Goal: Task Accomplishment & Management: Use online tool/utility

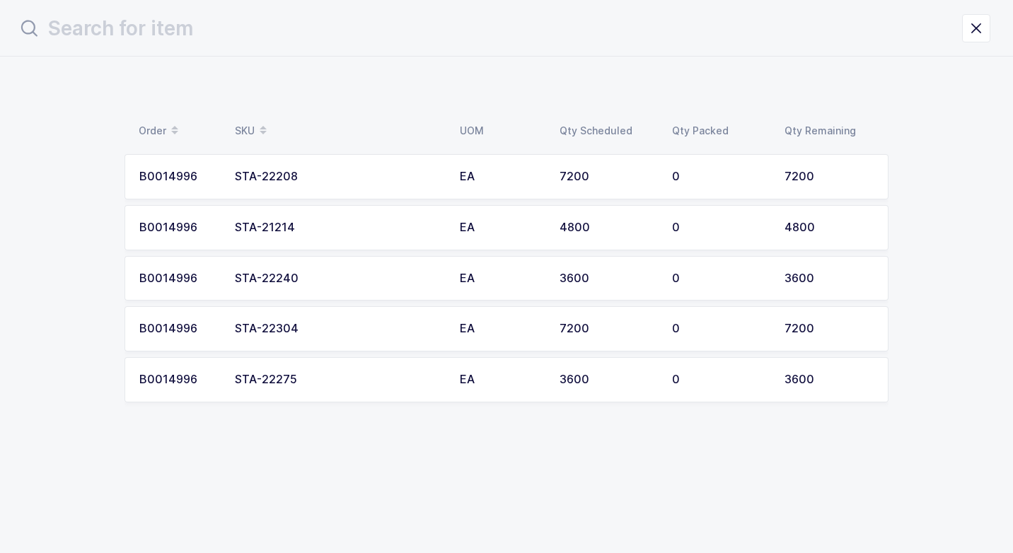
click at [413, 180] on div "STA-22208" at bounding box center [339, 176] width 208 height 13
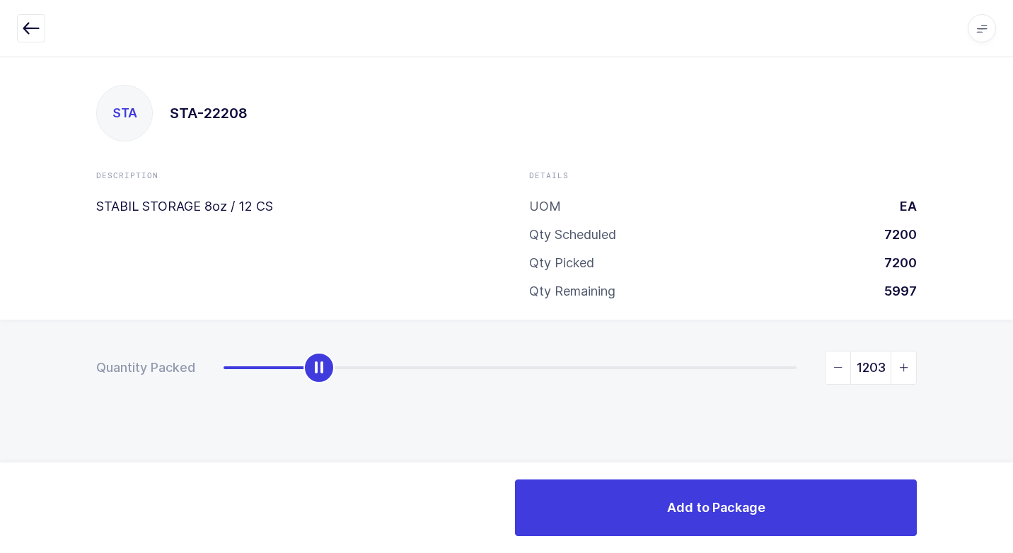
drag, startPoint x: 221, startPoint y: 371, endPoint x: 316, endPoint y: 371, distance: 95.5
click at [316, 371] on div "slider between 0 and 7200" at bounding box center [318, 367] width 31 height 31
click at [834, 367] on icon "slider between 0 and 7200" at bounding box center [838, 368] width 10 height 10
click at [834, 366] on icon "slider between 0 and 7200" at bounding box center [838, 368] width 10 height 10
type input "1200"
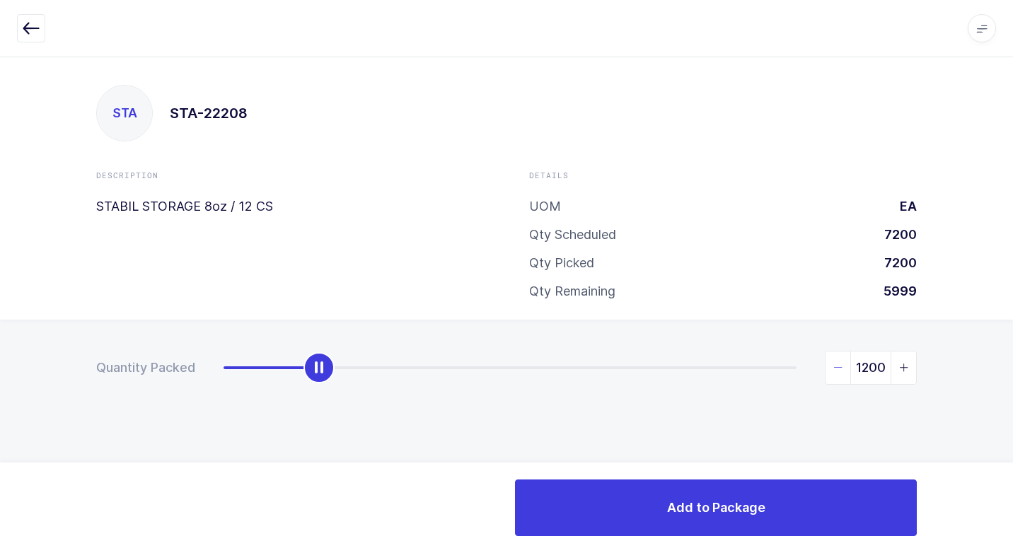
click at [834, 366] on icon "slider between 0 and 7200" at bounding box center [838, 368] width 10 height 10
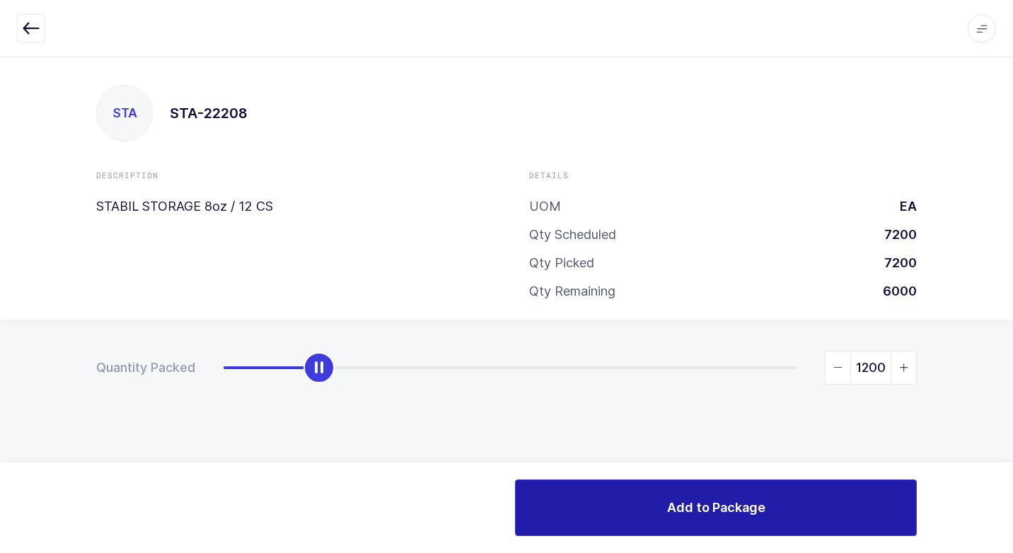
click at [769, 508] on button "Add to Package" at bounding box center [716, 508] width 402 height 57
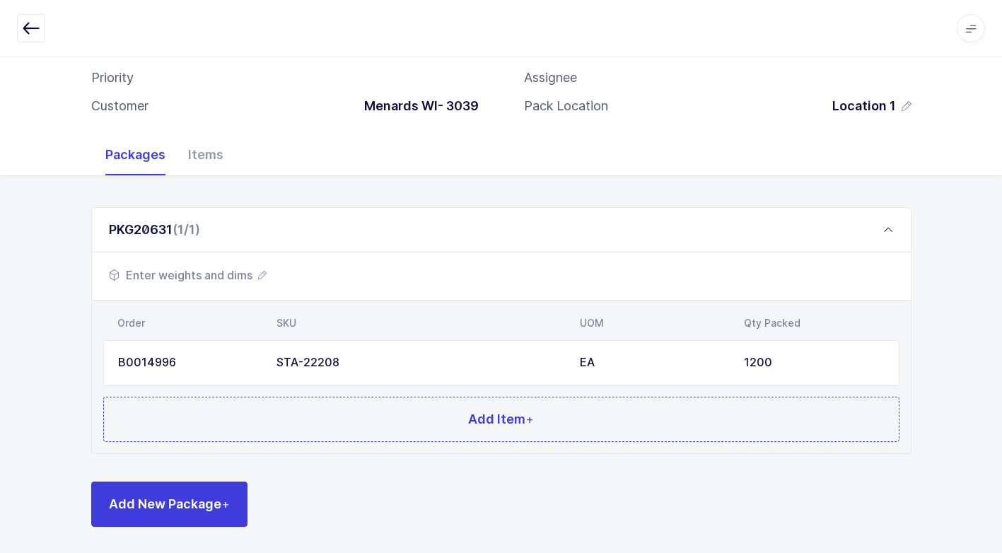
scroll to position [108, 0]
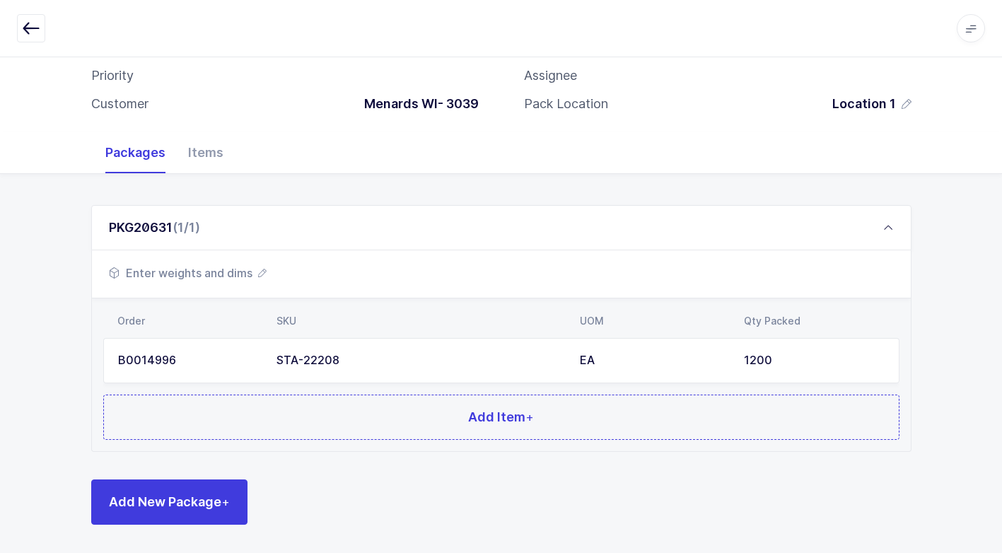
click at [233, 273] on span "Enter weights and dims" at bounding box center [188, 273] width 158 height 17
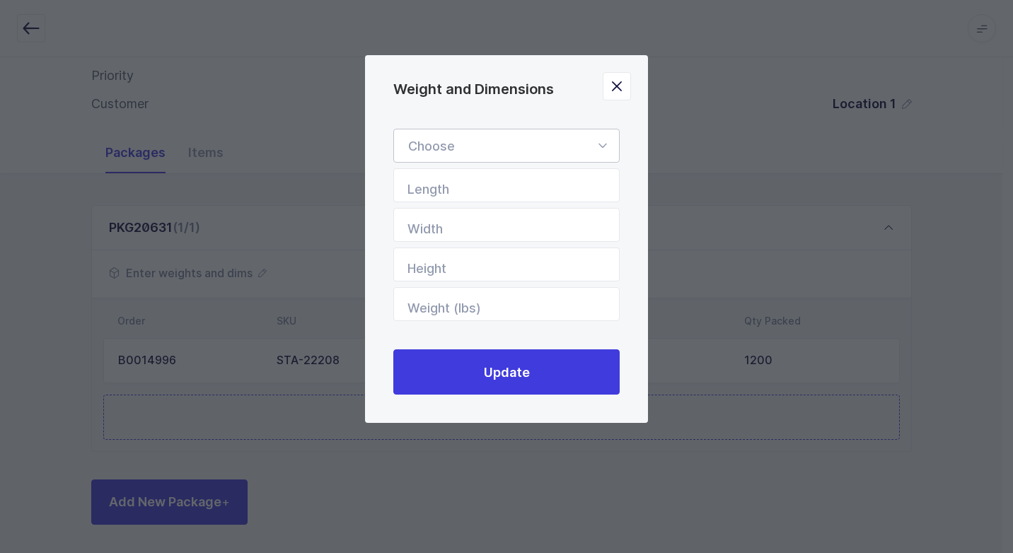
drag, startPoint x: 600, startPoint y: 144, endPoint x: 527, endPoint y: 175, distance: 79.2
click at [594, 151] on icon "Weight and Dimensions" at bounding box center [602, 146] width 18 height 34
click at [469, 185] on span "Standard Pallet" at bounding box center [453, 186] width 91 height 15
type input "Standard Pallet"
type input "48"
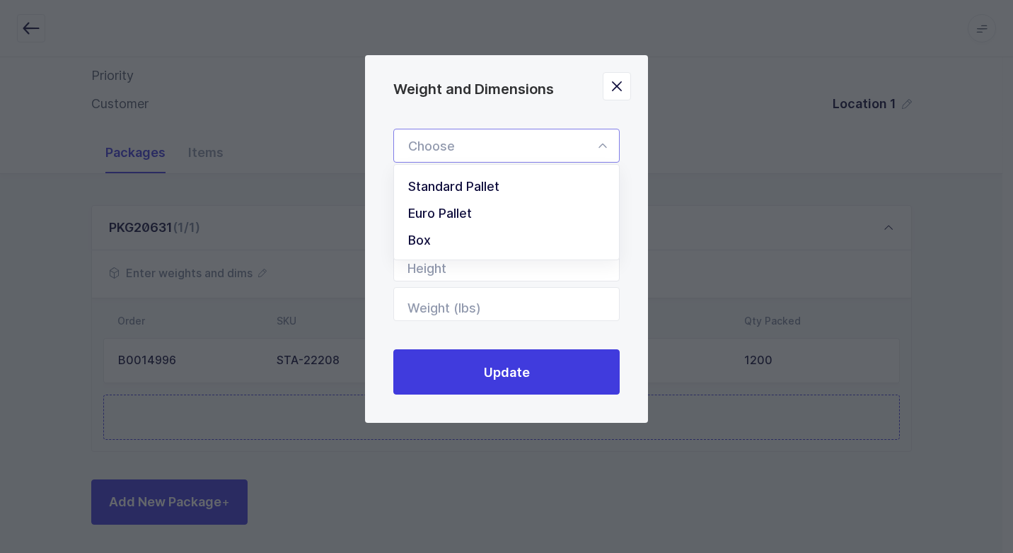
type input "40"
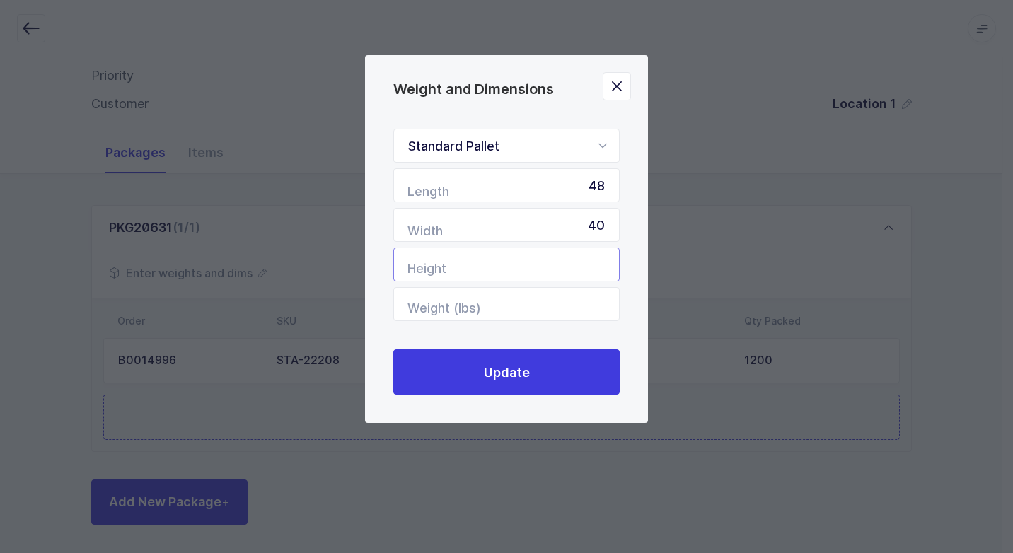
click at [558, 262] on input "Height" at bounding box center [506, 265] width 226 height 34
type input "44"
click at [559, 293] on input "Weight (lbs)" at bounding box center [506, 304] width 226 height 34
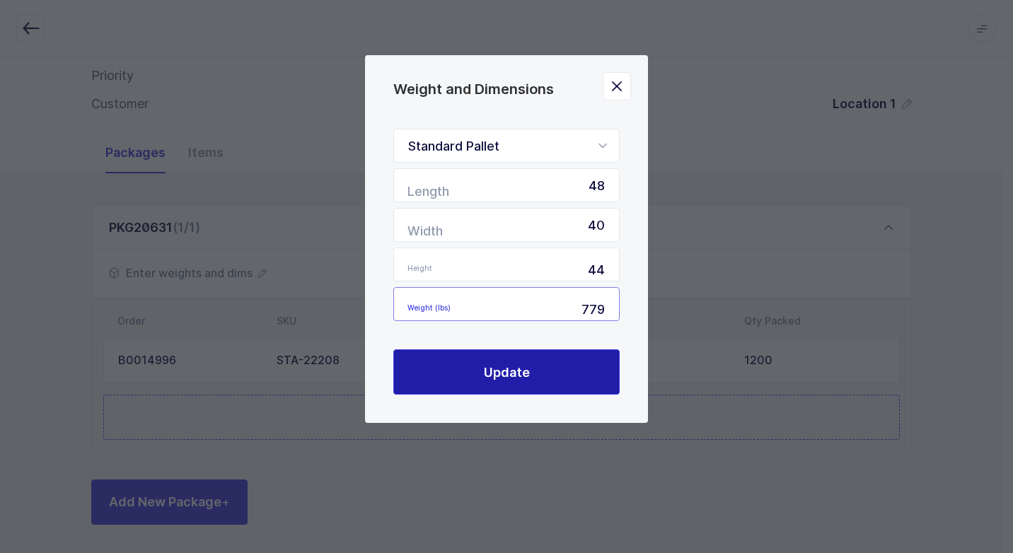
type input "779"
drag, startPoint x: 516, startPoint y: 373, endPoint x: 501, endPoint y: 363, distance: 18.8
click at [512, 371] on span "Update" at bounding box center [507, 373] width 46 height 18
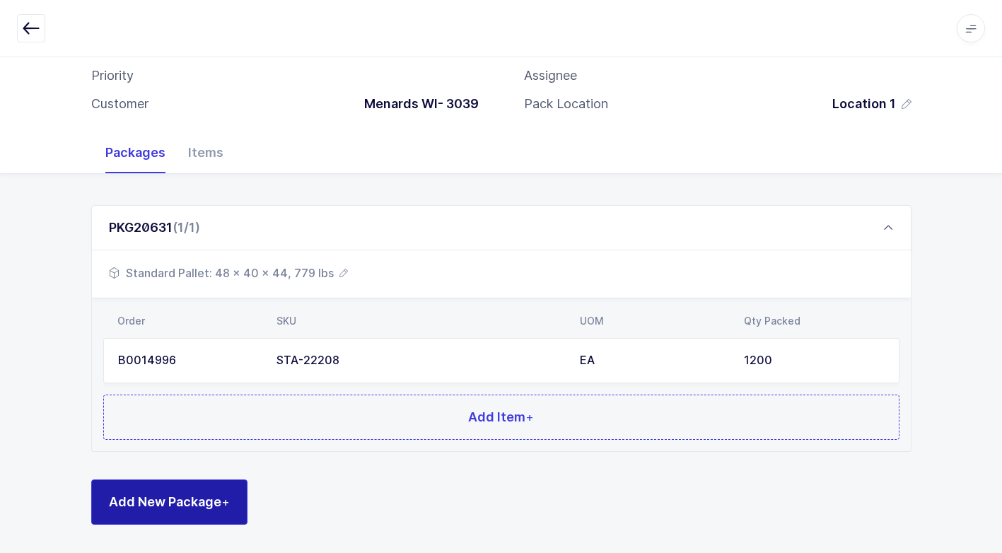
click at [223, 492] on button "Add New Package +" at bounding box center [169, 502] width 156 height 45
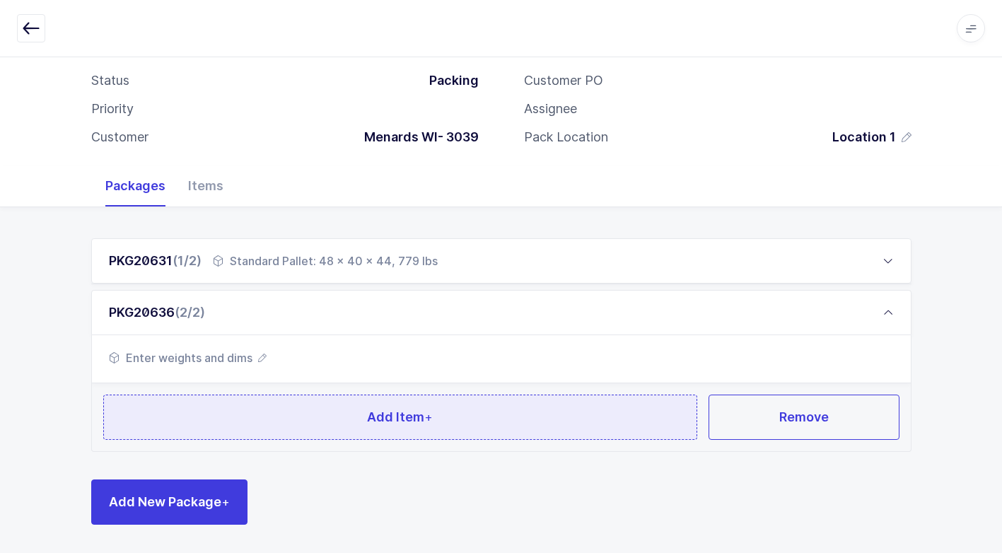
scroll to position [74, 0]
click at [219, 429] on button "Add Item +" at bounding box center [400, 417] width 595 height 45
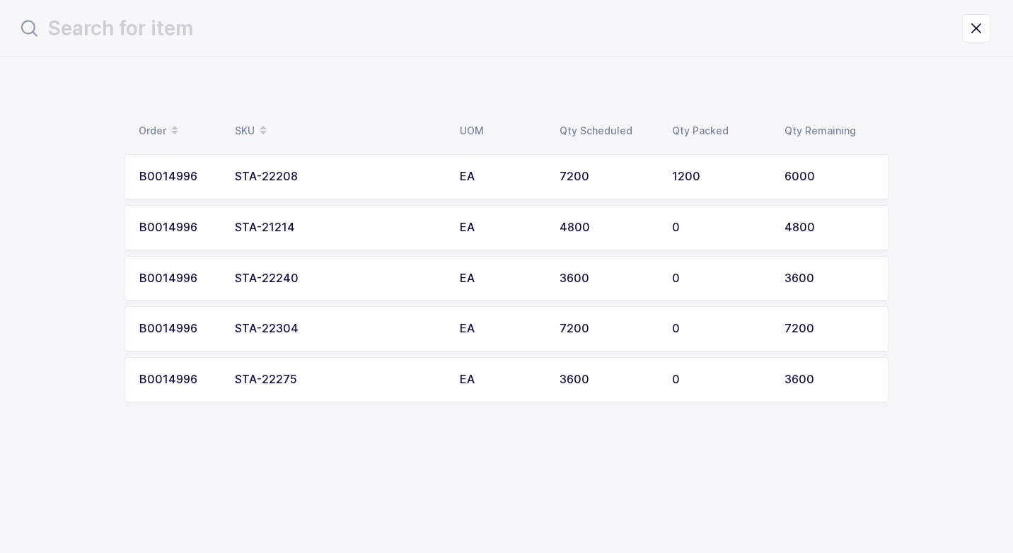
click at [354, 178] on div "STA-22208" at bounding box center [339, 176] width 208 height 13
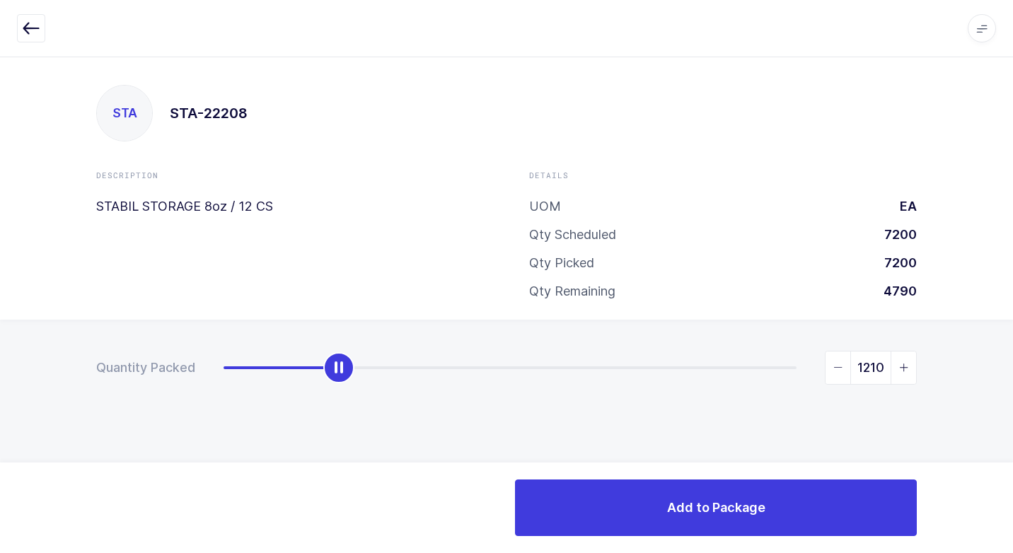
drag, startPoint x: 226, startPoint y: 368, endPoint x: 342, endPoint y: 390, distance: 117.5
click at [342, 390] on div "Quantity Packed 1210" at bounding box center [506, 417] width 1013 height 195
click at [837, 366] on icon "slider between 0 and 6000" at bounding box center [838, 368] width 10 height 10
click at [835, 366] on icon "slider between 0 and 6000" at bounding box center [838, 368] width 10 height 10
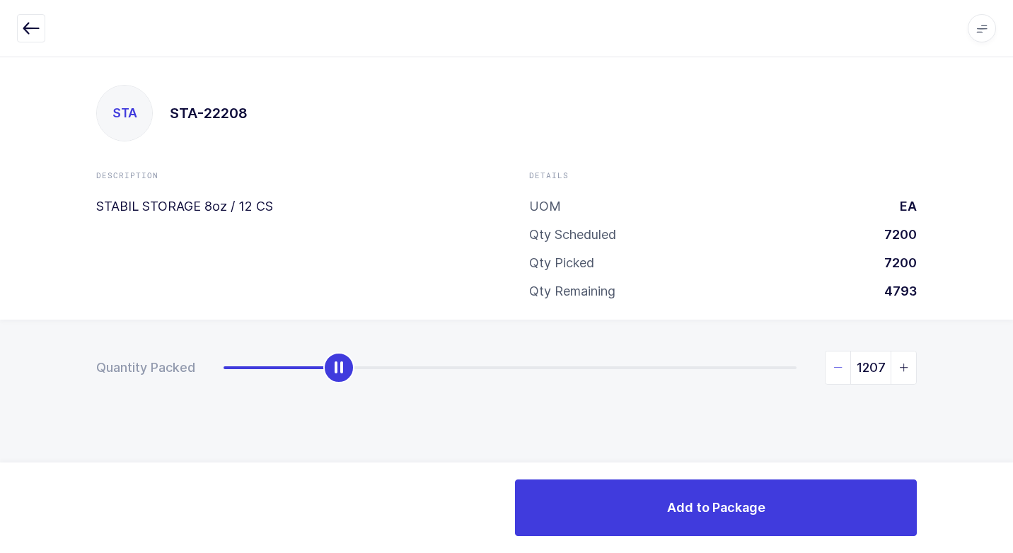
click at [835, 366] on icon "slider between 0 and 6000" at bounding box center [838, 368] width 10 height 10
click at [835, 367] on icon "slider between 0 and 6000" at bounding box center [838, 368] width 10 height 10
click at [836, 367] on icon "slider between 0 and 6000" at bounding box center [838, 368] width 10 height 10
click at [837, 367] on icon "slider between 0 and 6000" at bounding box center [838, 368] width 10 height 10
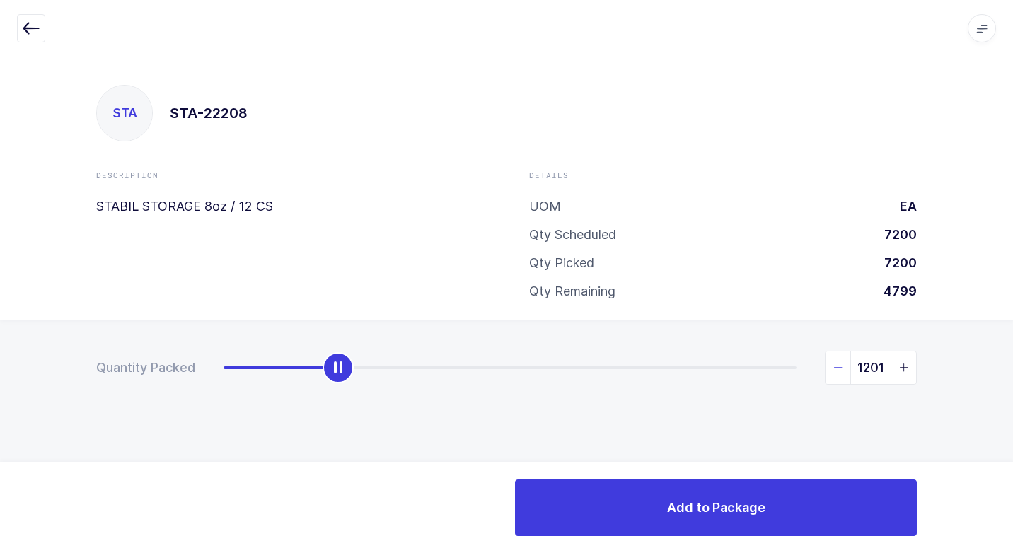
type input "1200"
click at [837, 367] on icon "slider between 0 and 6000" at bounding box center [838, 368] width 10 height 10
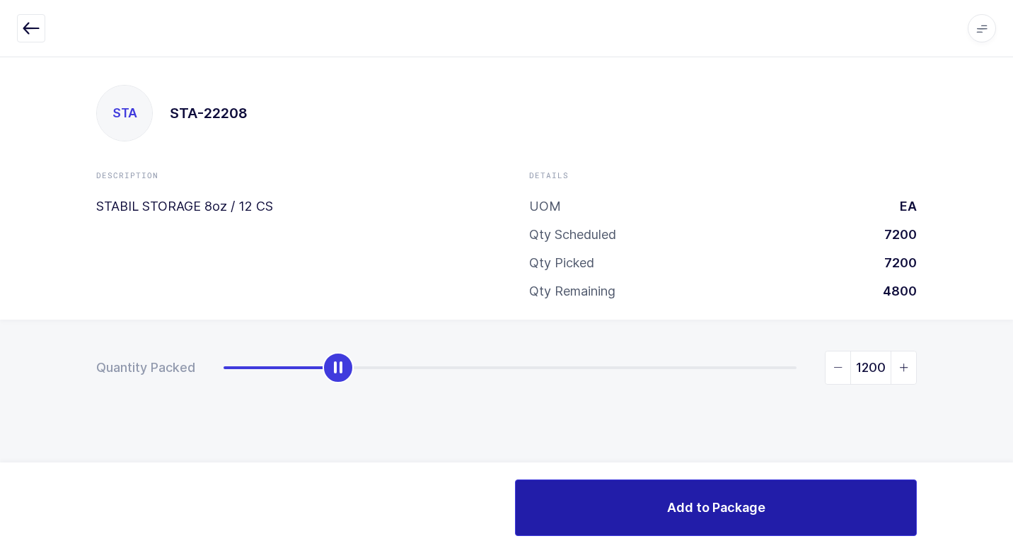
click at [652, 493] on button "Add to Package" at bounding box center [716, 508] width 402 height 57
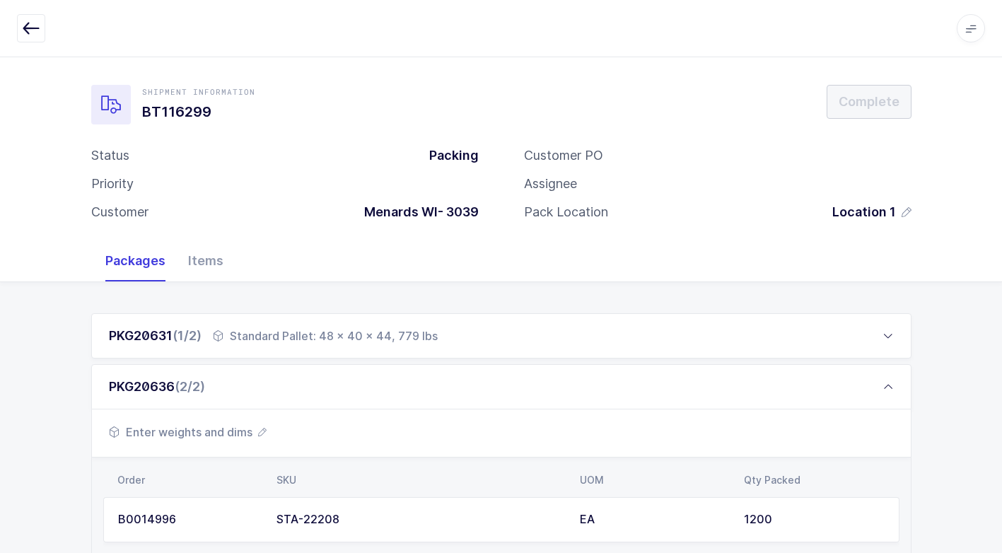
drag, startPoint x: 237, startPoint y: 436, endPoint x: 238, endPoint y: 426, distance: 9.3
click at [238, 426] on span "Enter weights and dims" at bounding box center [188, 432] width 158 height 17
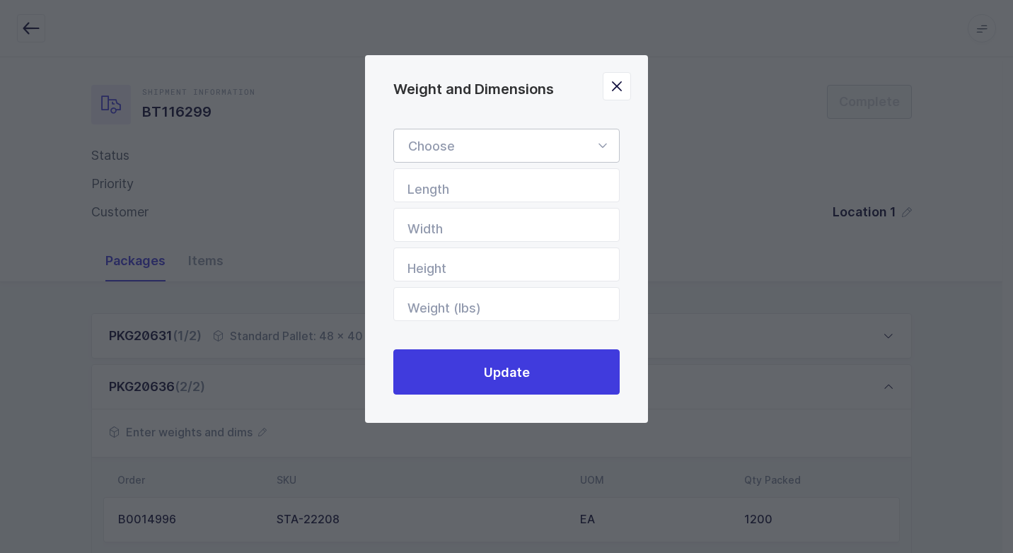
drag, startPoint x: 598, startPoint y: 143, endPoint x: 583, endPoint y: 153, distance: 18.8
click at [596, 145] on icon "Weight and Dimensions" at bounding box center [602, 146] width 18 height 34
drag, startPoint x: 470, startPoint y: 184, endPoint x: 512, endPoint y: 230, distance: 62.6
click at [470, 183] on span "Standard Pallet" at bounding box center [453, 186] width 91 height 15
type input "Standard Pallet"
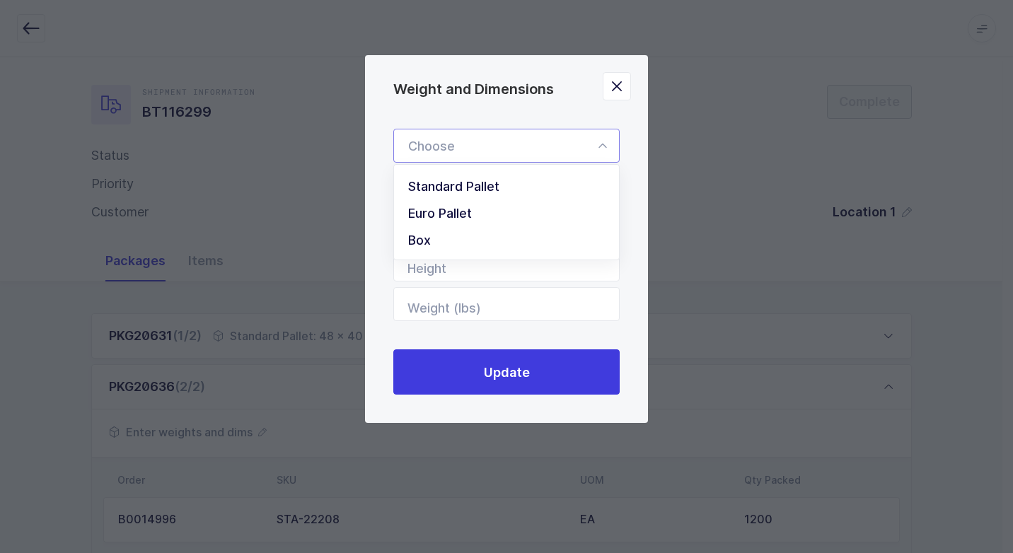
type input "48"
type input "40"
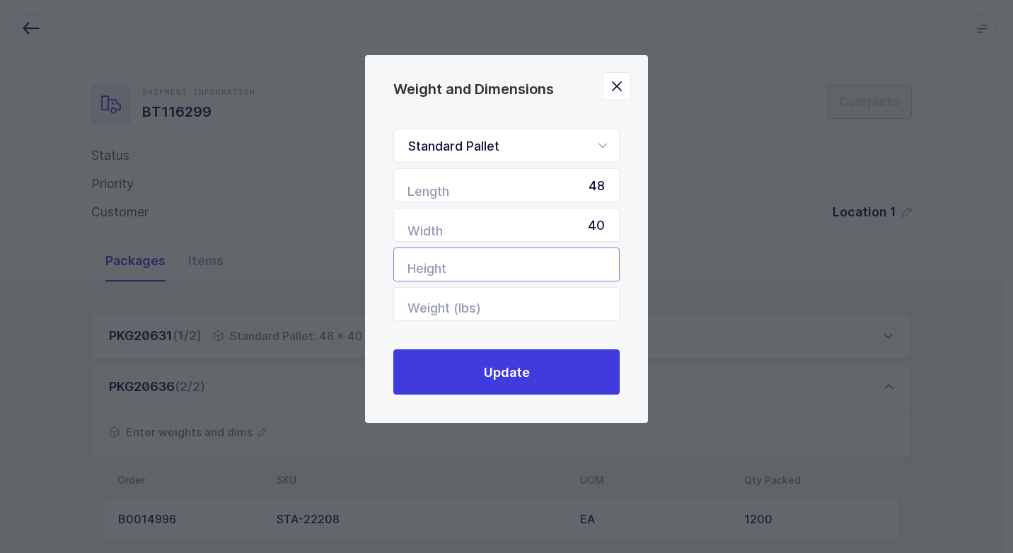
click at [541, 271] on input "Height" at bounding box center [506, 265] width 226 height 34
type input "44"
click at [526, 306] on input "Weight (lbs)" at bounding box center [506, 304] width 226 height 34
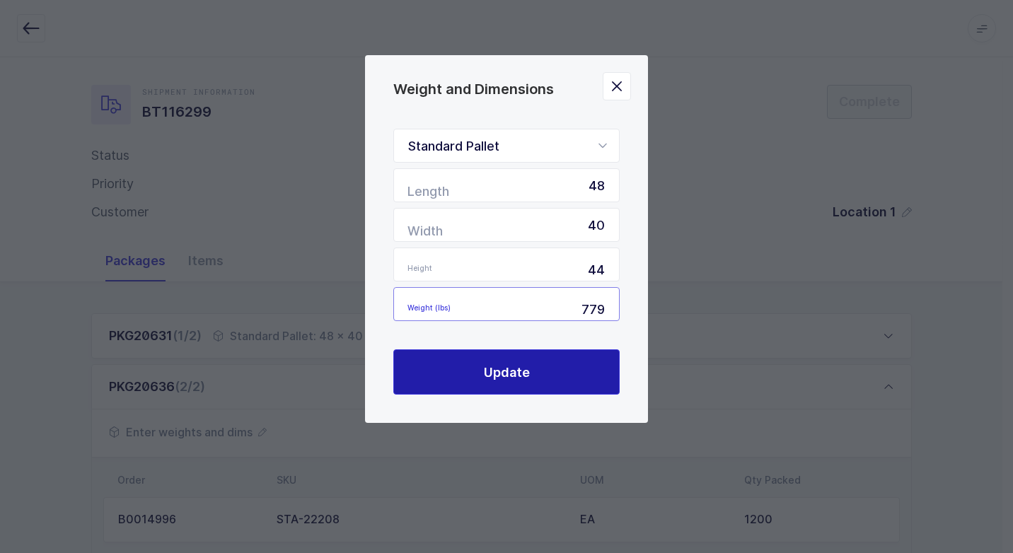
type input "779"
click at [523, 364] on span "Update" at bounding box center [507, 373] width 46 height 18
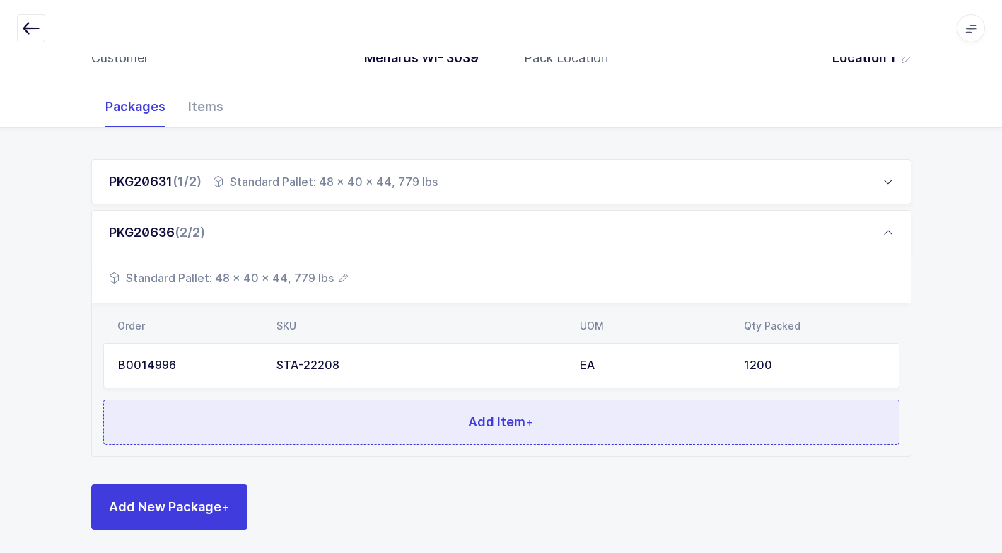
scroll to position [159, 0]
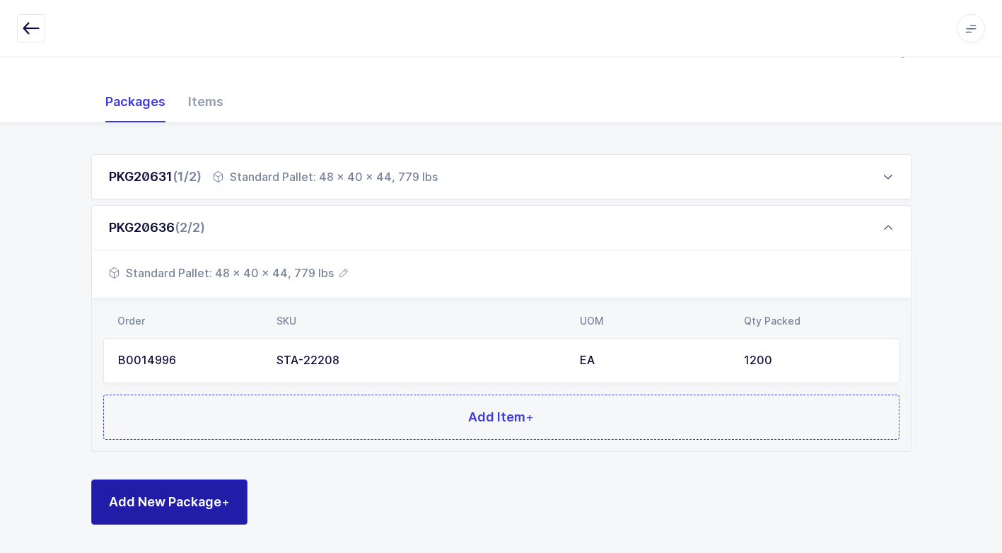
drag, startPoint x: 207, startPoint y: 497, endPoint x: 201, endPoint y: 487, distance: 12.0
click at [205, 492] on button "Add New Package +" at bounding box center [169, 502] width 156 height 45
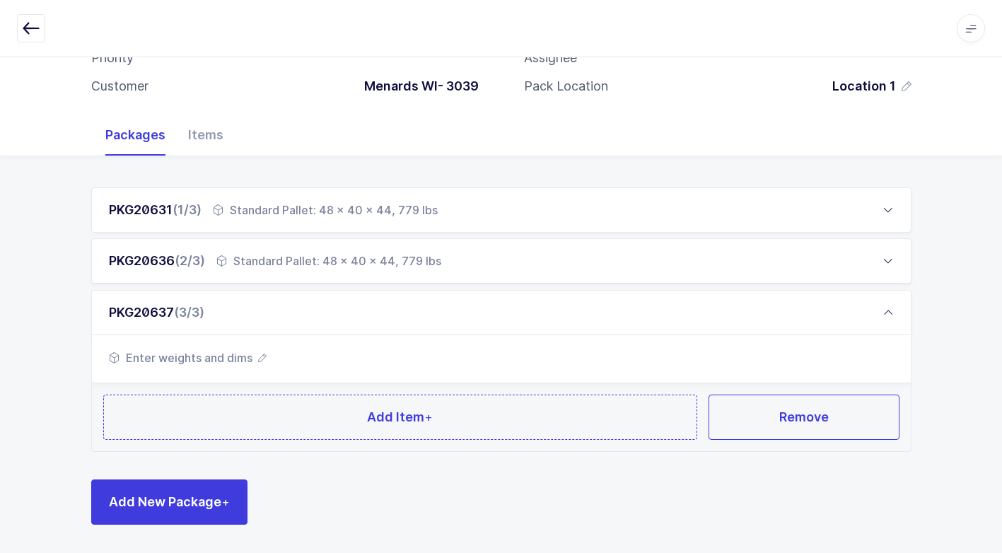
scroll to position [125, 0]
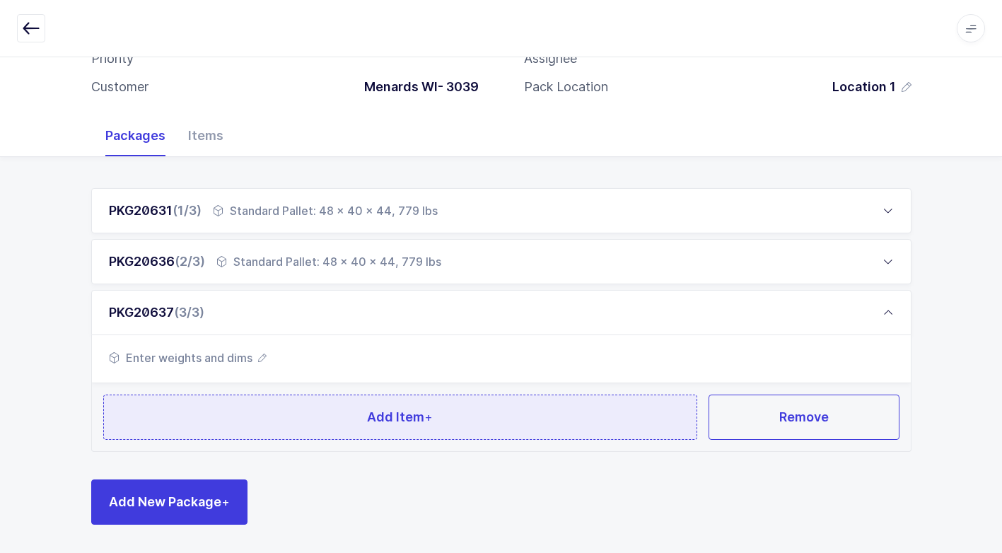
click at [239, 431] on button "Add Item +" at bounding box center [400, 417] width 595 height 45
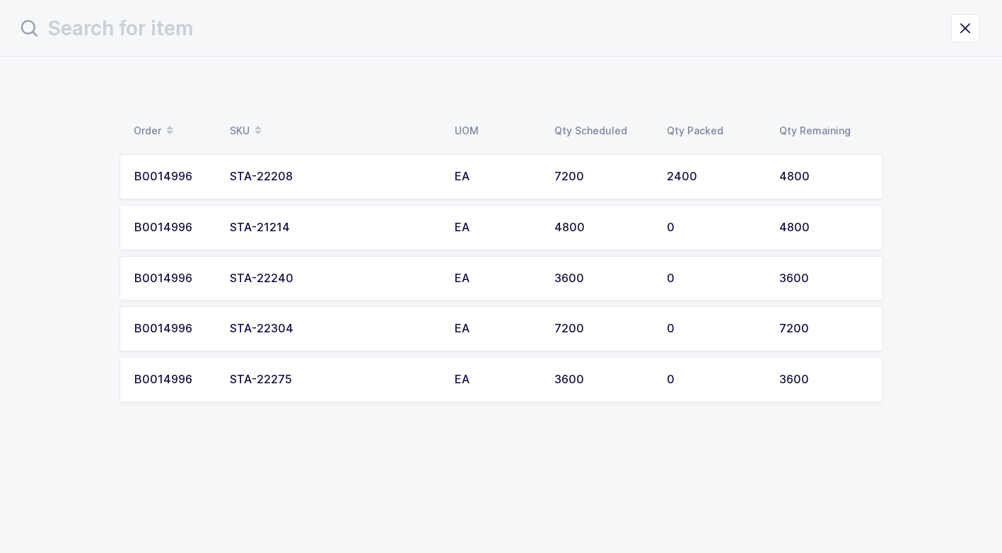
scroll to position [0, 0]
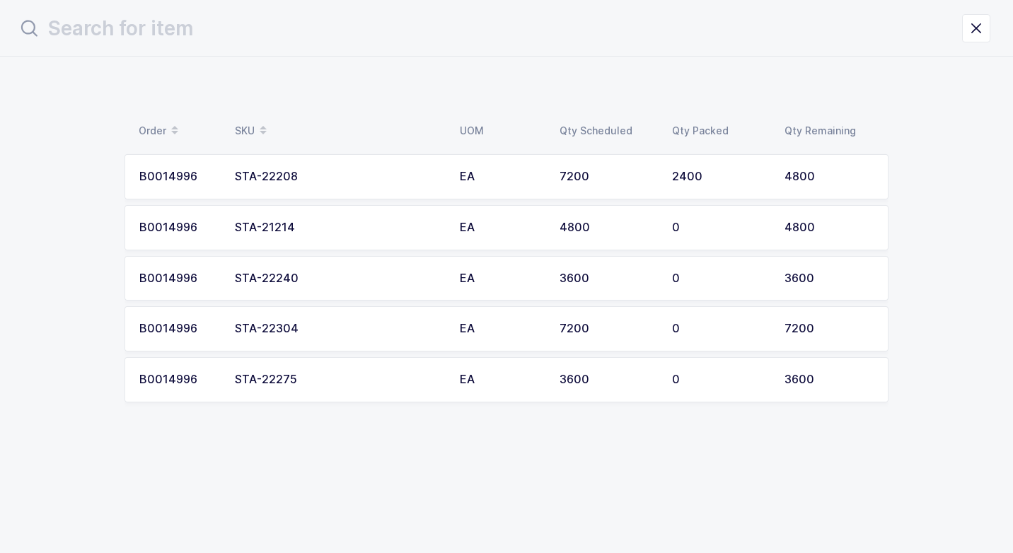
click at [330, 169] on td "STA-22208" at bounding box center [338, 176] width 225 height 45
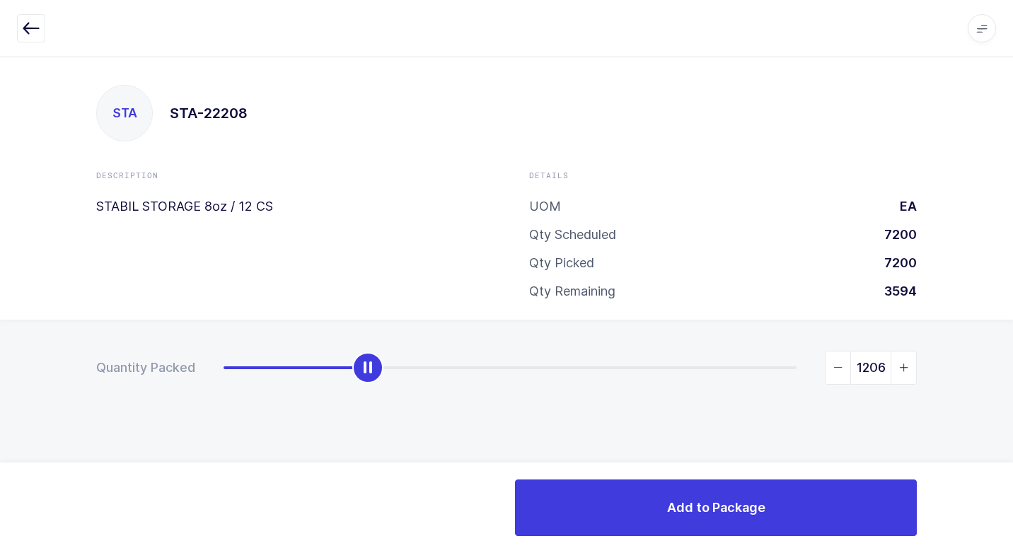
drag, startPoint x: 227, startPoint y: 371, endPoint x: 371, endPoint y: 400, distance: 146.5
click at [371, 400] on div "Quantity Packed 1206" at bounding box center [506, 417] width 1013 height 195
click at [836, 367] on icon "slider between 0 and 4800" at bounding box center [838, 368] width 10 height 10
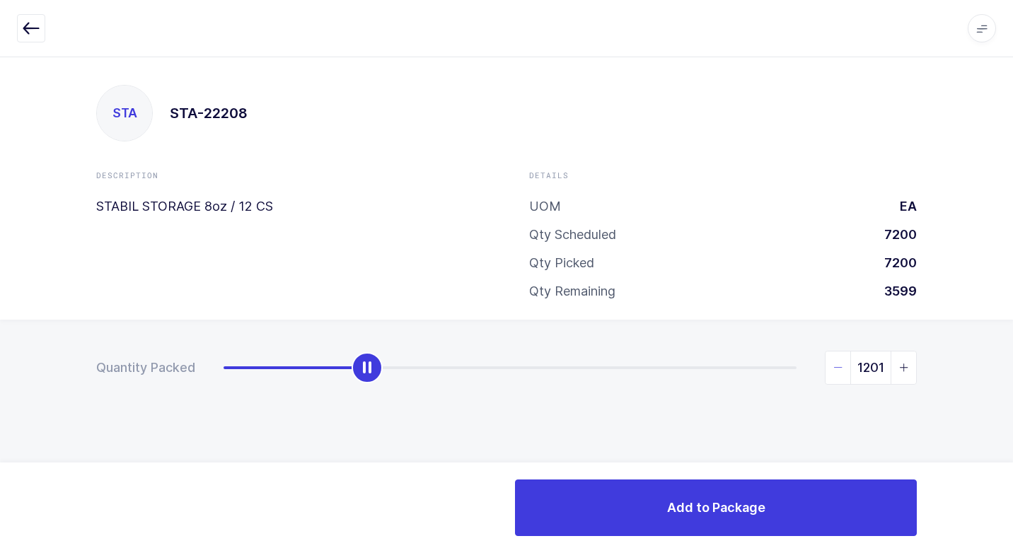
click at [839, 361] on span "slider between 0 and 4800" at bounding box center [837, 368] width 25 height 33
type input "1200"
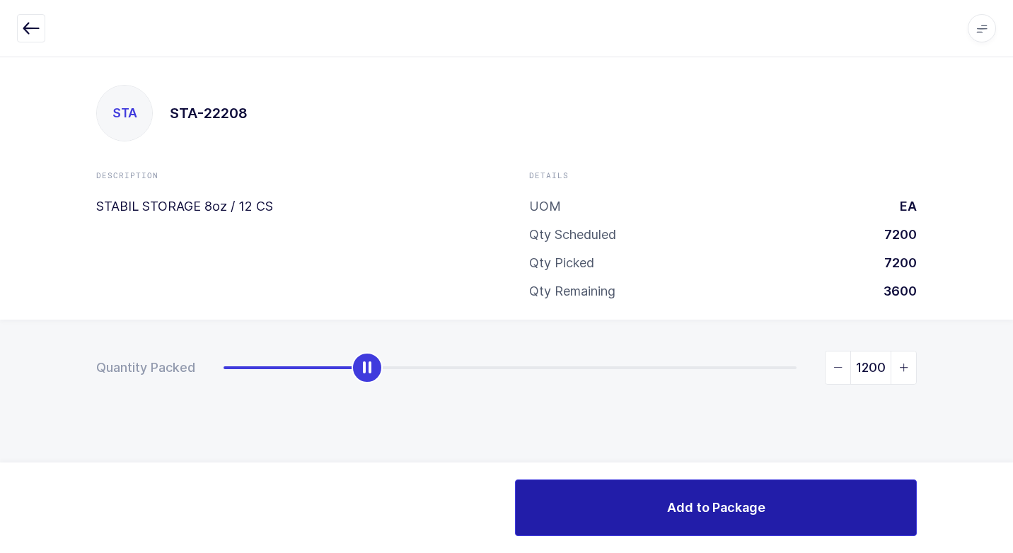
click at [725, 501] on span "Add to Package" at bounding box center [716, 508] width 98 height 18
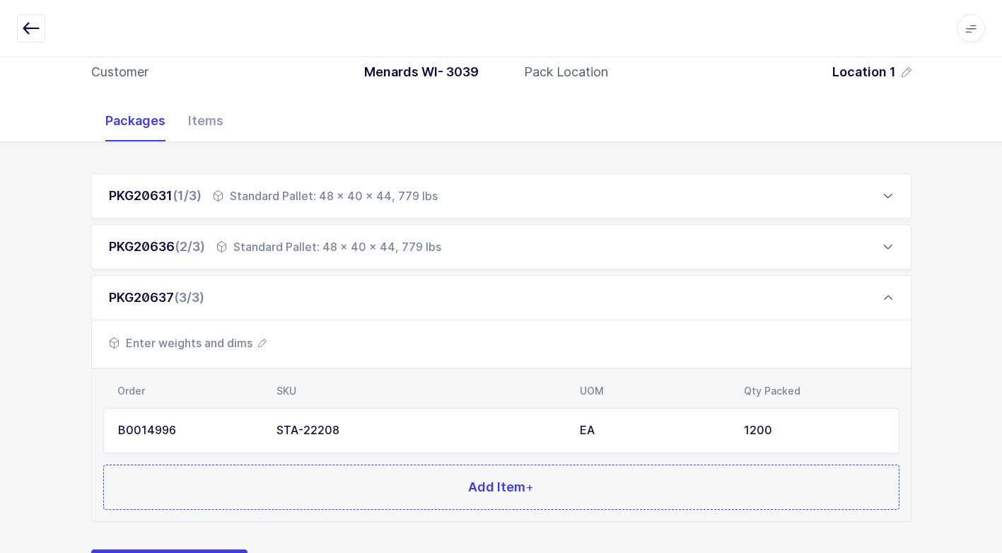
scroll to position [141, 0]
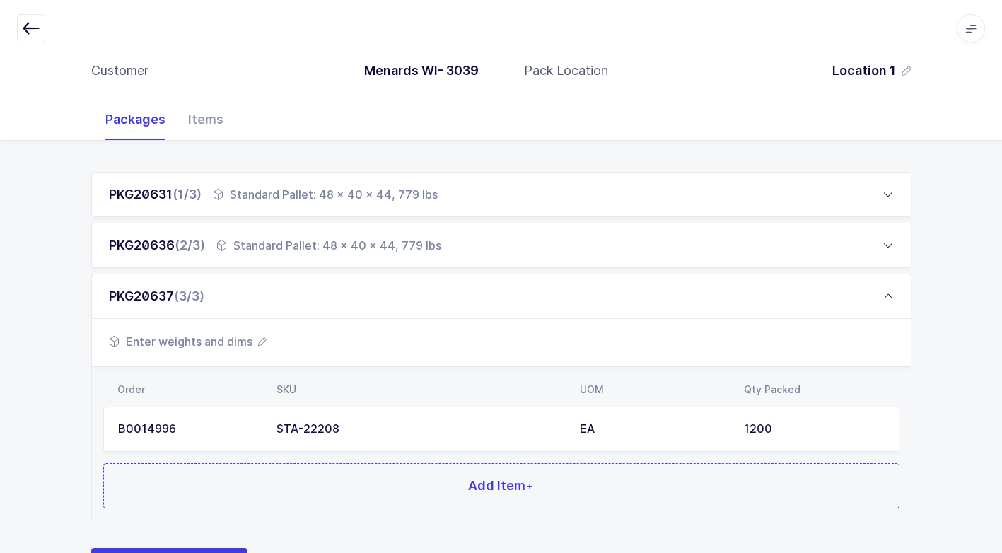
click at [233, 345] on span "Enter weights and dims" at bounding box center [188, 341] width 158 height 17
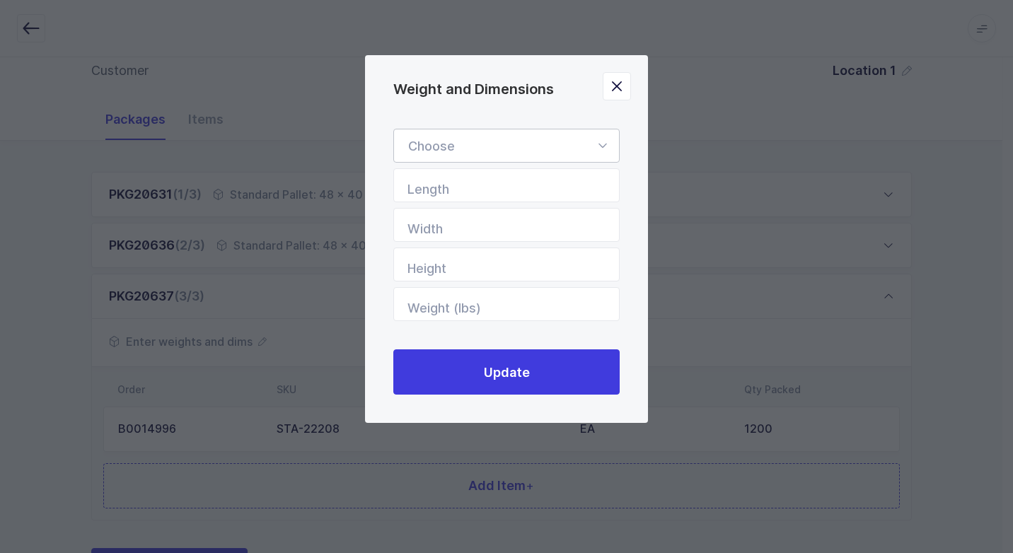
click at [601, 142] on icon "Weight and Dimensions" at bounding box center [602, 146] width 18 height 34
drag, startPoint x: 512, startPoint y: 187, endPoint x: 600, endPoint y: 283, distance: 130.1
click at [520, 188] on li "Standard Pallet" at bounding box center [512, 186] width 224 height 27
type input "Standard Pallet"
type input "48"
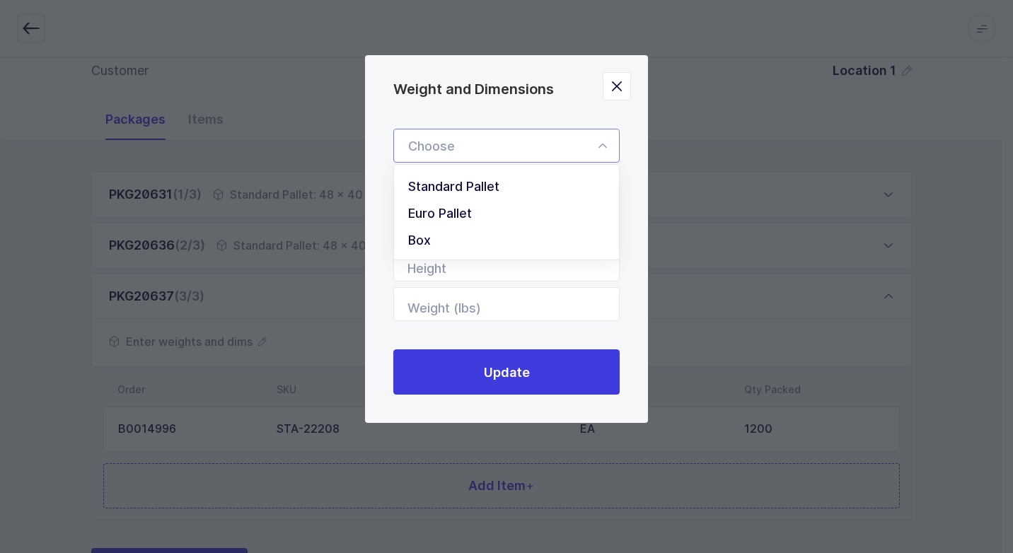
type input "40"
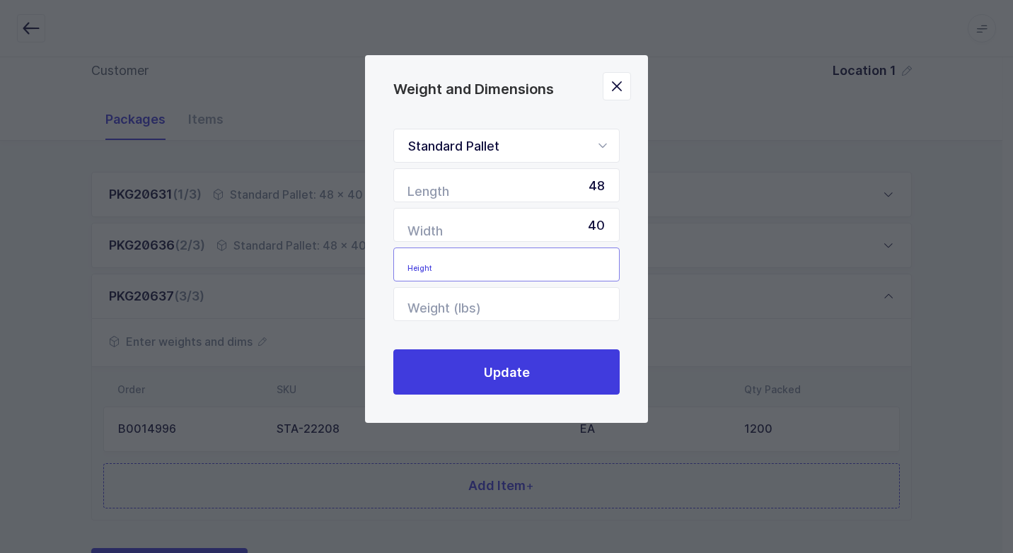
drag, startPoint x: 596, startPoint y: 267, endPoint x: 582, endPoint y: 267, distance: 14.2
click at [595, 267] on input "Height" at bounding box center [506, 265] width 226 height 34
type input "44"
click at [562, 301] on input "Weight (lbs)" at bounding box center [506, 304] width 226 height 34
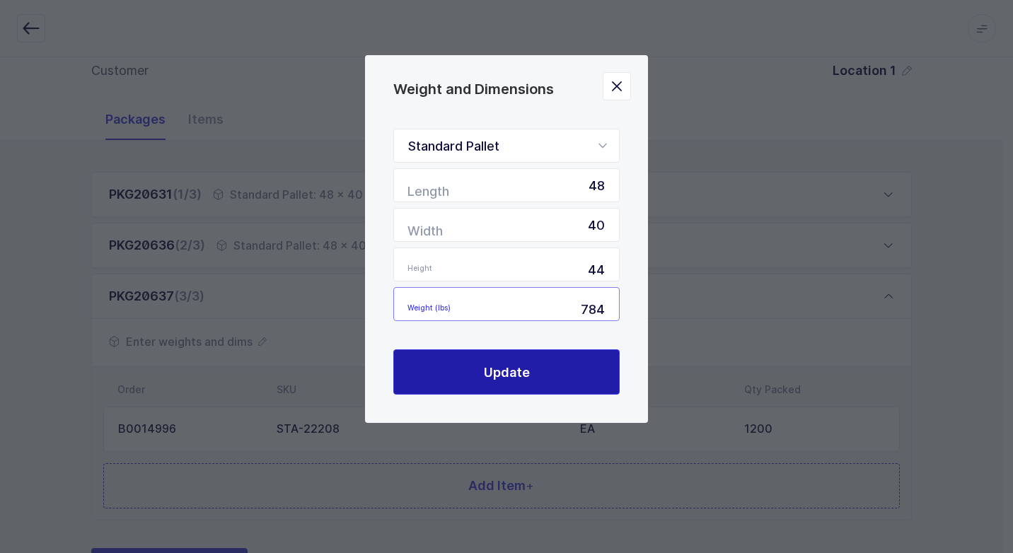
type input "784"
click at [523, 377] on span "Update" at bounding box center [507, 373] width 46 height 18
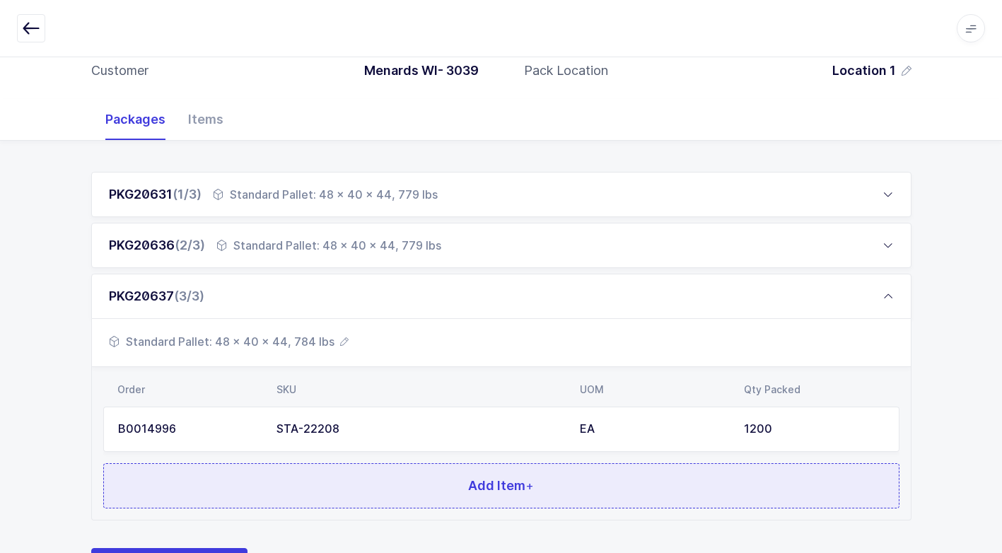
scroll to position [210, 0]
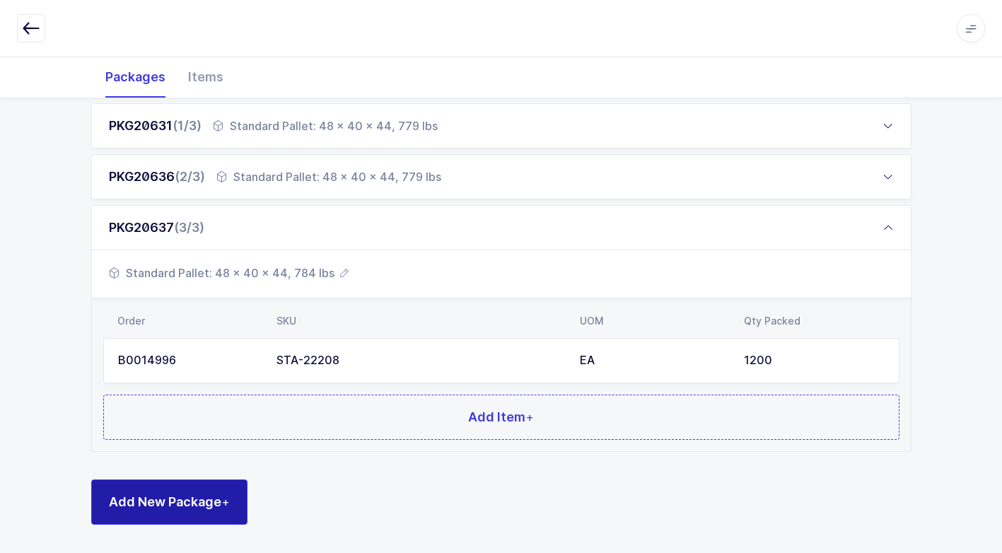
click at [200, 501] on span "Add New Package +" at bounding box center [169, 502] width 121 height 18
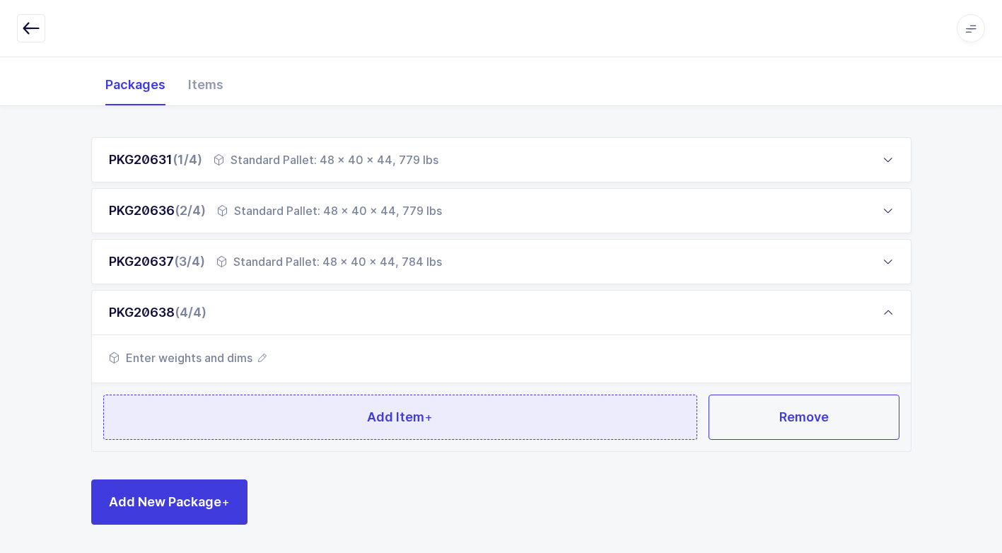
scroll to position [176, 0]
click at [252, 416] on button "Add Item +" at bounding box center [400, 417] width 595 height 45
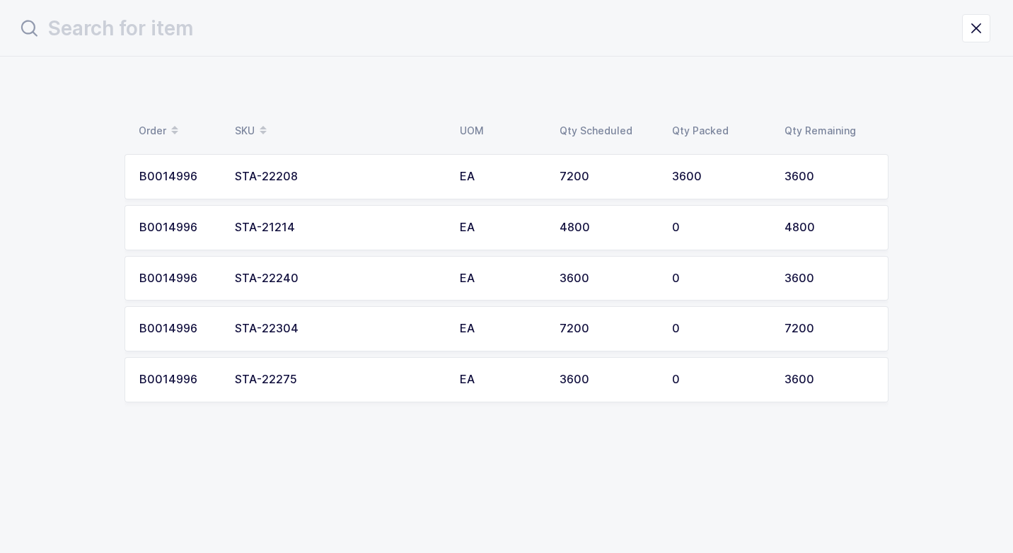
click at [326, 380] on div "STA-22275" at bounding box center [339, 379] width 208 height 13
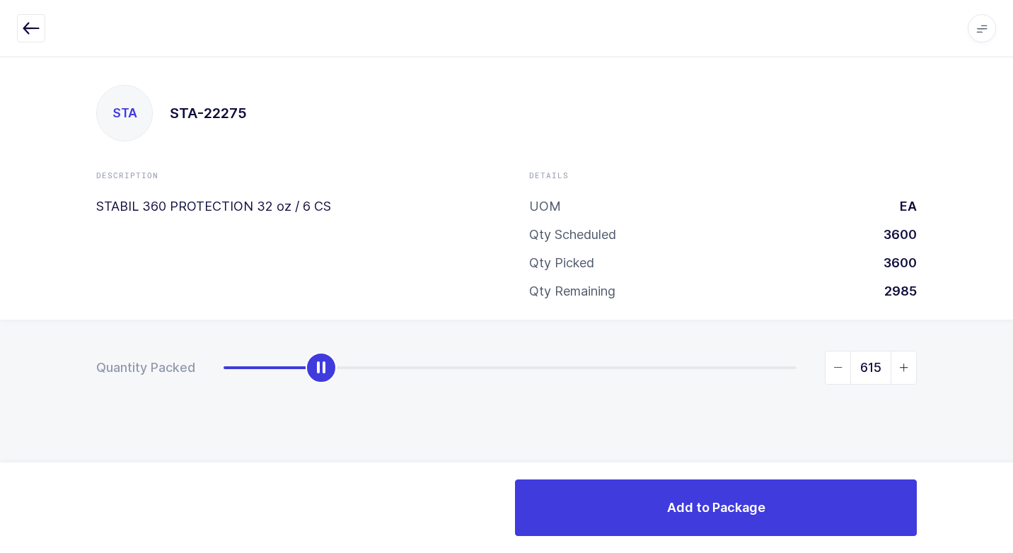
drag, startPoint x: 224, startPoint y: 371, endPoint x: 321, endPoint y: 370, distance: 97.6
click at [321, 370] on div "slider between 0 and 3600" at bounding box center [321, 367] width 31 height 31
click at [840, 367] on icon "slider between 0 and 3600" at bounding box center [838, 368] width 10 height 10
click at [836, 366] on icon "slider between 0 and 3600" at bounding box center [838, 368] width 10 height 10
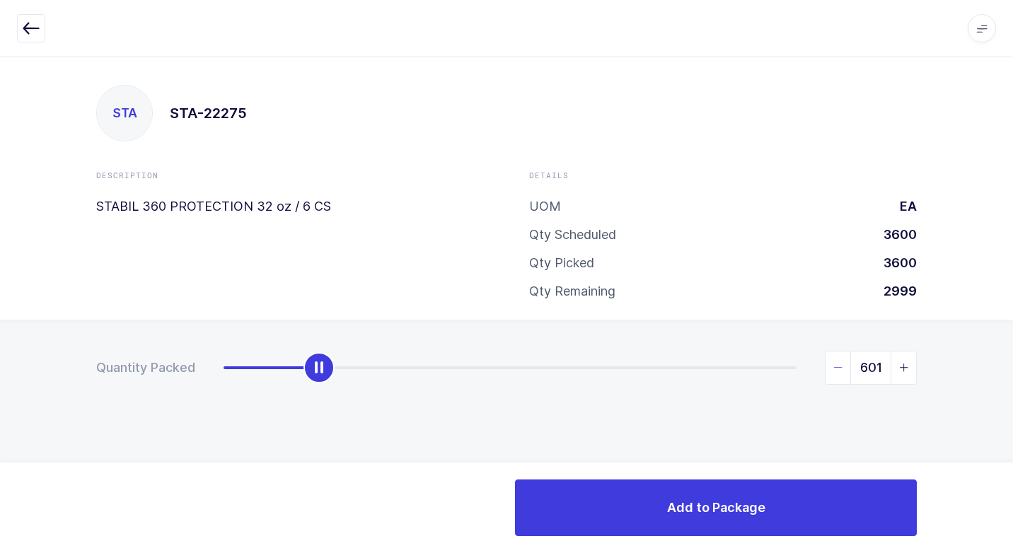
click at [836, 366] on icon "slider between 0 and 3600" at bounding box center [838, 368] width 10 height 10
click at [839, 366] on icon "slider between 0 and 3600" at bounding box center [838, 368] width 10 height 10
type input "600"
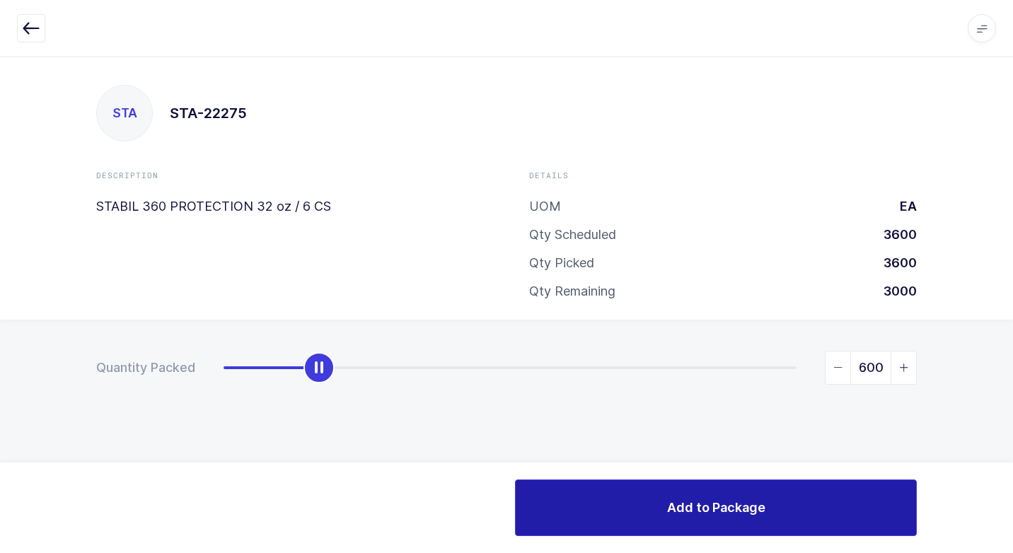
click at [736, 497] on button "Add to Package" at bounding box center [716, 508] width 402 height 57
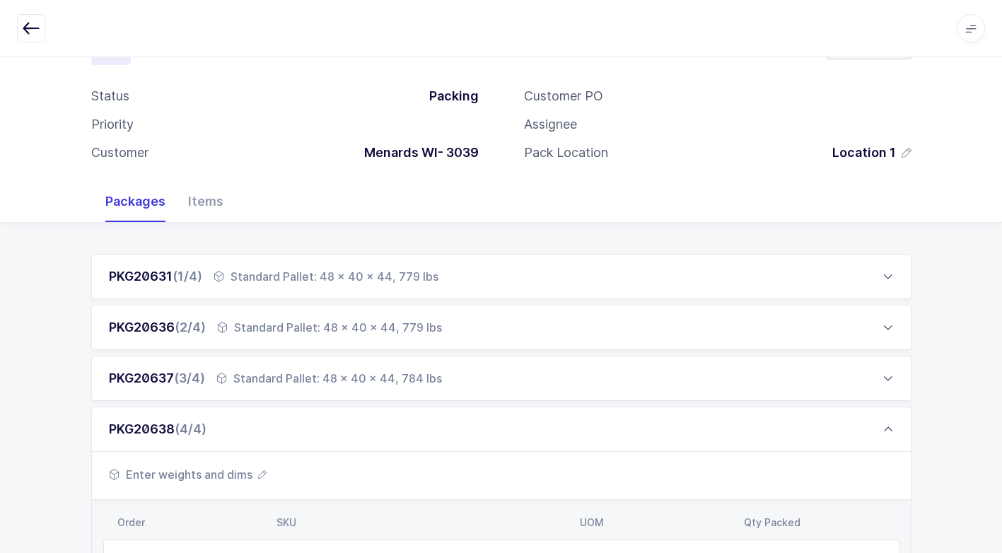
scroll to position [261, 0]
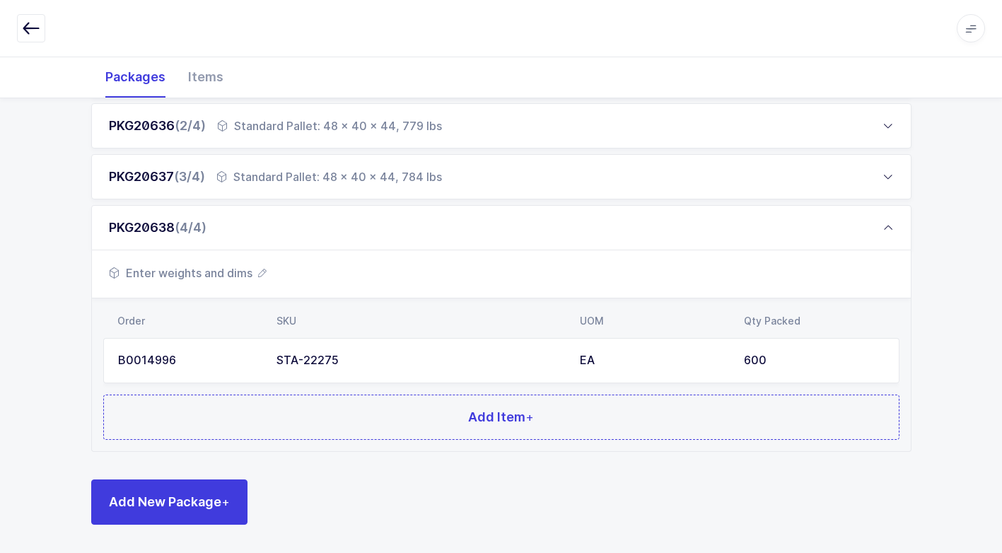
click at [223, 274] on span "Enter weights and dims" at bounding box center [188, 273] width 158 height 17
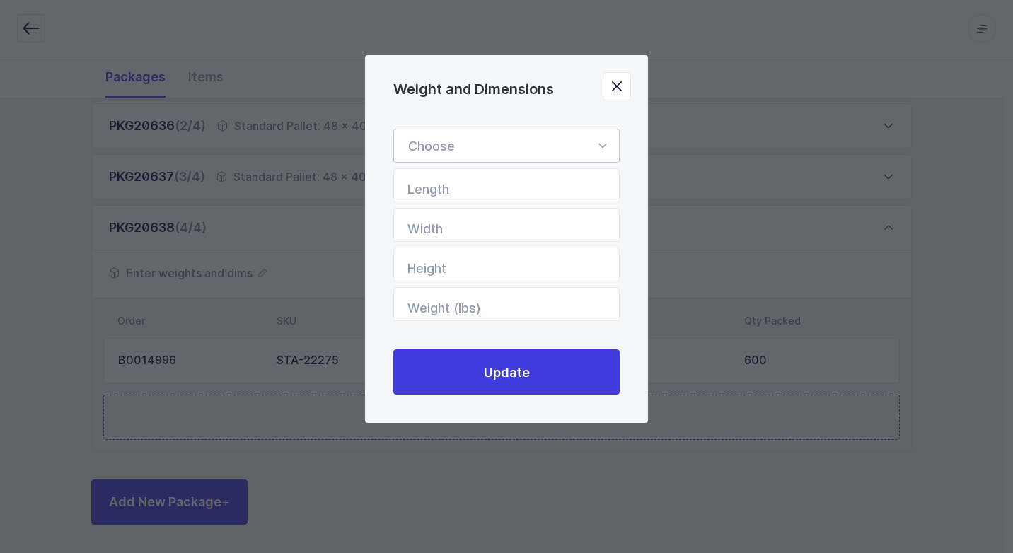
drag, startPoint x: 603, startPoint y: 146, endPoint x: 519, endPoint y: 190, distance: 95.2
click at [598, 147] on icon "Weight and Dimensions" at bounding box center [602, 146] width 18 height 34
drag, startPoint x: 493, startPoint y: 190, endPoint x: 555, endPoint y: 241, distance: 80.9
click at [497, 190] on span "Standard Pallet" at bounding box center [453, 186] width 91 height 15
type input "Standard Pallet"
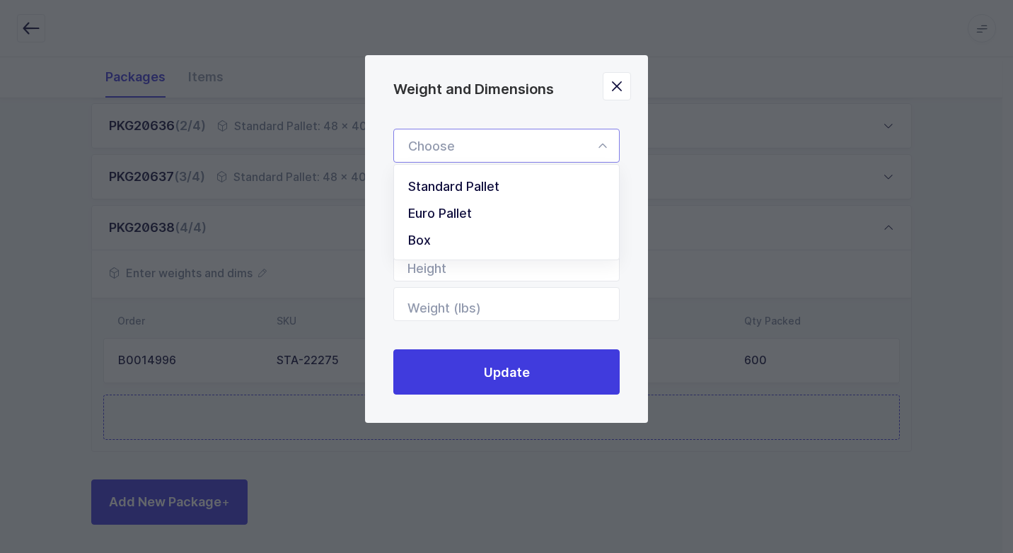
type input "48"
type input "40"
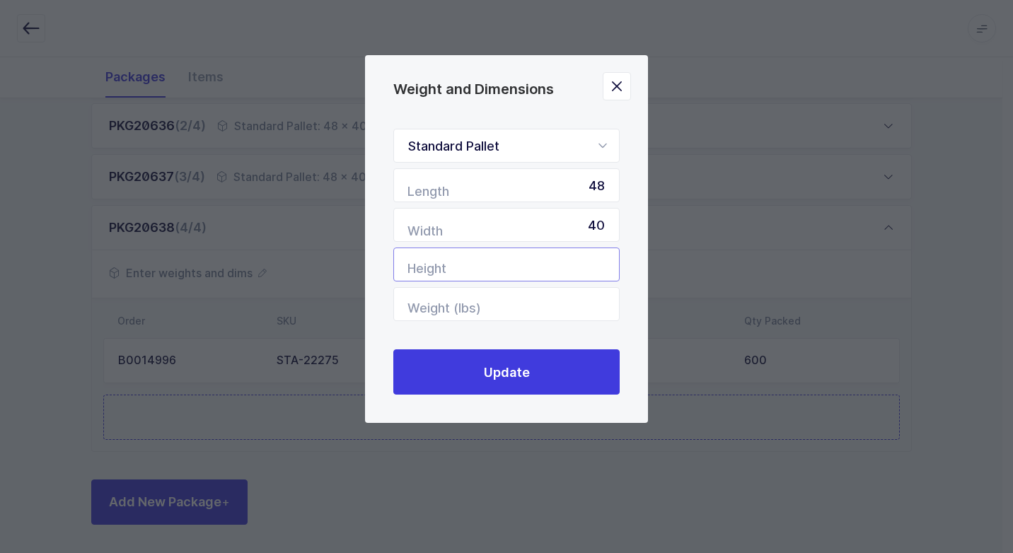
click at [544, 262] on input "Height" at bounding box center [506, 265] width 226 height 34
type input "60"
click at [518, 303] on input "Weight (lbs)" at bounding box center [506, 304] width 226 height 34
type input "1266"
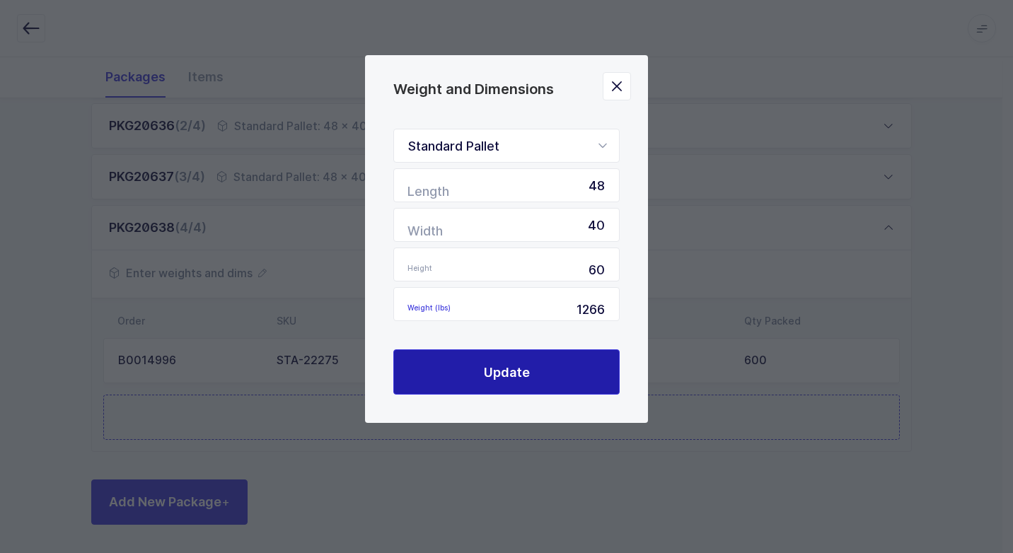
click at [517, 391] on div "Standard Pallet Standard Pallet Euro Pallet Box Length 48 Width 40 Height 60 We…" at bounding box center [506, 261] width 283 height 323
click at [519, 383] on button "Update" at bounding box center [506, 371] width 226 height 45
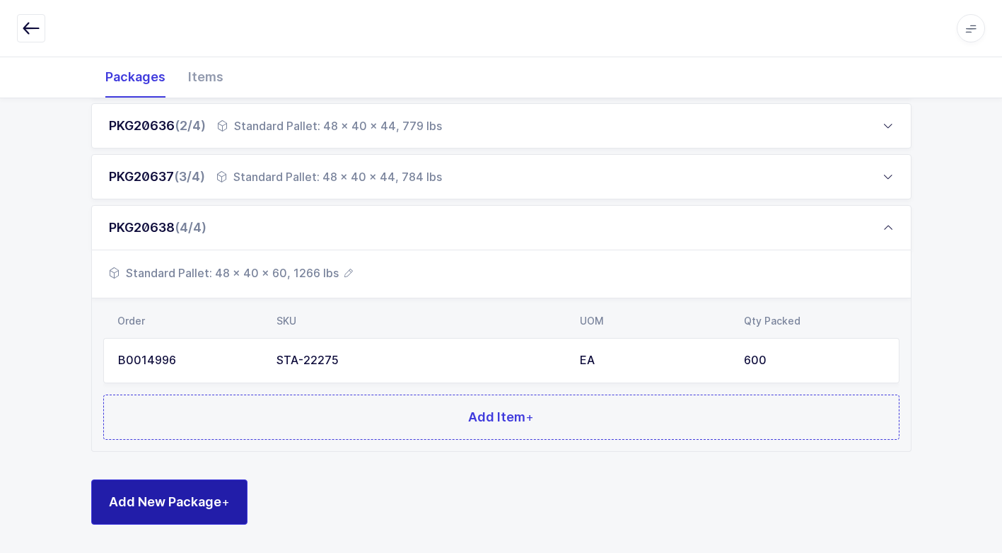
click at [208, 493] on span "Add New Package +" at bounding box center [169, 502] width 121 height 18
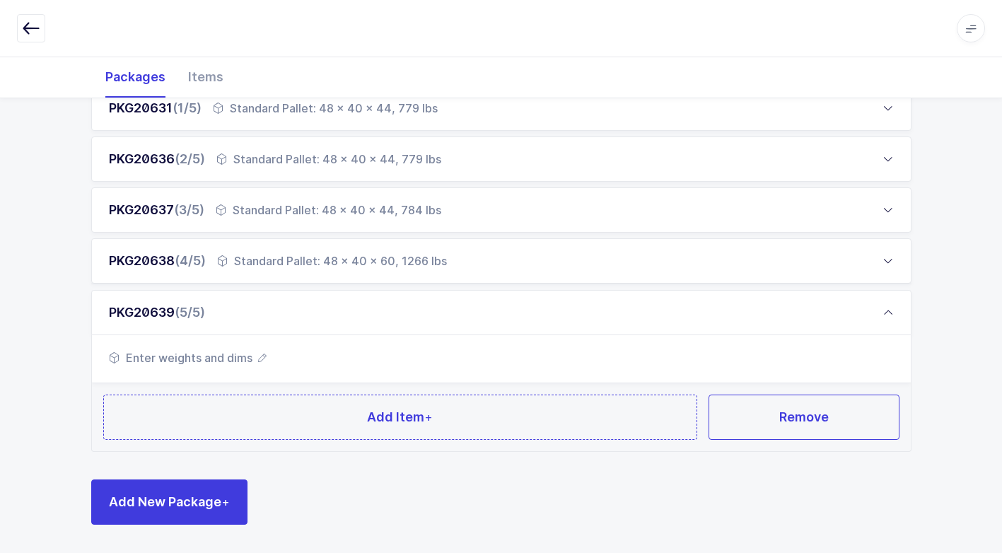
scroll to position [227, 0]
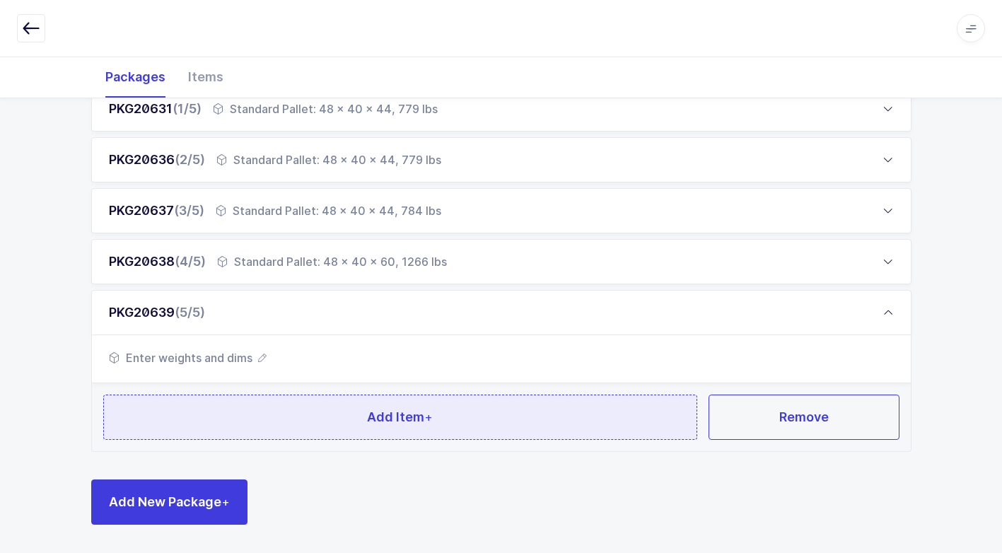
click at [231, 422] on button "Add Item +" at bounding box center [400, 417] width 595 height 45
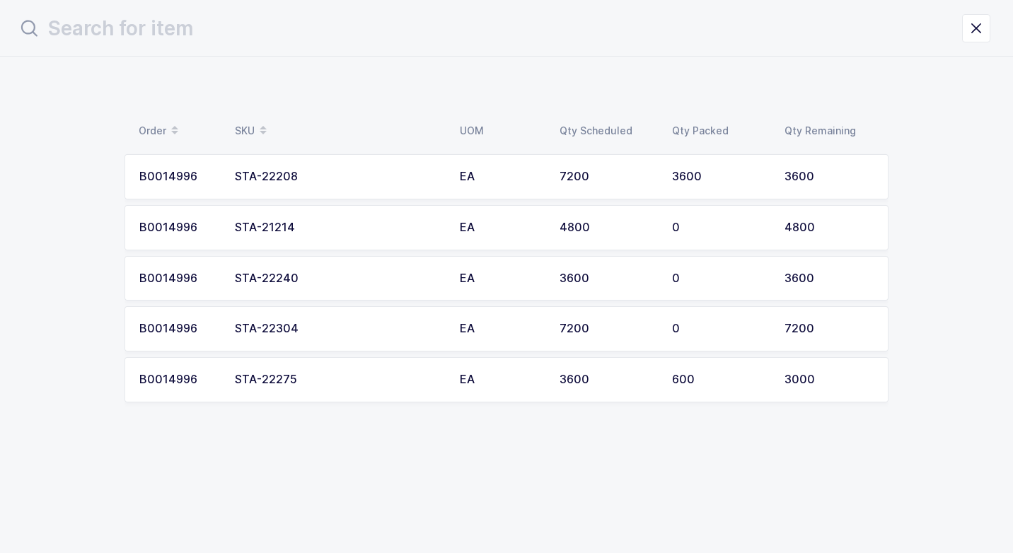
click at [320, 231] on div "STA-21214" at bounding box center [339, 227] width 208 height 13
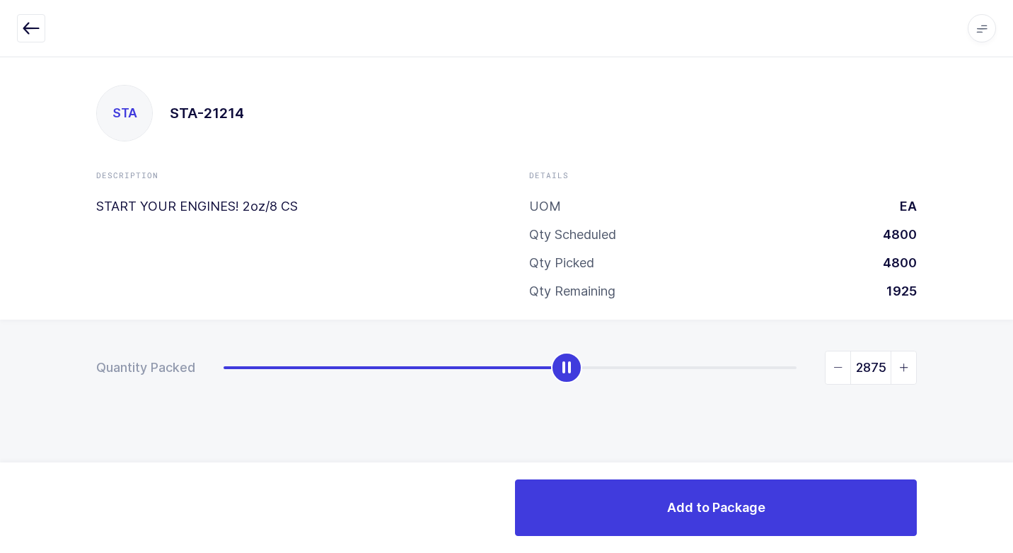
drag, startPoint x: 230, startPoint y: 369, endPoint x: 572, endPoint y: 333, distance: 344.2
click at [572, 333] on div "Quantity Packed 2875" at bounding box center [506, 417] width 1013 height 195
click at [905, 366] on icon "slider between 0 and 4800" at bounding box center [904, 368] width 10 height 10
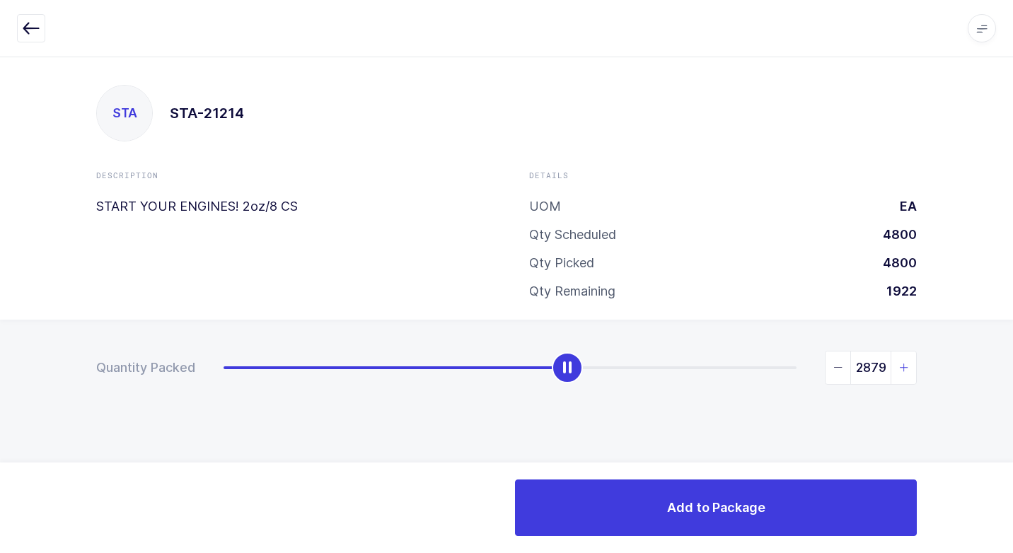
click at [905, 366] on icon "slider between 0 and 4800" at bounding box center [904, 368] width 10 height 10
click at [844, 368] on span "slider between 0 and 4800" at bounding box center [837, 368] width 25 height 33
click at [838, 368] on icon "slider between 0 and 4800" at bounding box center [838, 368] width 10 height 10
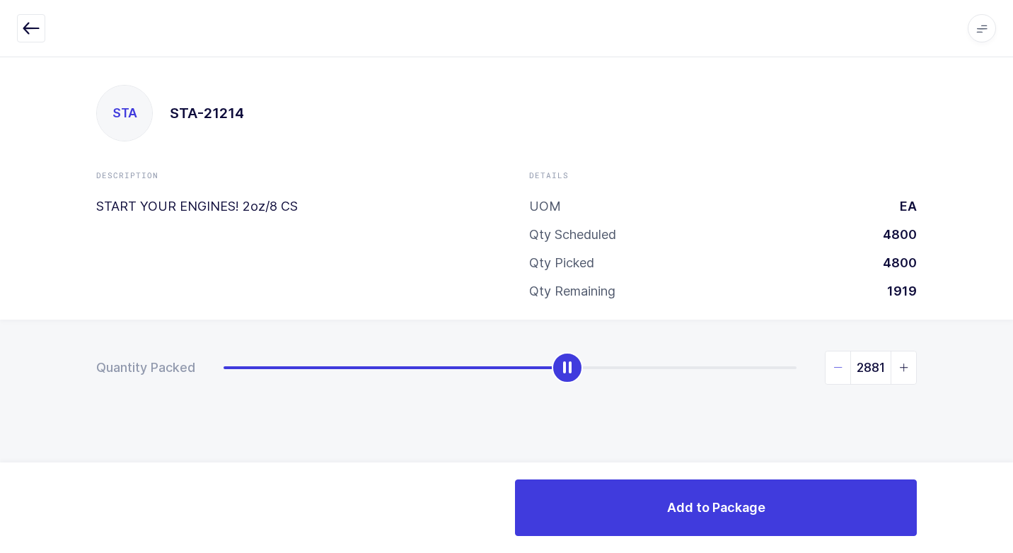
type input "2880"
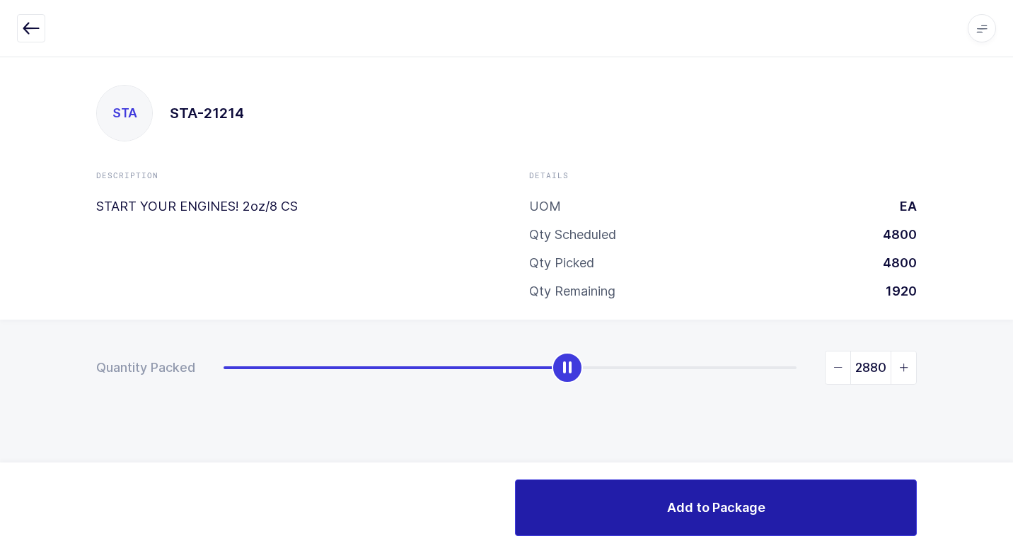
click at [680, 497] on button "Add to Package" at bounding box center [716, 508] width 402 height 57
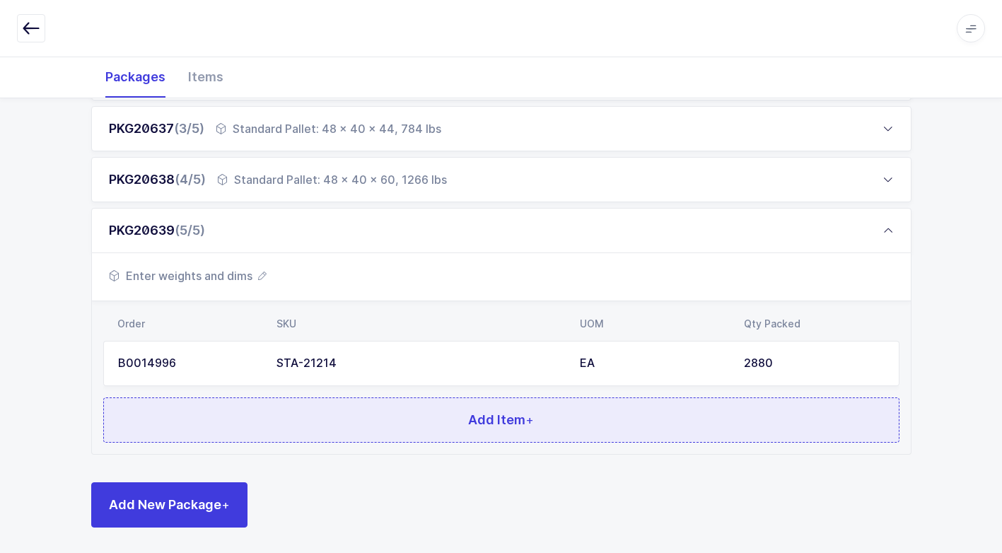
scroll to position [312, 0]
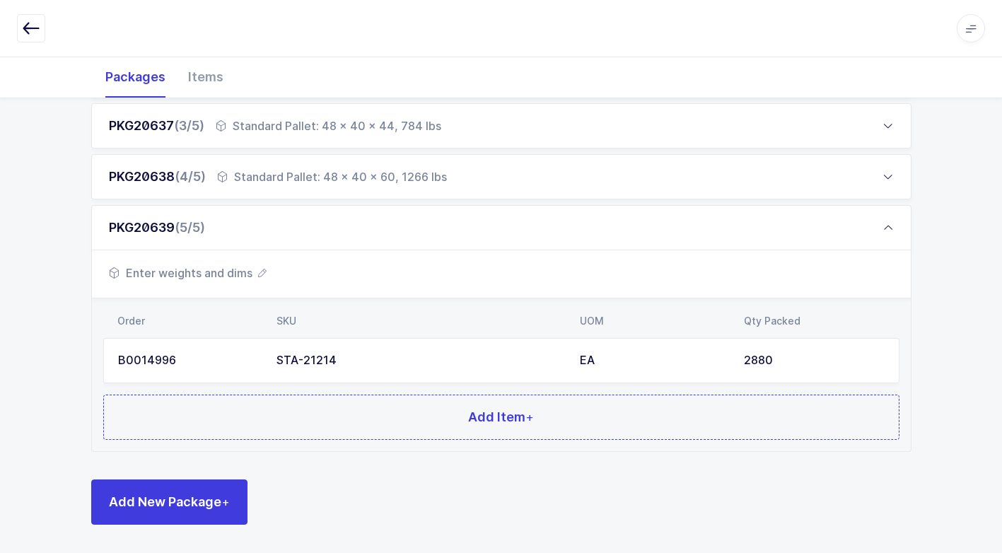
click at [231, 269] on span "Enter weights and dims" at bounding box center [188, 273] width 158 height 17
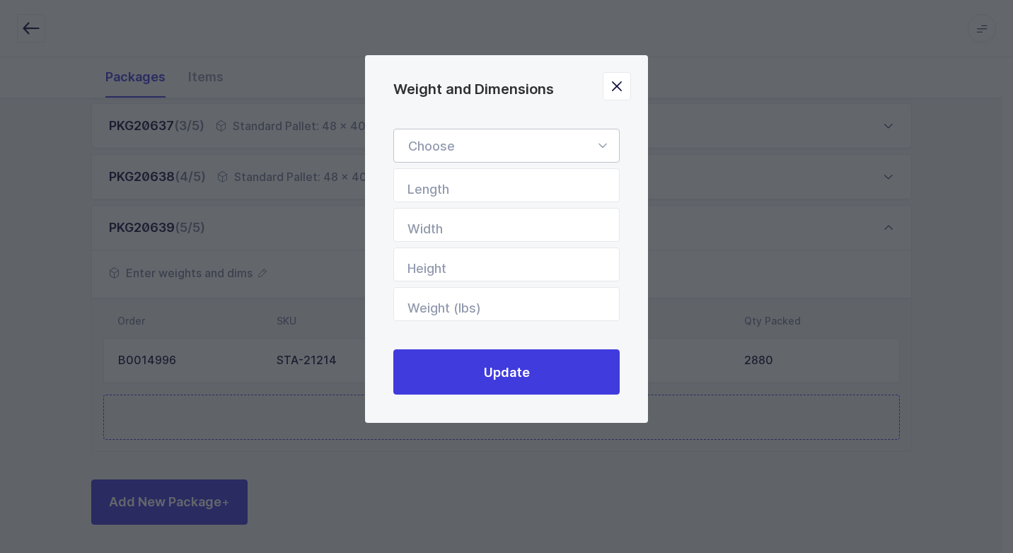
click at [601, 144] on icon "Weight and Dimensions" at bounding box center [602, 146] width 18 height 34
drag, startPoint x: 494, startPoint y: 180, endPoint x: 501, endPoint y: 202, distance: 23.7
click at [497, 180] on span "Standard Pallet" at bounding box center [453, 186] width 91 height 15
type input "Standard Pallet"
type input "48"
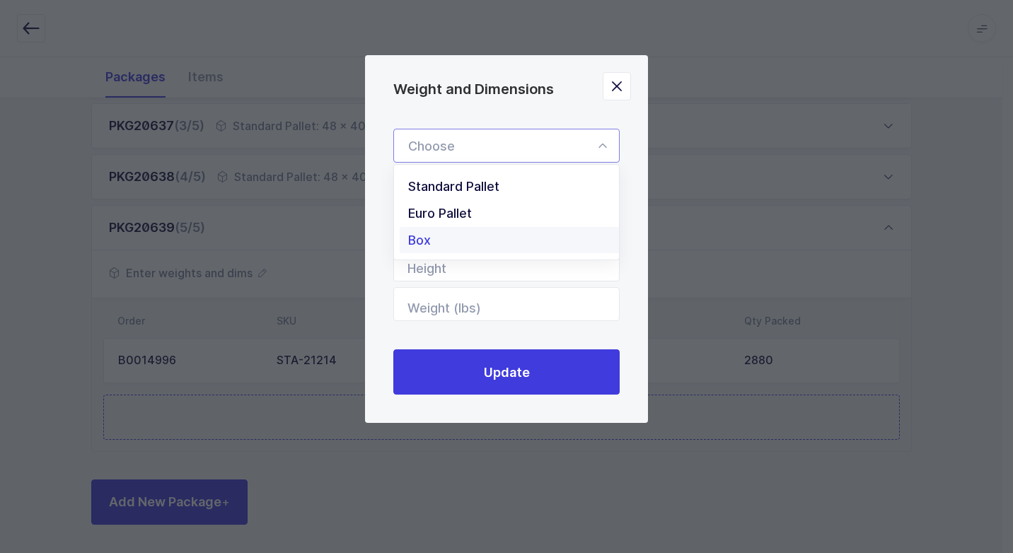
type input "40"
click at [608, 268] on input "Height" at bounding box center [506, 265] width 226 height 34
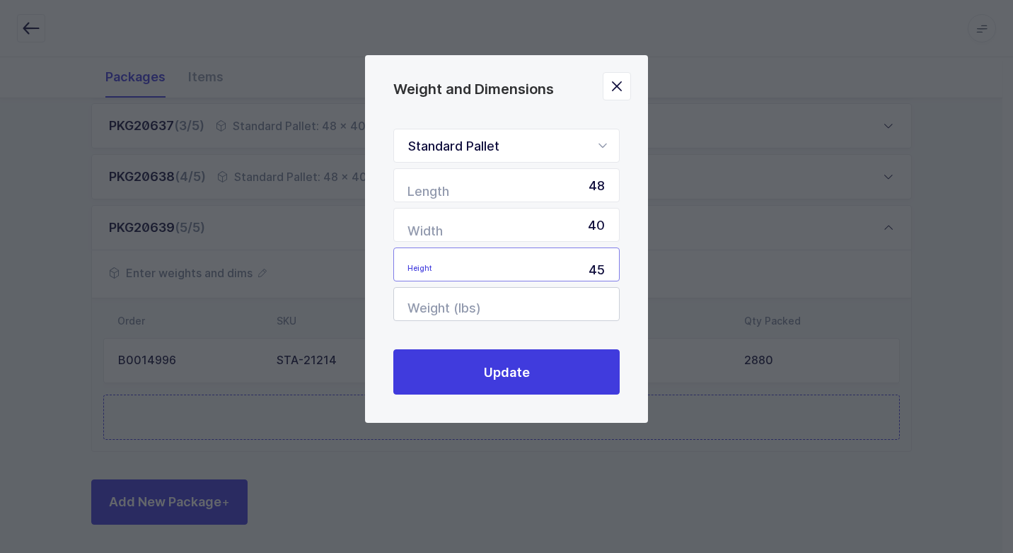
type input "45"
click at [542, 302] on input "Weight (lbs)" at bounding box center [506, 304] width 226 height 34
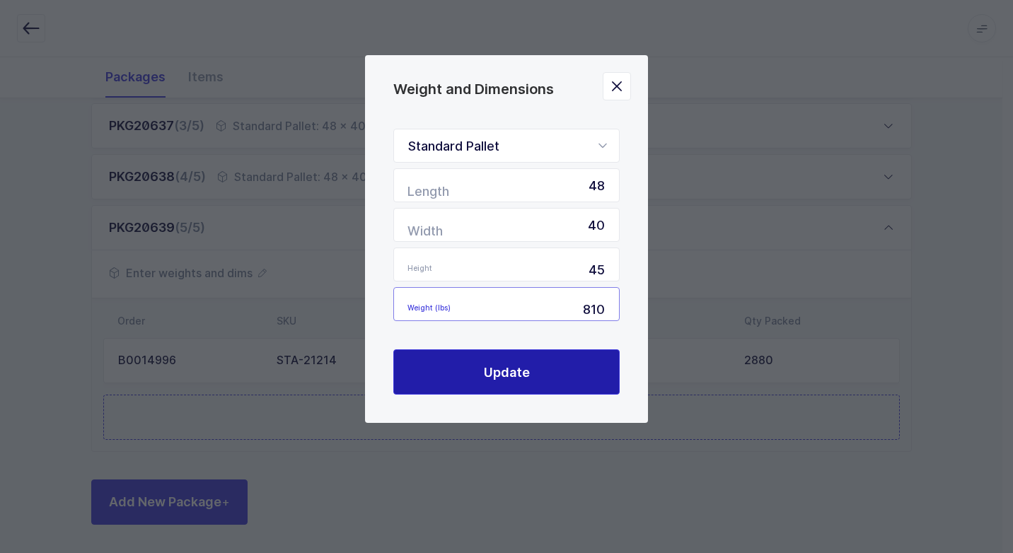
type input "810"
click at [511, 366] on span "Update" at bounding box center [507, 373] width 46 height 18
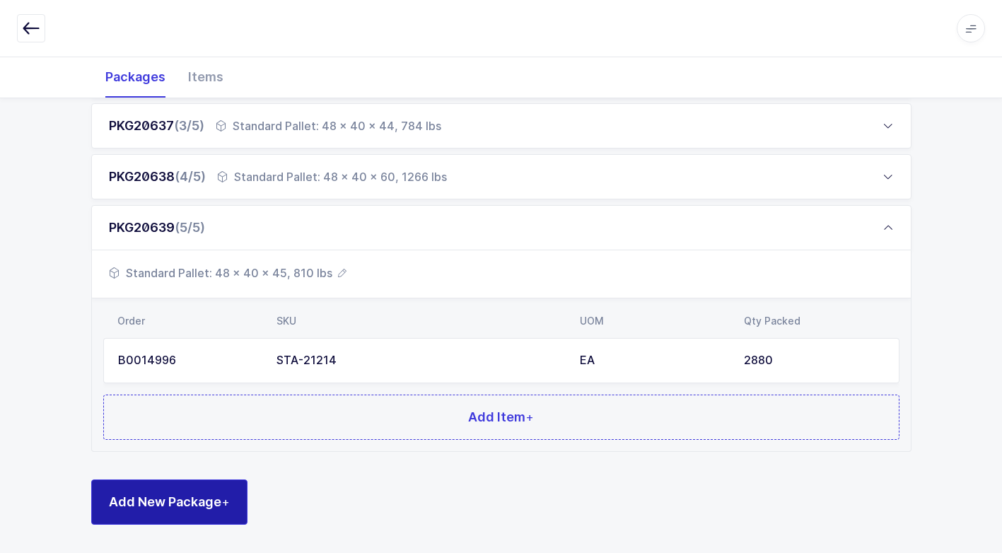
click at [195, 484] on button "Add New Package +" at bounding box center [169, 502] width 156 height 45
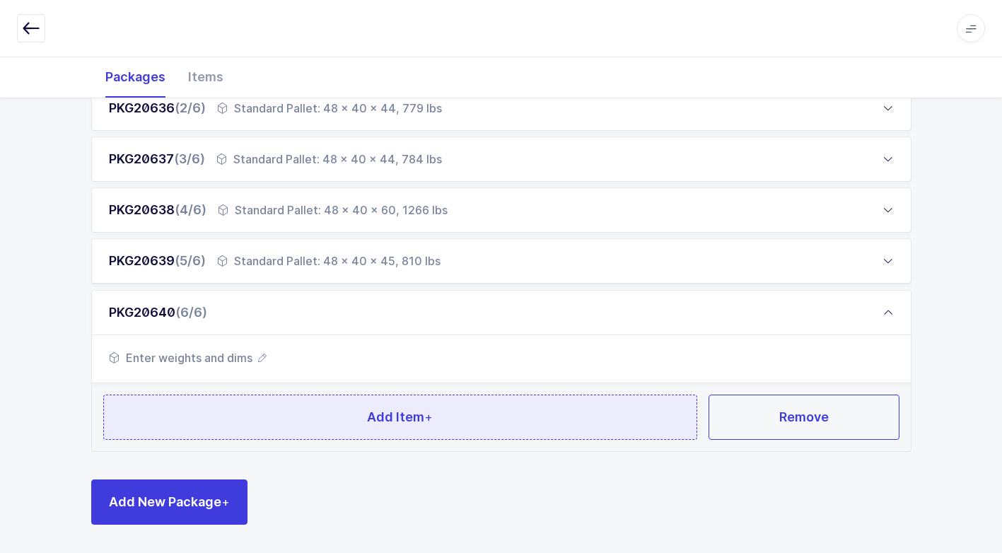
scroll to position [278, 0]
click at [250, 419] on button "Add Item +" at bounding box center [400, 417] width 595 height 45
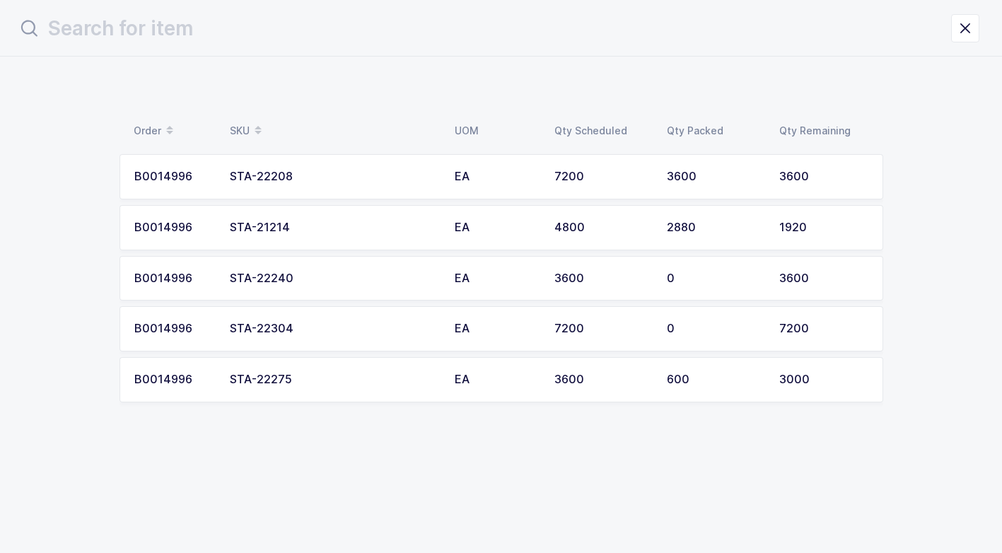
scroll to position [0, 0]
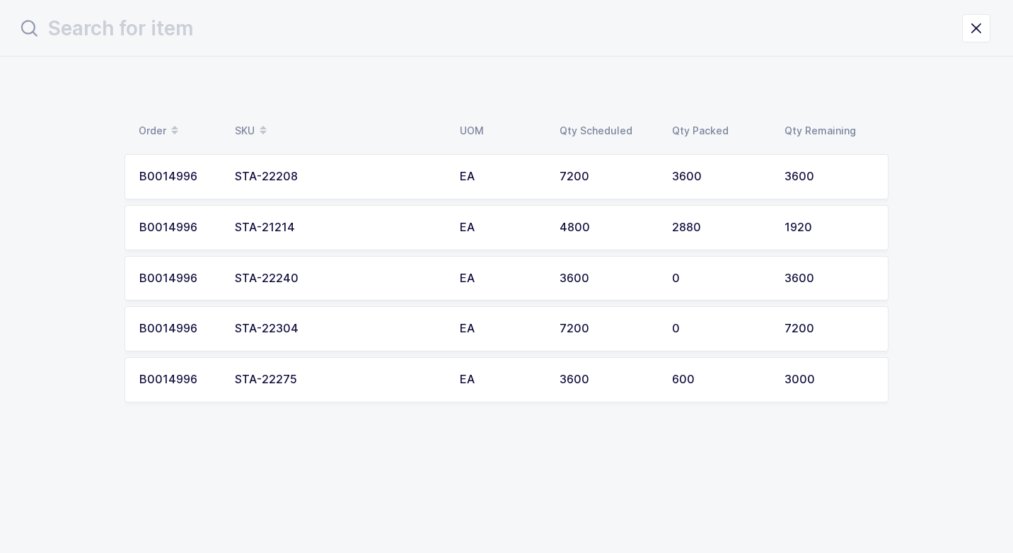
click at [313, 328] on div "STA-22304" at bounding box center [339, 329] width 208 height 13
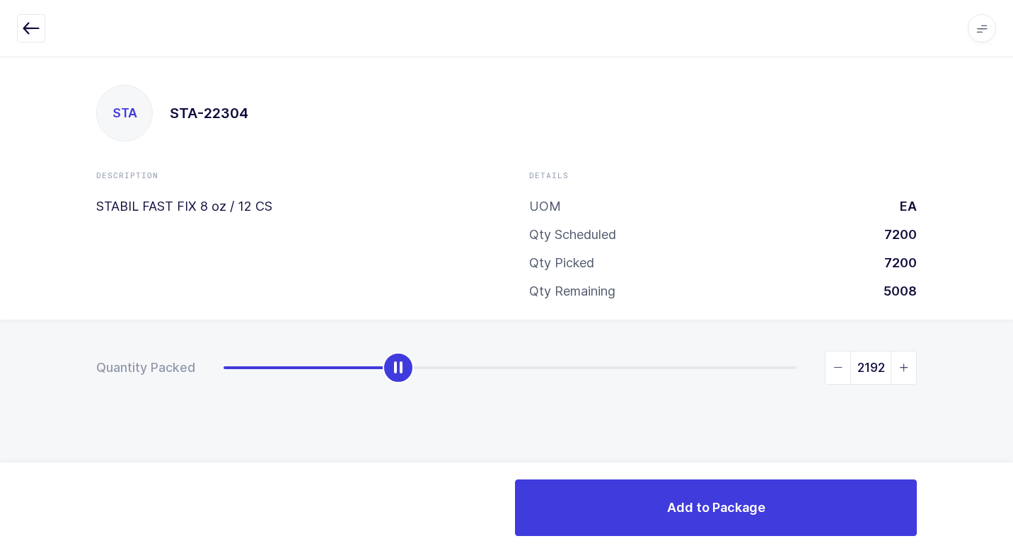
drag, startPoint x: 228, startPoint y: 375, endPoint x: 402, endPoint y: 383, distance: 174.2
click at [402, 383] on div "slider between 0 and 7200" at bounding box center [398, 367] width 31 height 31
click at [833, 365] on icon "slider between 0 and 7200" at bounding box center [838, 368] width 10 height 10
click at [837, 367] on icon "slider between 0 and 7200" at bounding box center [838, 368] width 10 height 10
click at [837, 366] on icon "slider between 0 and 7200" at bounding box center [838, 368] width 10 height 10
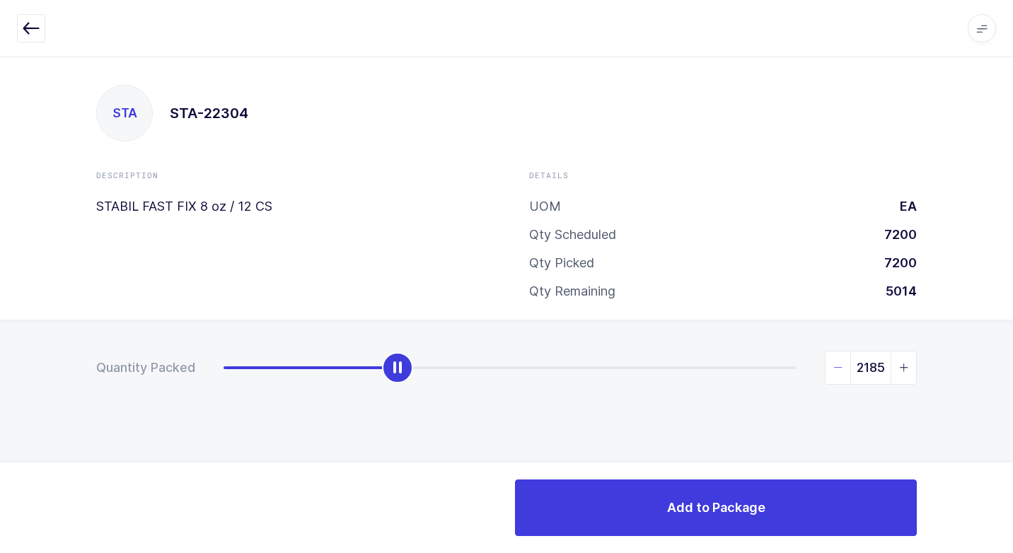
click at [835, 365] on icon "slider between 0 and 7200" at bounding box center [838, 368] width 10 height 10
type input "2184"
click at [839, 366] on icon "slider between 0 and 7200" at bounding box center [838, 368] width 10 height 10
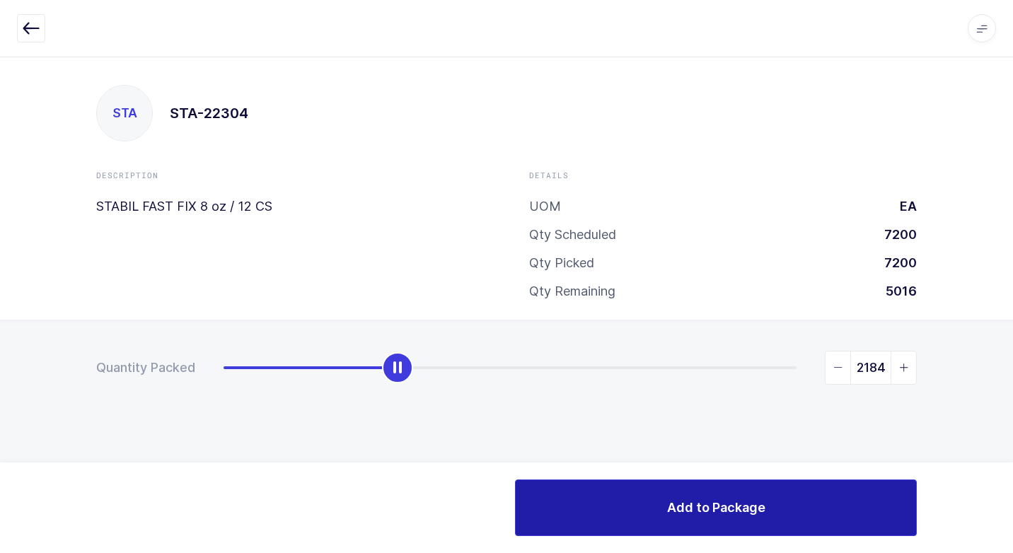
click at [717, 487] on button "Add to Package" at bounding box center [716, 508] width 402 height 57
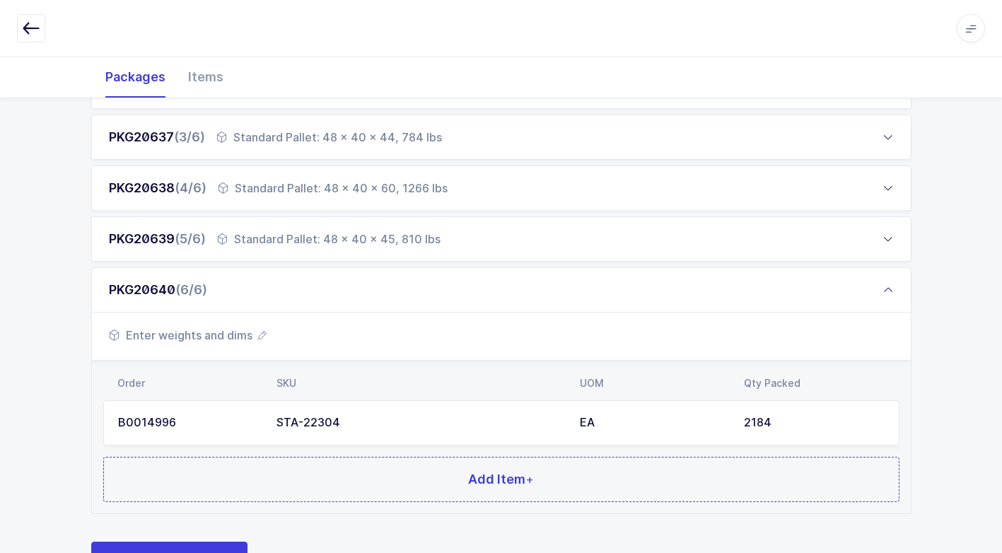
scroll to position [363, 0]
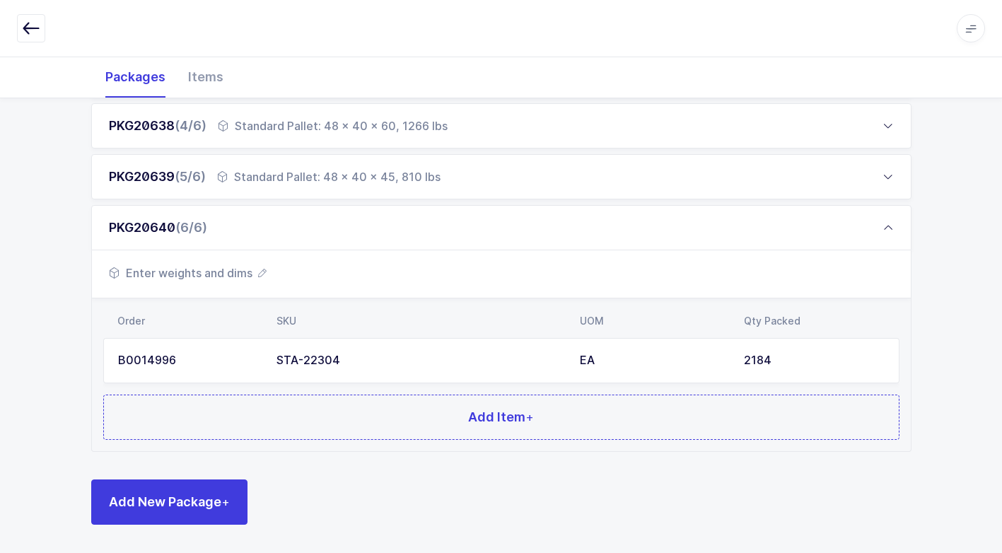
click at [225, 275] on span "Enter weights and dims" at bounding box center [188, 273] width 158 height 17
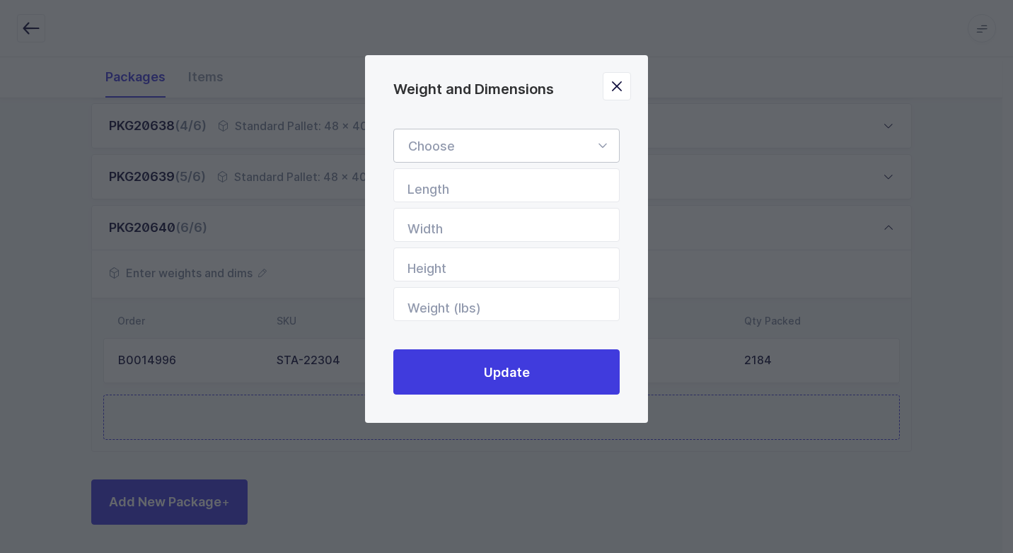
click at [597, 144] on icon "Weight and Dimensions" at bounding box center [602, 146] width 18 height 34
click at [480, 187] on span "Standard Pallet" at bounding box center [453, 186] width 91 height 15
type input "Standard Pallet"
type input "48"
type input "40"
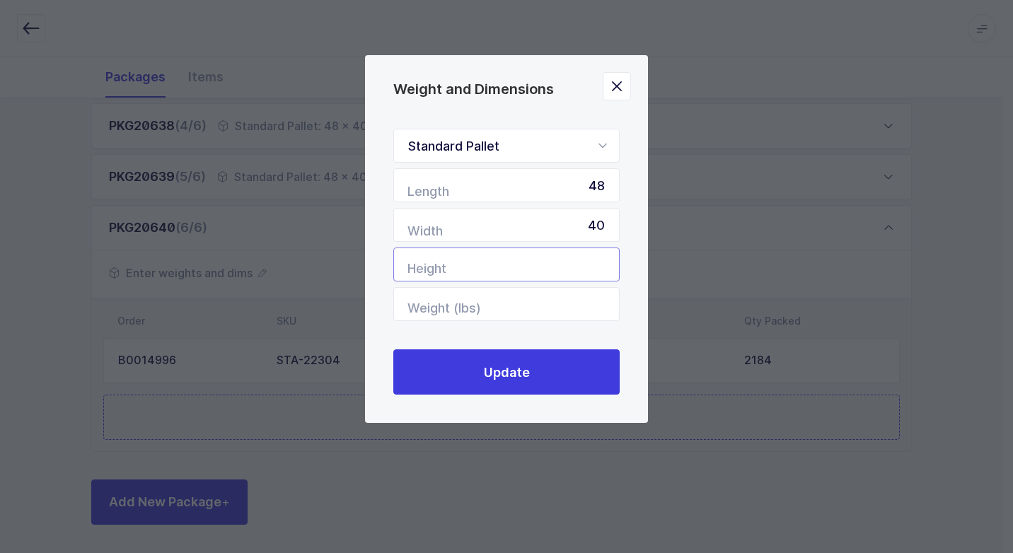
click at [543, 265] on input "Height" at bounding box center [506, 265] width 226 height 34
type input "48"
click at [559, 312] on input "Weight (lbs)" at bounding box center [506, 304] width 226 height 34
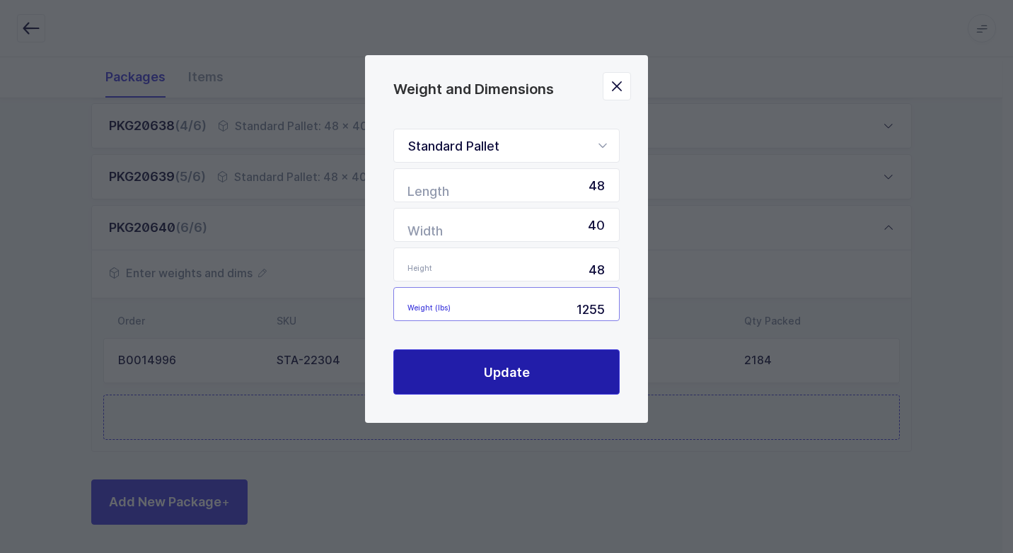
type input "1255"
click at [530, 367] on button "Update" at bounding box center [506, 371] width 226 height 45
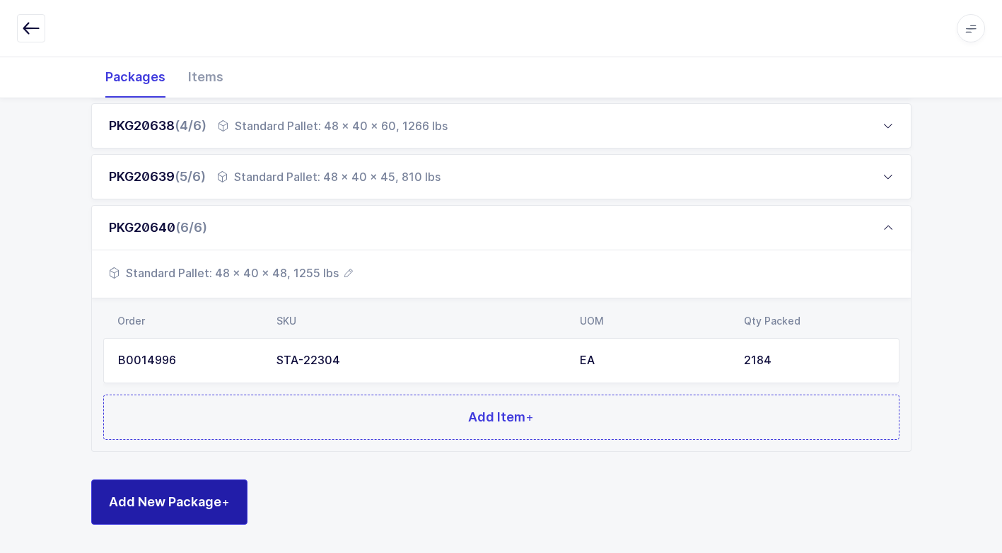
click at [171, 499] on span "Add New Package +" at bounding box center [169, 502] width 121 height 18
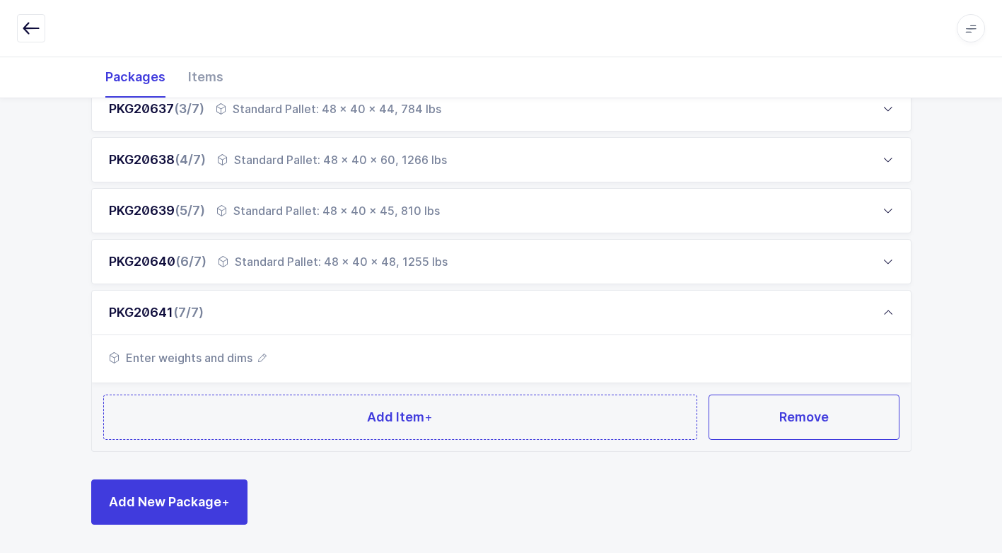
scroll to position [329, 0]
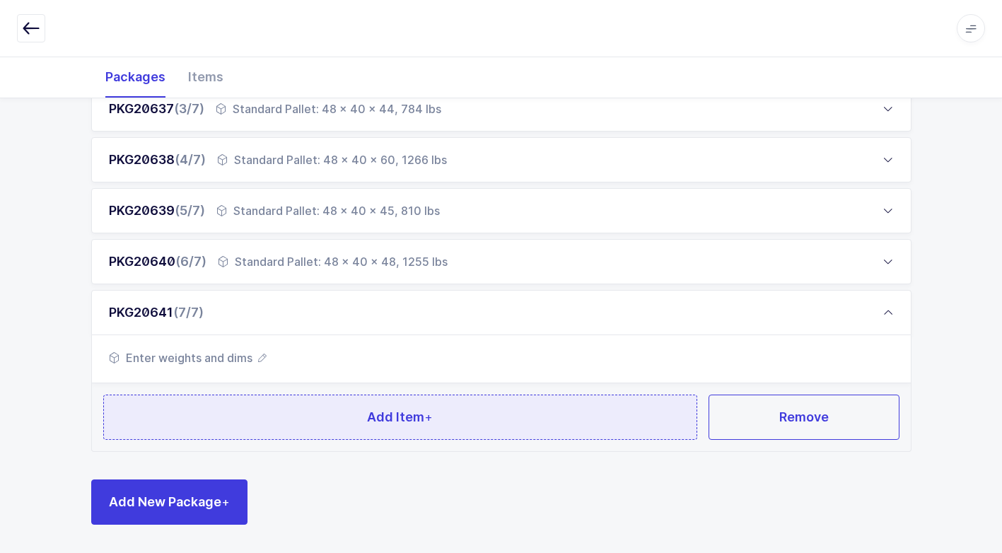
click at [262, 411] on button "Add Item +" at bounding box center [400, 417] width 595 height 45
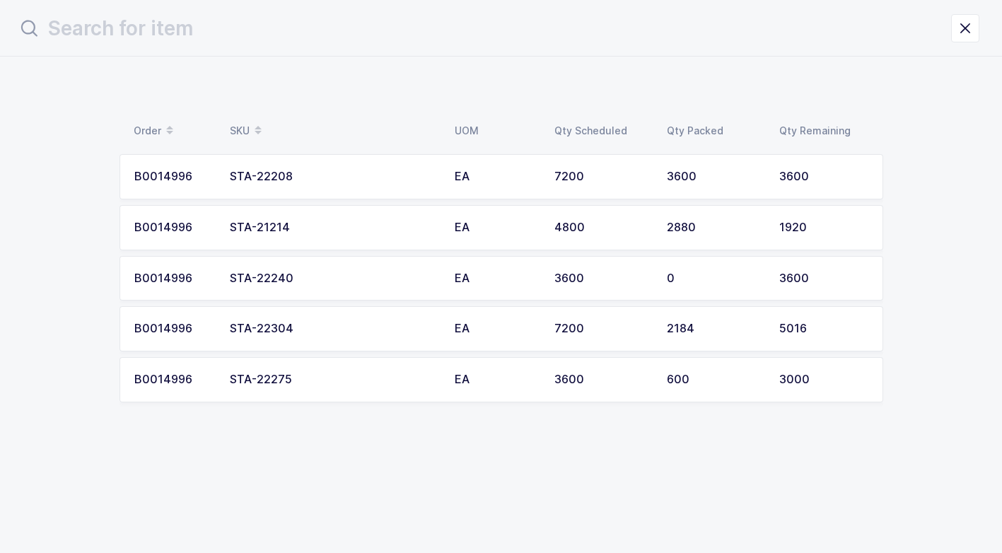
scroll to position [0, 0]
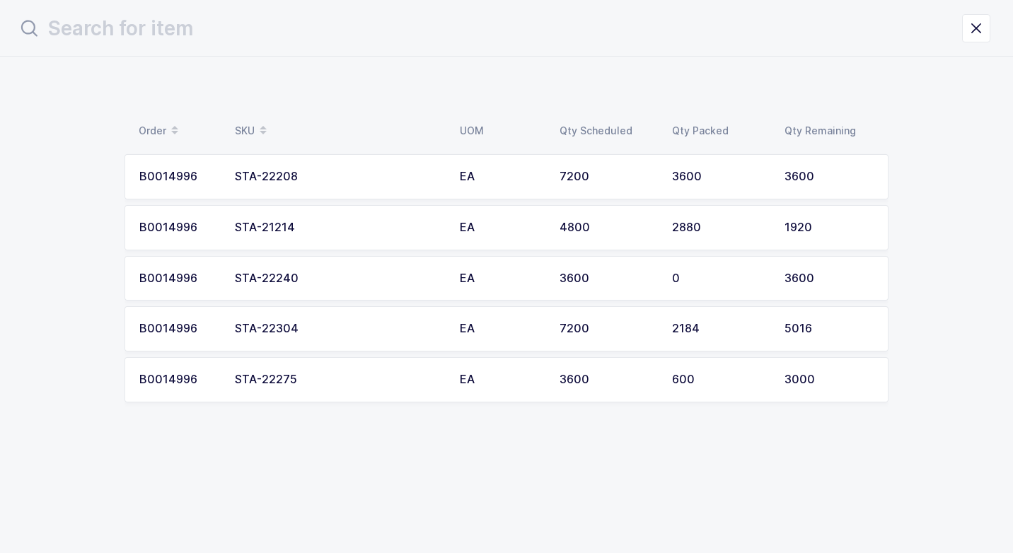
click at [338, 177] on div "STA-22208" at bounding box center [339, 176] width 208 height 13
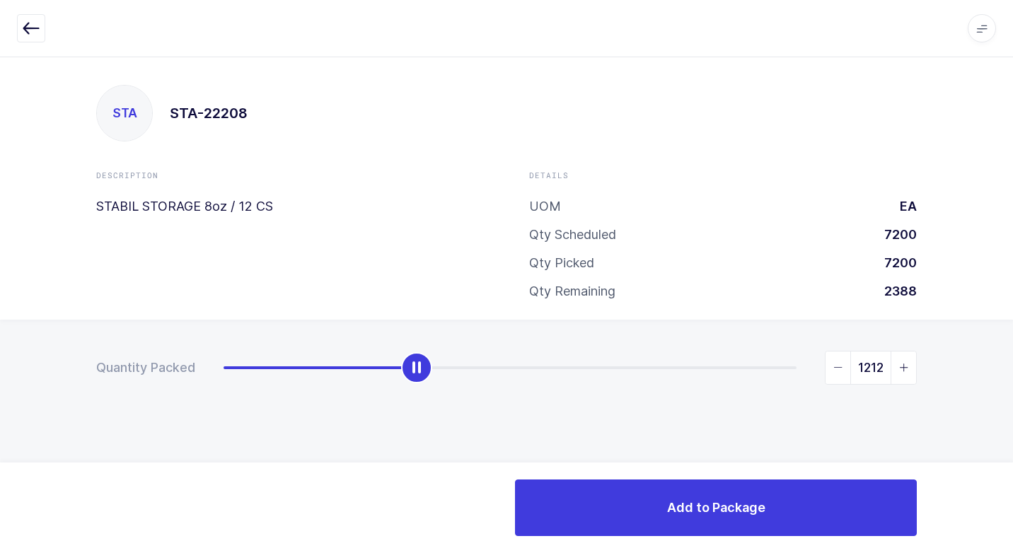
drag, startPoint x: 216, startPoint y: 373, endPoint x: 409, endPoint y: 370, distance: 192.4
click at [409, 370] on div "slider between 0 and 3600" at bounding box center [416, 367] width 31 height 31
click at [842, 363] on icon "slider between 0 and 3600" at bounding box center [838, 368] width 10 height 10
click at [839, 366] on icon "slider between 0 and 3600" at bounding box center [838, 368] width 10 height 10
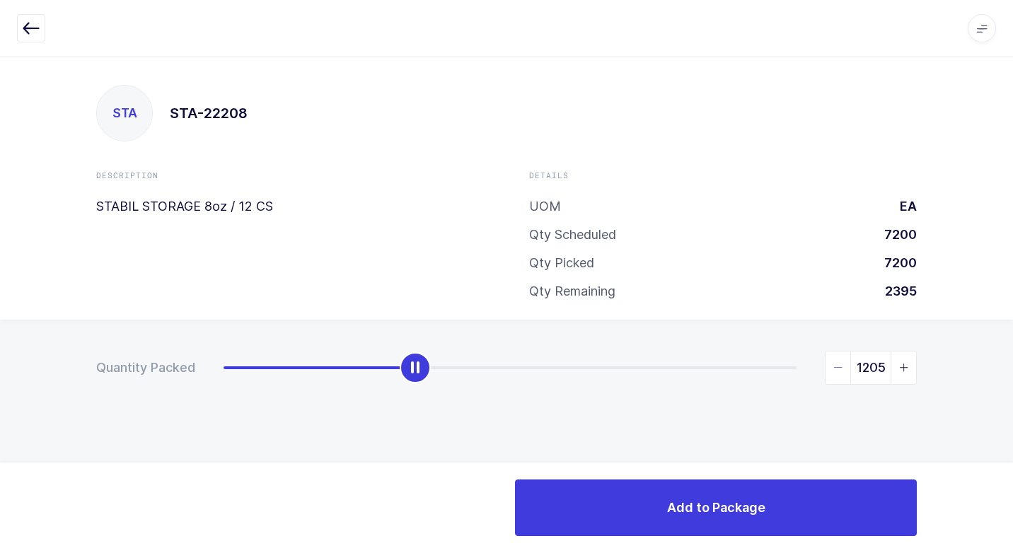
click at [839, 366] on icon "slider between 0 and 3600" at bounding box center [838, 368] width 10 height 10
click at [838, 366] on icon "slider between 0 and 3600" at bounding box center [838, 368] width 10 height 10
type input "1200"
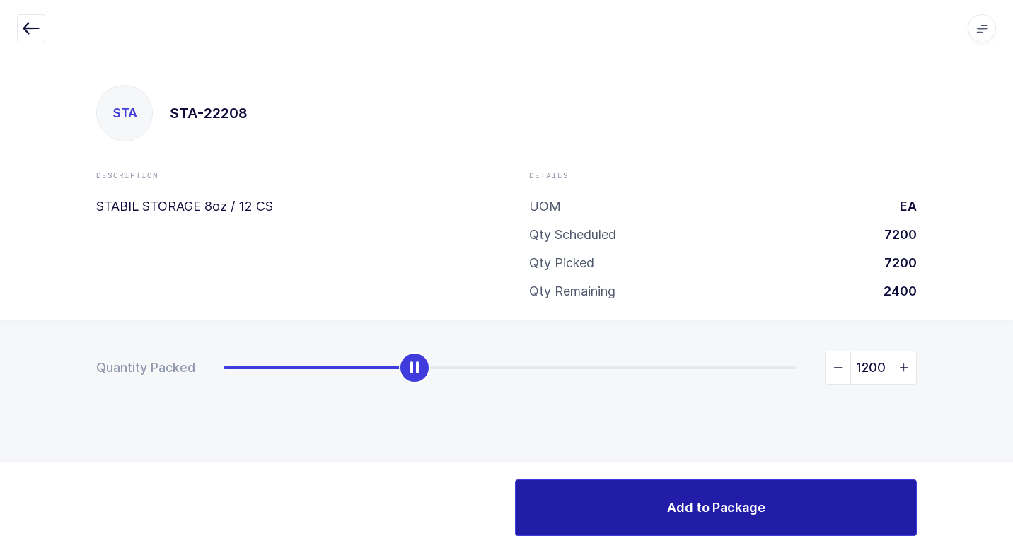
click at [728, 499] on span "Add to Package" at bounding box center [716, 508] width 98 height 18
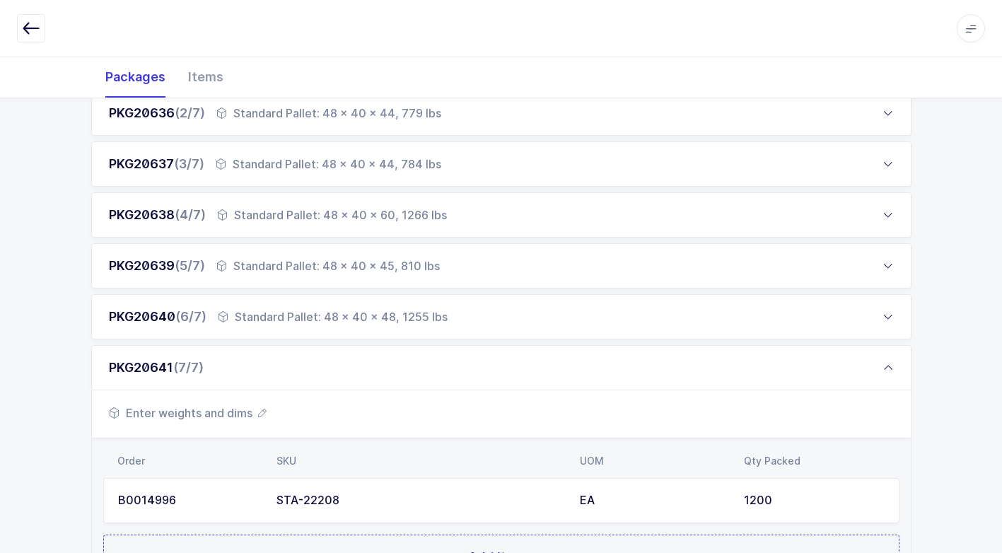
scroll to position [414, 0]
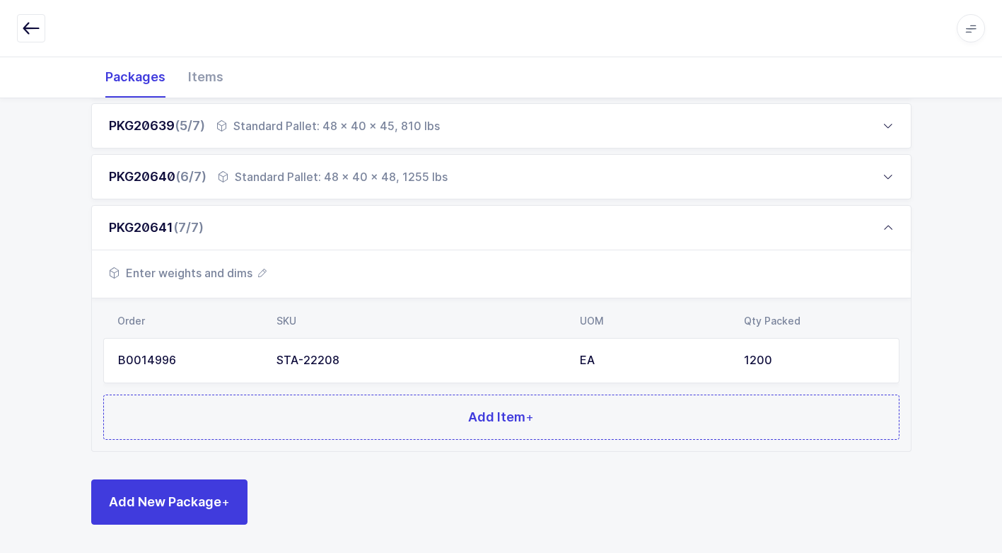
click at [232, 274] on span "Enter weights and dims" at bounding box center [188, 273] width 158 height 17
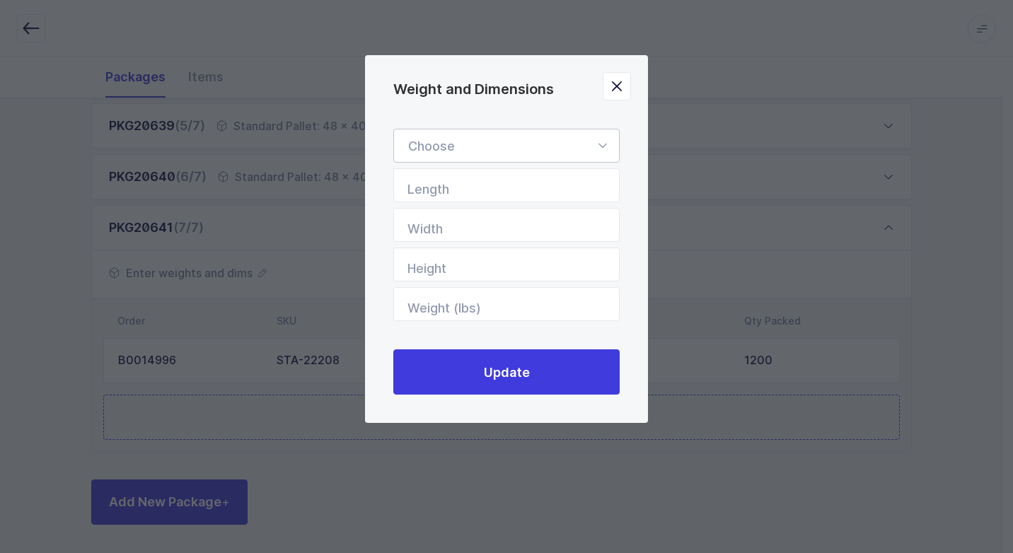
click at [600, 146] on icon "Weight and Dimensions" at bounding box center [602, 146] width 18 height 34
click at [501, 185] on li "Standard Pallet" at bounding box center [512, 186] width 224 height 27
type input "Standard Pallet"
type input "48"
type input "40"
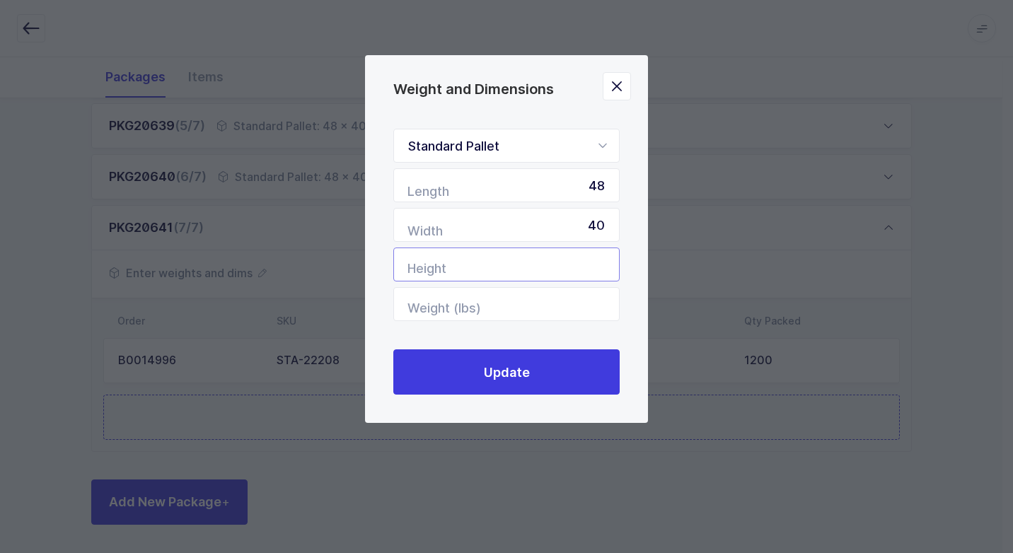
click at [599, 260] on input "Height" at bounding box center [506, 265] width 226 height 34
type input "44"
click at [532, 300] on input "Weight (lbs)" at bounding box center [506, 304] width 226 height 34
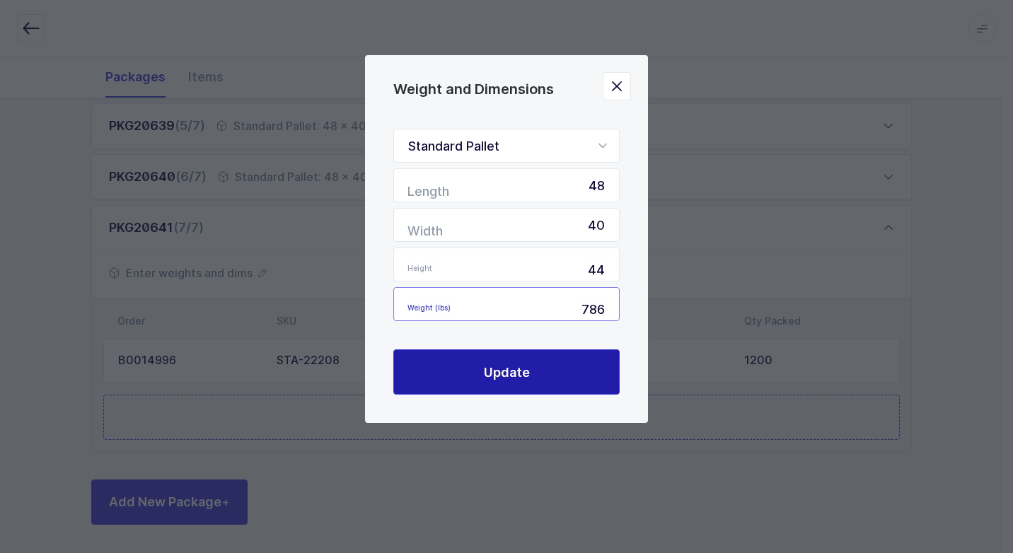
type input "786"
click at [500, 368] on span "Update" at bounding box center [507, 373] width 46 height 18
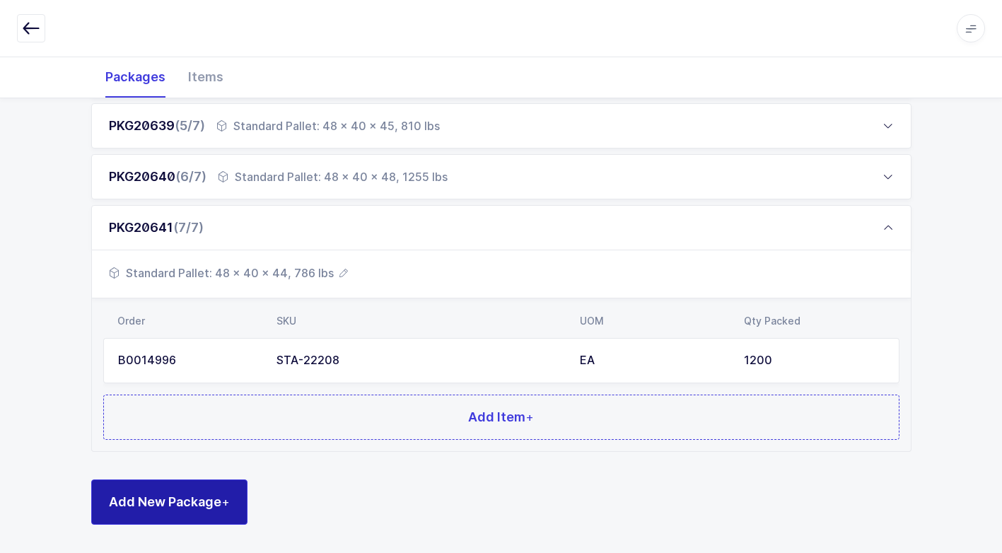
click at [185, 507] on span "Add New Package +" at bounding box center [169, 502] width 121 height 18
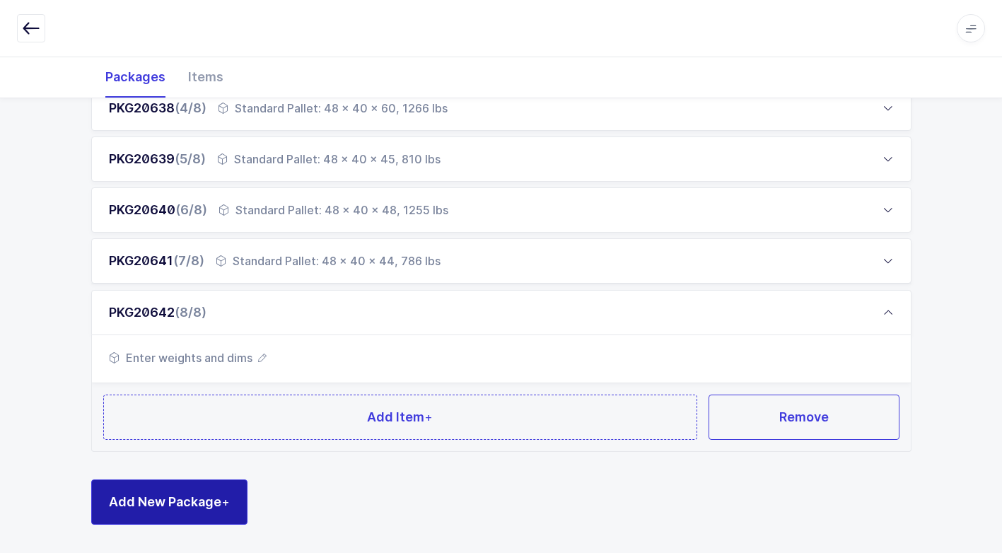
scroll to position [380, 0]
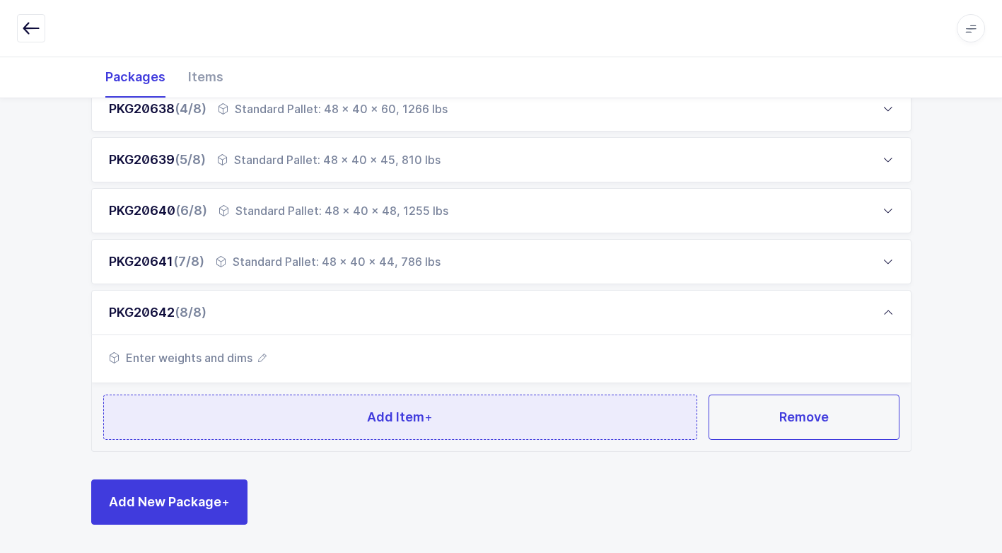
click at [336, 438] on button "Add Item +" at bounding box center [400, 417] width 595 height 45
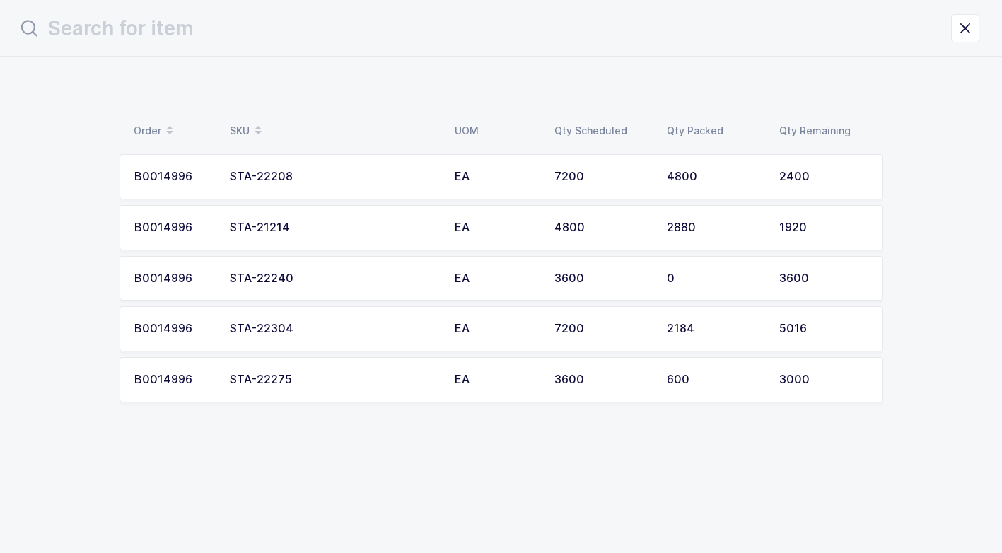
scroll to position [0, 0]
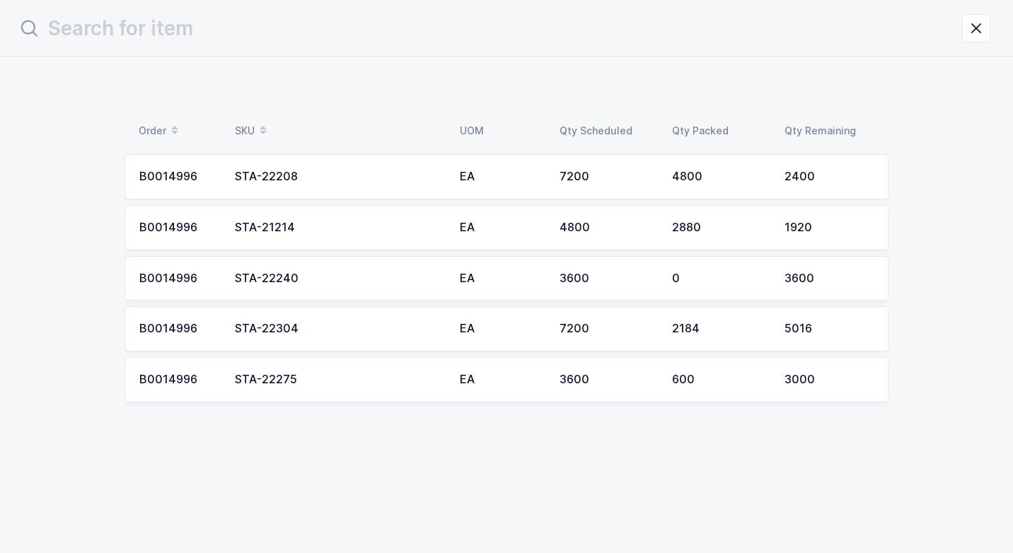
click at [314, 325] on div "STA-22304" at bounding box center [339, 329] width 208 height 13
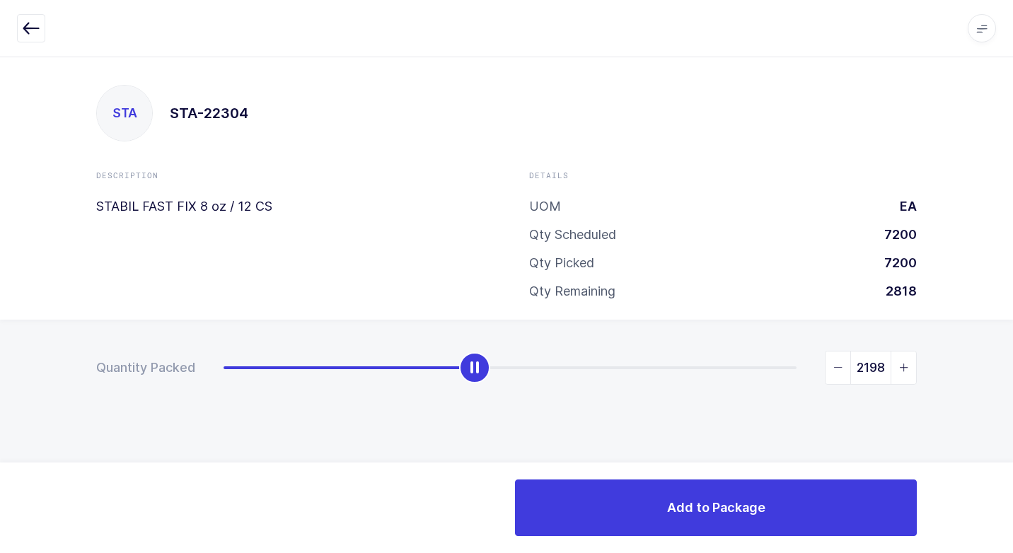
drag, startPoint x: 226, startPoint y: 371, endPoint x: 476, endPoint y: 371, distance: 250.4
click at [476, 371] on div "slider between 0 and 5016" at bounding box center [474, 367] width 31 height 31
click at [835, 366] on icon "slider between 0 and 5016" at bounding box center [838, 368] width 10 height 10
click at [901, 364] on icon "slider between 0 and 5016" at bounding box center [904, 368] width 10 height 10
type input "2184"
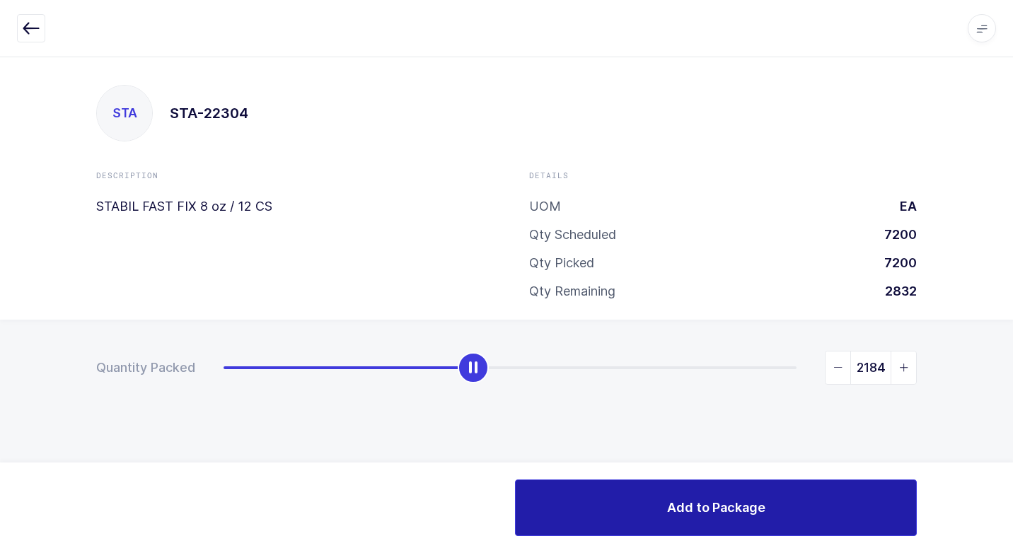
click at [711, 495] on button "Add to Package" at bounding box center [716, 508] width 402 height 57
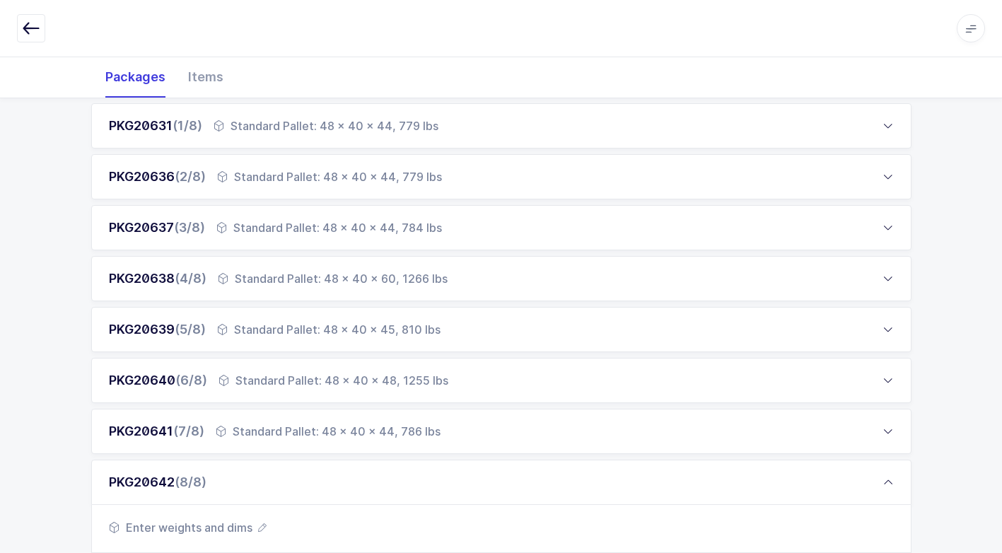
scroll to position [465, 0]
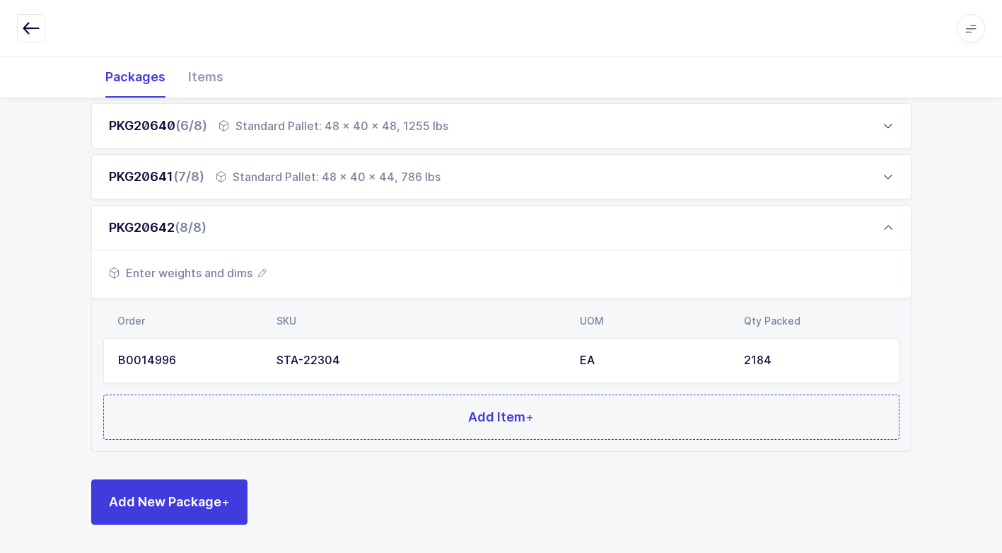
click at [233, 269] on span "Enter weights and dims" at bounding box center [188, 273] width 158 height 17
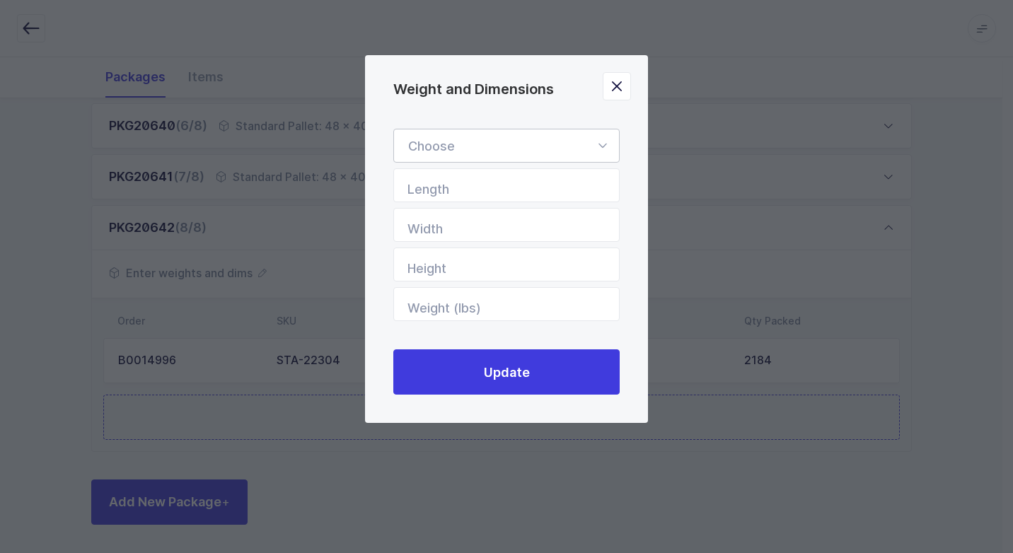
click at [603, 144] on icon "Weight and Dimensions" at bounding box center [602, 146] width 18 height 34
drag, startPoint x: 488, startPoint y: 185, endPoint x: 554, endPoint y: 269, distance: 106.8
click at [488, 186] on span "Standard Pallet" at bounding box center [453, 186] width 91 height 15
type input "Standard Pallet"
type input "48"
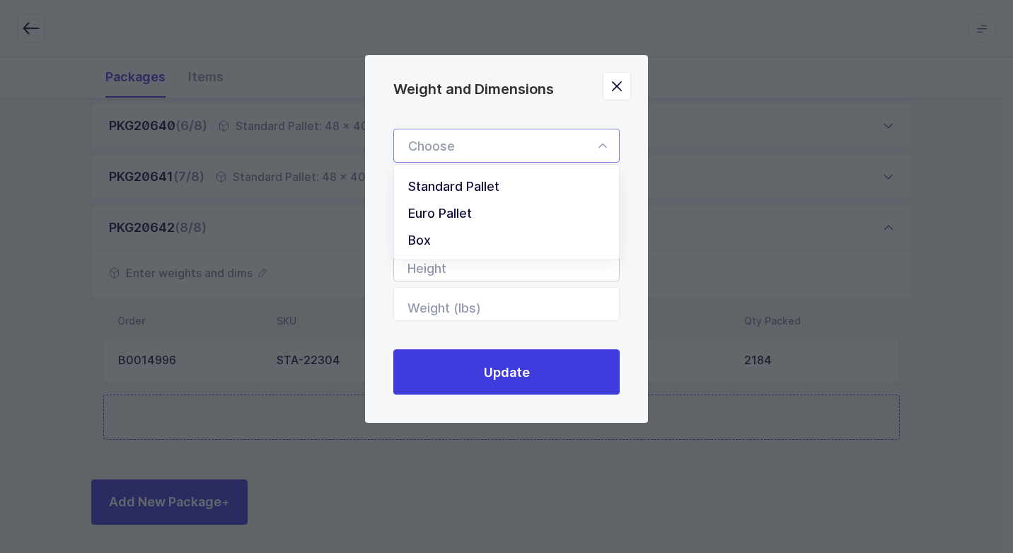
type input "40"
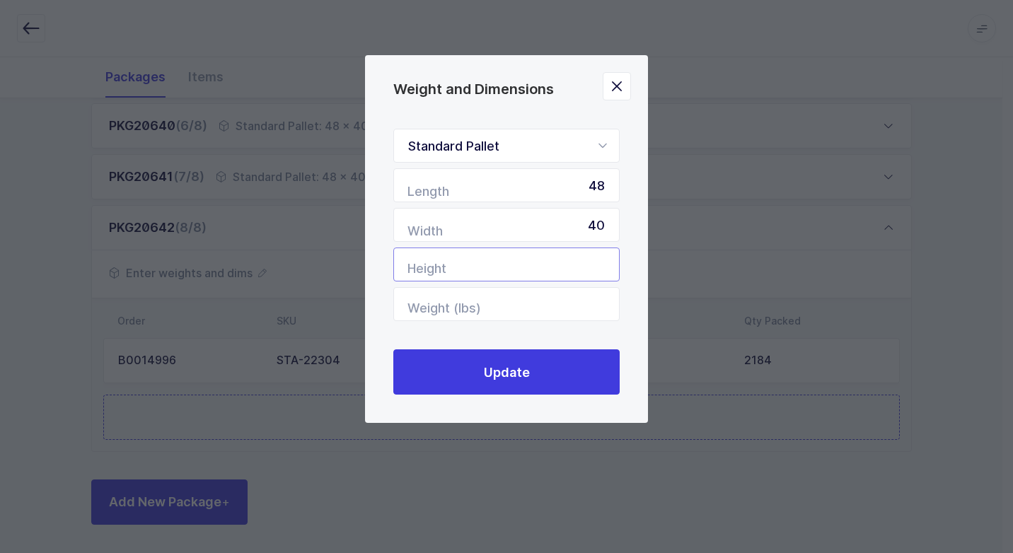
click at [598, 265] on input "Height" at bounding box center [506, 265] width 226 height 34
type input "48"
click at [563, 300] on input "Weight (lbs)" at bounding box center [506, 304] width 226 height 34
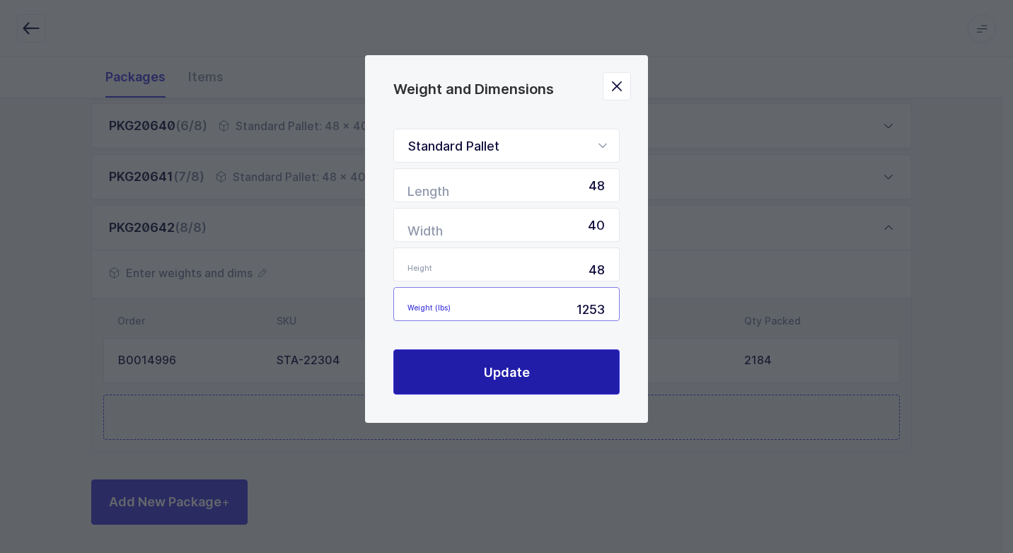
type input "1253"
click at [516, 376] on span "Update" at bounding box center [507, 373] width 46 height 18
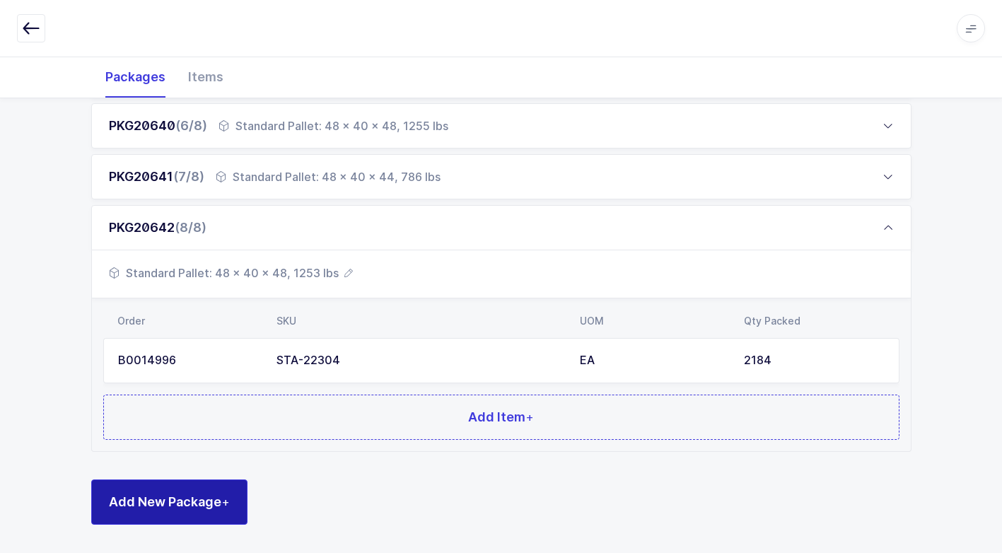
click at [193, 500] on span "Add New Package +" at bounding box center [169, 502] width 121 height 18
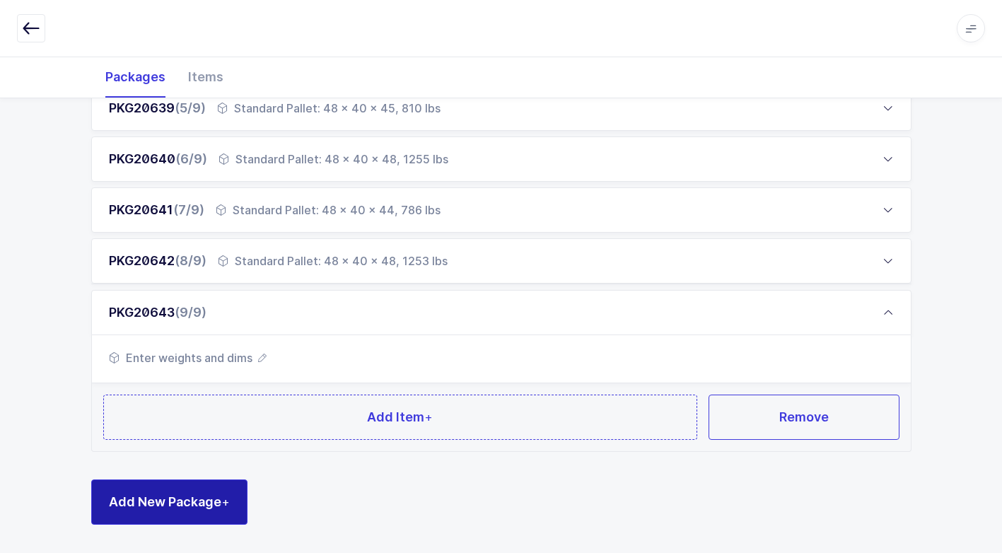
scroll to position [431, 0]
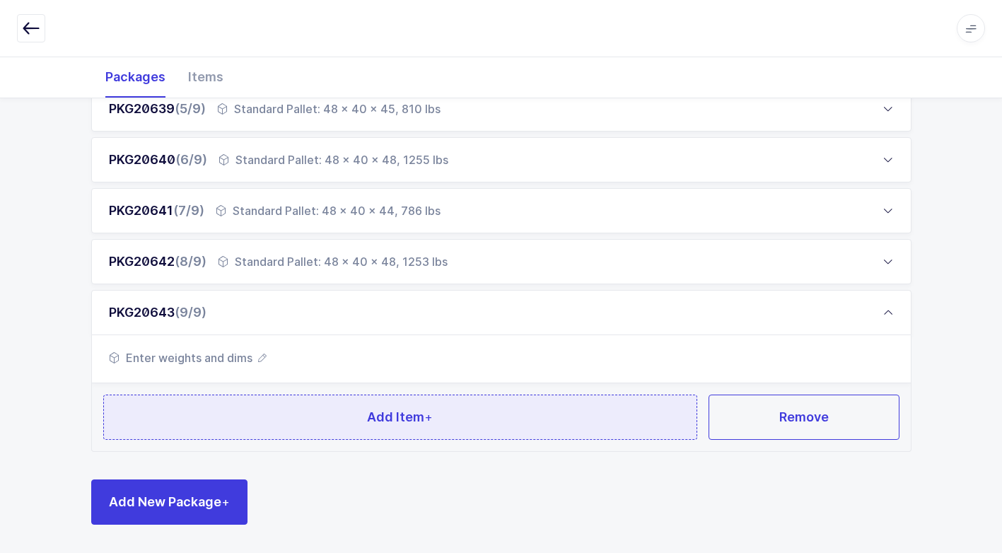
click at [348, 402] on button "Add Item +" at bounding box center [400, 417] width 595 height 45
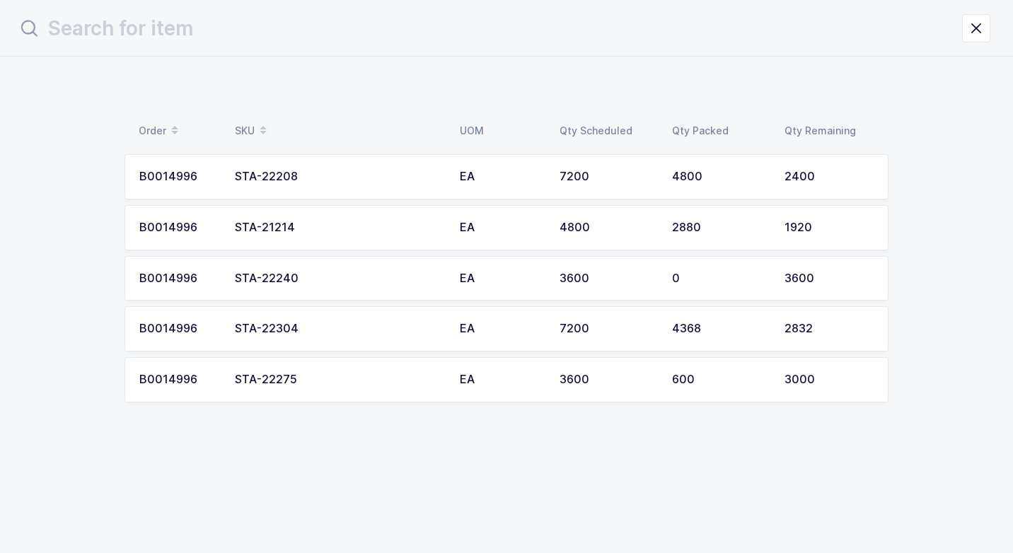
click at [315, 175] on div "STA-22208" at bounding box center [339, 176] width 208 height 13
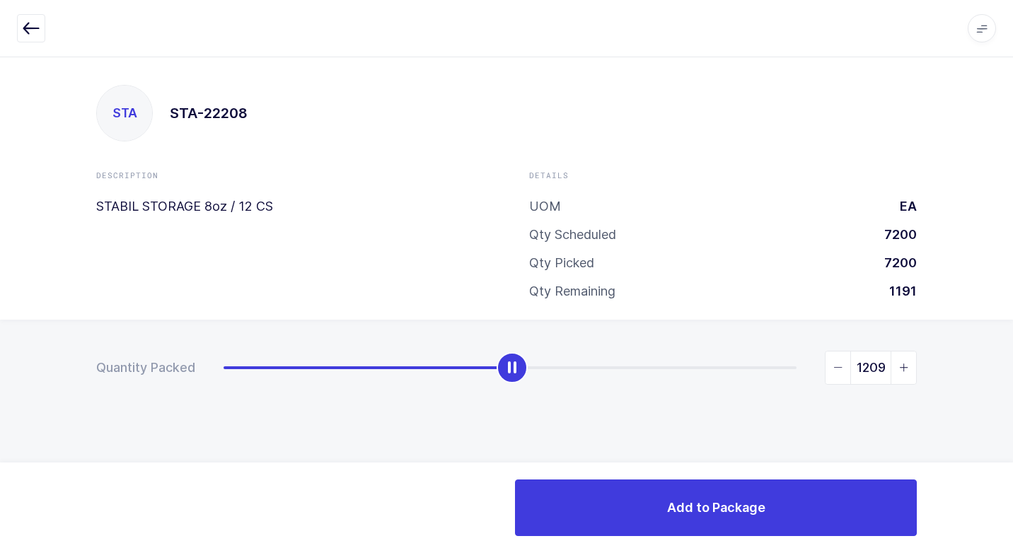
drag, startPoint x: 222, startPoint y: 365, endPoint x: 510, endPoint y: 383, distance: 288.4
click at [510, 383] on div "1209" at bounding box center [570, 368] width 693 height 34
click at [836, 367] on icon "slider between 0 and 2400" at bounding box center [838, 368] width 10 height 10
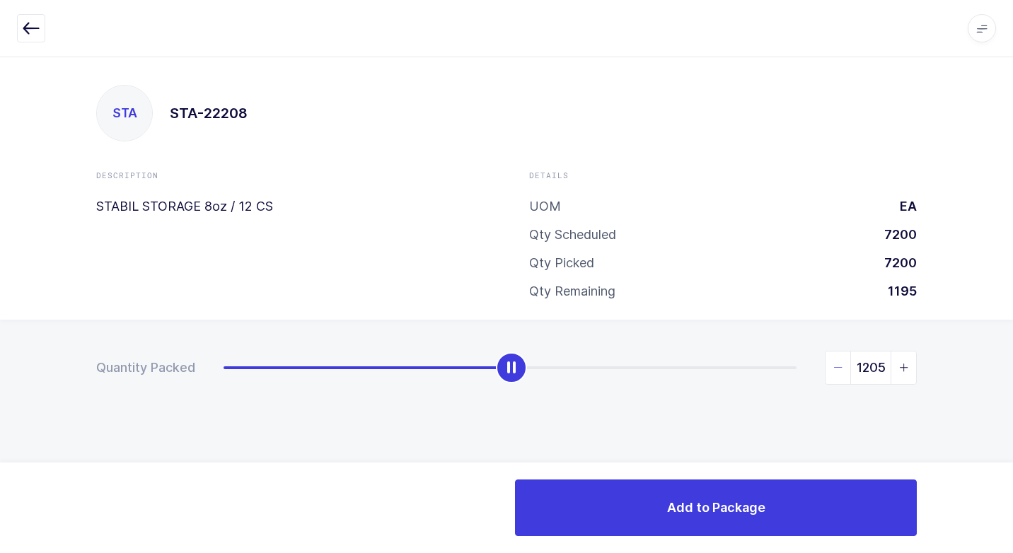
click at [836, 367] on icon "slider between 0 and 2400" at bounding box center [838, 368] width 10 height 10
click at [835, 367] on icon "slider between 0 and 2400" at bounding box center [838, 368] width 10 height 10
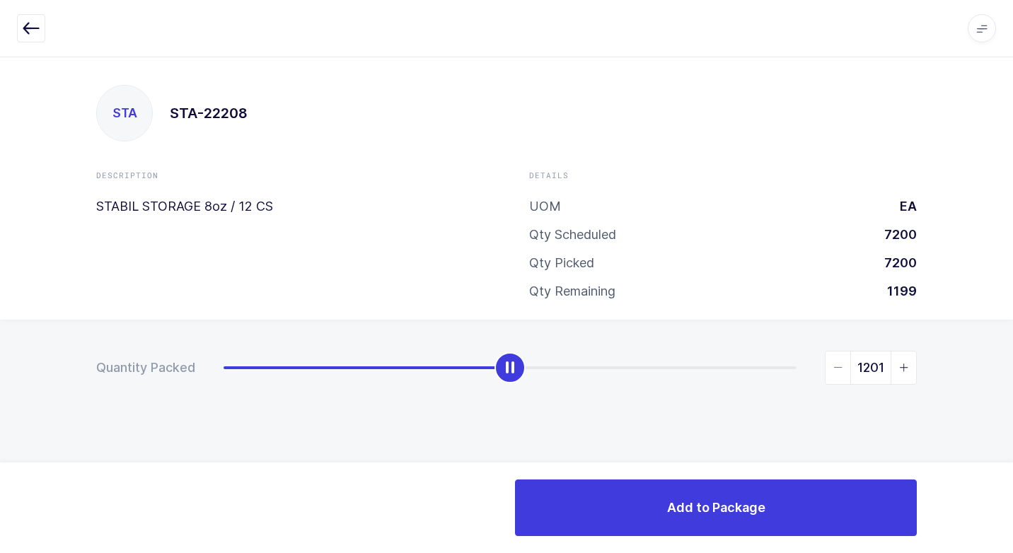
click at [835, 366] on icon "slider between 0 and 2400" at bounding box center [838, 368] width 10 height 10
type input "1200"
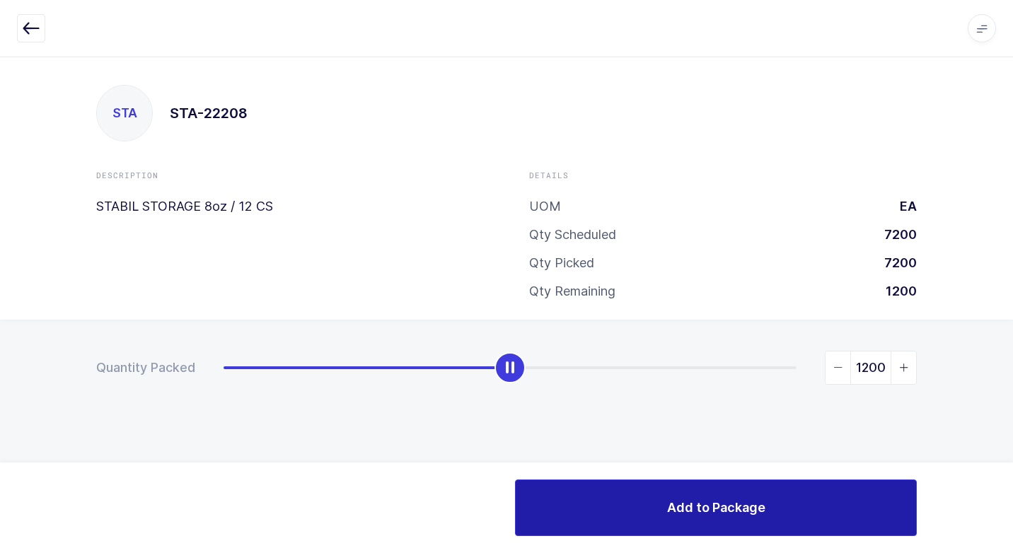
click at [715, 505] on span "Add to Package" at bounding box center [716, 508] width 98 height 18
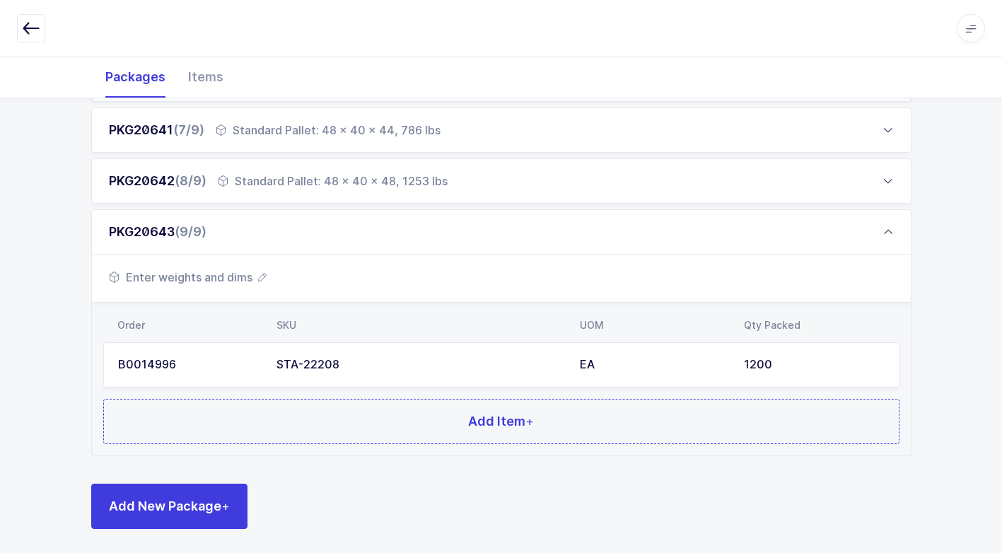
scroll to position [516, 0]
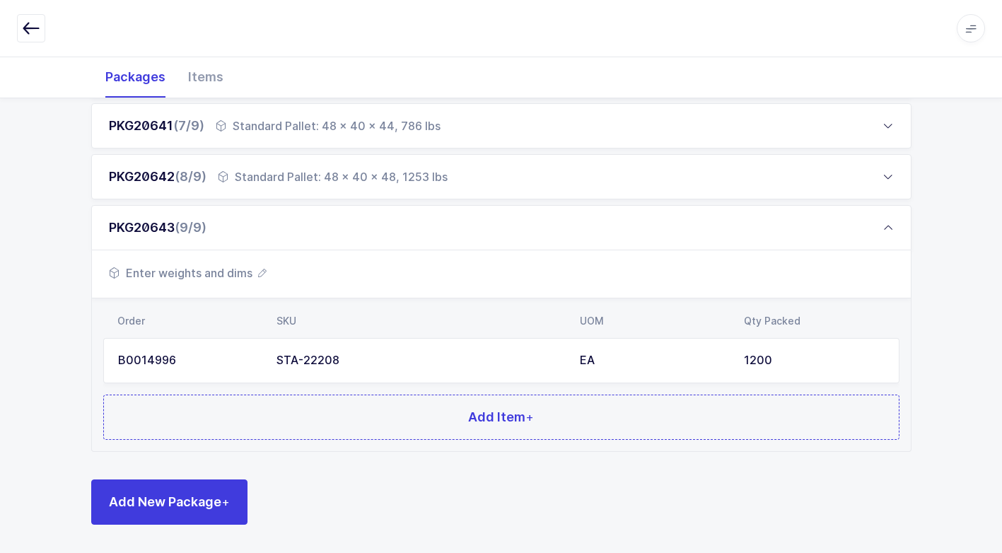
click at [223, 273] on span "Enter weights and dims" at bounding box center [188, 273] width 158 height 17
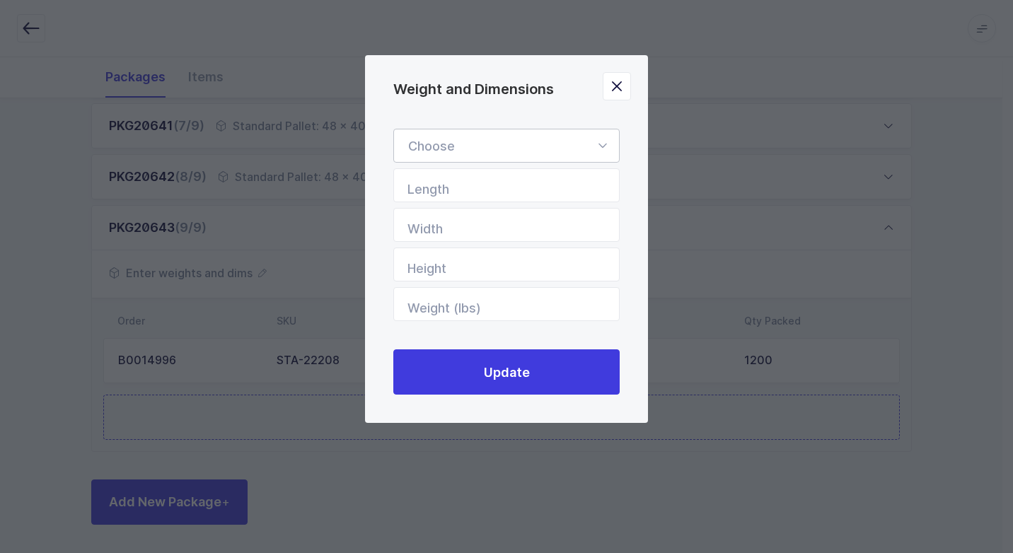
click at [600, 144] on icon "Weight and Dimensions" at bounding box center [602, 146] width 18 height 34
click at [506, 190] on li "Standard Pallet" at bounding box center [512, 186] width 224 height 27
type input "Standard Pallet"
type input "48"
type input "40"
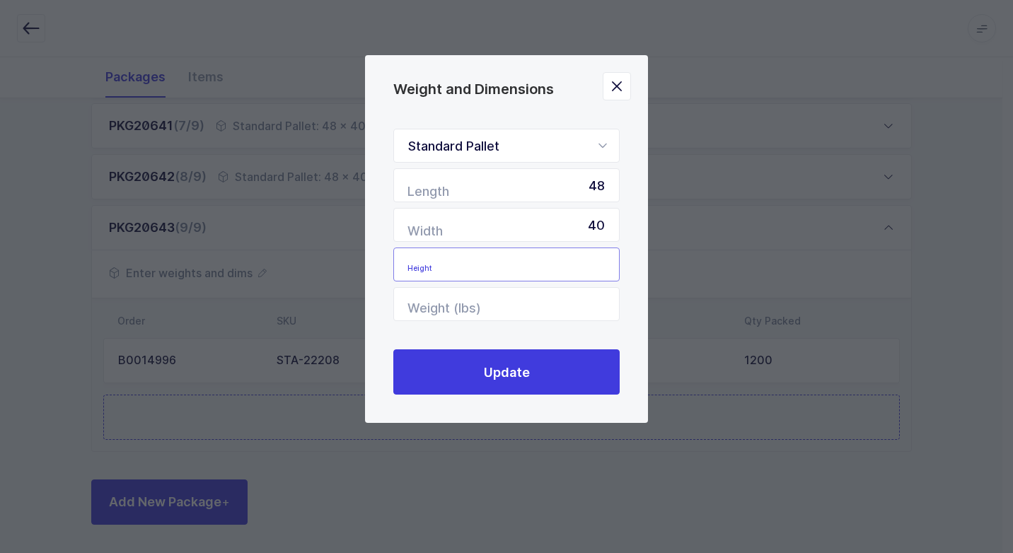
click at [557, 262] on input "Height" at bounding box center [506, 265] width 226 height 34
type input "44"
click at [557, 309] on input "Weight (lbs)" at bounding box center [506, 304] width 226 height 34
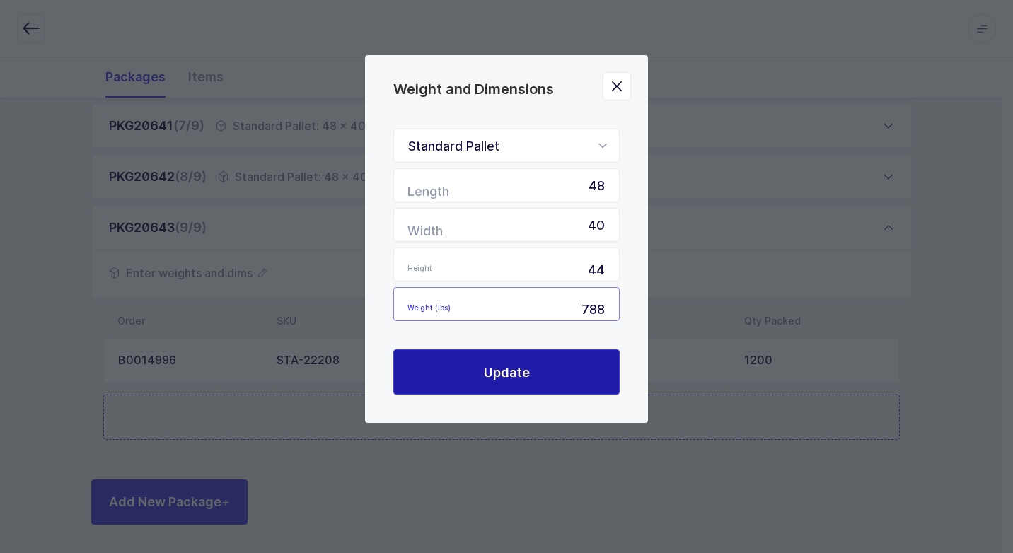
type input "788"
click at [515, 367] on span "Update" at bounding box center [507, 373] width 46 height 18
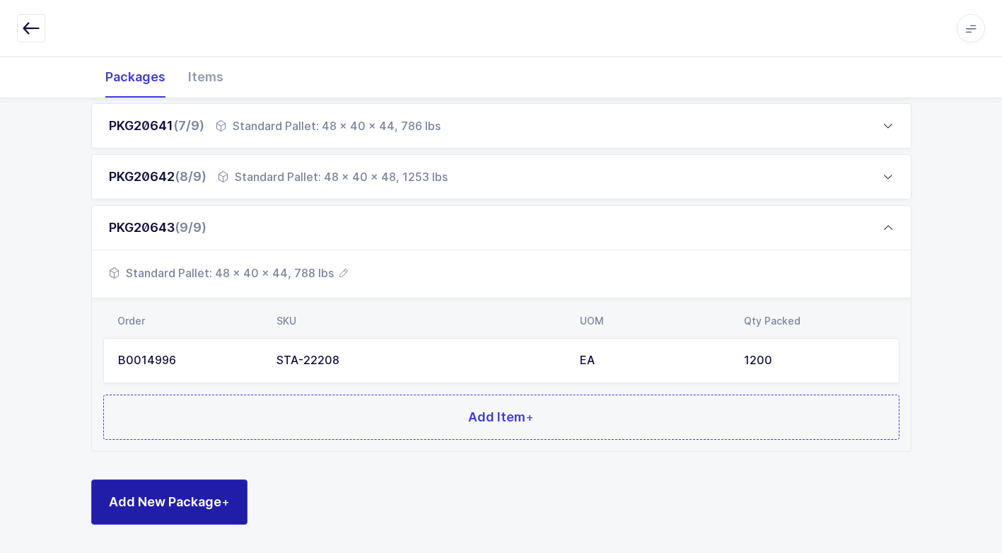
click at [195, 498] on span "Add New Package +" at bounding box center [169, 502] width 121 height 18
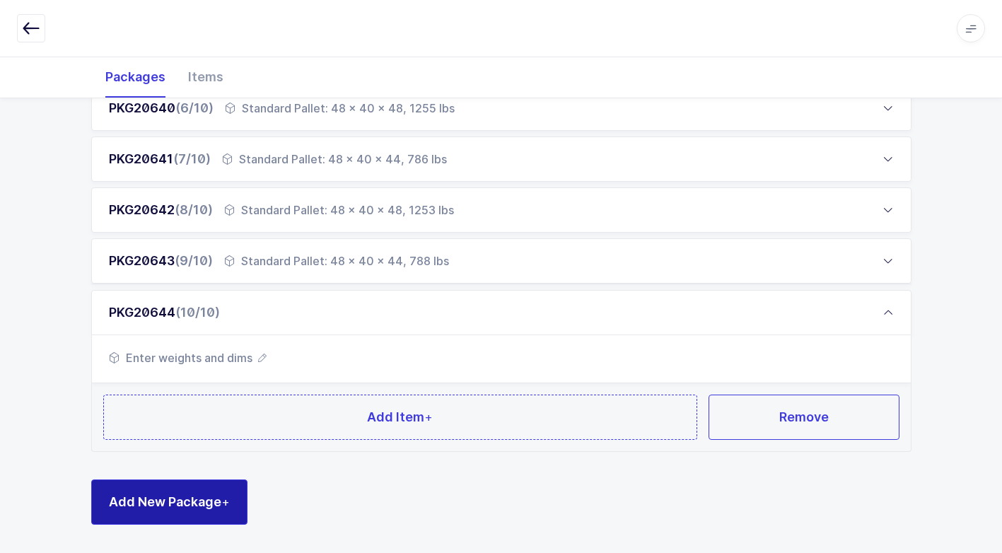
scroll to position [482, 0]
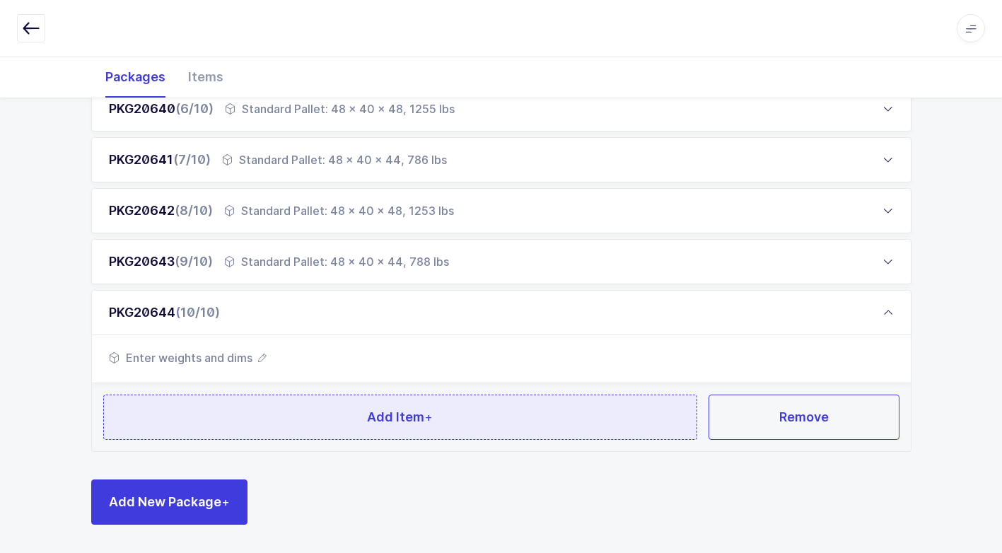
click at [279, 420] on button "Add Item +" at bounding box center [400, 417] width 595 height 45
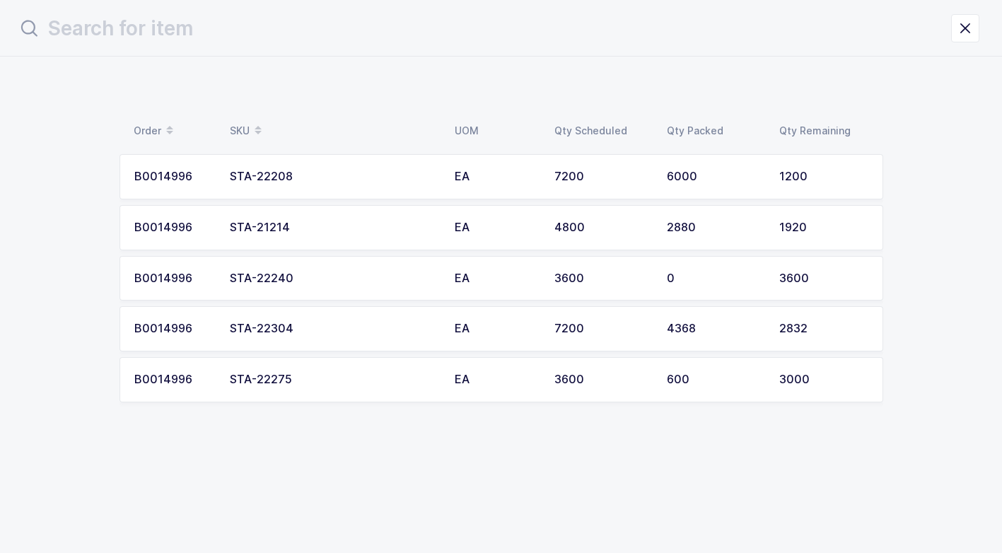
scroll to position [0, 0]
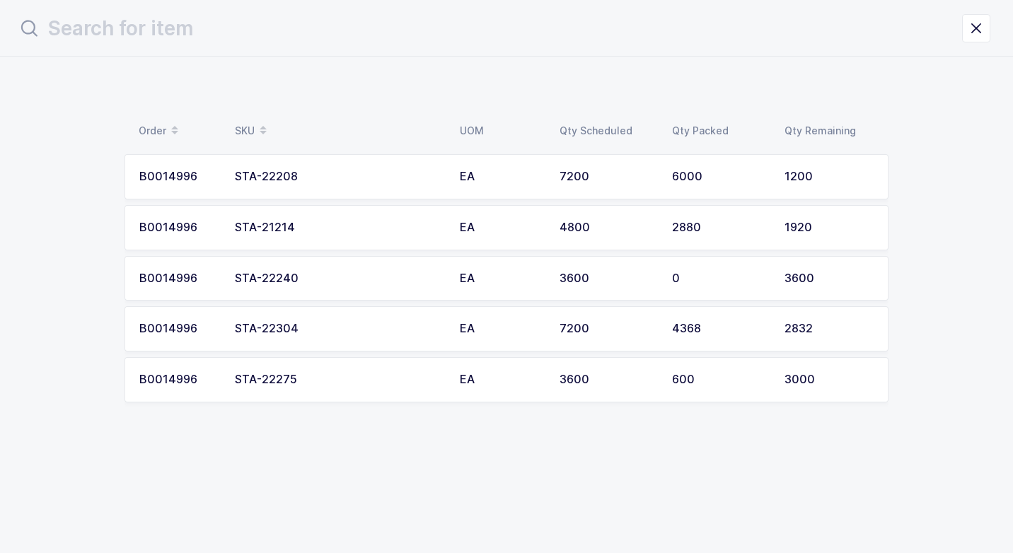
click at [351, 179] on div "STA-22208" at bounding box center [339, 176] width 208 height 13
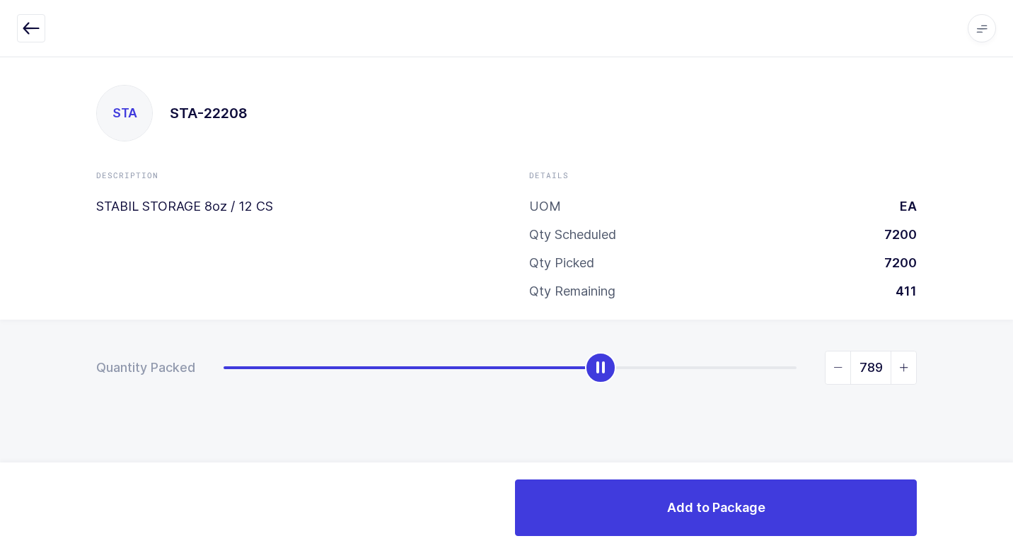
type input "1200"
drag, startPoint x: 233, startPoint y: 368, endPoint x: 833, endPoint y: 438, distance: 603.8
click at [1012, 370] on html "Apps Core [GEOGRAPHIC_DATA] Admin Mission Control Purchasing [PERSON_NAME] Logo…" at bounding box center [506, 276] width 1013 height 553
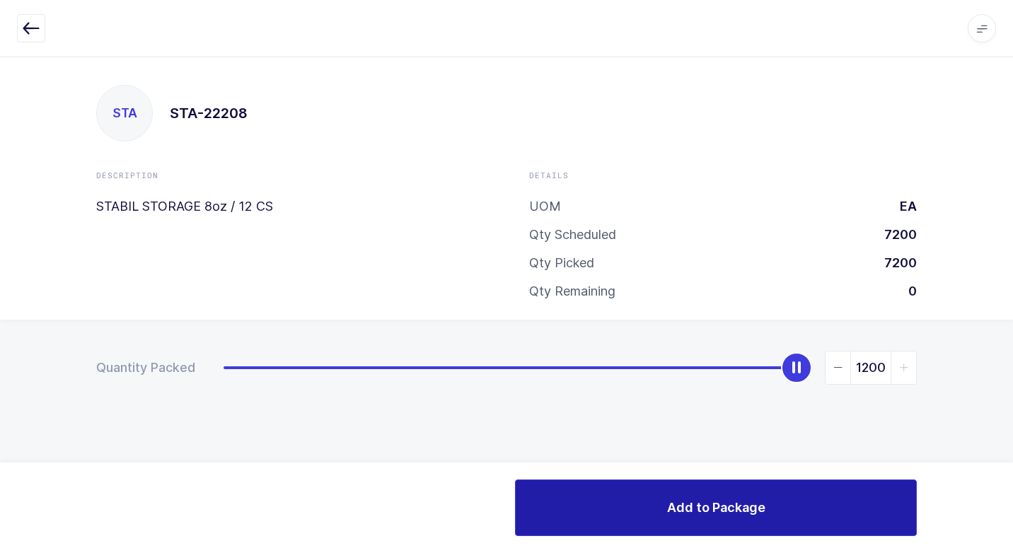
click at [649, 512] on button "Add to Package" at bounding box center [716, 508] width 402 height 57
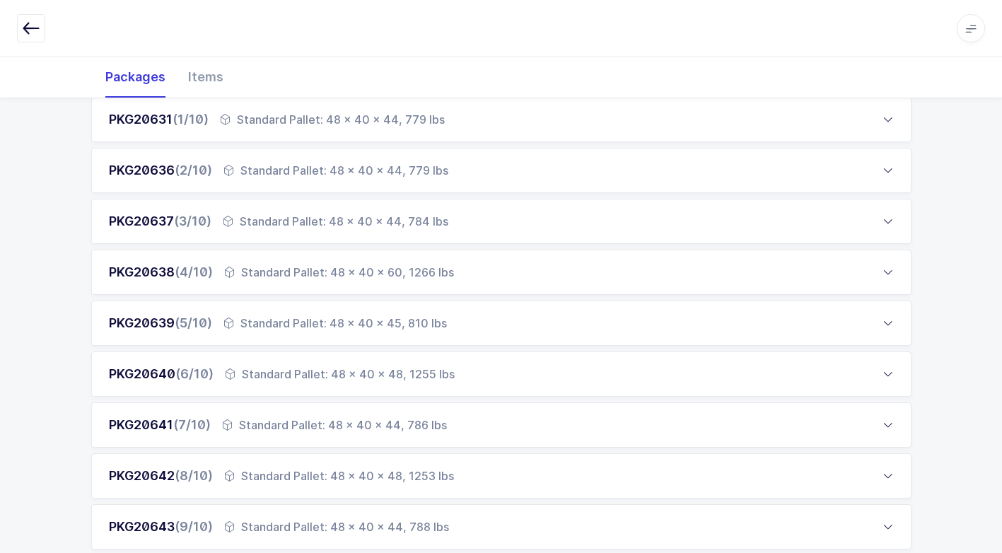
scroll to position [495, 0]
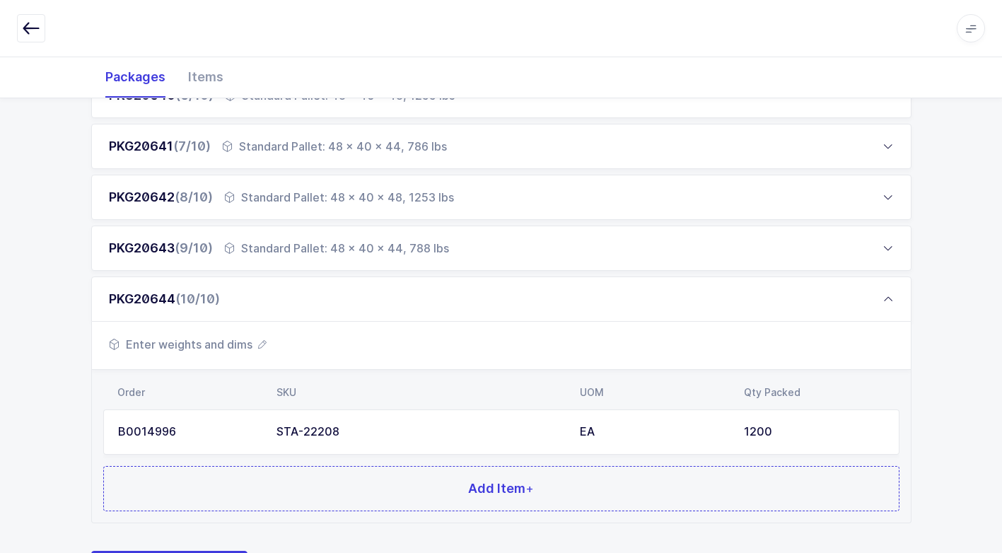
click at [233, 342] on span "Enter weights and dims" at bounding box center [188, 344] width 158 height 17
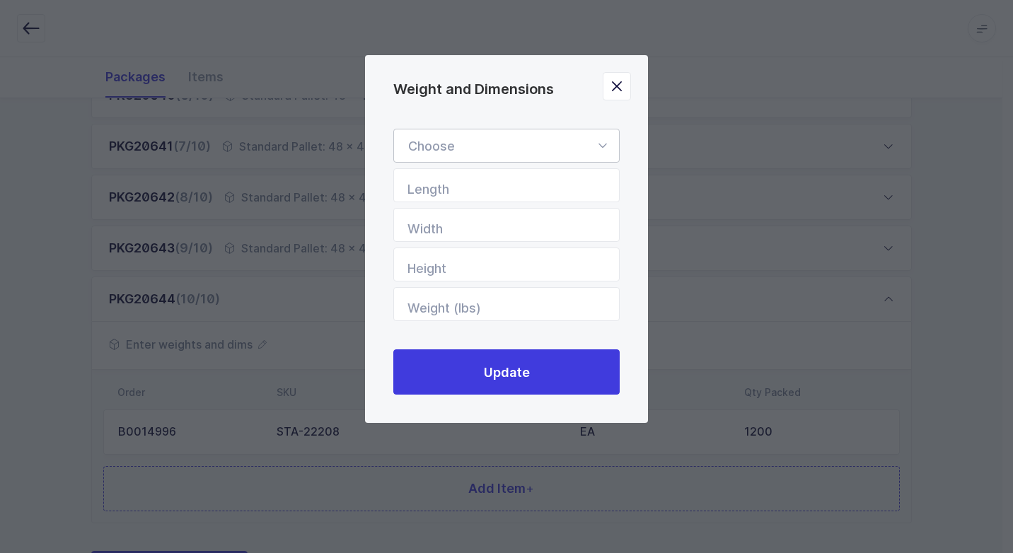
click at [608, 145] on icon "Weight and Dimensions" at bounding box center [602, 146] width 18 height 34
click at [499, 190] on span "Standard Pallet" at bounding box center [453, 186] width 91 height 15
type input "Standard Pallet"
type input "48"
type input "40"
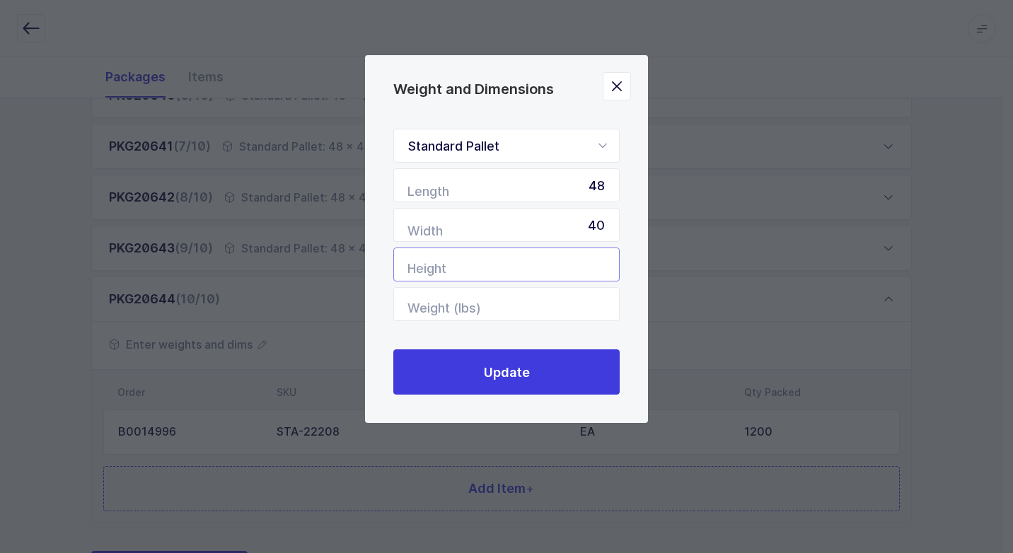
click at [583, 263] on input "Height" at bounding box center [506, 265] width 226 height 34
type input "44"
click at [564, 295] on input "Weight (lbs)" at bounding box center [506, 304] width 226 height 34
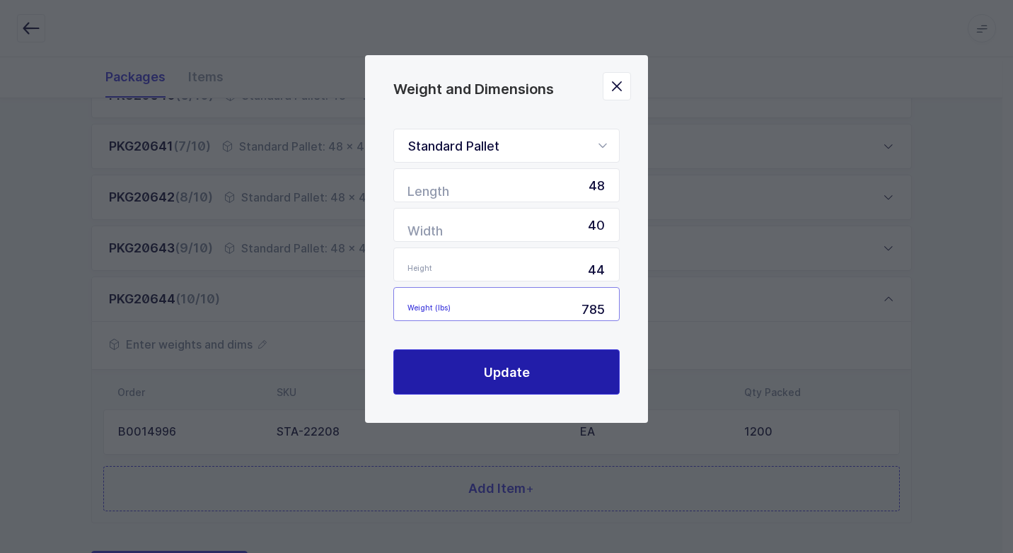
type input "785"
click at [539, 376] on button "Update" at bounding box center [506, 371] width 226 height 45
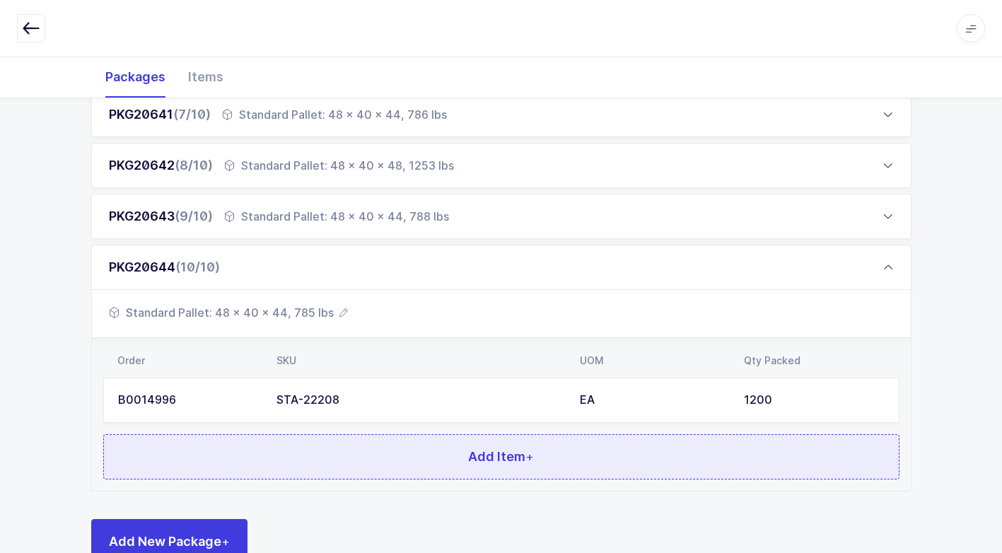
scroll to position [567, 0]
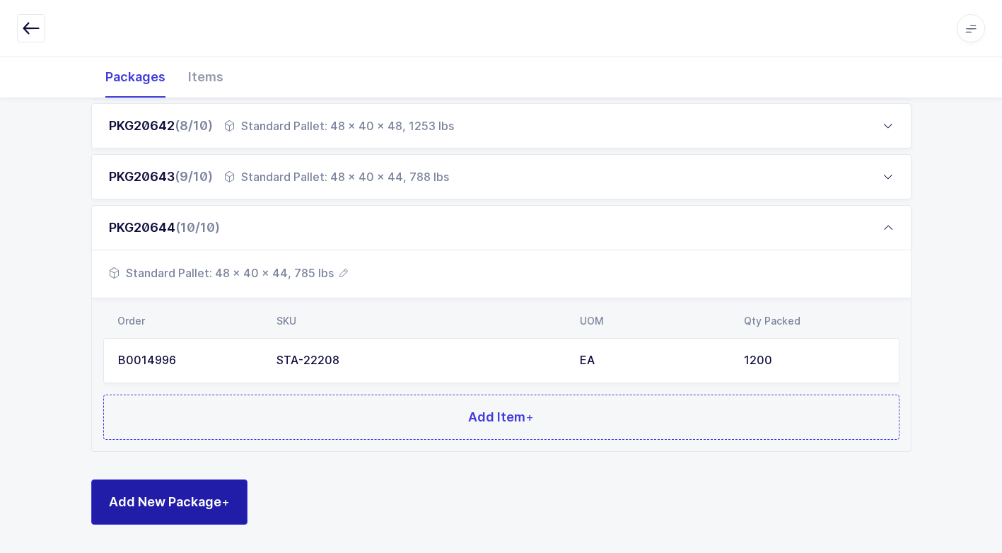
click at [216, 492] on button "Add New Package +" at bounding box center [169, 502] width 156 height 45
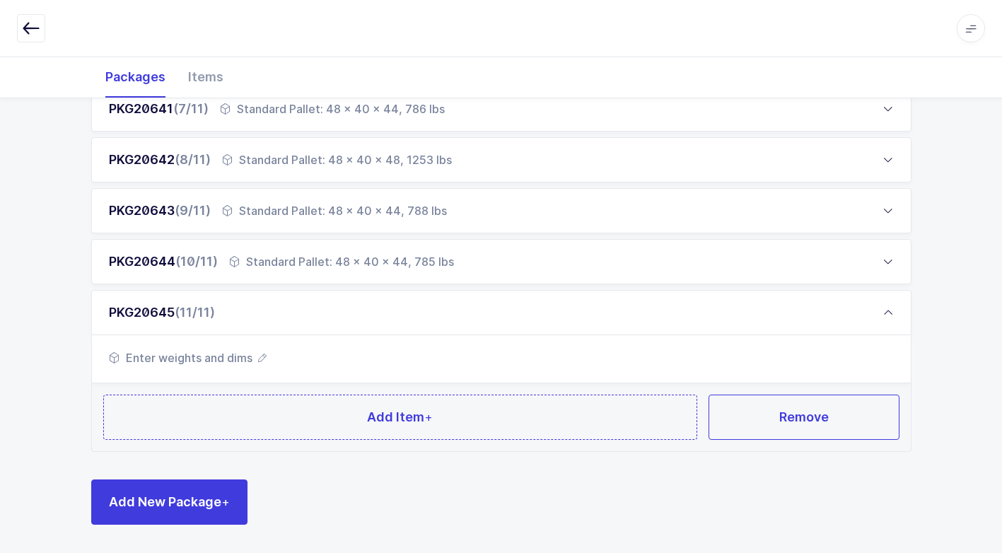
scroll to position [533, 0]
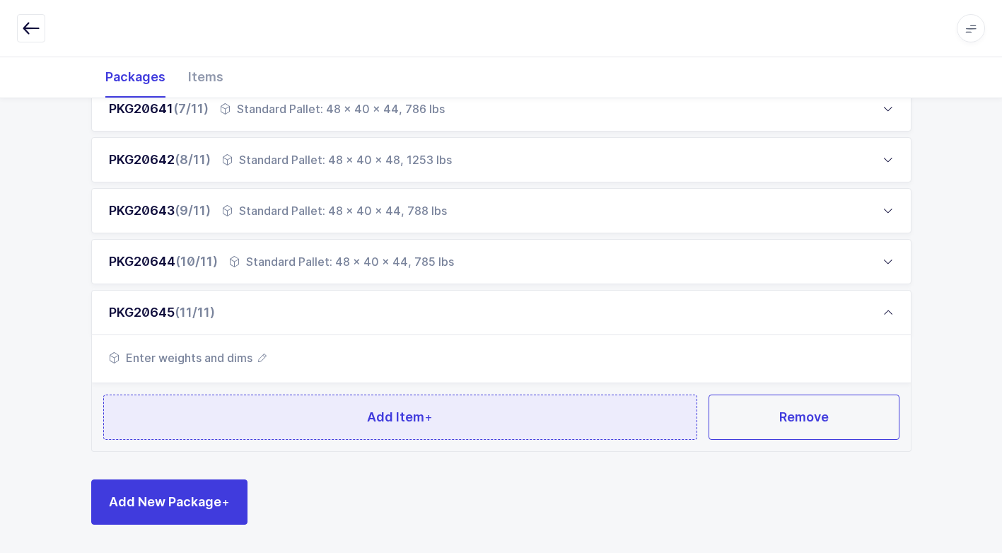
click at [273, 419] on button "Add Item +" at bounding box center [400, 417] width 595 height 45
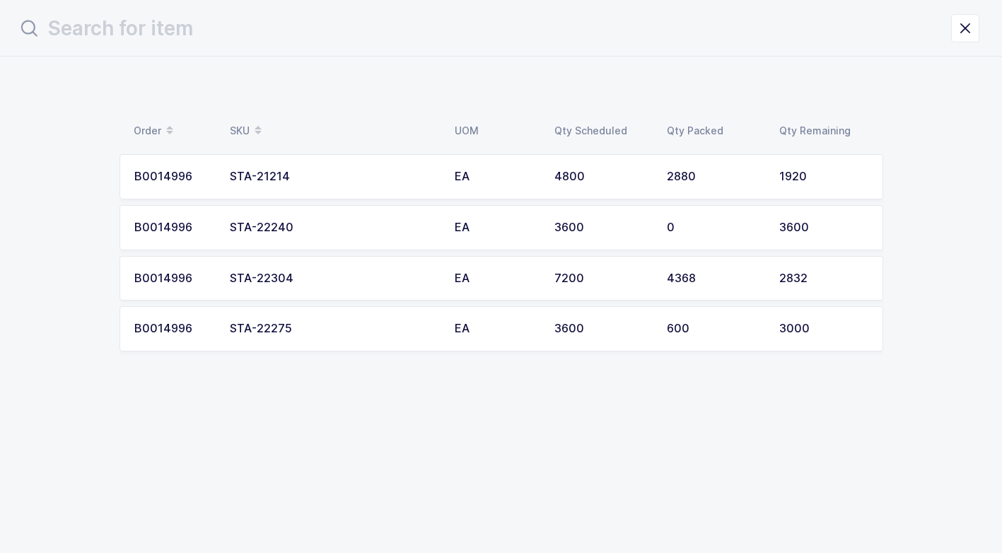
scroll to position [0, 0]
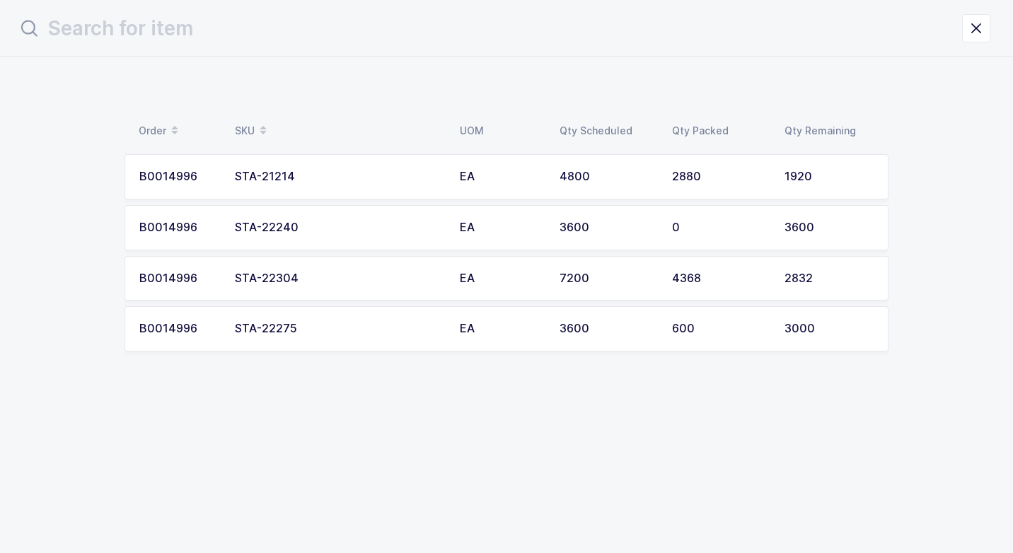
click at [327, 283] on div "STA-22304" at bounding box center [339, 278] width 208 height 13
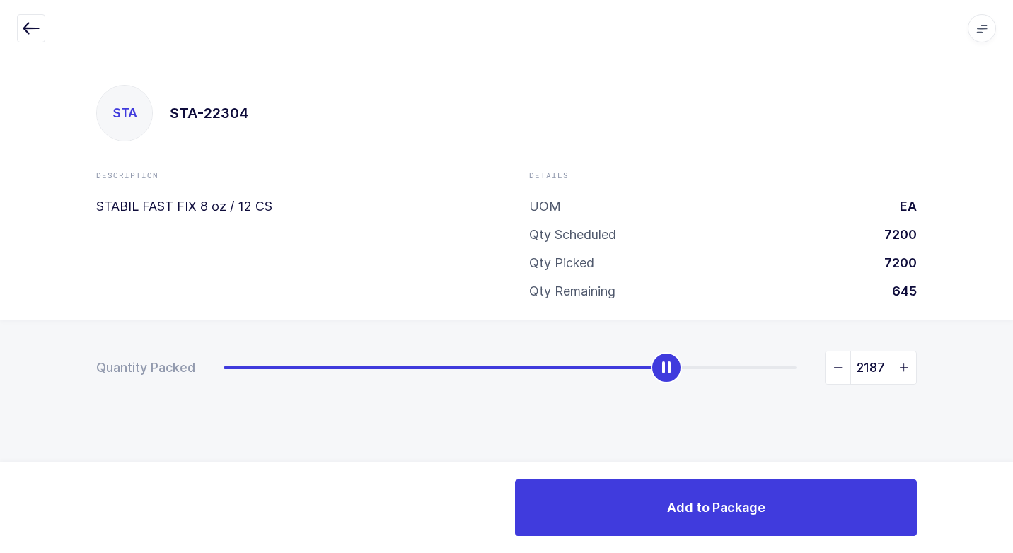
drag, startPoint x: 229, startPoint y: 369, endPoint x: 671, endPoint y: 454, distance: 449.4
click at [671, 454] on div "Quantity Packed 2187" at bounding box center [506, 417] width 1013 height 195
click at [838, 368] on icon "slider between 0 and 2832" at bounding box center [838, 368] width 10 height 10
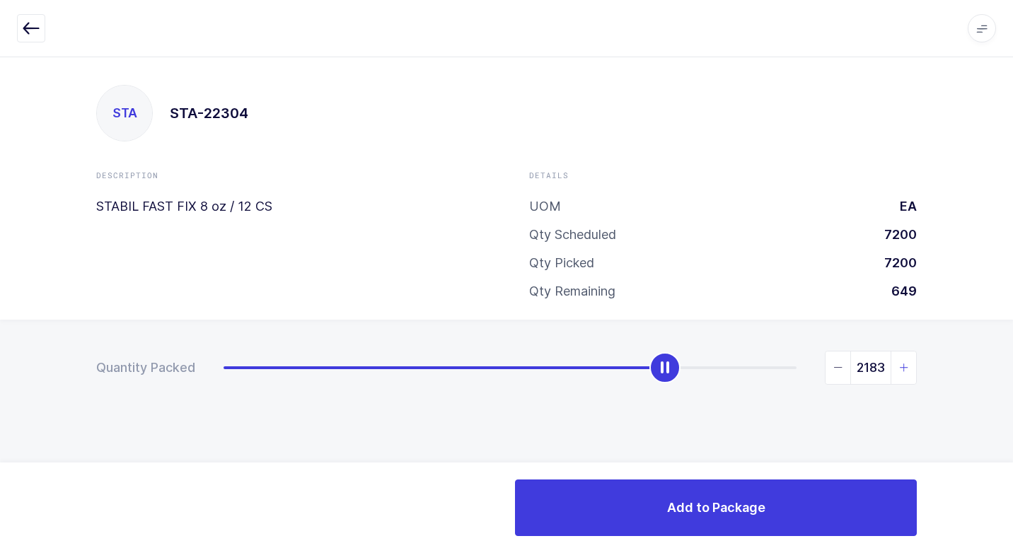
click at [904, 366] on icon "slider between 0 and 2832" at bounding box center [904, 368] width 10 height 10
type input "2184"
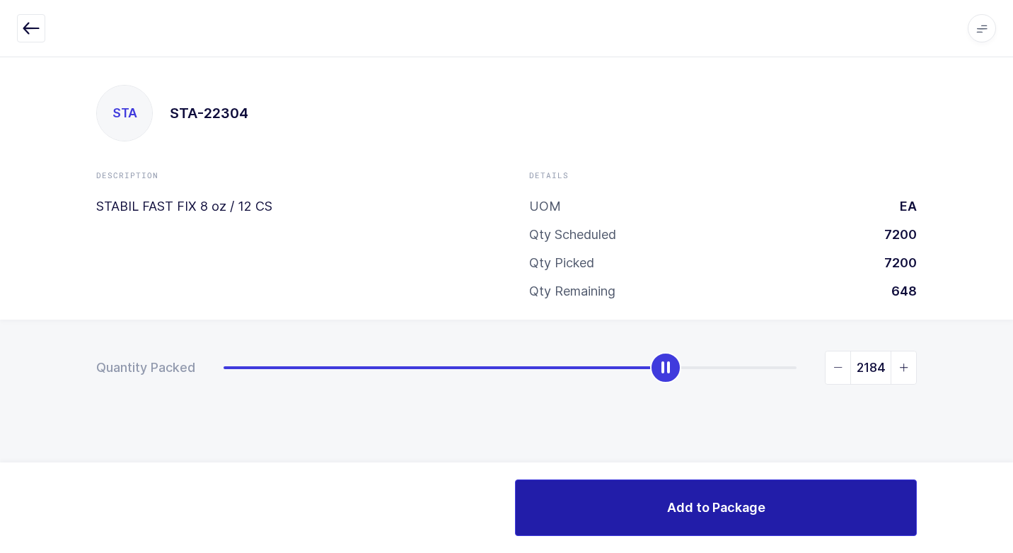
click at [716, 484] on button "Add to Package" at bounding box center [716, 508] width 402 height 57
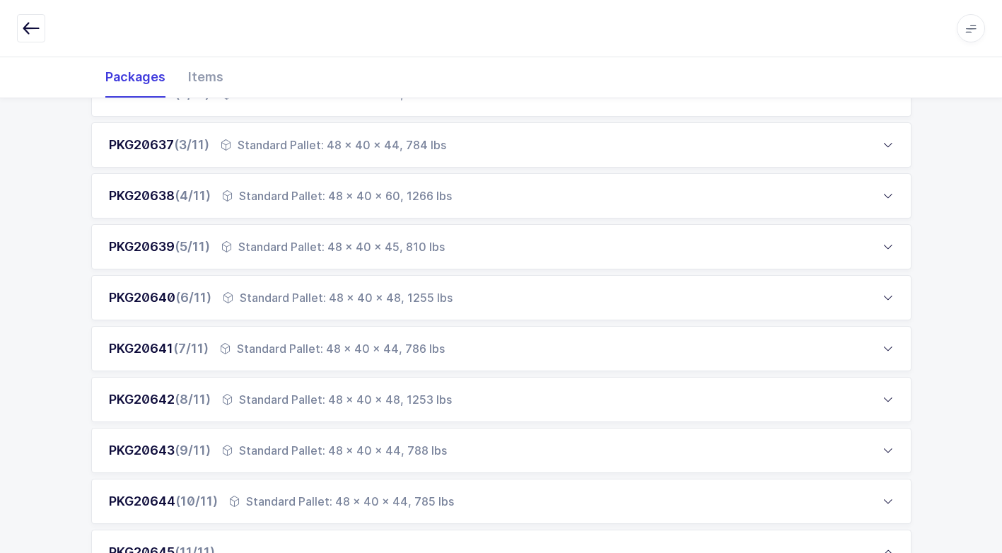
scroll to position [424, 0]
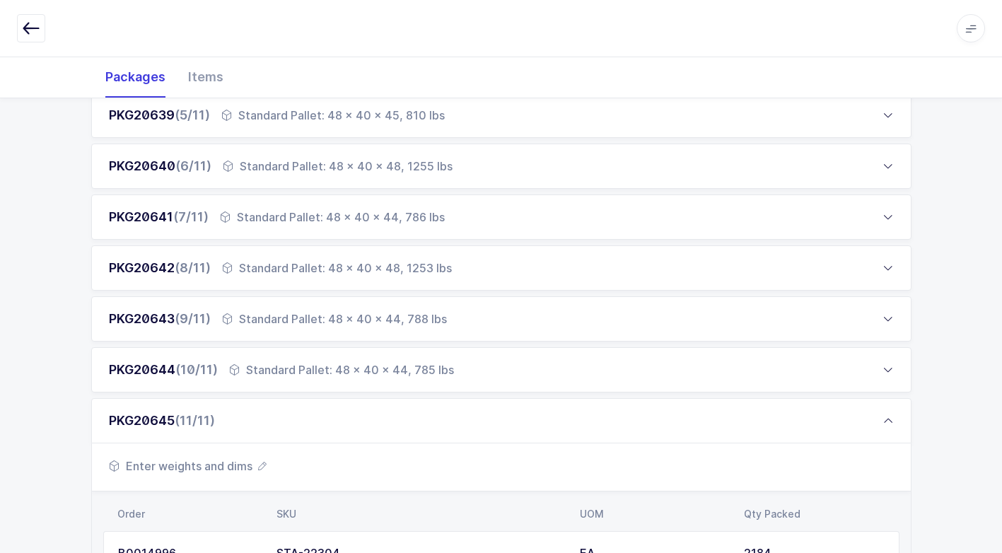
click at [226, 471] on span "Enter weights and dims" at bounding box center [188, 466] width 158 height 17
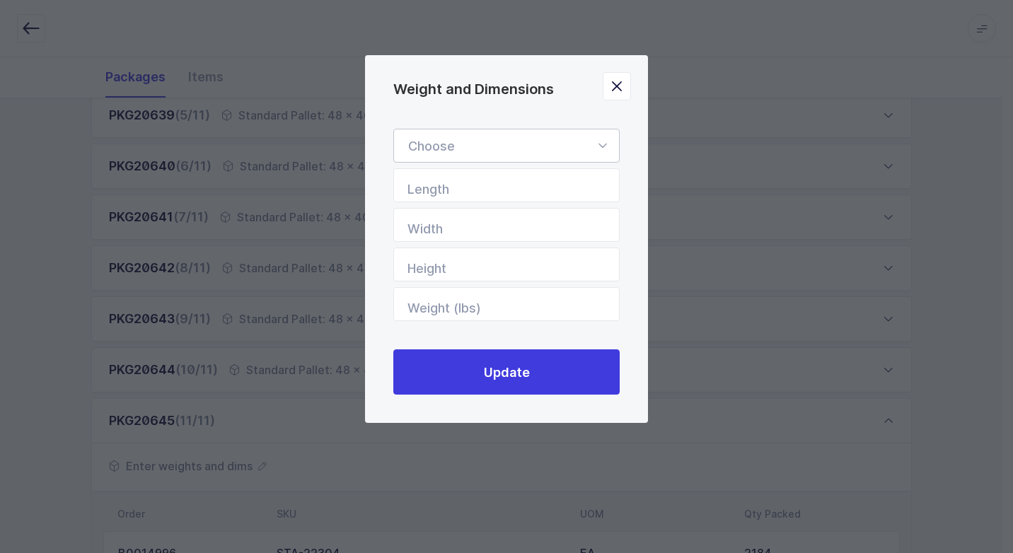
click at [608, 143] on icon "Weight and Dimensions" at bounding box center [602, 146] width 18 height 34
drag, startPoint x: 503, startPoint y: 183, endPoint x: 530, endPoint y: 236, distance: 59.5
click at [503, 185] on li "Standard Pallet" at bounding box center [512, 186] width 224 height 27
type input "Standard Pallet"
type input "48"
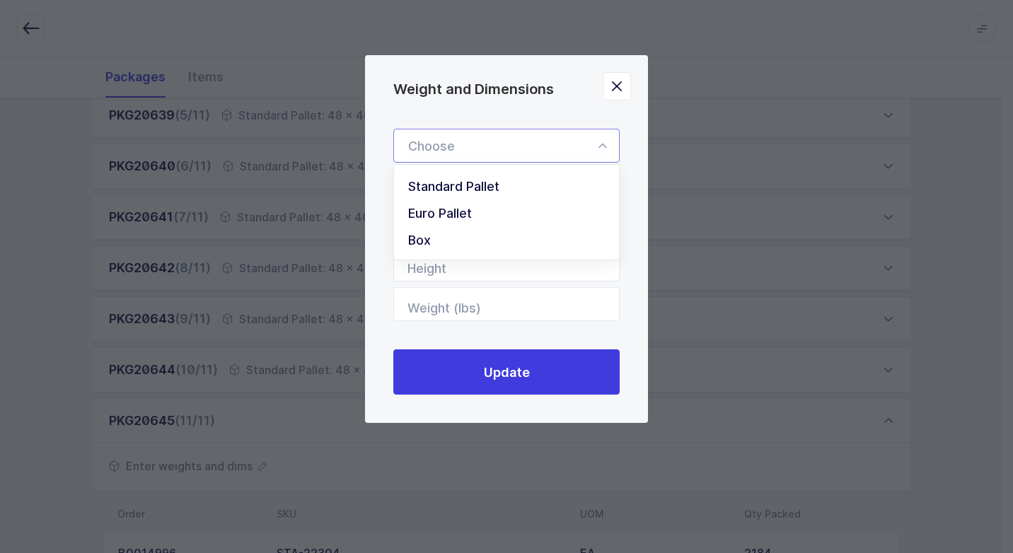
type input "40"
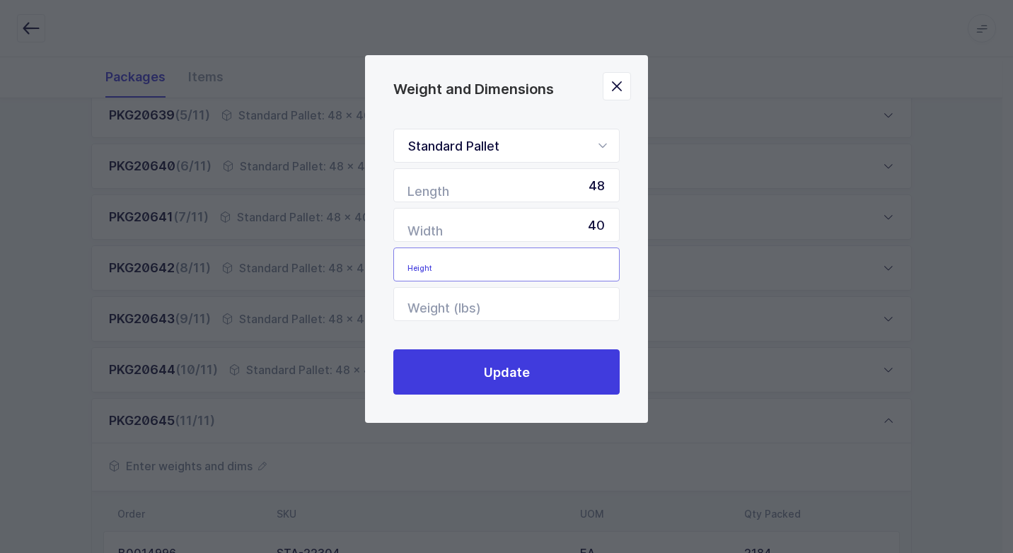
click at [542, 257] on input "Height" at bounding box center [506, 265] width 226 height 34
type input "48"
click at [542, 306] on input "Weight (lbs)" at bounding box center [506, 304] width 226 height 34
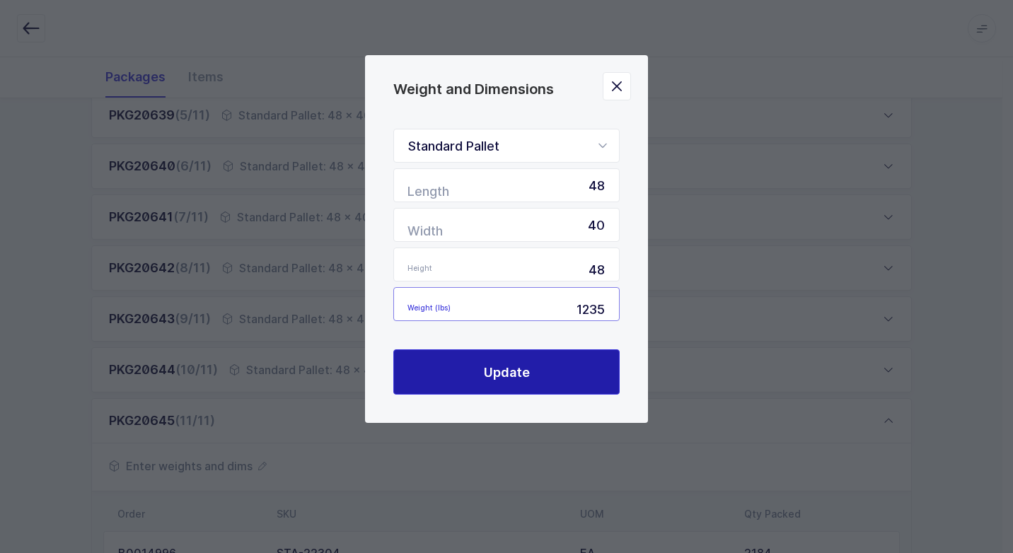
type input "1235"
click at [552, 373] on button "Update" at bounding box center [506, 371] width 226 height 45
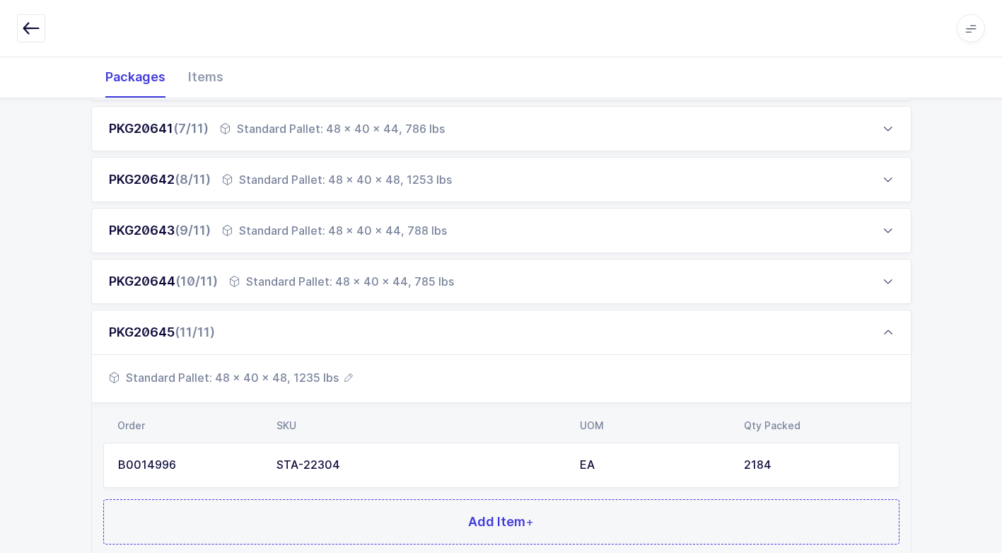
scroll to position [617, 0]
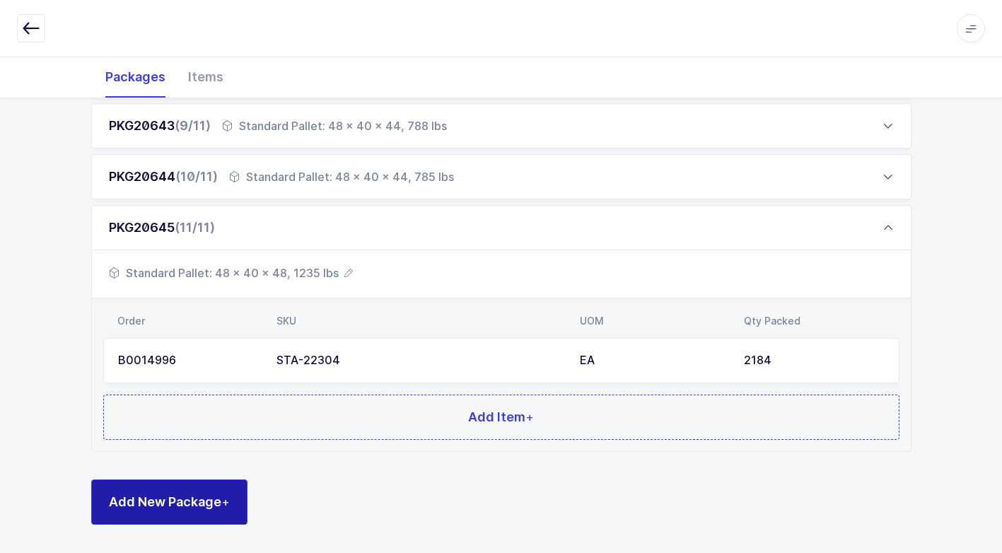
click at [211, 492] on button "Add New Package +" at bounding box center [169, 502] width 156 height 45
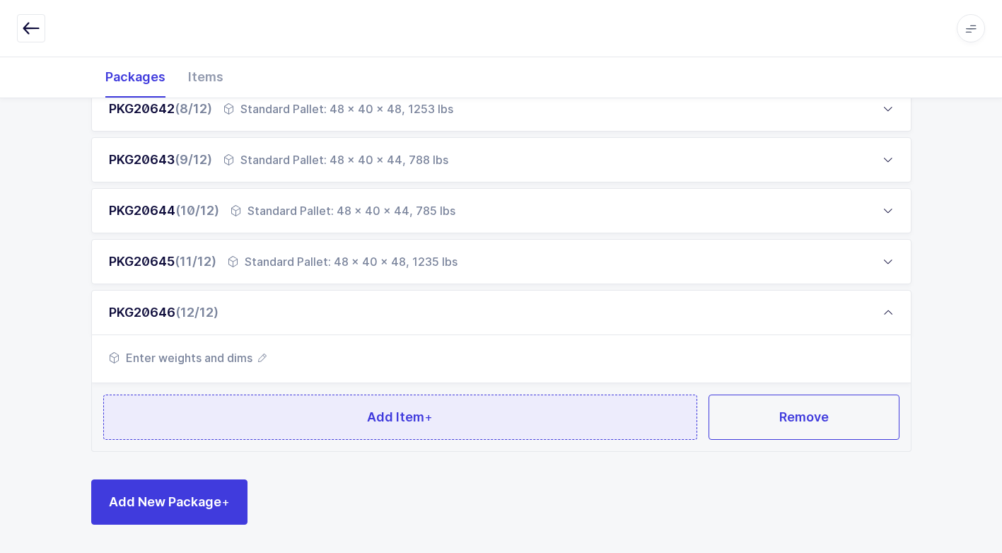
scroll to position [584, 0]
click at [281, 427] on button "Add Item +" at bounding box center [400, 417] width 595 height 45
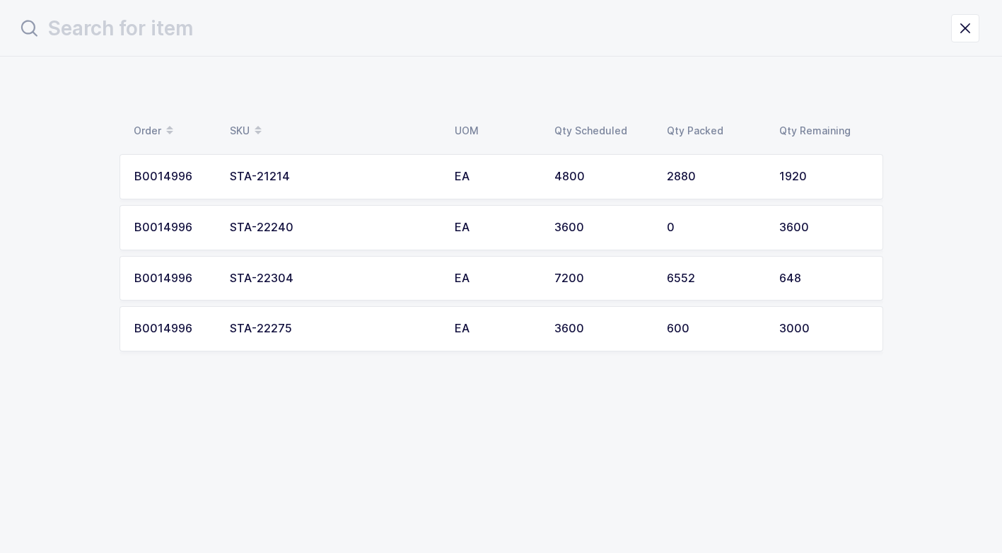
scroll to position [0, 0]
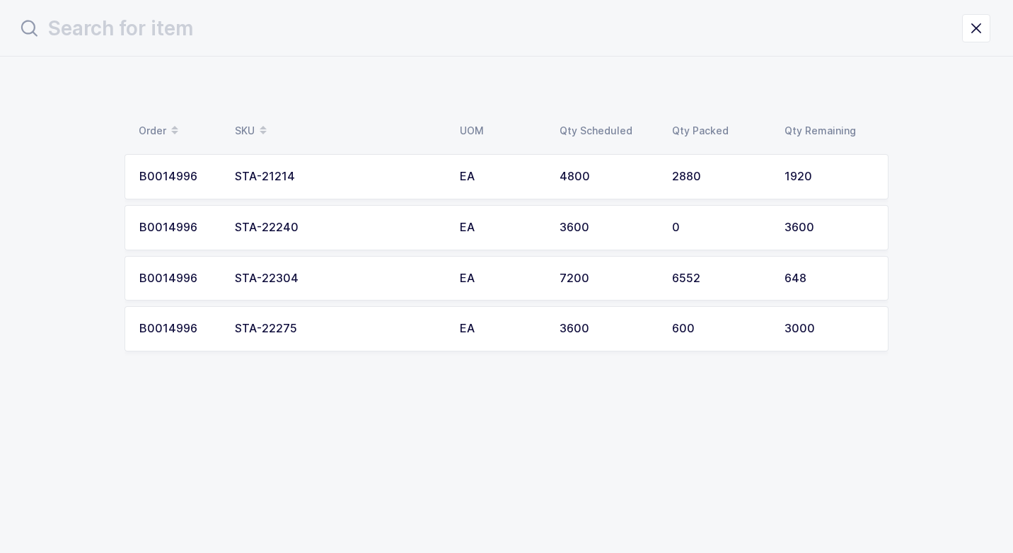
click at [313, 227] on div "STA-22240" at bounding box center [339, 227] width 208 height 13
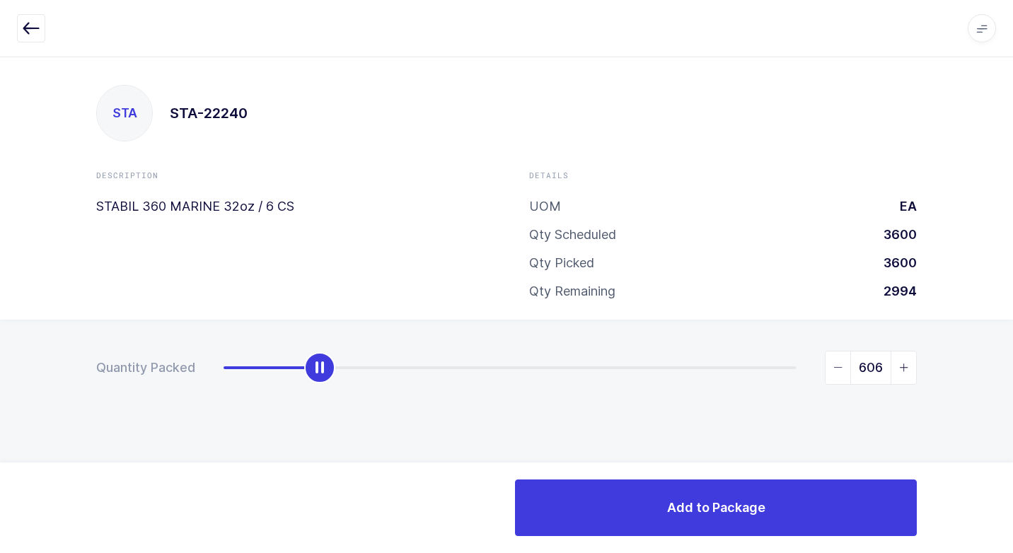
drag, startPoint x: 228, startPoint y: 372, endPoint x: 324, endPoint y: 378, distance: 96.4
click at [324, 378] on div "slider between 0 and 3600" at bounding box center [319, 367] width 31 height 31
drag, startPoint x: 837, startPoint y: 364, endPoint x: 816, endPoint y: 371, distance: 22.4
click at [835, 364] on icon "slider between 0 and 3600" at bounding box center [838, 368] width 10 height 10
click at [835, 365] on icon "slider between 0 and 3600" at bounding box center [838, 368] width 10 height 10
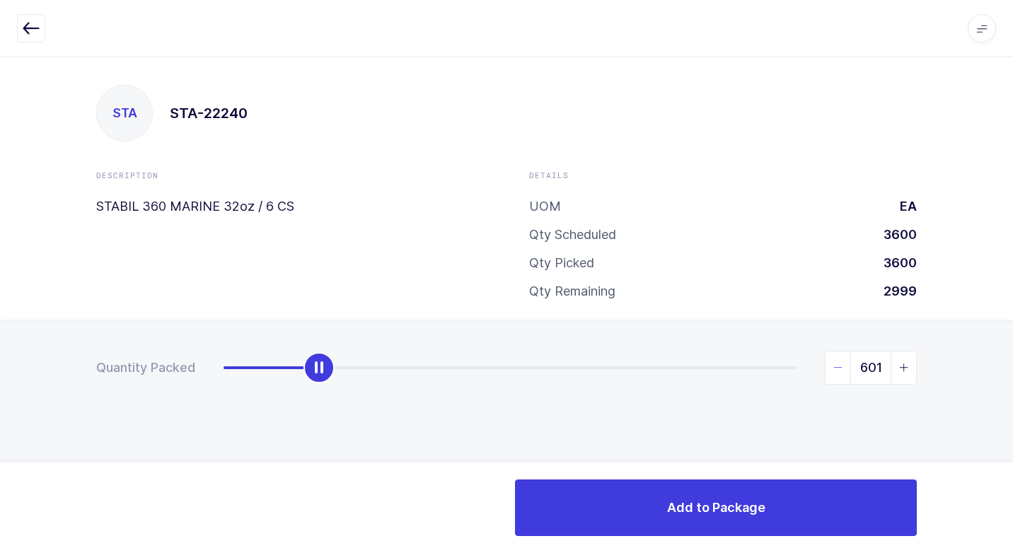
click at [835, 365] on icon "slider between 0 and 3600" at bounding box center [838, 368] width 10 height 10
type input "600"
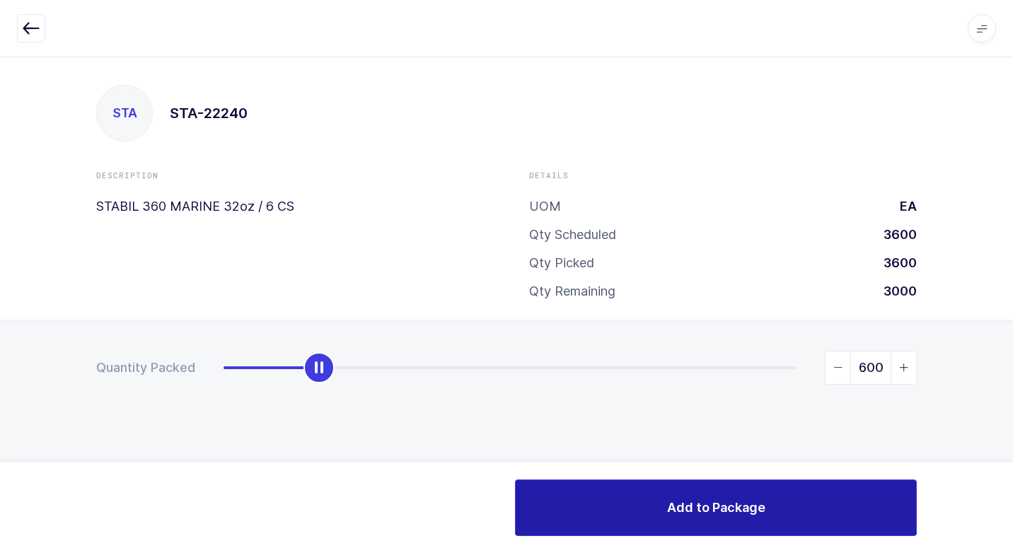
click at [723, 501] on span "Add to Package" at bounding box center [716, 508] width 98 height 18
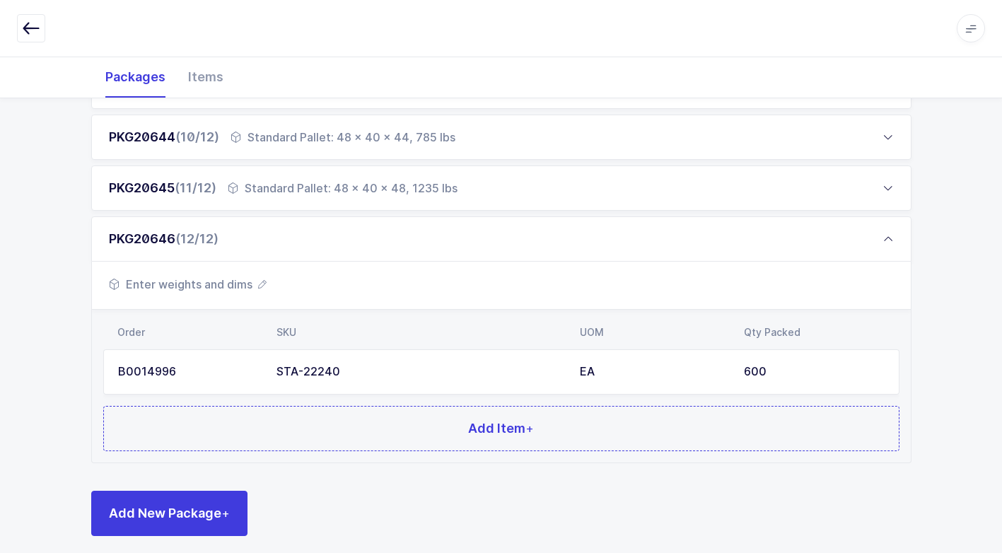
scroll to position [668, 0]
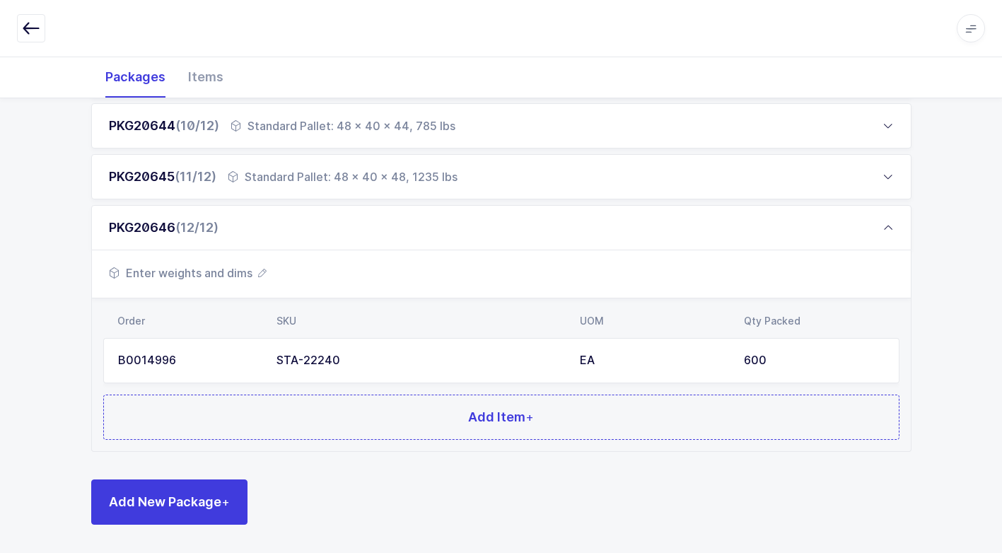
click at [231, 274] on span "Enter weights and dims" at bounding box center [188, 273] width 158 height 17
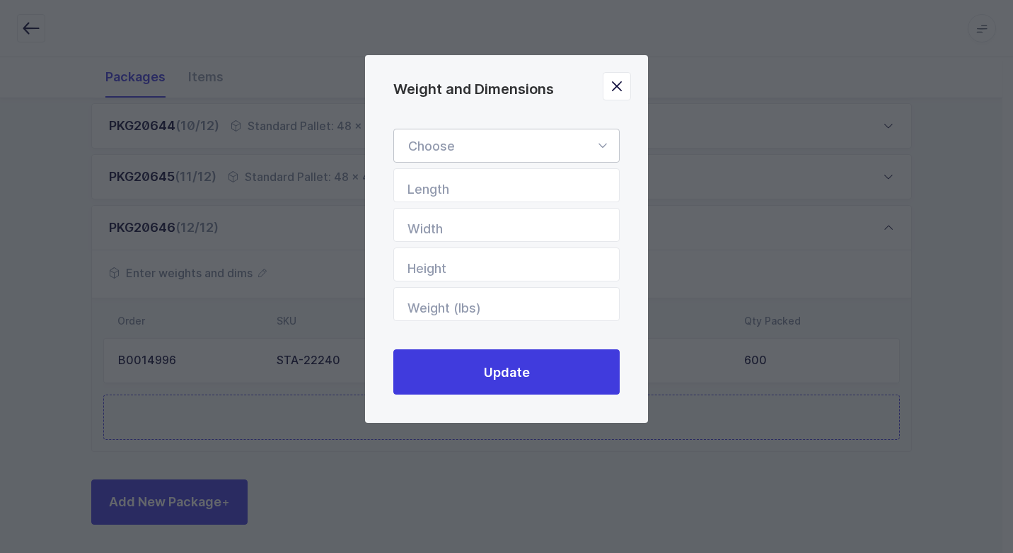
click at [605, 144] on icon "Weight and Dimensions" at bounding box center [602, 146] width 18 height 34
click at [503, 185] on li "Standard Pallet" at bounding box center [512, 186] width 224 height 27
type input "Standard Pallet"
type input "48"
type input "40"
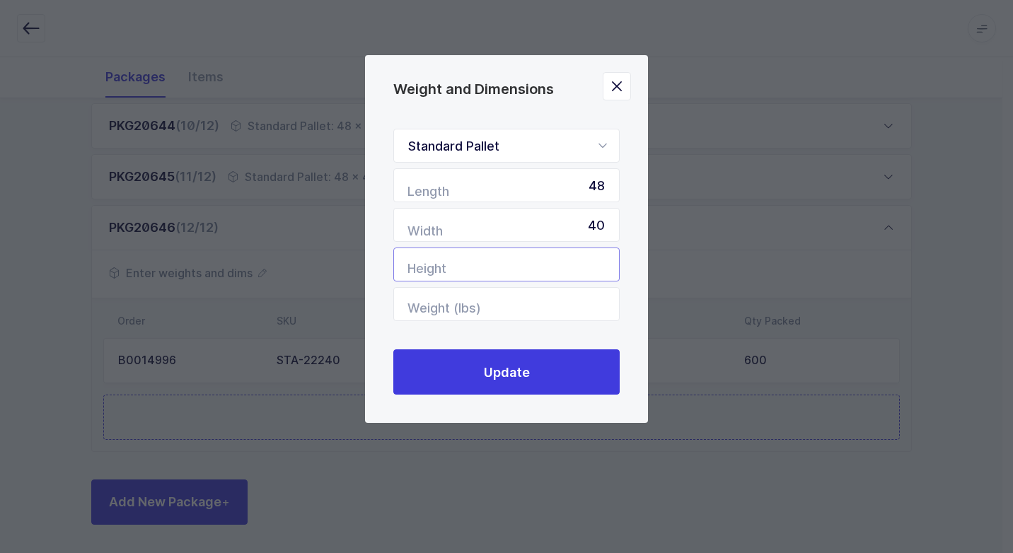
click at [582, 262] on input "Height" at bounding box center [506, 265] width 226 height 34
type input "59"
click at [574, 298] on input "Weight (lbs)" at bounding box center [506, 304] width 226 height 34
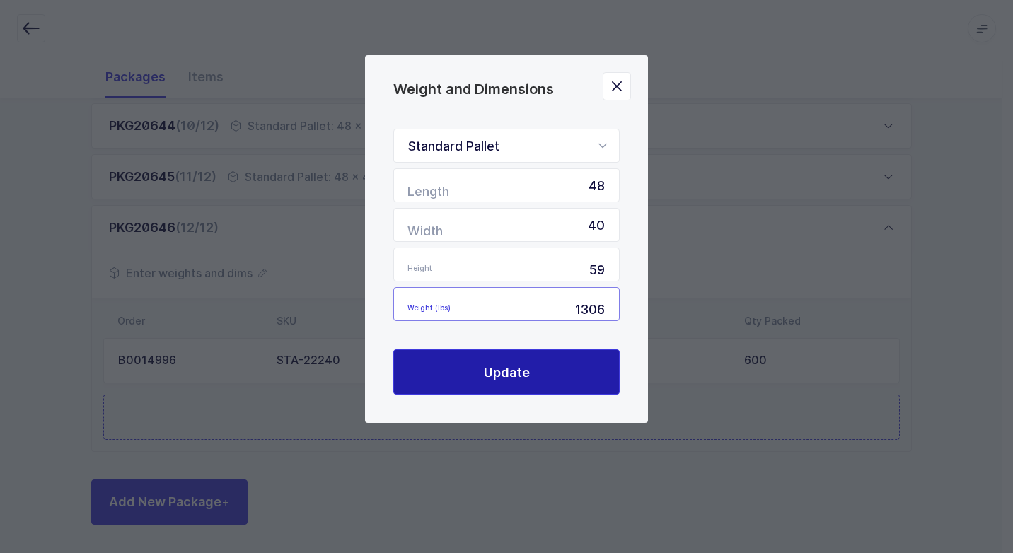
type input "1306"
click at [536, 383] on button "Update" at bounding box center [506, 371] width 226 height 45
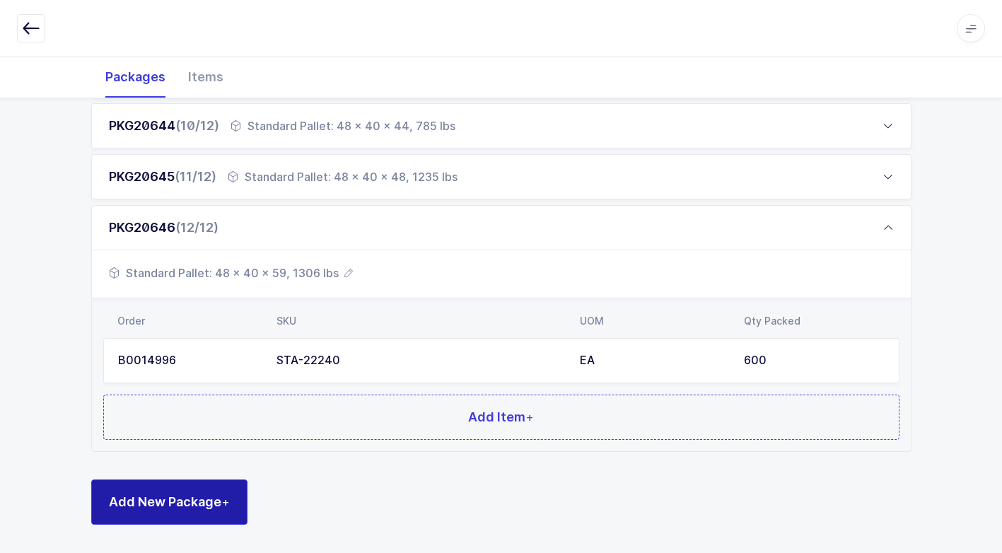
click at [204, 495] on span "Add New Package +" at bounding box center [169, 502] width 121 height 18
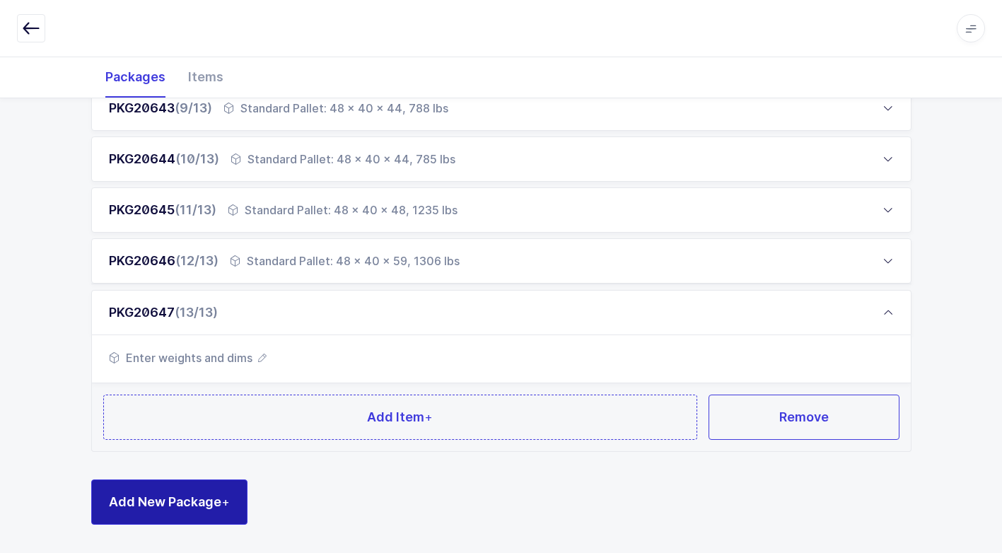
scroll to position [634, 0]
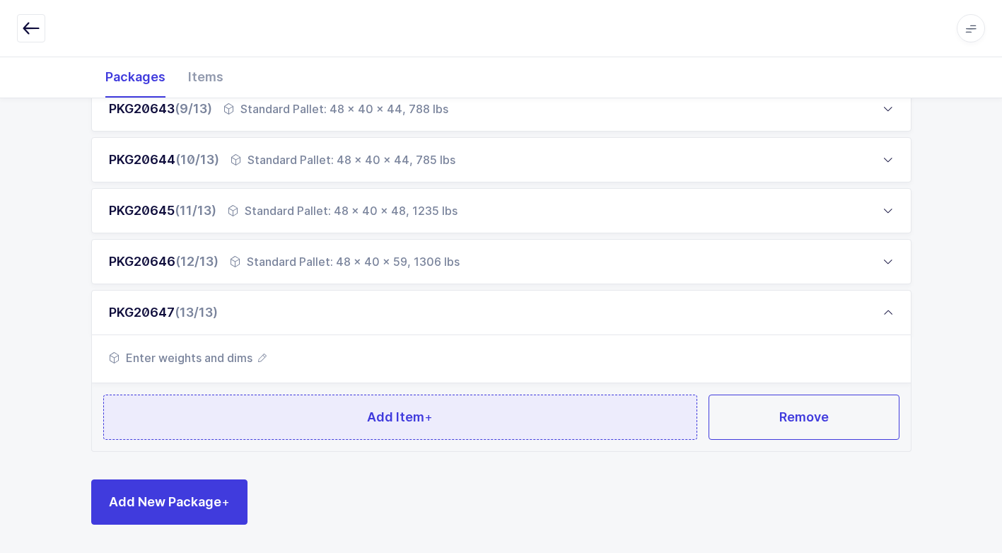
click at [248, 426] on button "Add Item +" at bounding box center [400, 417] width 595 height 45
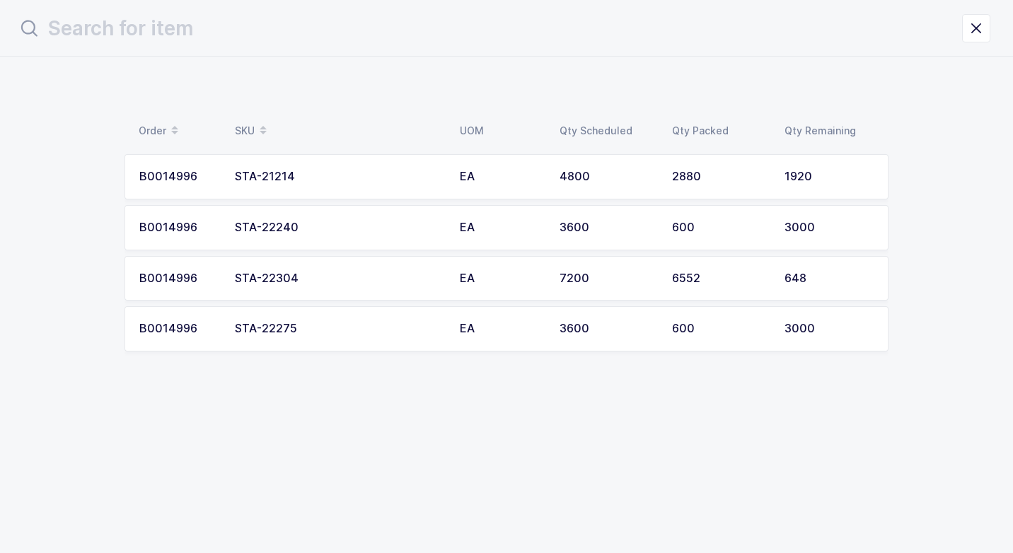
click at [314, 224] on div "STA-22240" at bounding box center [339, 227] width 208 height 13
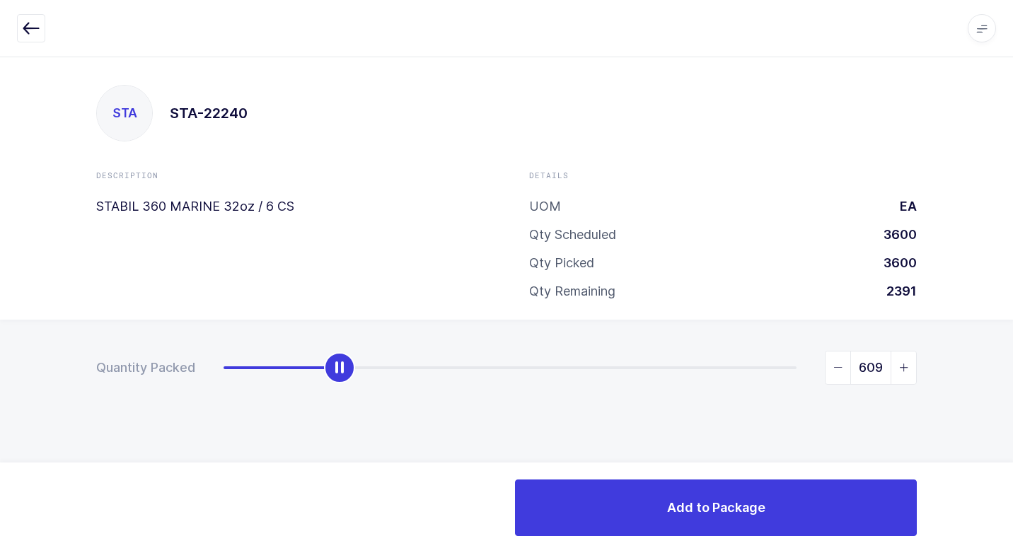
drag, startPoint x: 219, startPoint y: 372, endPoint x: 335, endPoint y: 402, distance: 119.7
click at [335, 402] on div "Quantity Packed 609" at bounding box center [506, 417] width 1013 height 195
click at [837, 367] on icon "slider between 0 and 3000" at bounding box center [838, 368] width 10 height 10
click at [837, 366] on icon "slider between 0 and 3000" at bounding box center [838, 368] width 10 height 10
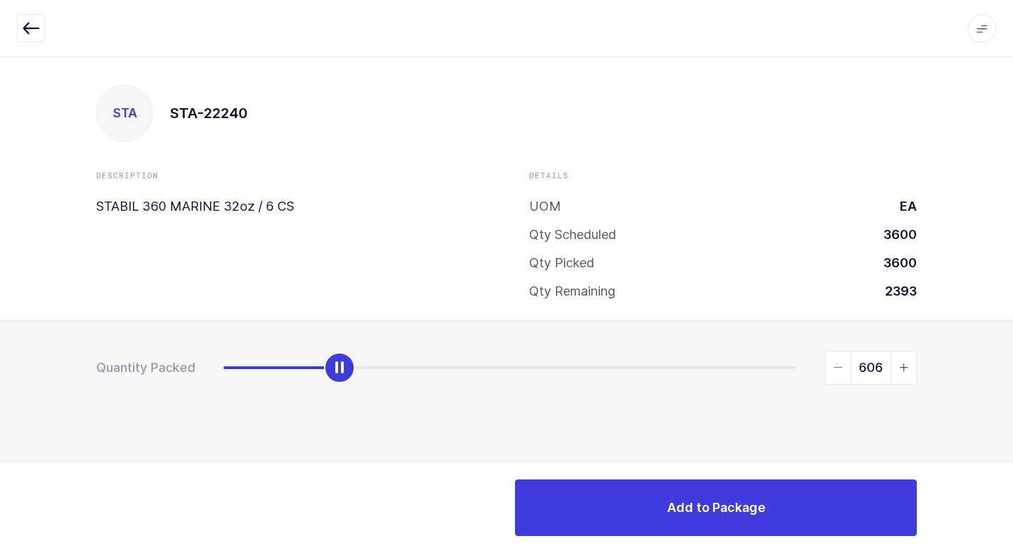
click at [837, 366] on icon "slider between 0 and 3000" at bounding box center [838, 368] width 10 height 10
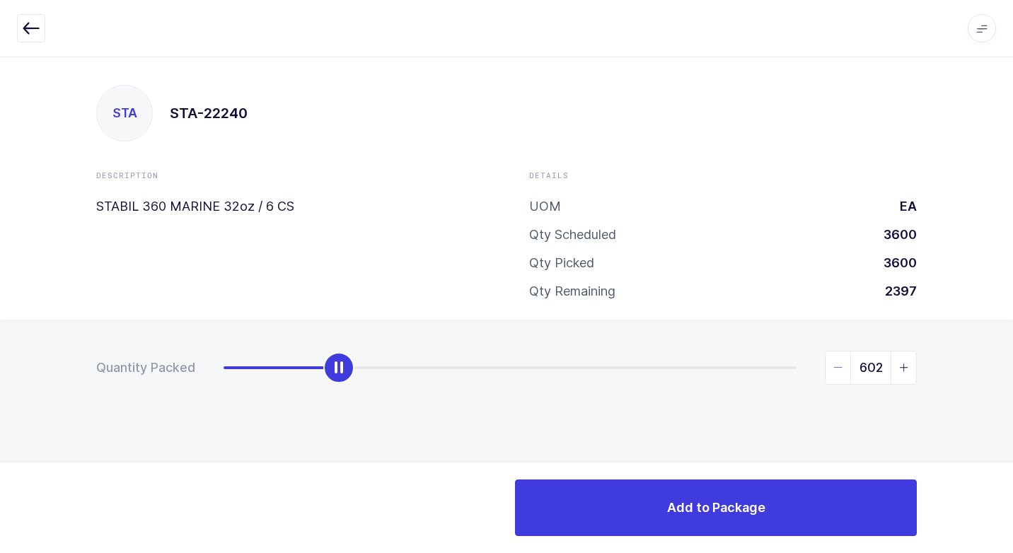
click at [837, 366] on icon "slider between 0 and 3000" at bounding box center [838, 368] width 10 height 10
type input "600"
click at [837, 366] on icon "slider between 0 and 3000" at bounding box center [838, 368] width 10 height 10
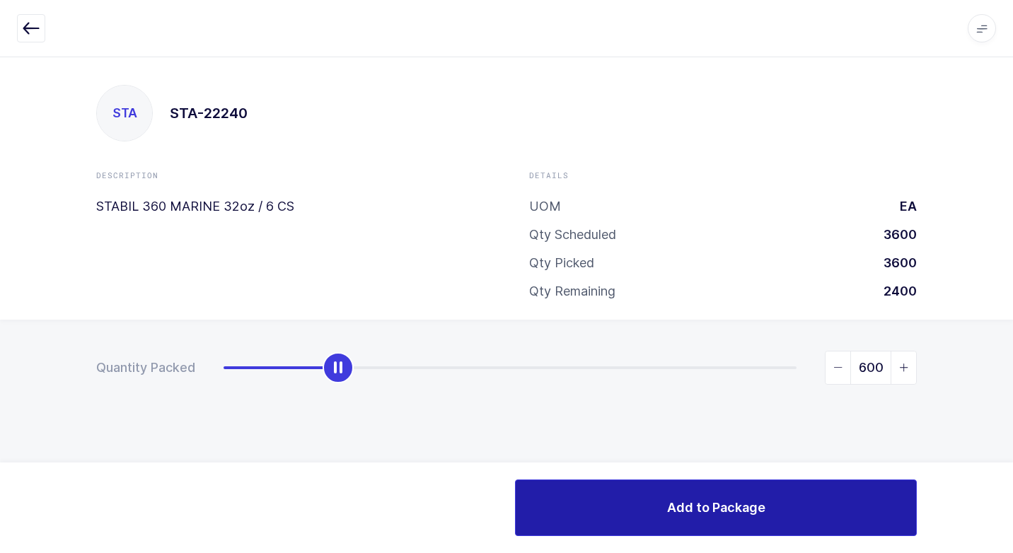
click at [731, 513] on span "Add to Package" at bounding box center [716, 508] width 98 height 18
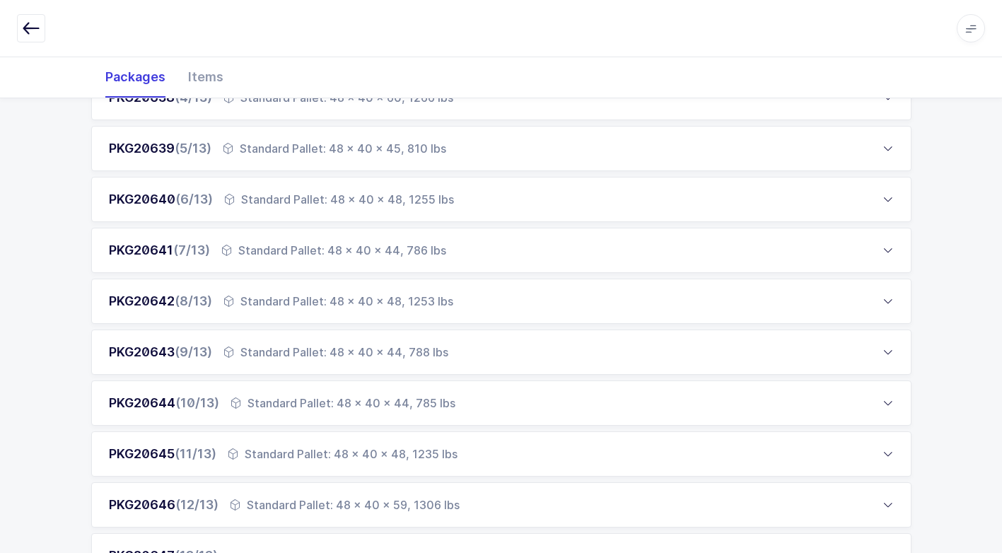
scroll to position [566, 0]
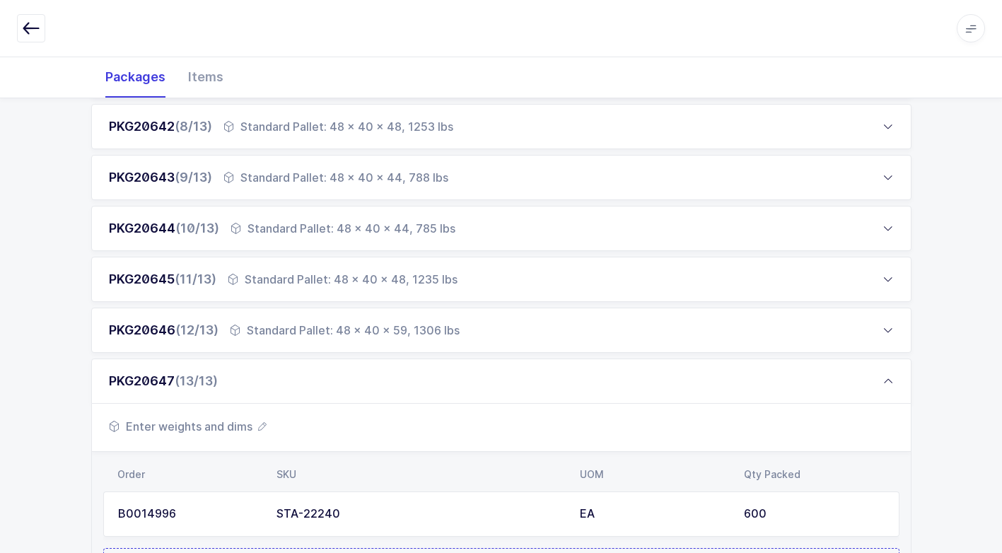
click at [228, 425] on span "Enter weights and dims" at bounding box center [188, 426] width 158 height 17
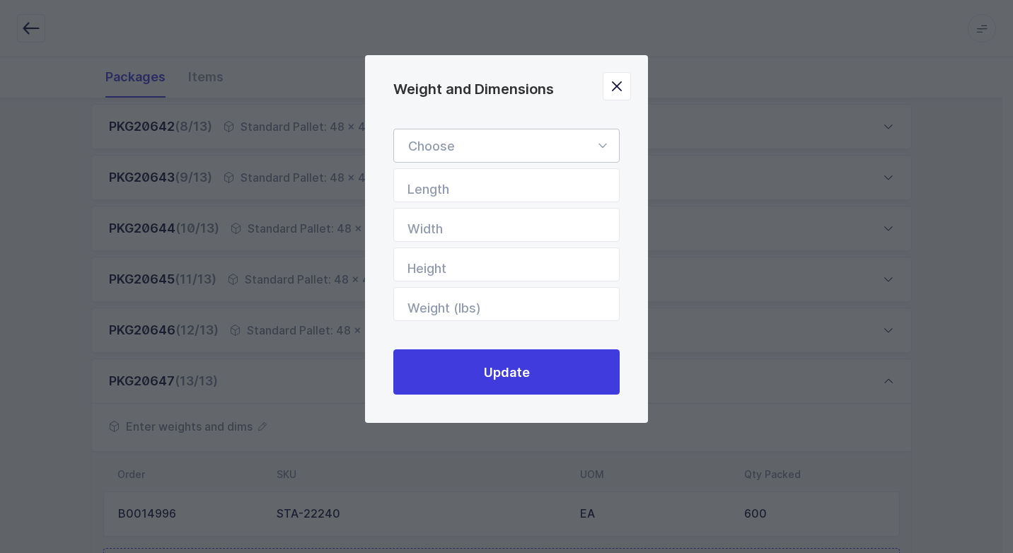
drag, startPoint x: 603, startPoint y: 146, endPoint x: 548, endPoint y: 182, distance: 65.5
click at [602, 149] on icon "Weight and Dimensions" at bounding box center [602, 146] width 18 height 34
drag, startPoint x: 501, startPoint y: 184, endPoint x: 543, endPoint y: 258, distance: 85.5
click at [499, 185] on span "Standard Pallet" at bounding box center [453, 186] width 91 height 15
type input "Standard Pallet"
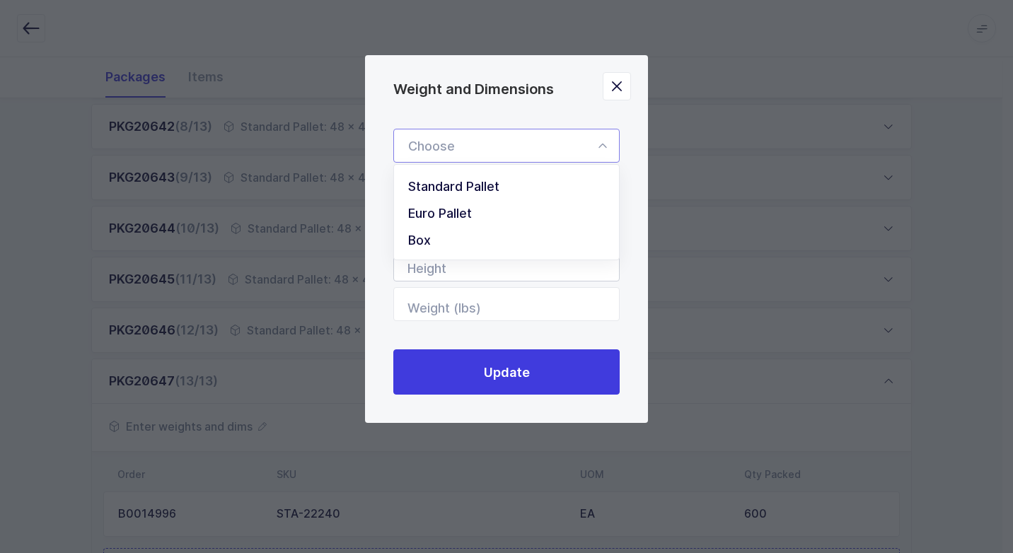
type input "48"
type input "40"
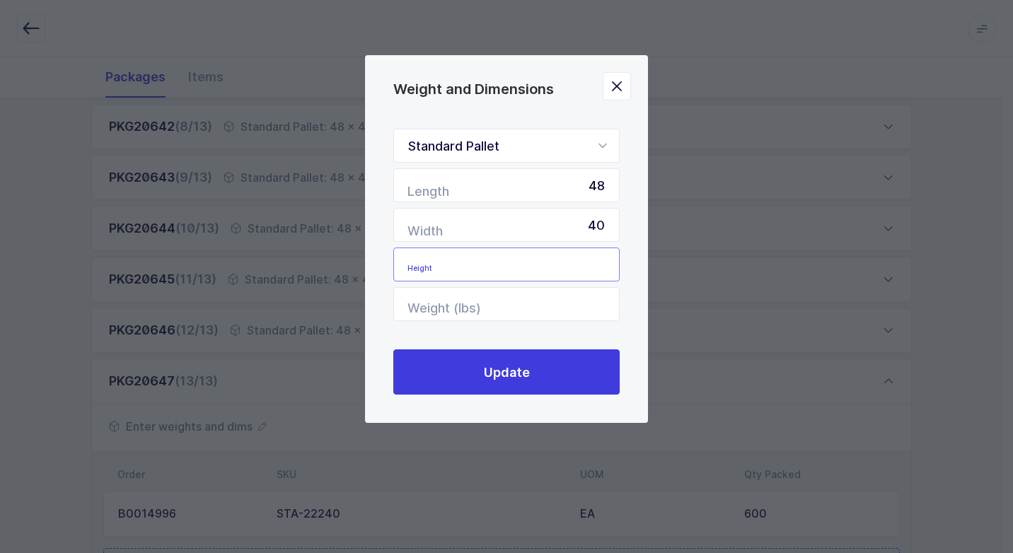
click at [530, 274] on input "Height" at bounding box center [506, 265] width 226 height 34
type input "59"
click at [571, 306] on input "Weight (lbs)" at bounding box center [506, 304] width 226 height 34
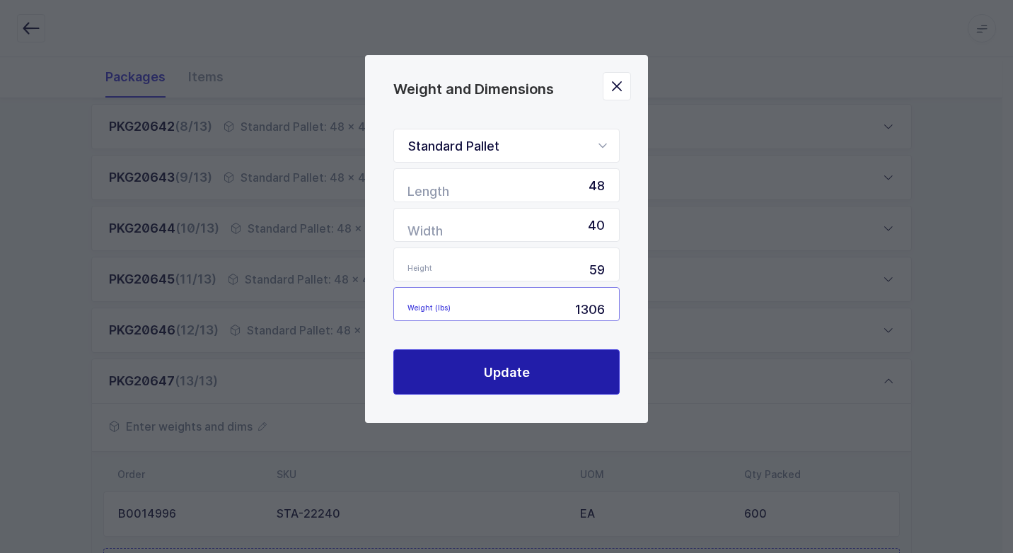
type input "1306"
click at [482, 365] on button "Update" at bounding box center [506, 371] width 226 height 45
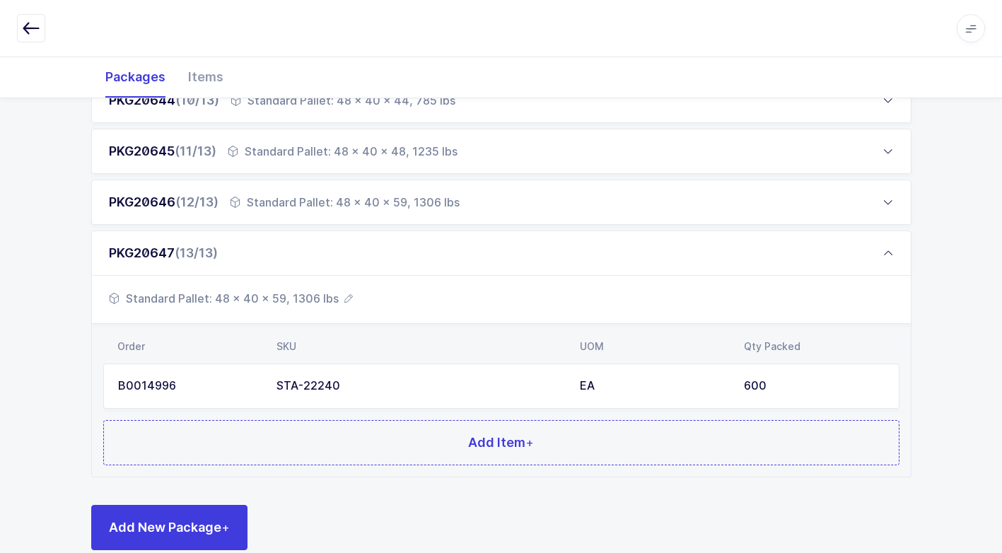
scroll to position [719, 0]
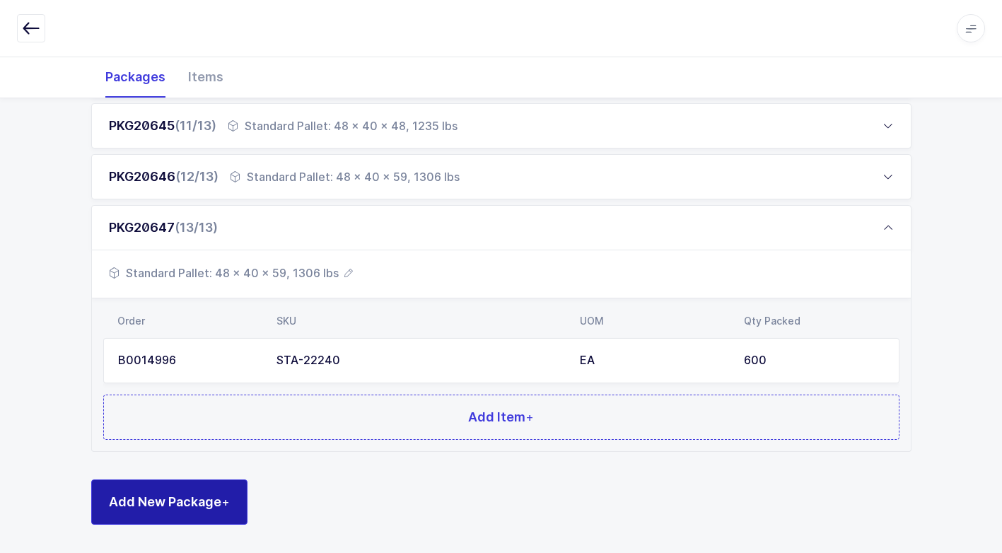
click at [177, 501] on span "Add New Package +" at bounding box center [169, 502] width 121 height 18
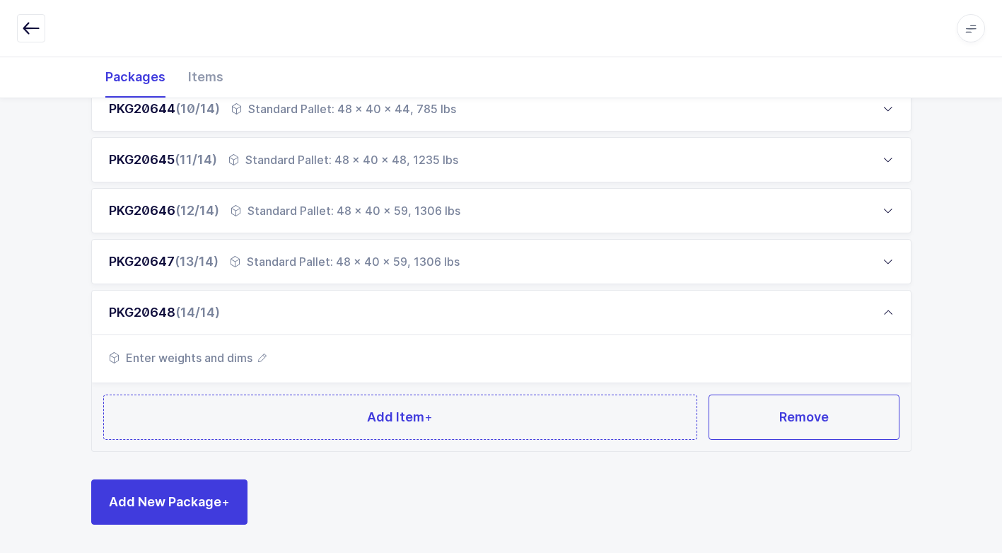
scroll to position [685, 0]
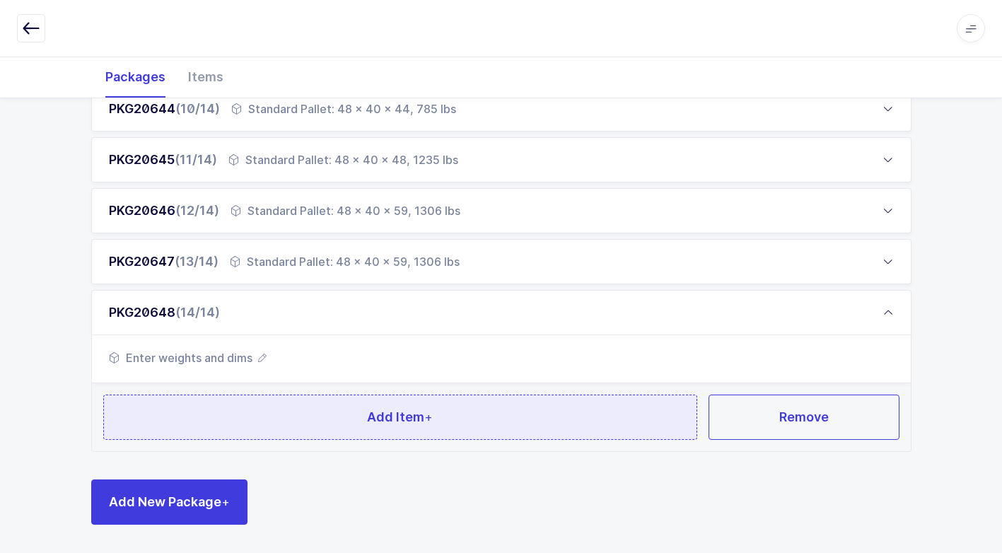
click at [250, 424] on button "Add Item +" at bounding box center [400, 417] width 595 height 45
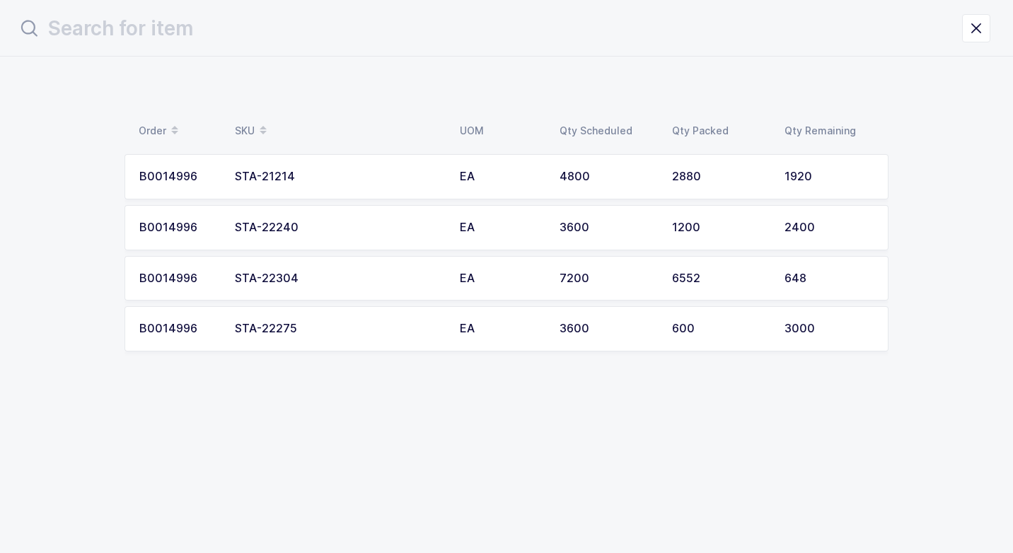
click at [310, 278] on div "STA-22304" at bounding box center [339, 278] width 208 height 13
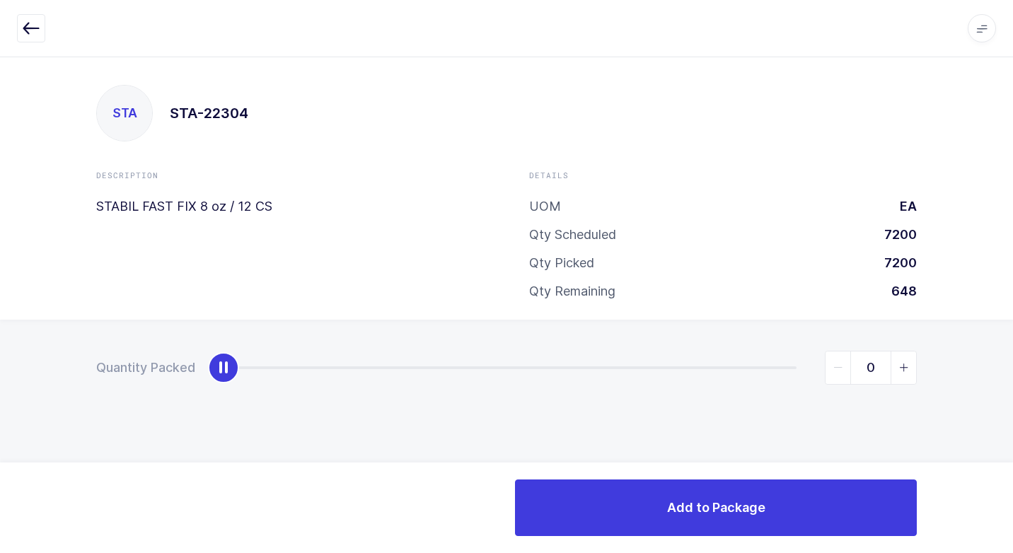
drag, startPoint x: 31, startPoint y: 26, endPoint x: 367, endPoint y: 246, distance: 401.6
click at [36, 31] on icon "button" at bounding box center [31, 28] width 17 height 17
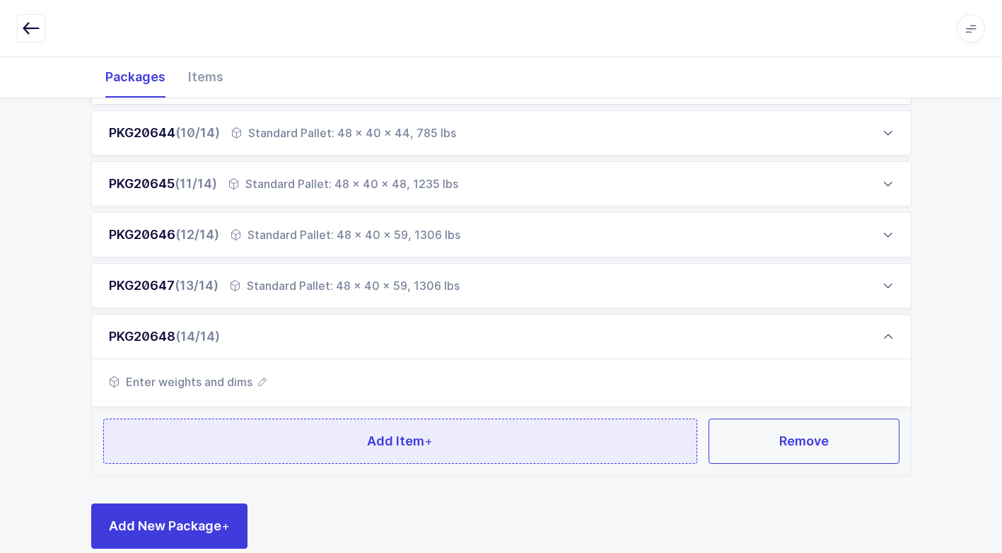
scroll to position [685, 0]
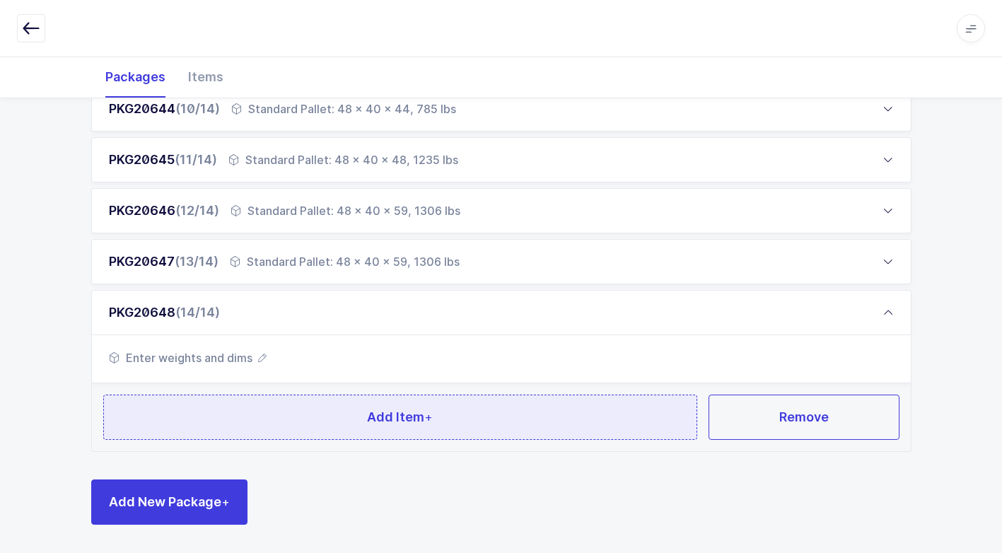
click at [327, 414] on button "Add Item +" at bounding box center [400, 417] width 595 height 45
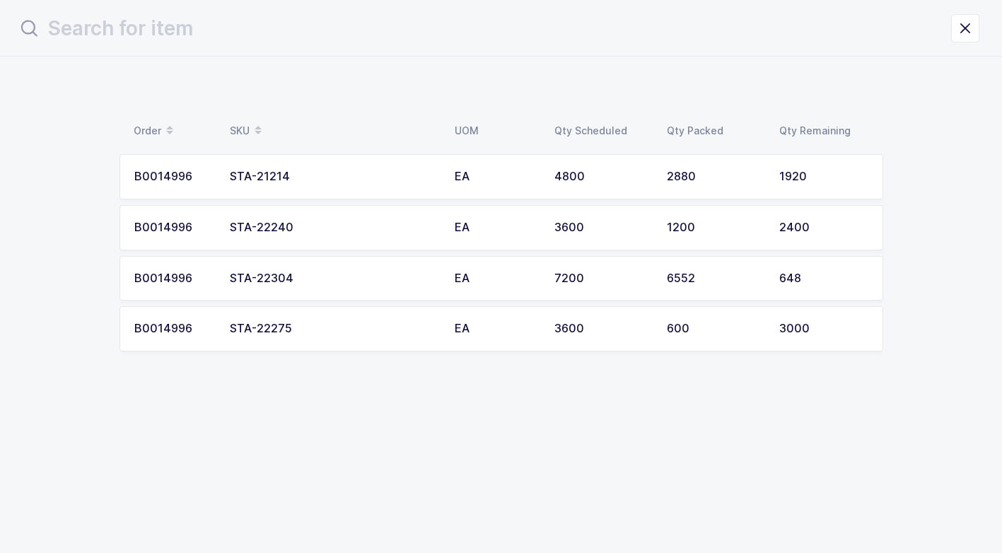
scroll to position [0, 0]
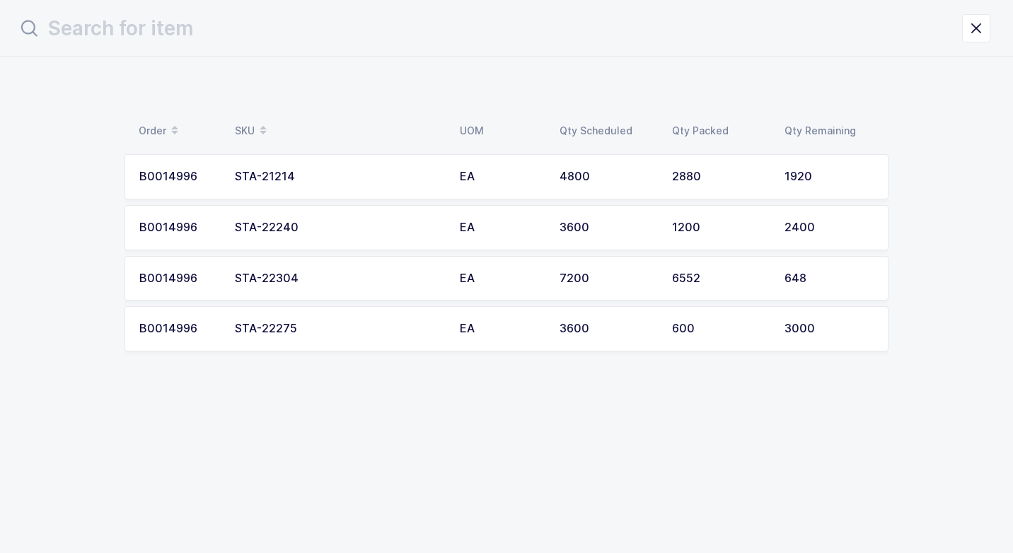
click at [313, 225] on div "STA-22240" at bounding box center [339, 227] width 208 height 13
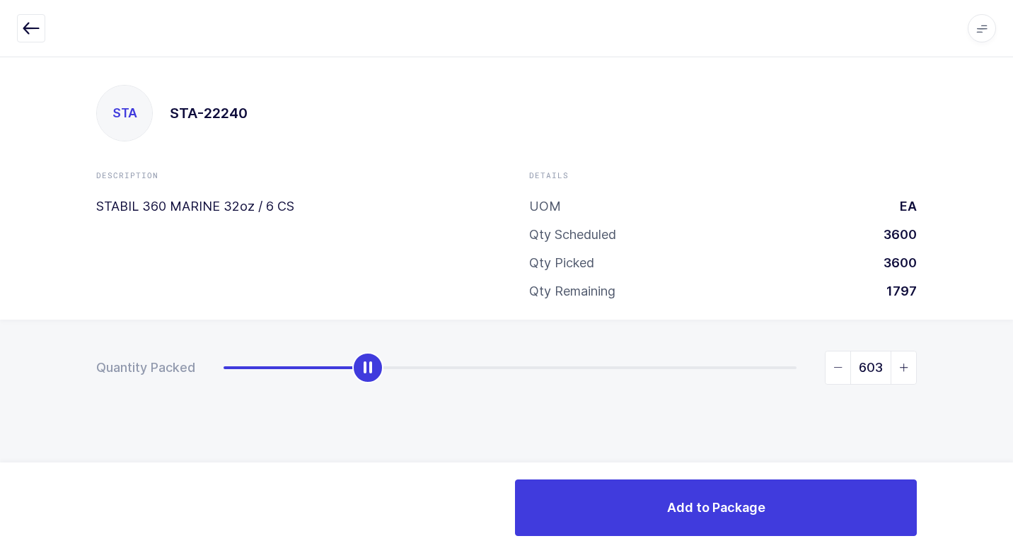
drag, startPoint x: 224, startPoint y: 376, endPoint x: 367, endPoint y: 393, distance: 144.7
click at [367, 393] on div "Quantity Packed 603" at bounding box center [506, 417] width 1013 height 195
click at [834, 364] on icon "slider between 0 and 2400" at bounding box center [838, 368] width 10 height 10
click at [835, 364] on icon "slider between 0 and 2400" at bounding box center [838, 368] width 10 height 10
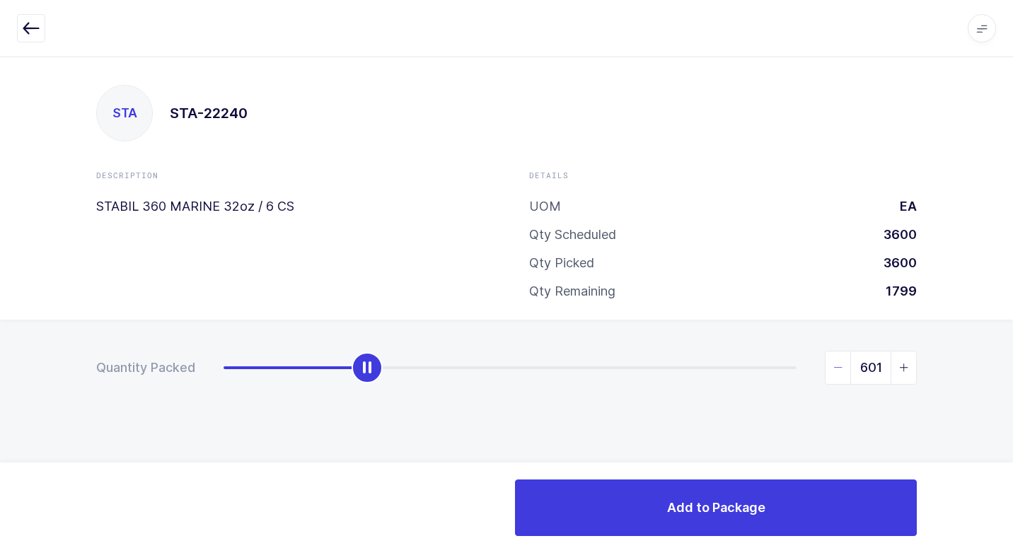
click at [838, 367] on icon "slider between 0 and 2400" at bounding box center [838, 368] width 10 height 10
type input "600"
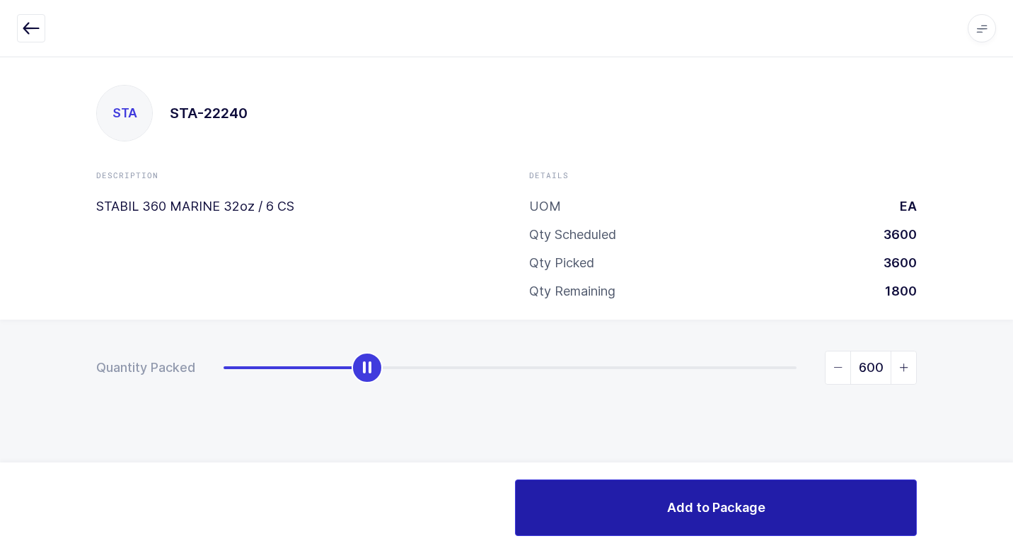
click at [757, 500] on span "Add to Package" at bounding box center [716, 508] width 98 height 18
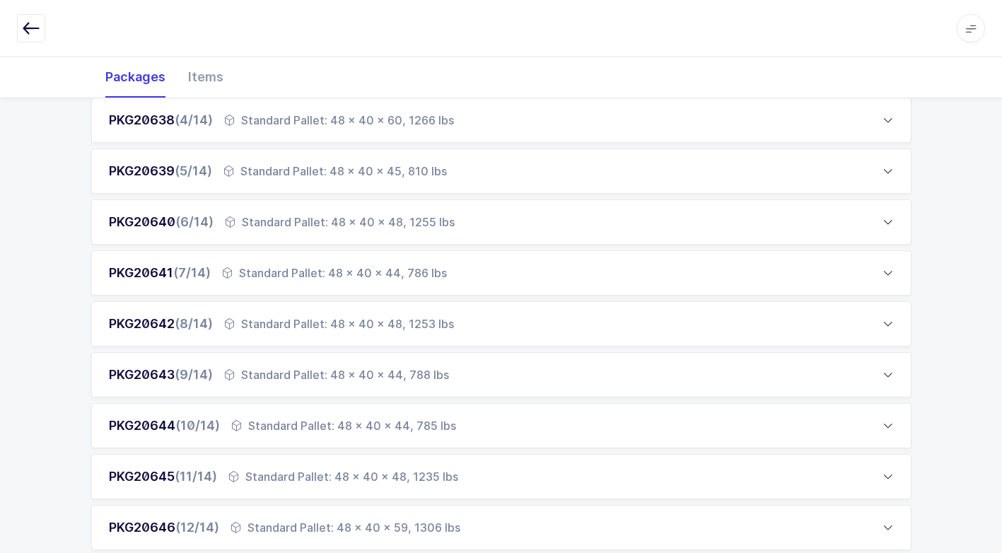
scroll to position [566, 0]
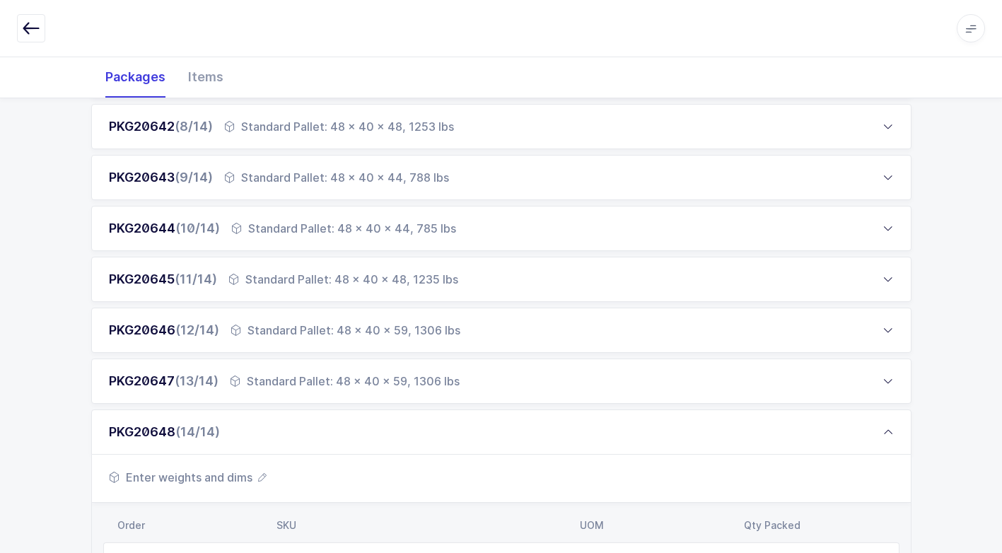
drag, startPoint x: 229, startPoint y: 477, endPoint x: 236, endPoint y: 474, distance: 7.3
click at [236, 474] on span "Enter weights and dims" at bounding box center [188, 477] width 158 height 17
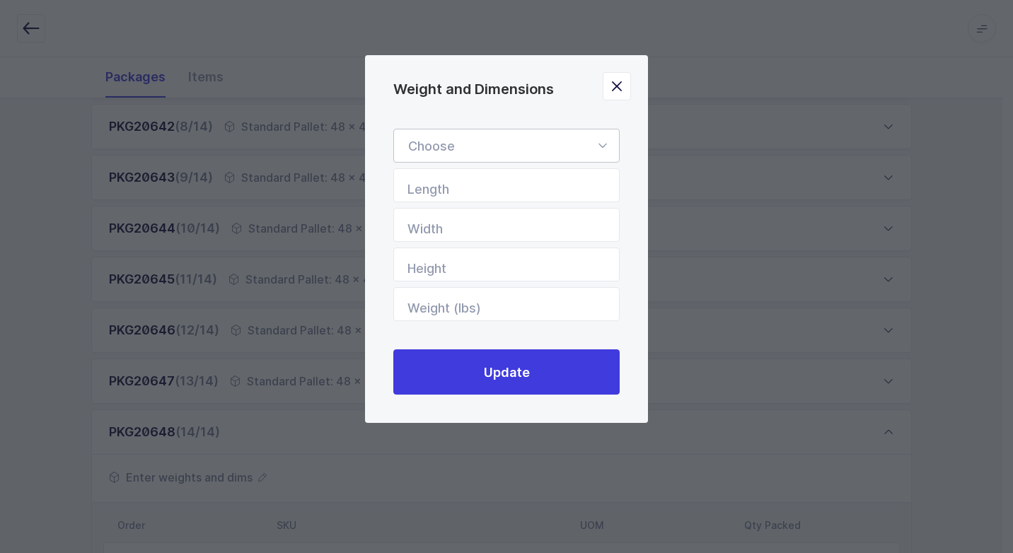
click at [603, 147] on icon "Weight and Dimensions" at bounding box center [602, 146] width 18 height 34
drag, startPoint x: 559, startPoint y: 180, endPoint x: 594, endPoint y: 226, distance: 57.0
click at [559, 182] on li "Standard Pallet" at bounding box center [512, 186] width 224 height 27
type input "Standard Pallet"
type input "48"
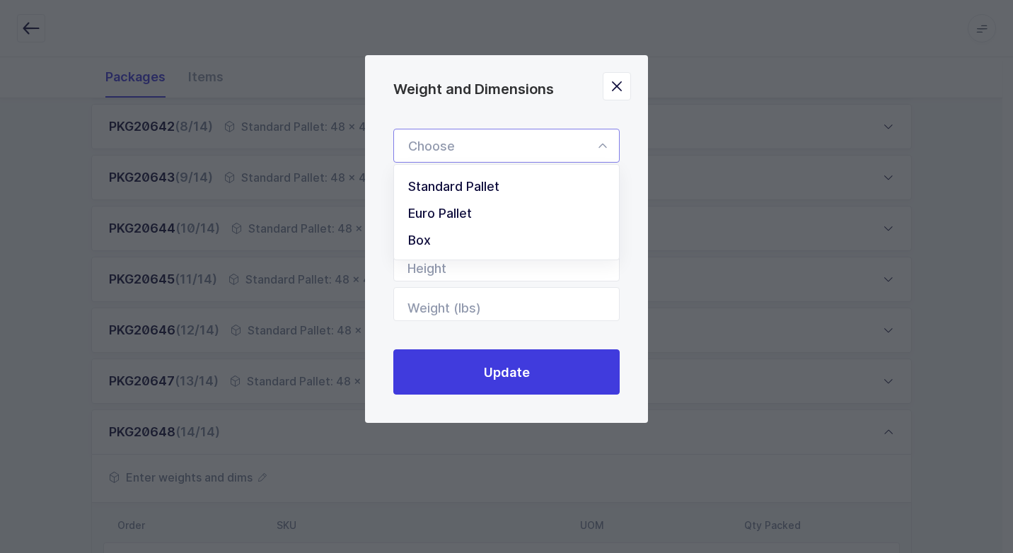
type input "40"
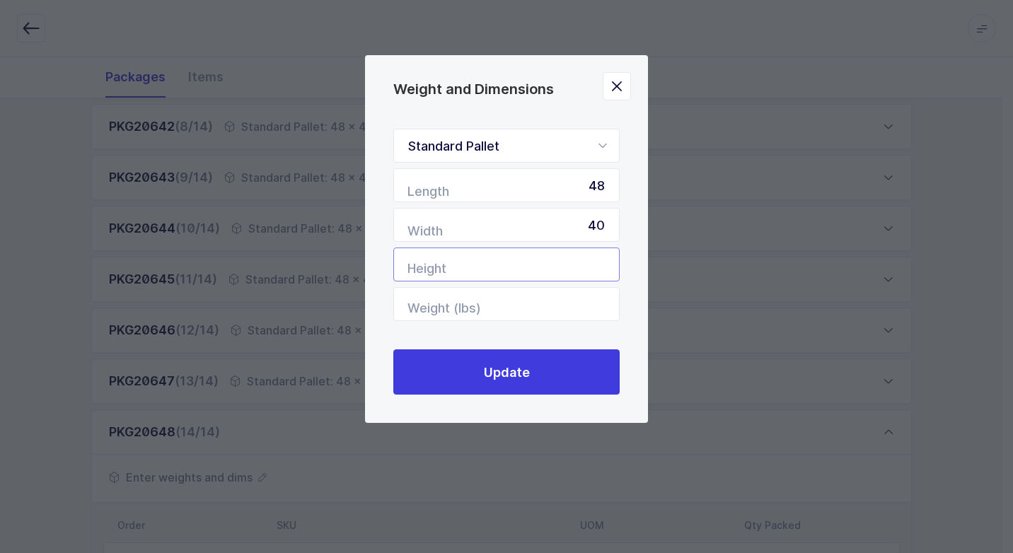
click at [593, 260] on input "Height" at bounding box center [506, 265] width 226 height 34
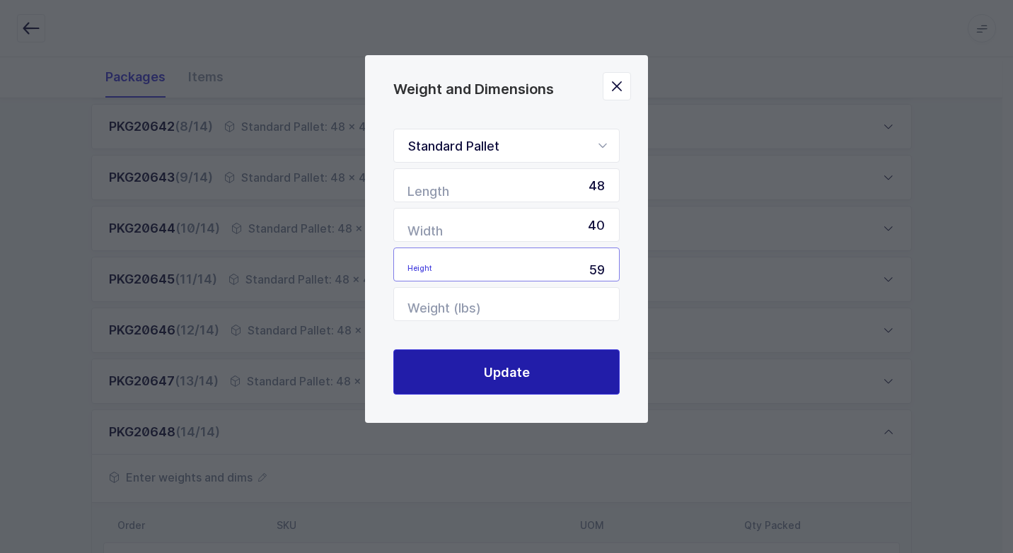
type input "59"
click at [569, 358] on button "Update" at bounding box center [506, 371] width 226 height 45
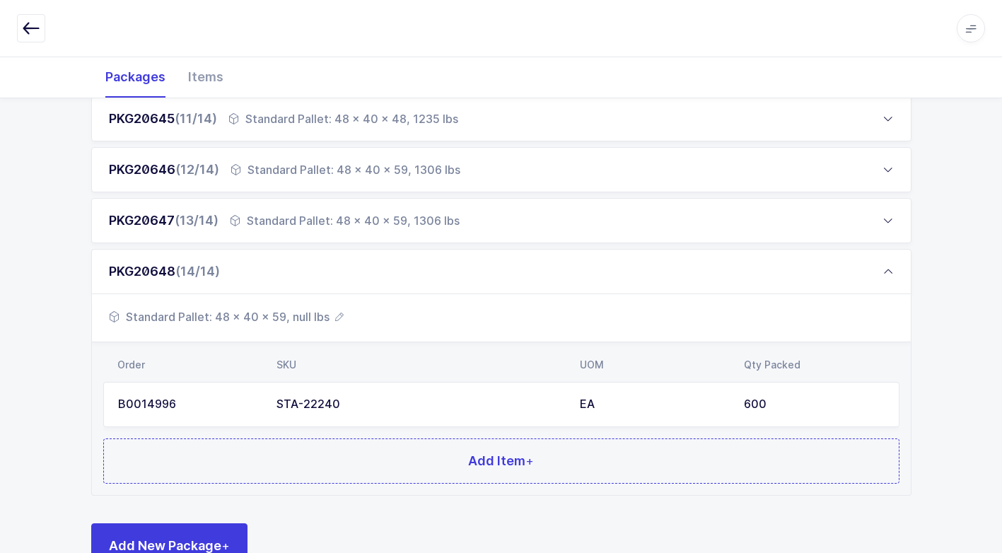
scroll to position [770, 0]
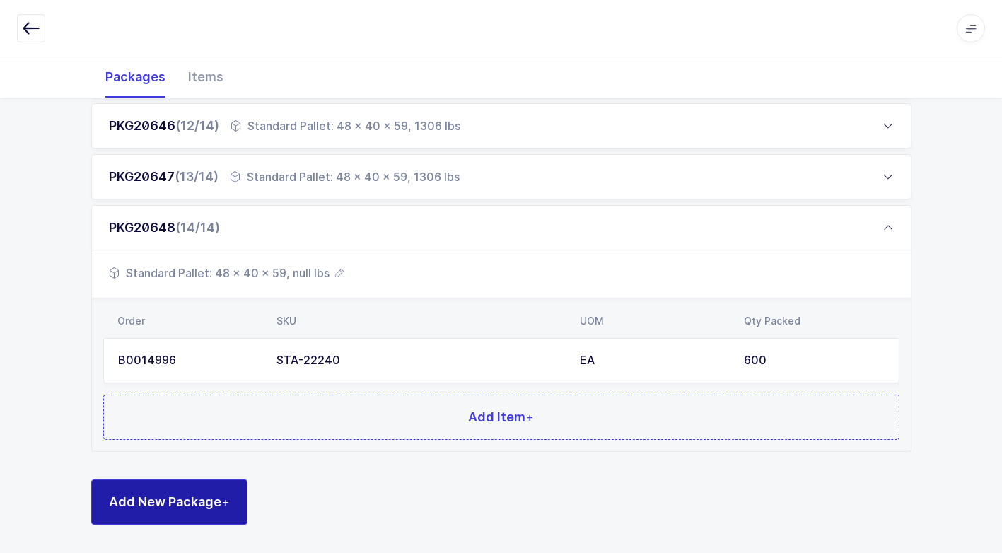
click at [165, 504] on span "Add New Package +" at bounding box center [169, 502] width 121 height 18
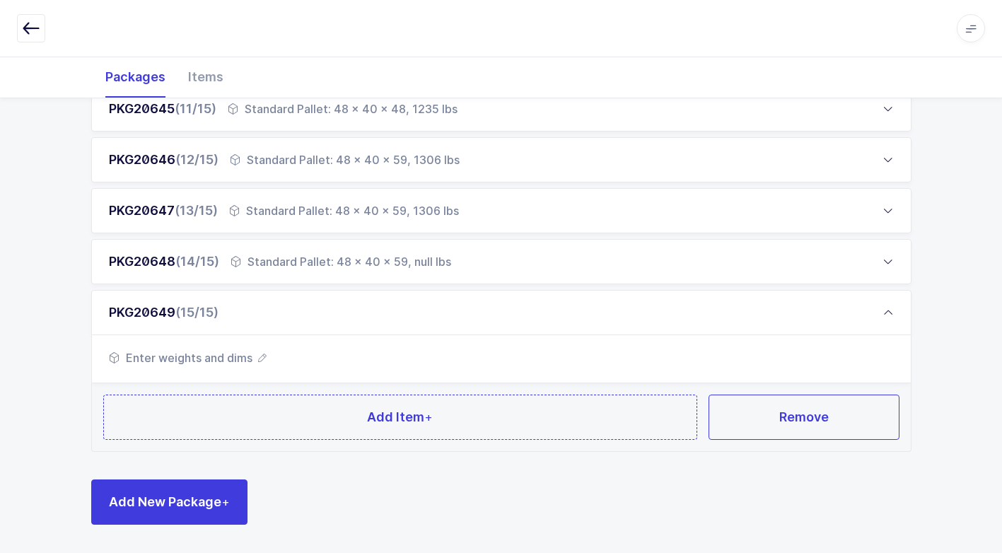
scroll to position [736, 0]
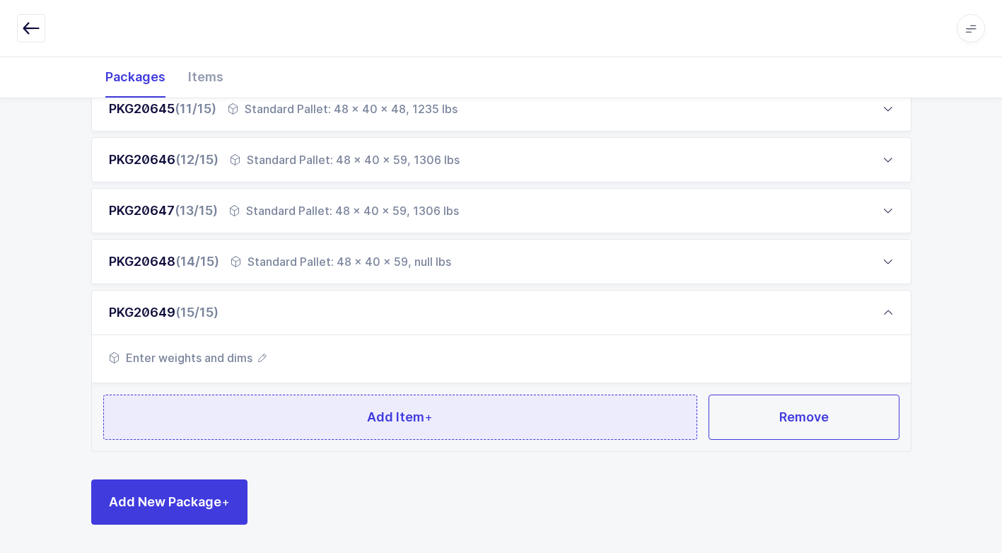
click at [252, 412] on button "Add Item +" at bounding box center [400, 417] width 595 height 45
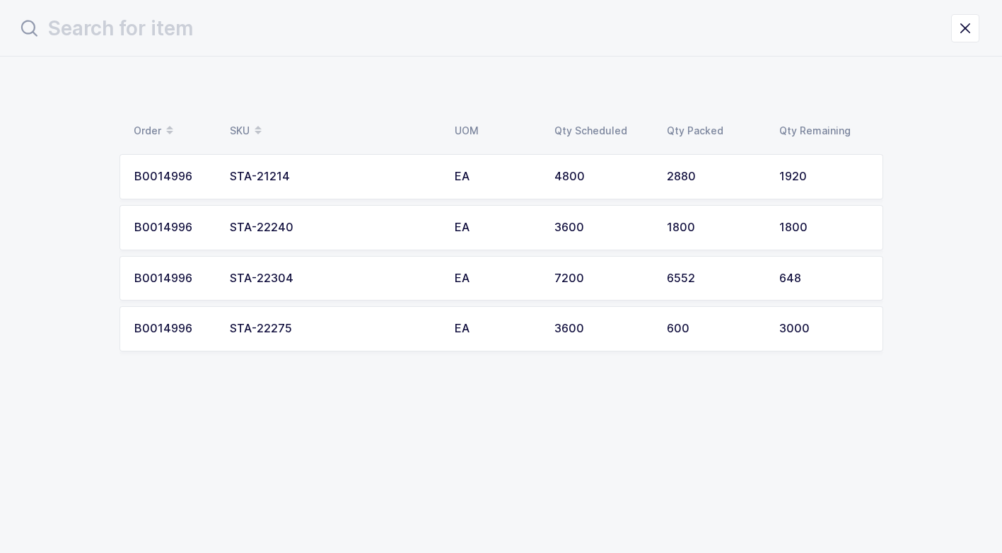
scroll to position [0, 0]
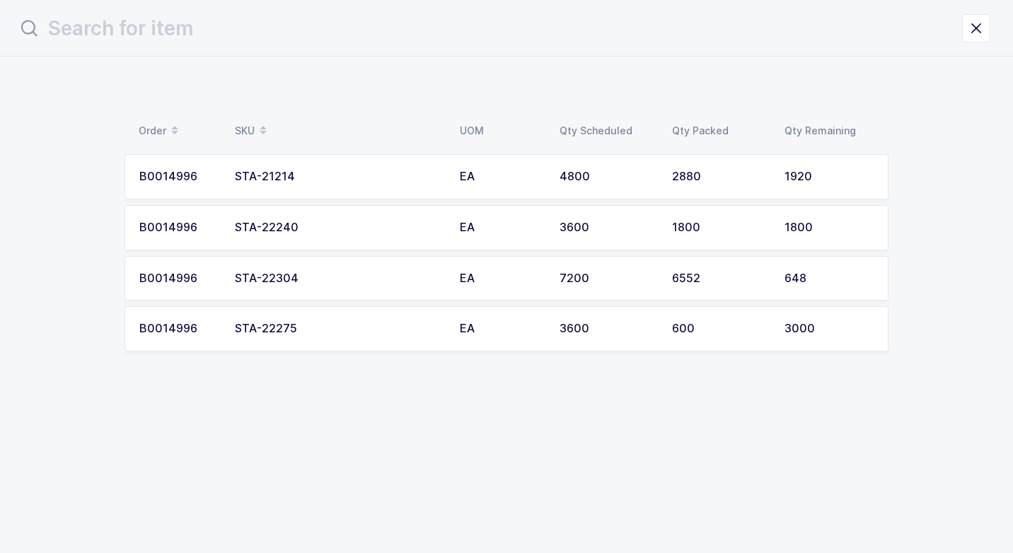
click at [308, 229] on div "STA-22240" at bounding box center [339, 227] width 208 height 13
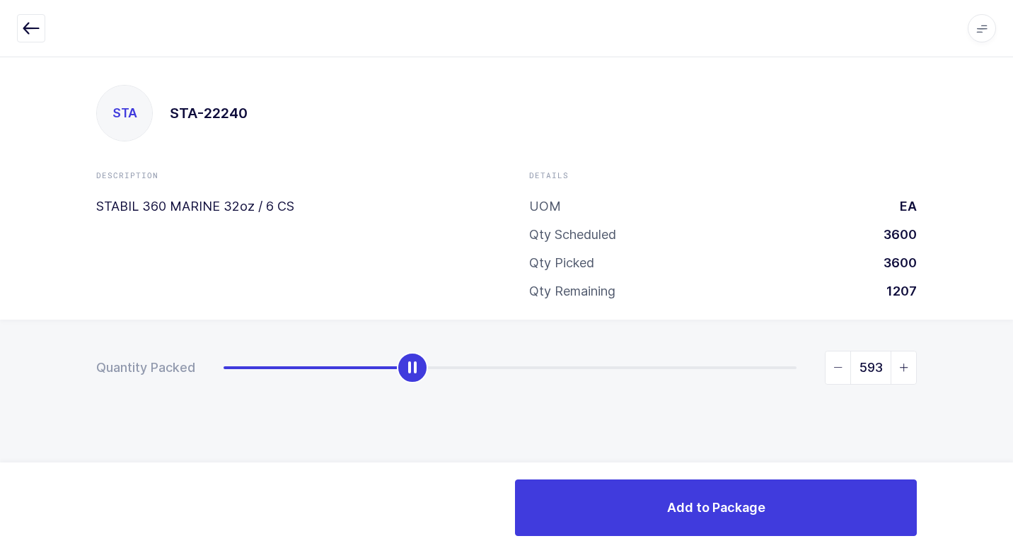
drag, startPoint x: 234, startPoint y: 374, endPoint x: 422, endPoint y: 389, distance: 188.7
click at [422, 389] on div "Quantity Packed 593" at bounding box center [506, 417] width 1013 height 195
click at [905, 370] on icon "slider between 0 and 1800" at bounding box center [904, 368] width 10 height 10
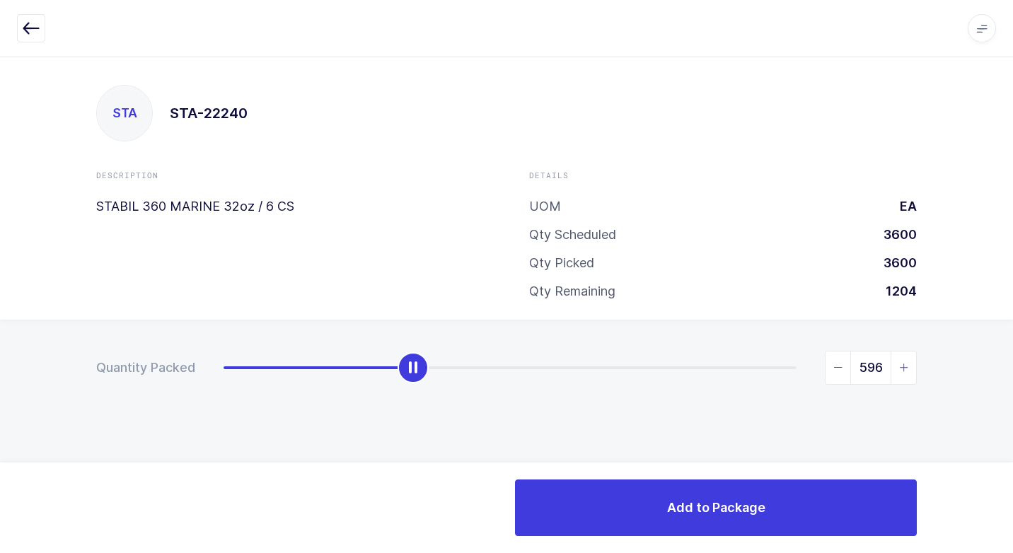
click at [902, 368] on icon "slider between 0 and 1800" at bounding box center [904, 368] width 10 height 10
click at [902, 366] on icon "slider between 0 and 1800" at bounding box center [904, 368] width 10 height 10
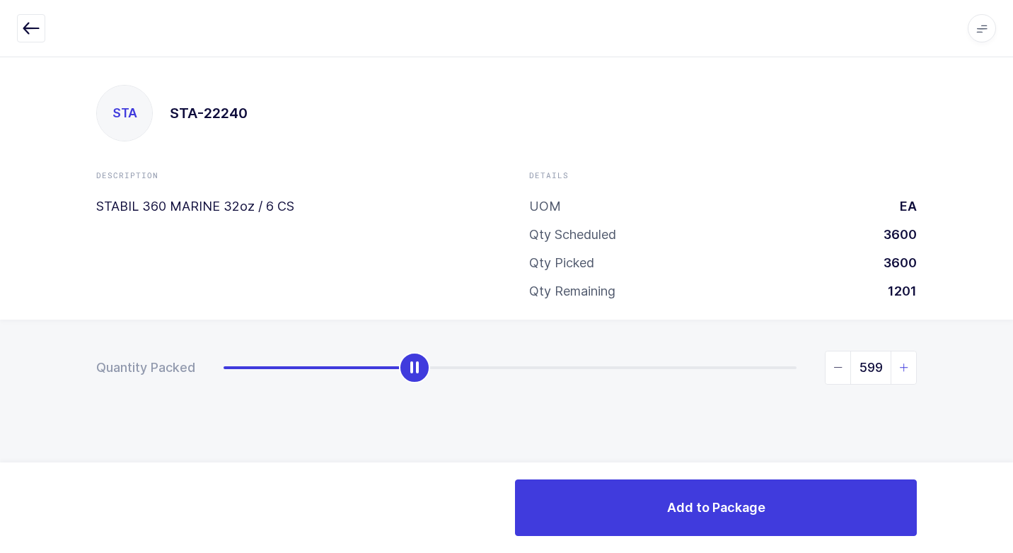
type input "600"
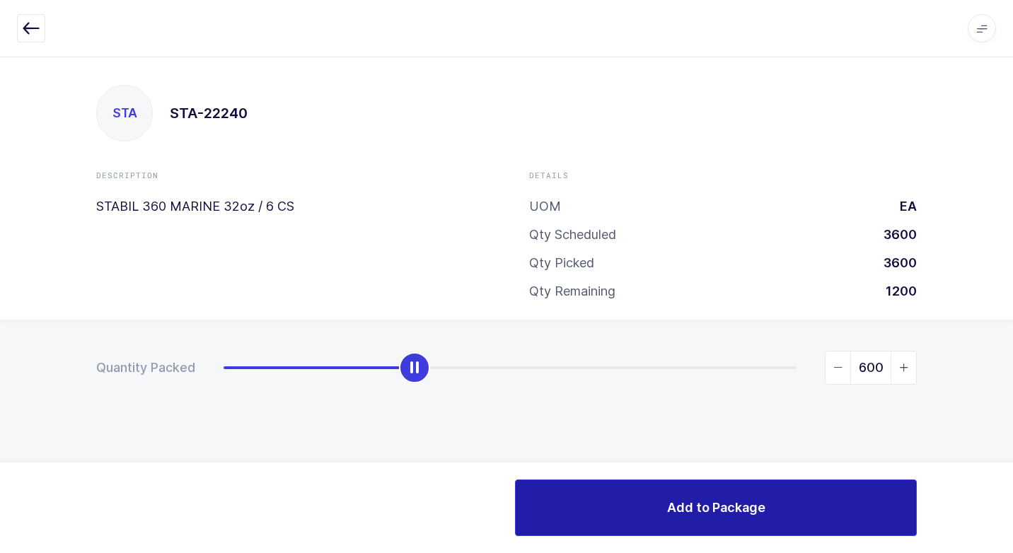
click at [755, 504] on span "Add to Package" at bounding box center [716, 508] width 98 height 18
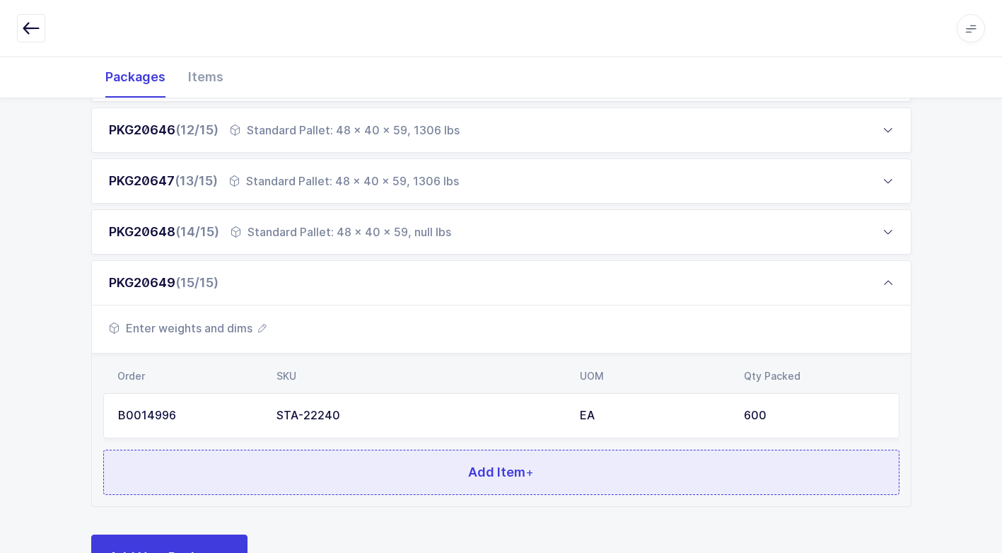
scroll to position [821, 0]
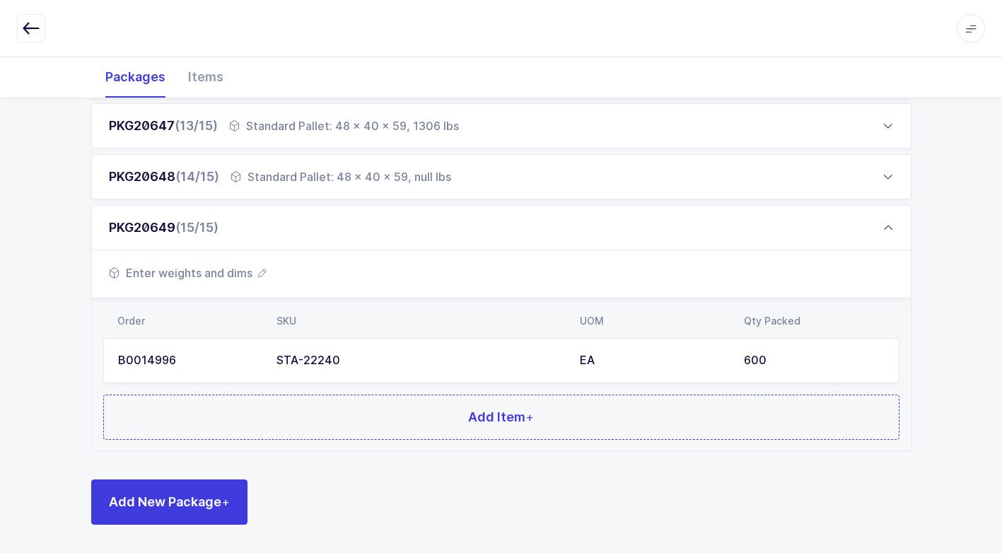
click at [238, 278] on span "Enter weights and dims" at bounding box center [188, 273] width 158 height 17
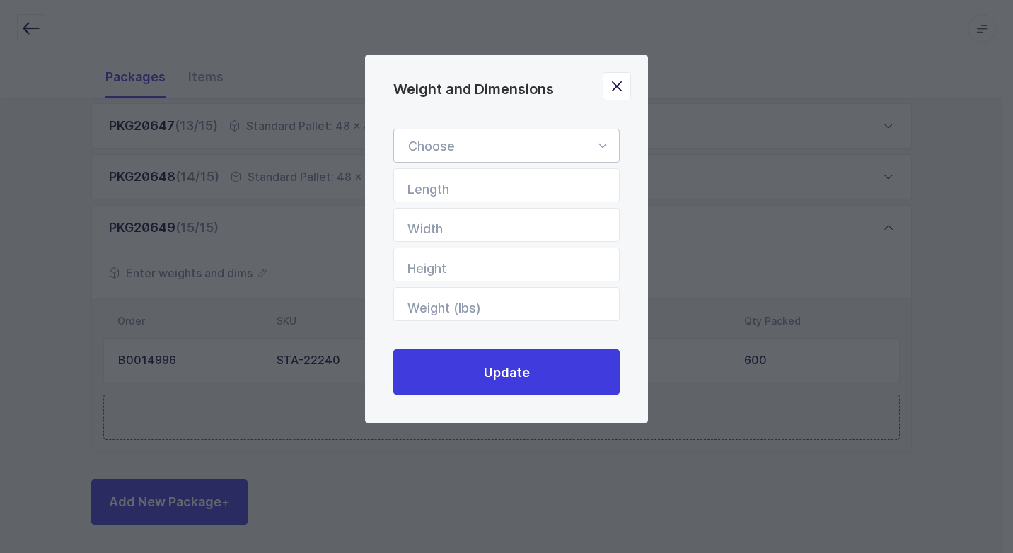
drag, startPoint x: 602, startPoint y: 142, endPoint x: 570, endPoint y: 163, distance: 38.3
click at [600, 144] on icon "Weight and Dimensions" at bounding box center [602, 146] width 18 height 34
click at [482, 186] on span "Standard Pallet" at bounding box center [453, 186] width 91 height 15
type input "Standard Pallet"
type input "48"
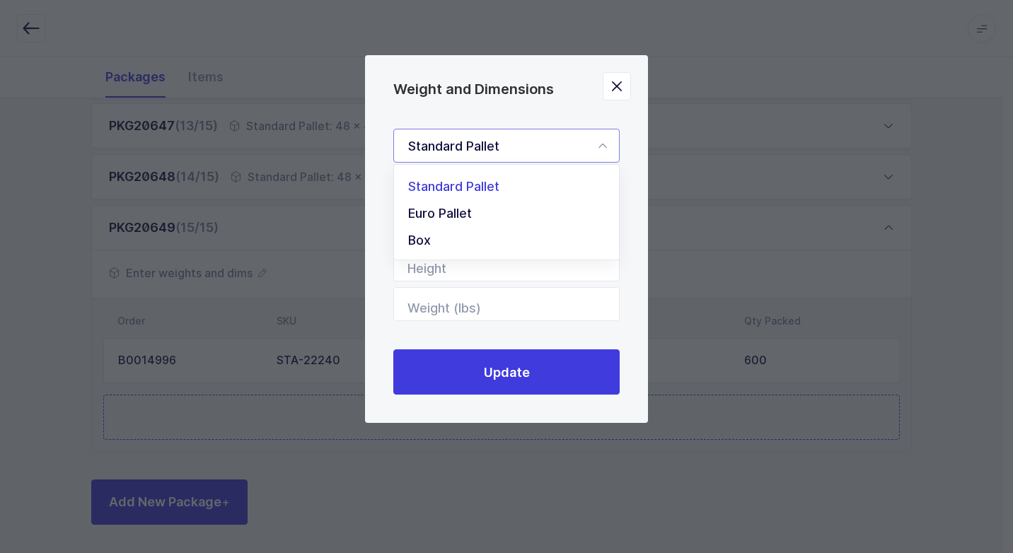
type input "40"
click at [566, 273] on input "Height" at bounding box center [506, 265] width 226 height 34
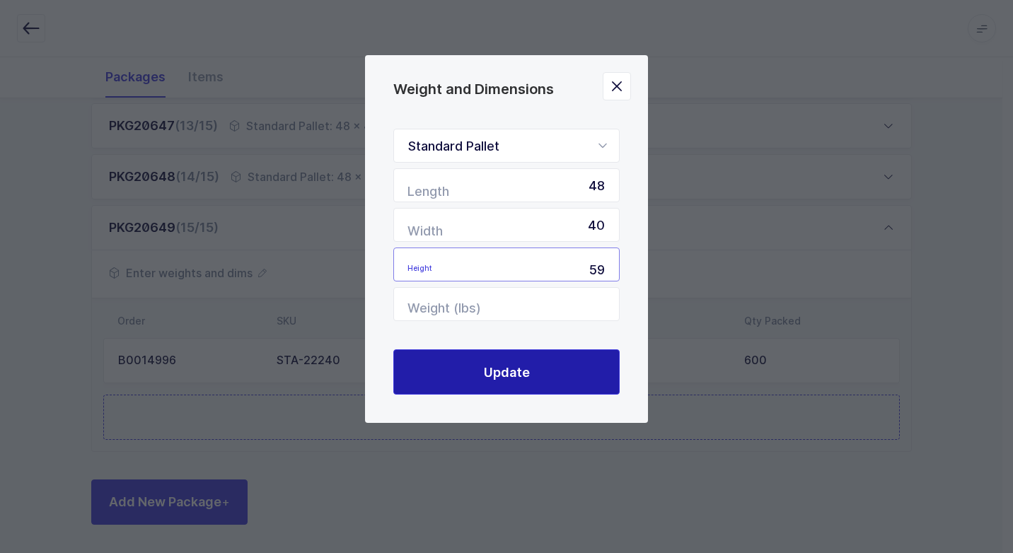
type input "59"
click at [527, 374] on span "Update" at bounding box center [507, 373] width 46 height 18
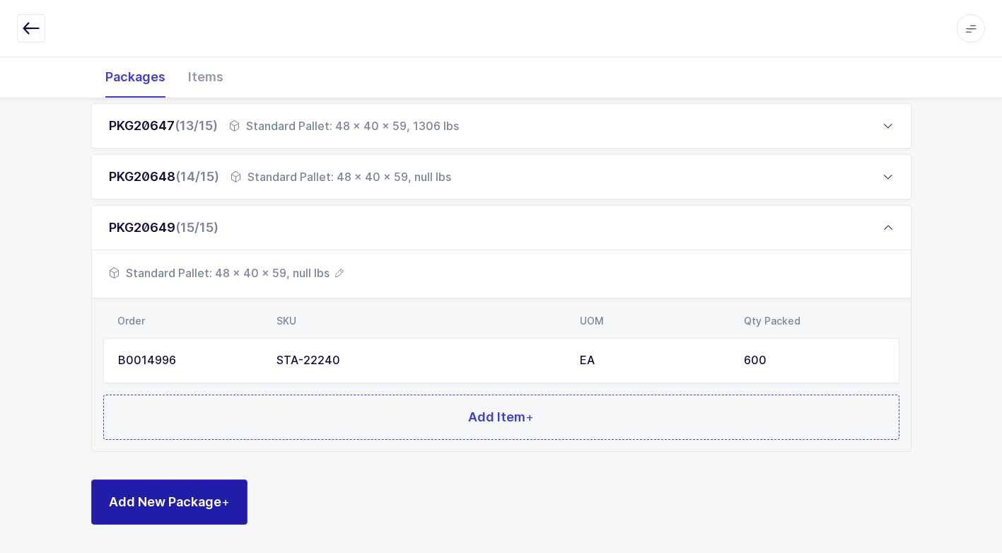
click at [210, 490] on button "Add New Package +" at bounding box center [169, 502] width 156 height 45
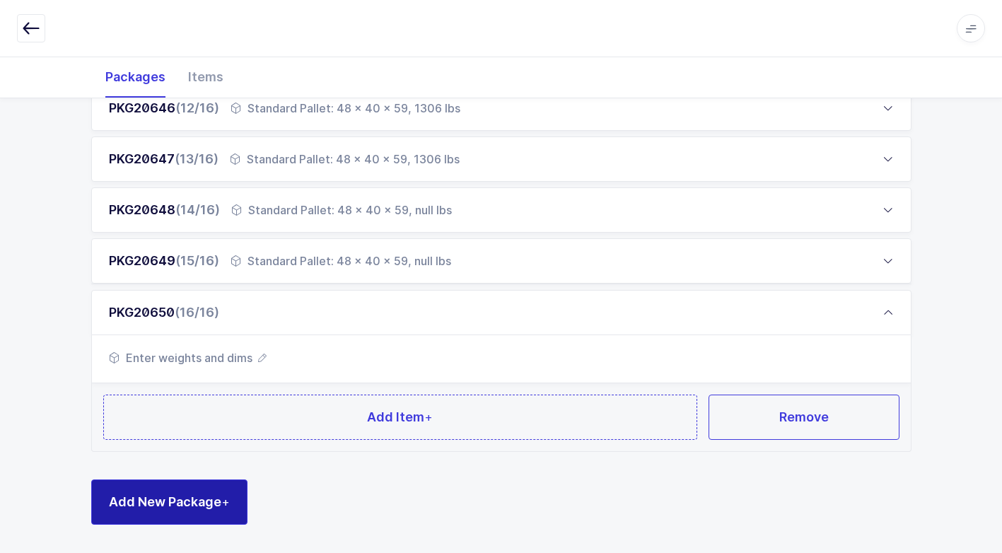
scroll to position [787, 0]
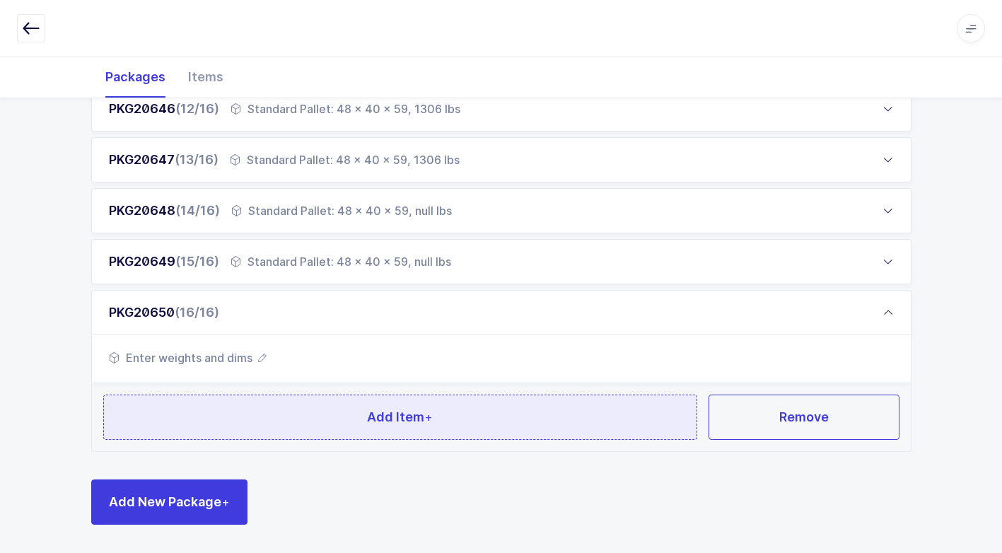
click at [274, 420] on button "Add Item +" at bounding box center [400, 417] width 595 height 45
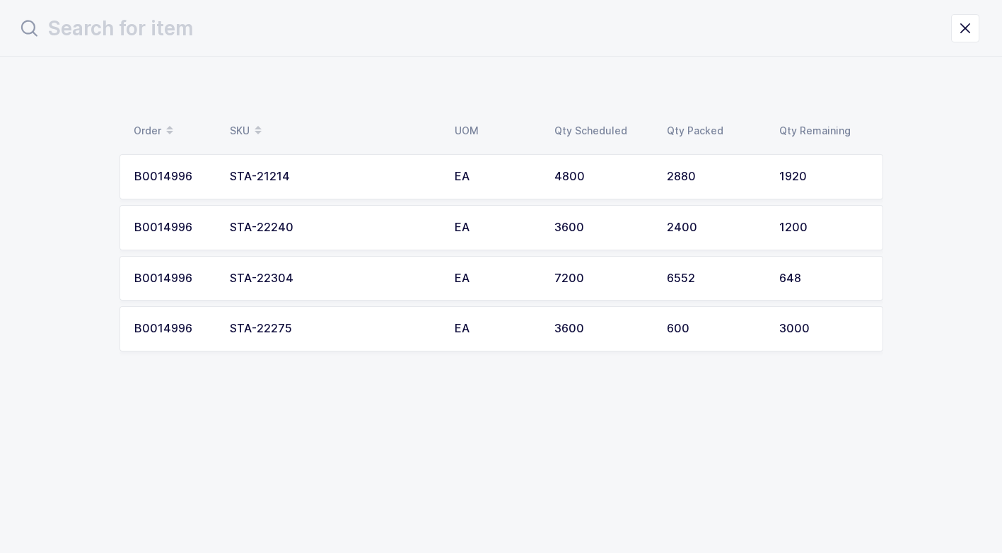
scroll to position [0, 0]
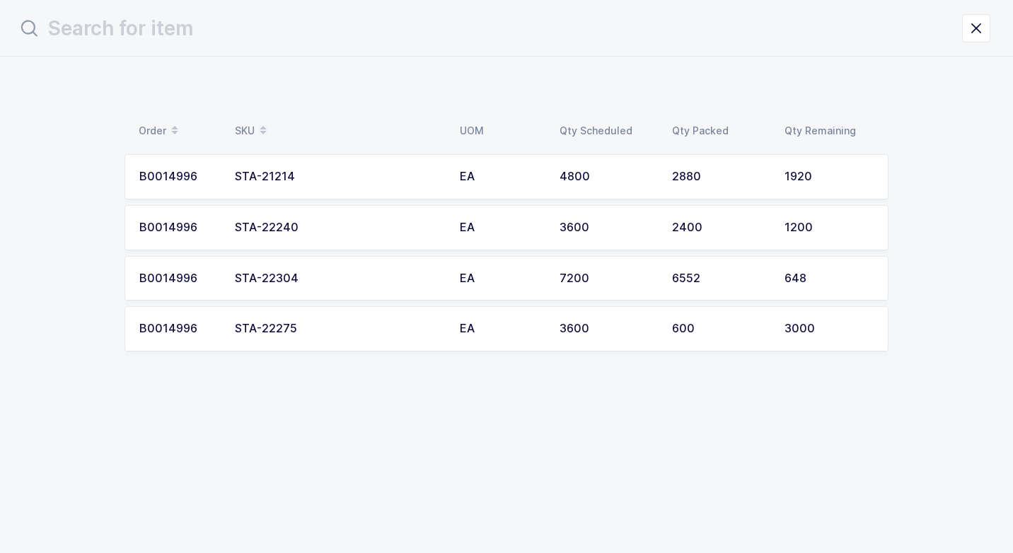
click at [338, 228] on div "STA-22240" at bounding box center [339, 227] width 208 height 13
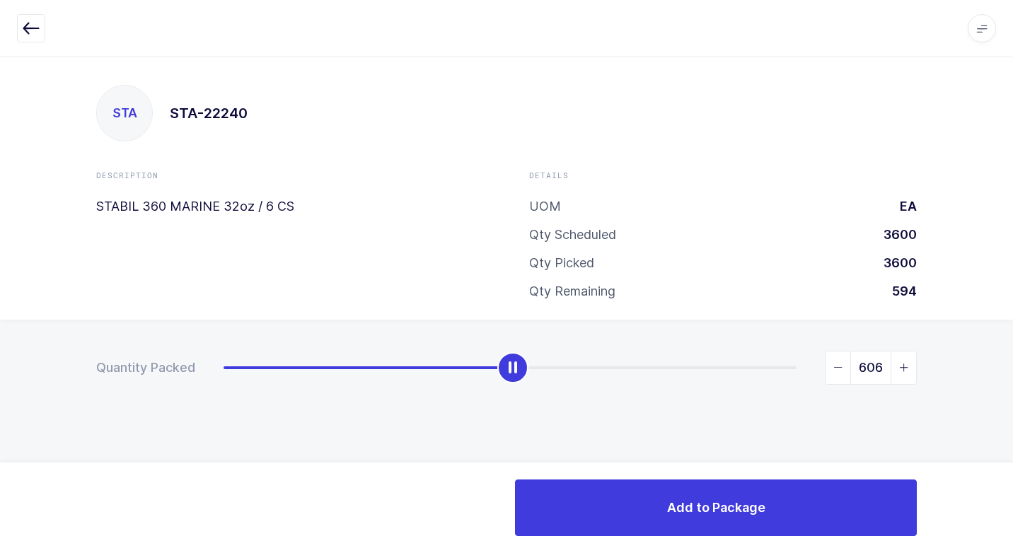
drag, startPoint x: 231, startPoint y: 373, endPoint x: 519, endPoint y: 423, distance: 292.8
click at [519, 423] on div "Quantity Packed 606" at bounding box center [506, 417] width 1013 height 195
click at [840, 366] on icon "slider between 0 and 1200" at bounding box center [838, 368] width 10 height 10
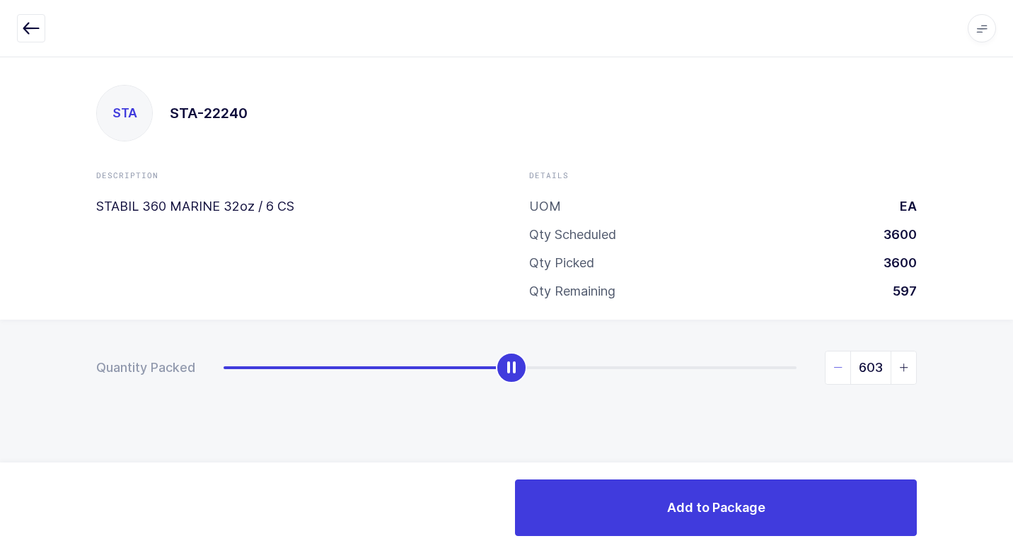
click at [840, 366] on icon "slider between 0 and 1200" at bounding box center [838, 368] width 10 height 10
click at [840, 364] on icon "slider between 0 and 1200" at bounding box center [838, 368] width 10 height 10
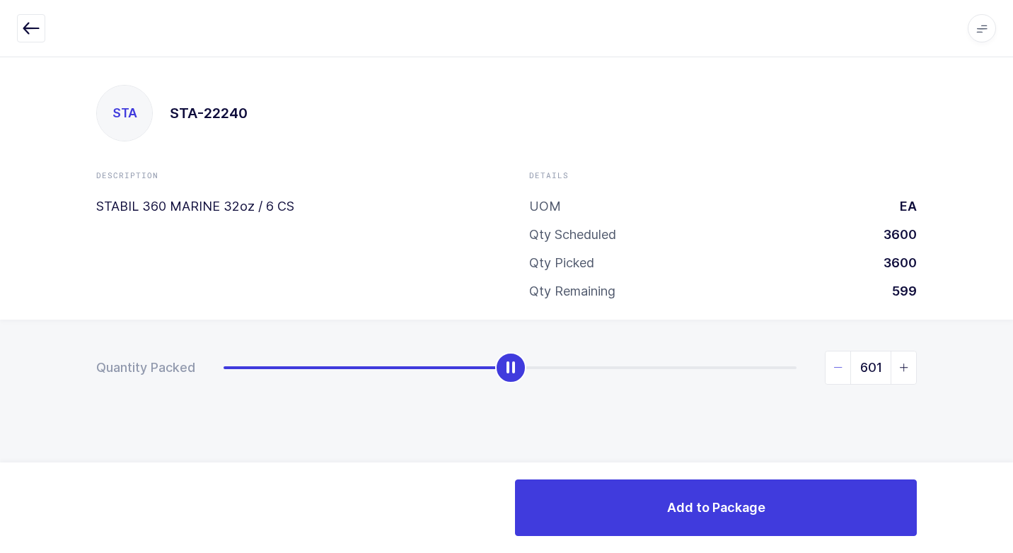
type input "600"
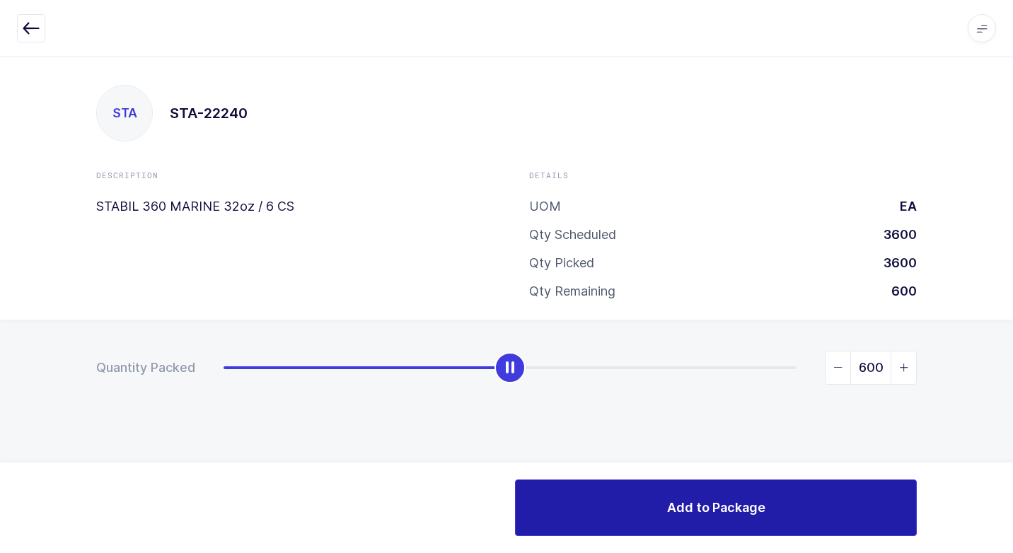
click at [735, 492] on button "Add to Package" at bounding box center [716, 508] width 402 height 57
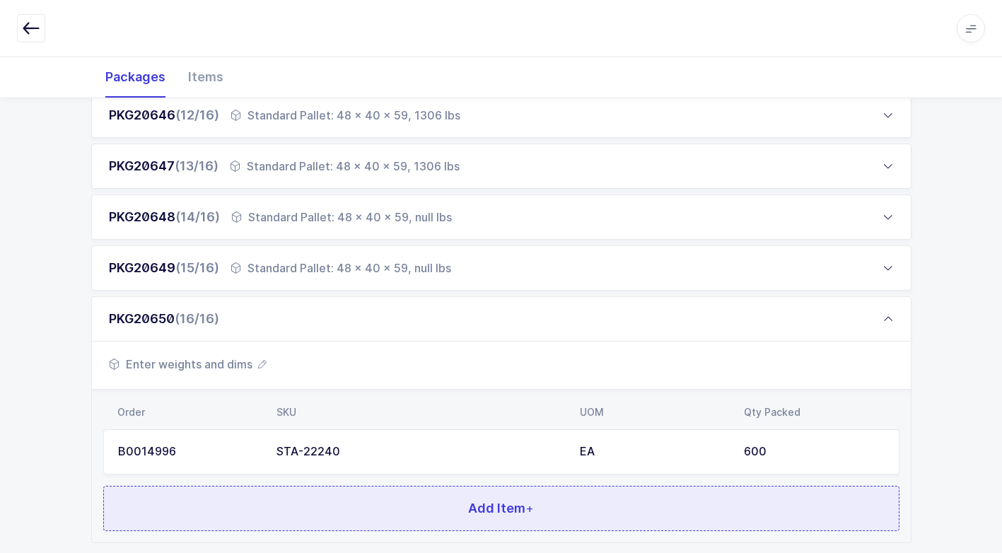
scroll to position [872, 0]
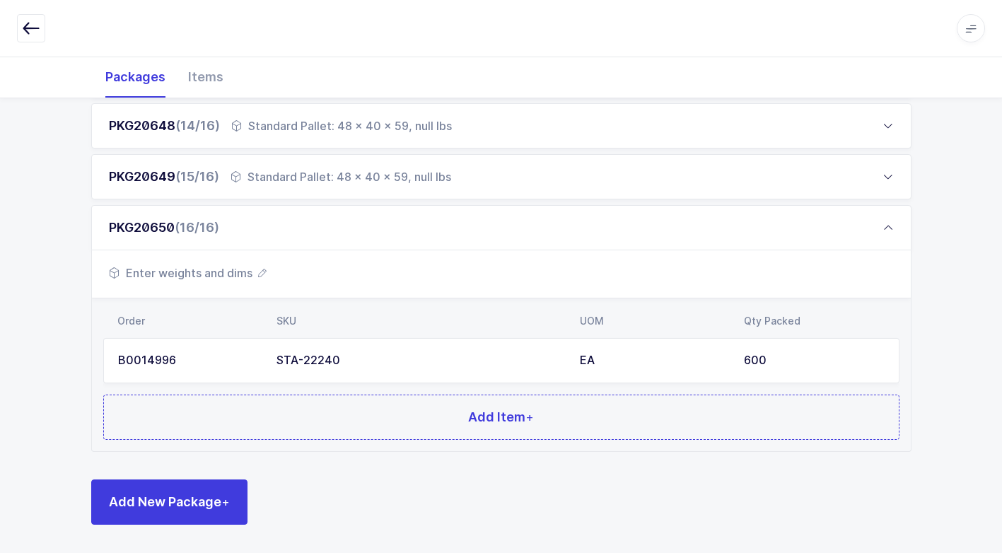
click at [224, 269] on span "Enter weights and dims" at bounding box center [188, 273] width 158 height 17
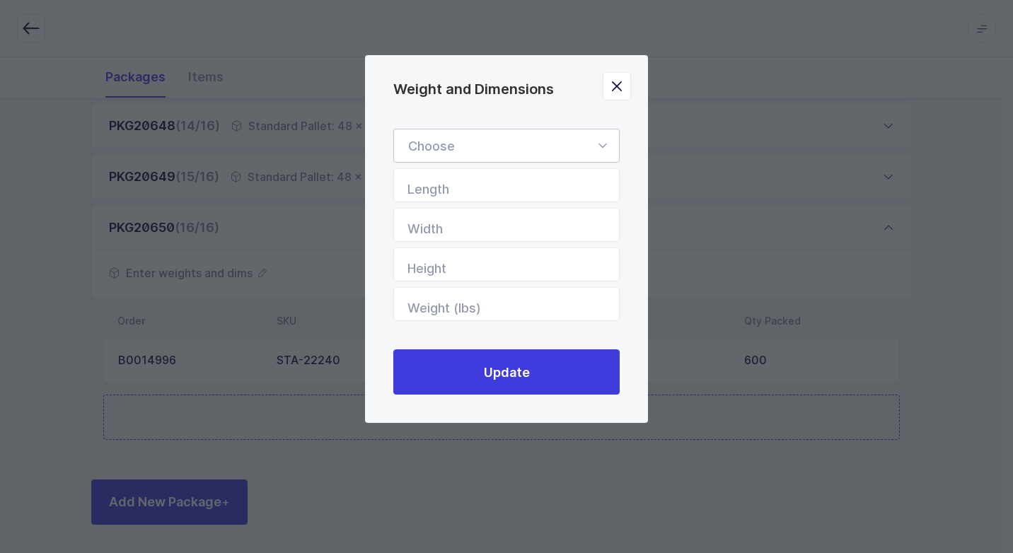
click at [604, 143] on icon "Weight and Dimensions" at bounding box center [602, 146] width 18 height 34
click at [480, 181] on span "Standard Pallet" at bounding box center [453, 186] width 91 height 15
type input "Standard Pallet"
type input "48"
type input "40"
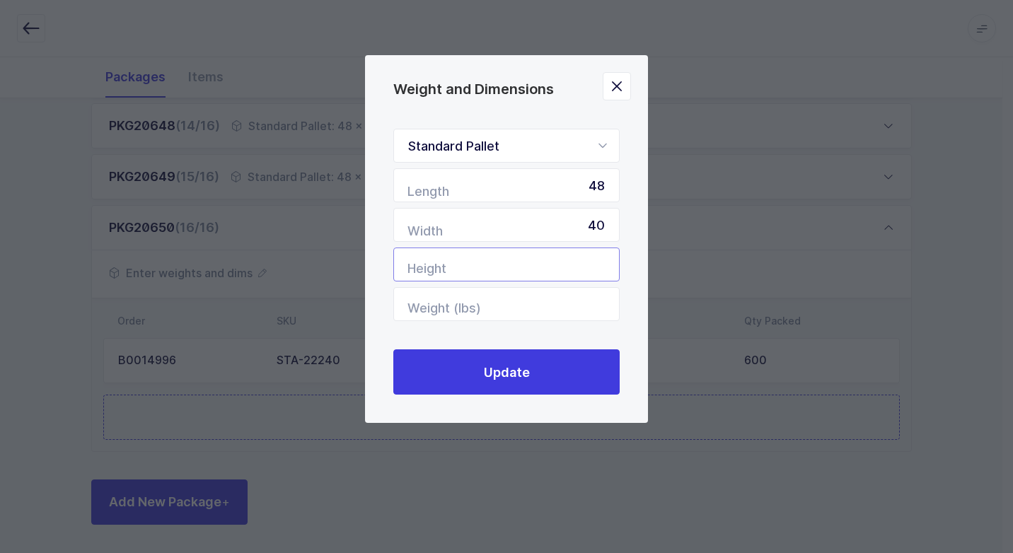
click at [584, 260] on input "Height" at bounding box center [506, 265] width 226 height 34
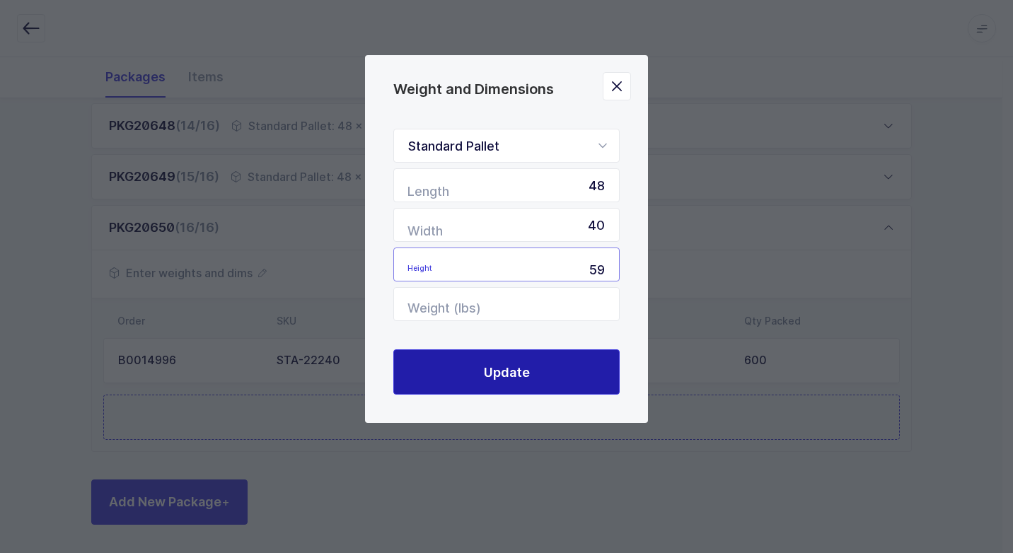
type input "59"
click at [527, 378] on span "Update" at bounding box center [507, 373] width 46 height 18
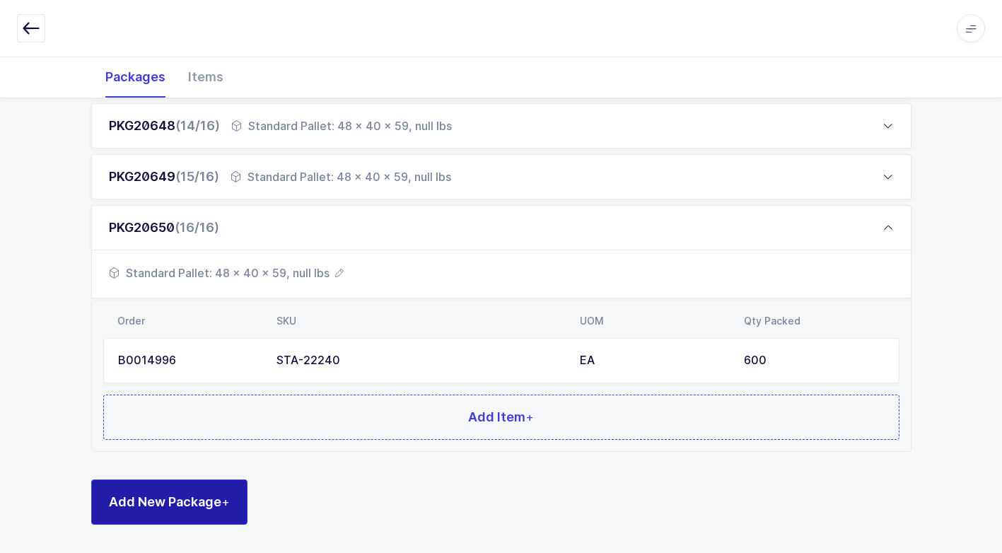
click at [204, 499] on span "Add New Package +" at bounding box center [169, 502] width 121 height 18
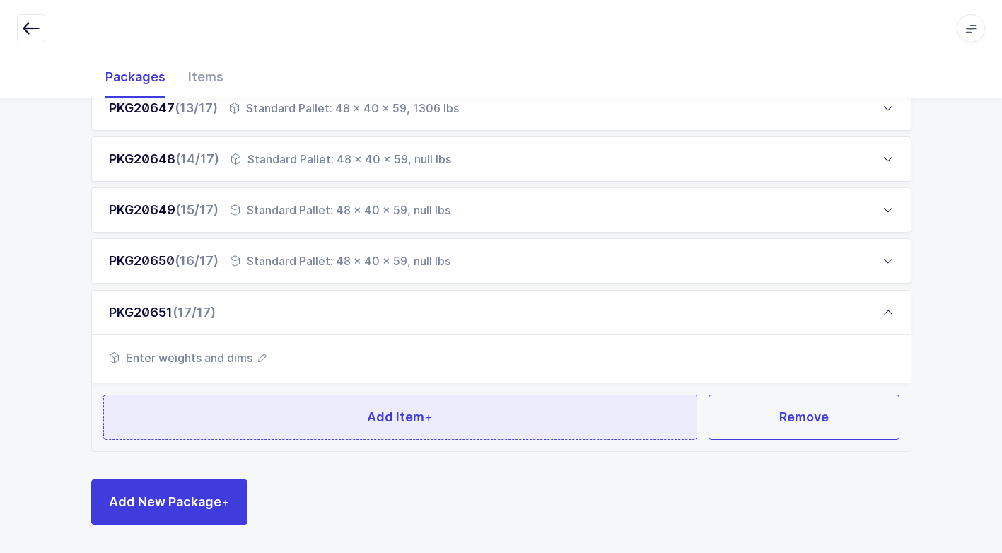
scroll to position [838, 0]
click at [365, 424] on button "Add Item +" at bounding box center [400, 417] width 595 height 45
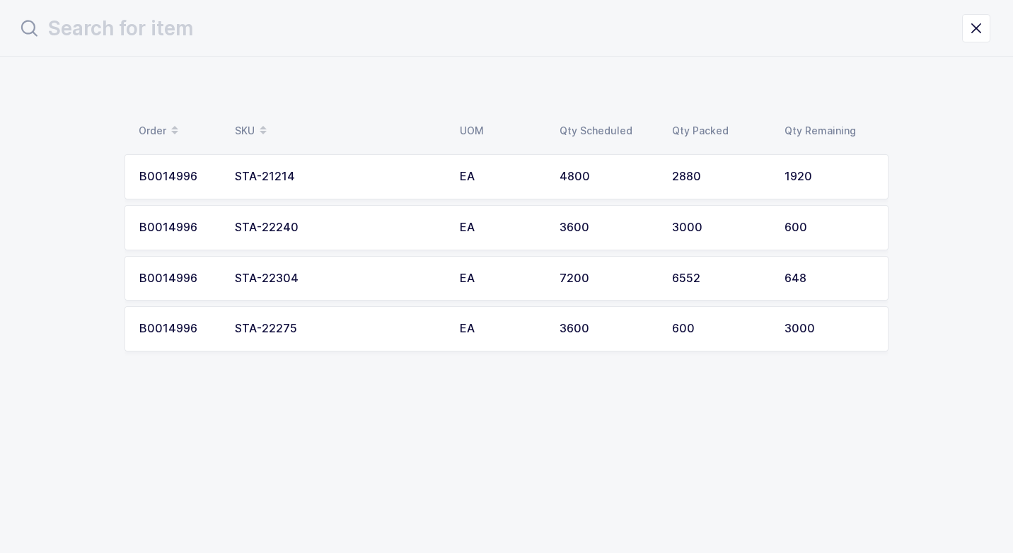
click at [298, 229] on div "STA-22240" at bounding box center [339, 227] width 208 height 13
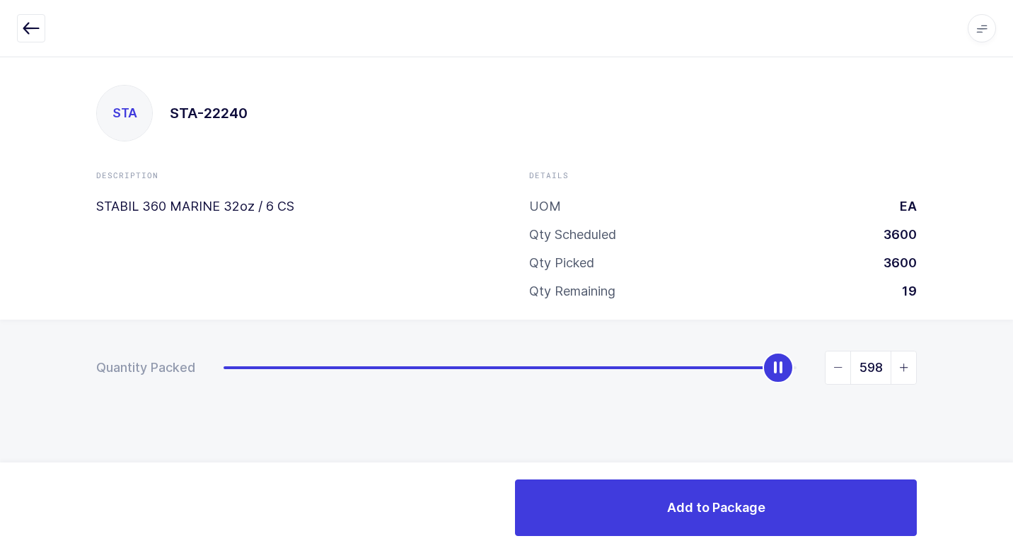
type input "600"
drag, startPoint x: 231, startPoint y: 369, endPoint x: 839, endPoint y: 447, distance: 612.5
click at [839, 447] on div "Quantity Packed 600" at bounding box center [506, 417] width 1013 height 195
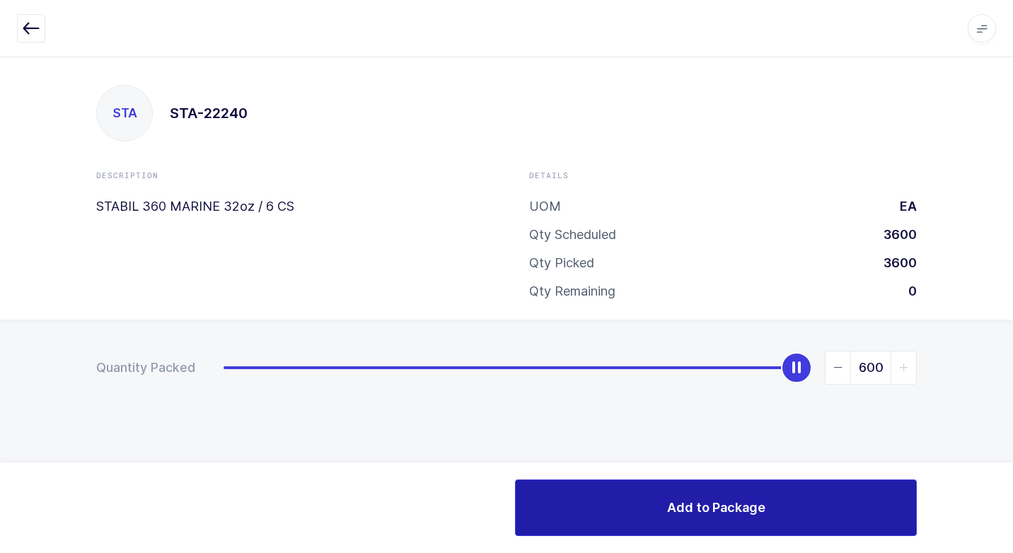
click at [702, 505] on span "Add to Package" at bounding box center [716, 508] width 98 height 18
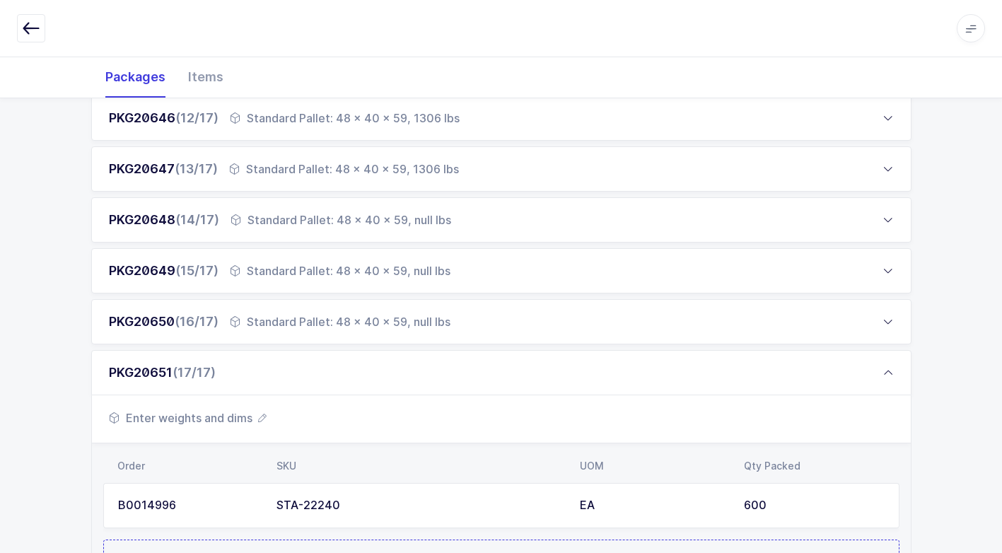
scroll to position [923, 0]
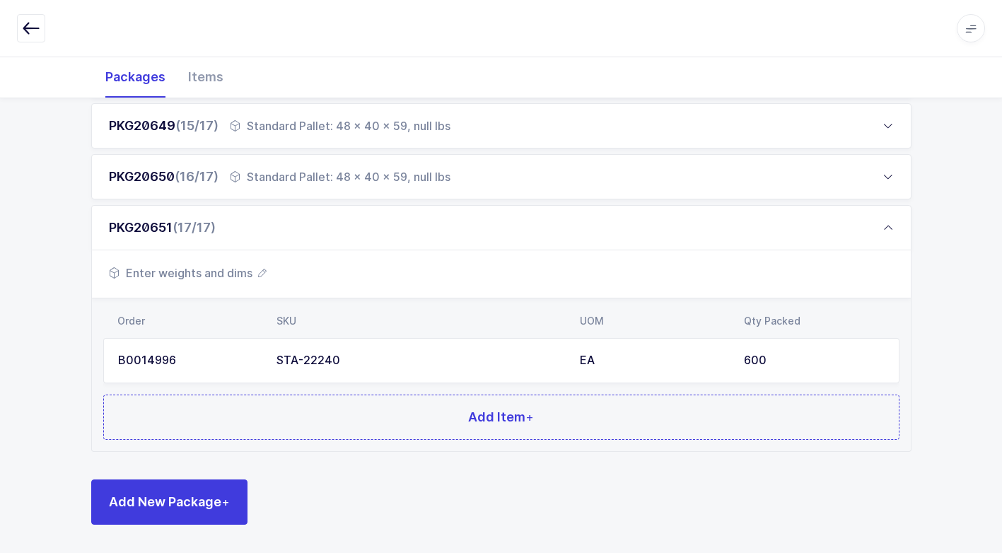
click at [213, 269] on span "Enter weights and dims" at bounding box center [188, 273] width 158 height 17
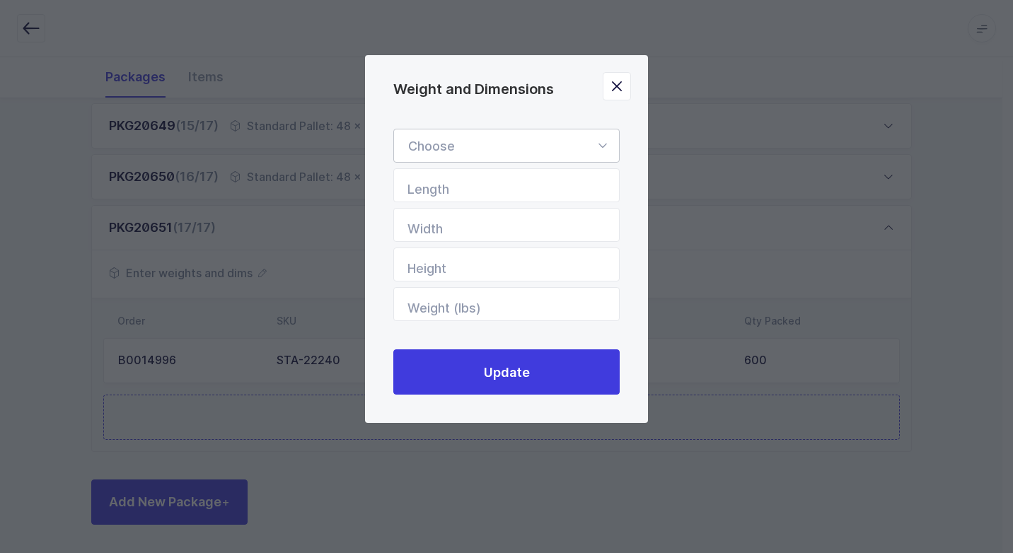
click at [603, 144] on icon "Weight and Dimensions" at bounding box center [602, 146] width 18 height 34
drag, startPoint x: 495, startPoint y: 180, endPoint x: 581, endPoint y: 227, distance: 98.1
click at [498, 184] on span "Standard Pallet" at bounding box center [453, 186] width 91 height 15
type input "Standard Pallet"
type input "48"
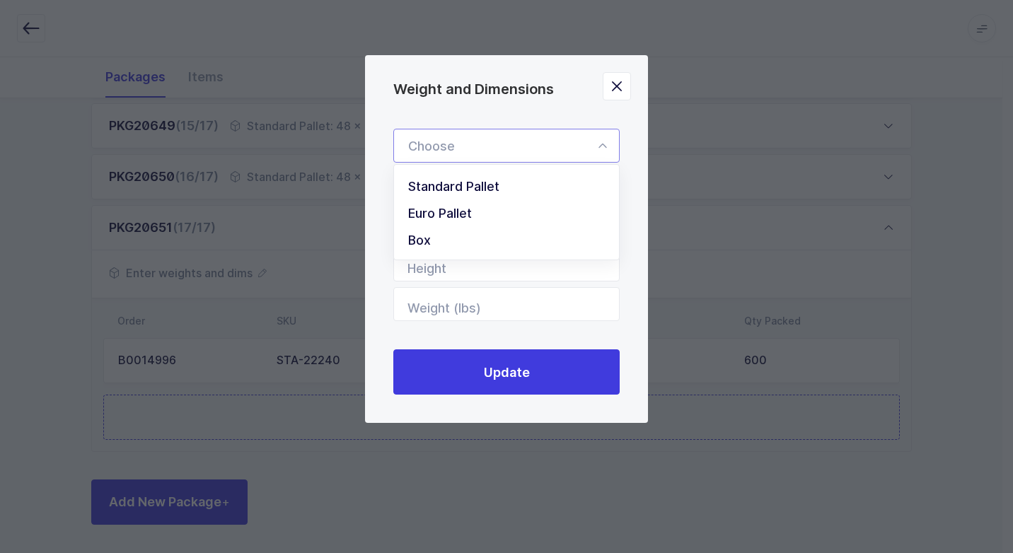
type input "40"
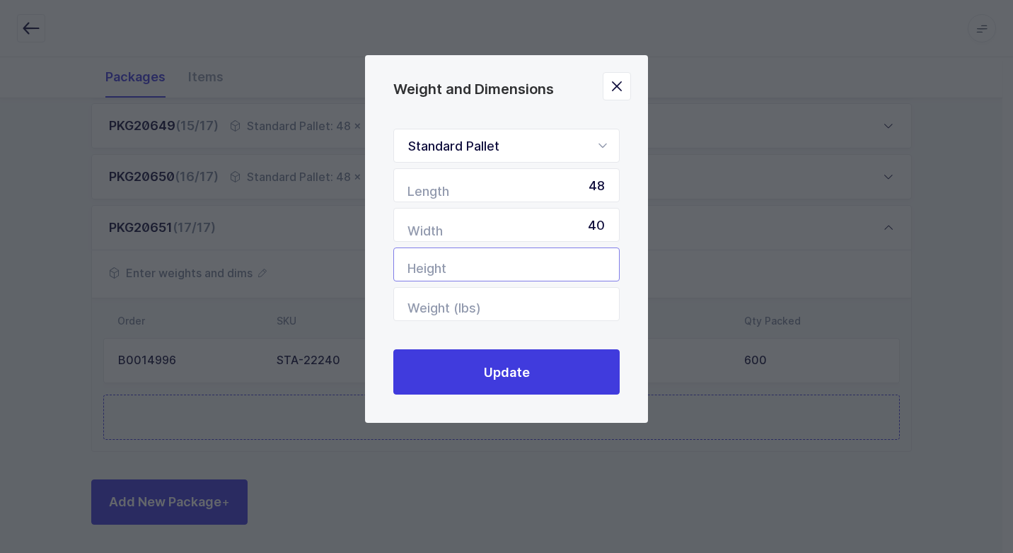
click at [598, 270] on input "Height" at bounding box center [506, 265] width 226 height 34
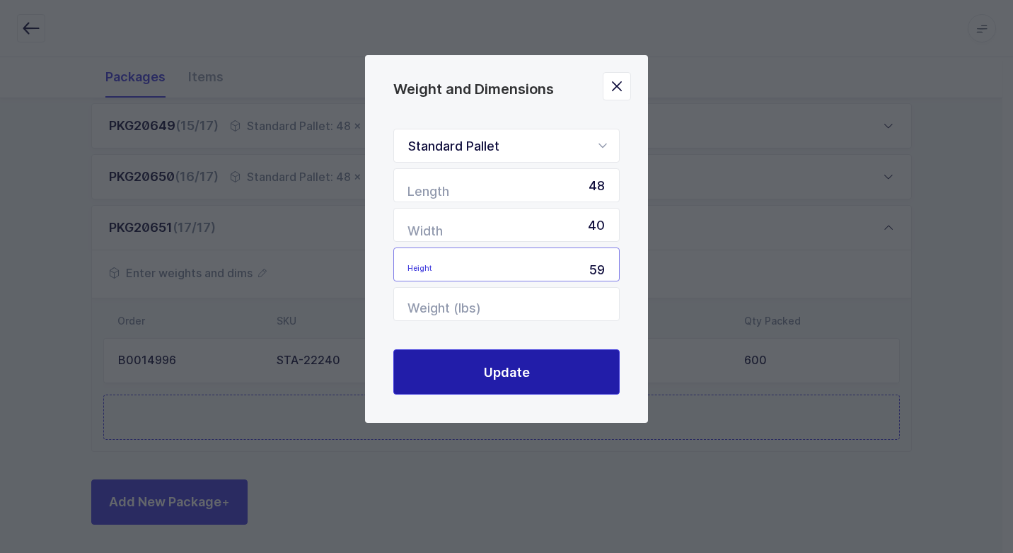
type input "59"
drag, startPoint x: 548, startPoint y: 373, endPoint x: 540, endPoint y: 373, distance: 8.5
click at [545, 373] on button "Update" at bounding box center [506, 371] width 226 height 45
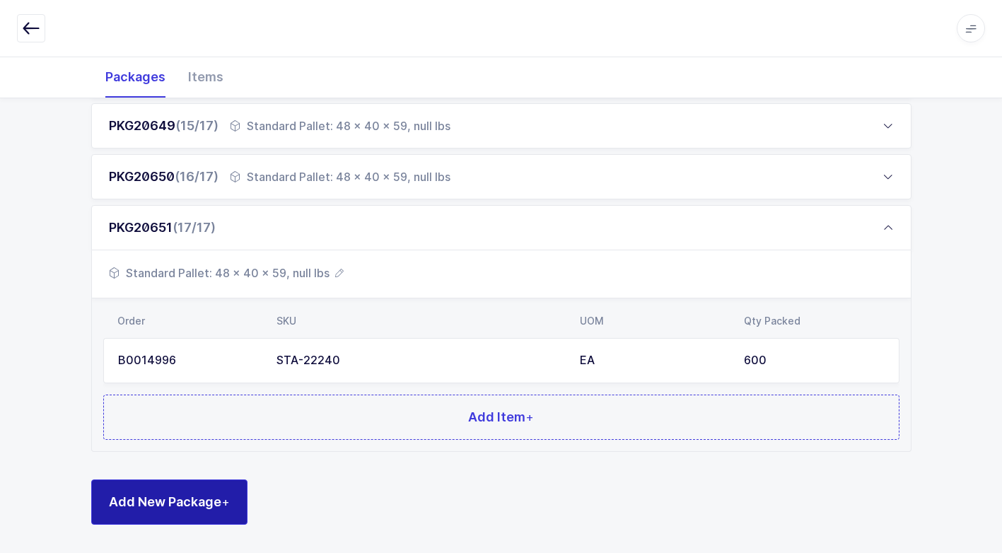
click at [221, 489] on button "Add New Package +" at bounding box center [169, 502] width 156 height 45
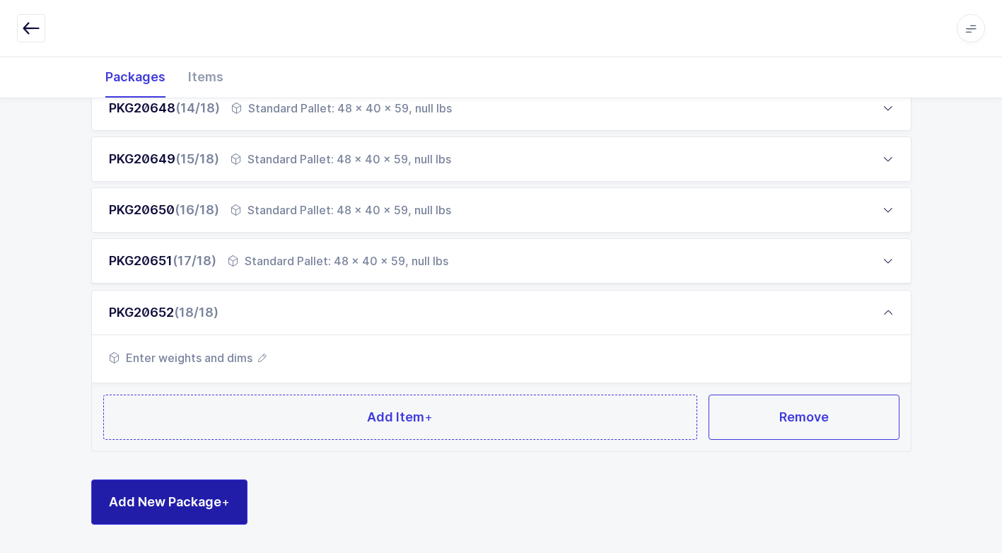
scroll to position [889, 0]
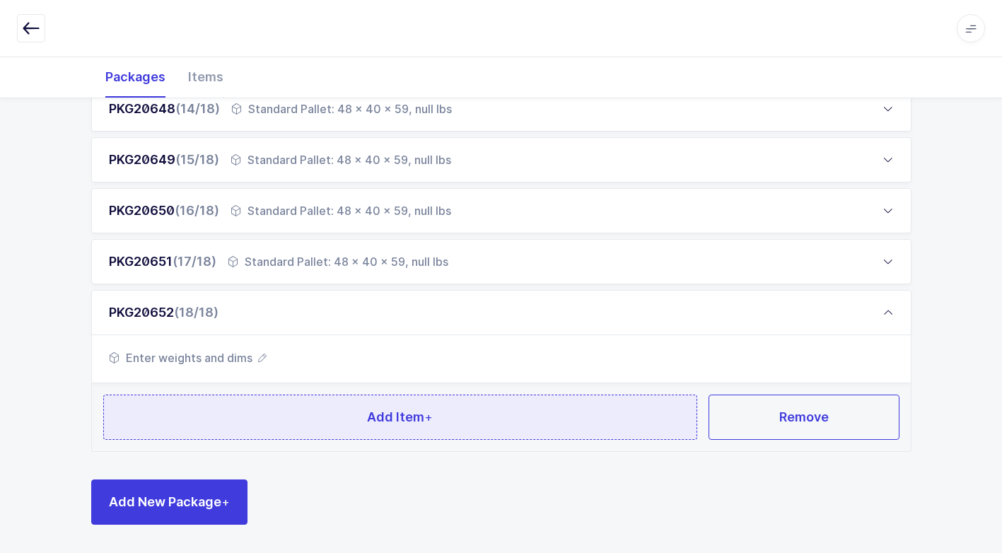
click at [278, 414] on button "Add Item +" at bounding box center [400, 417] width 595 height 45
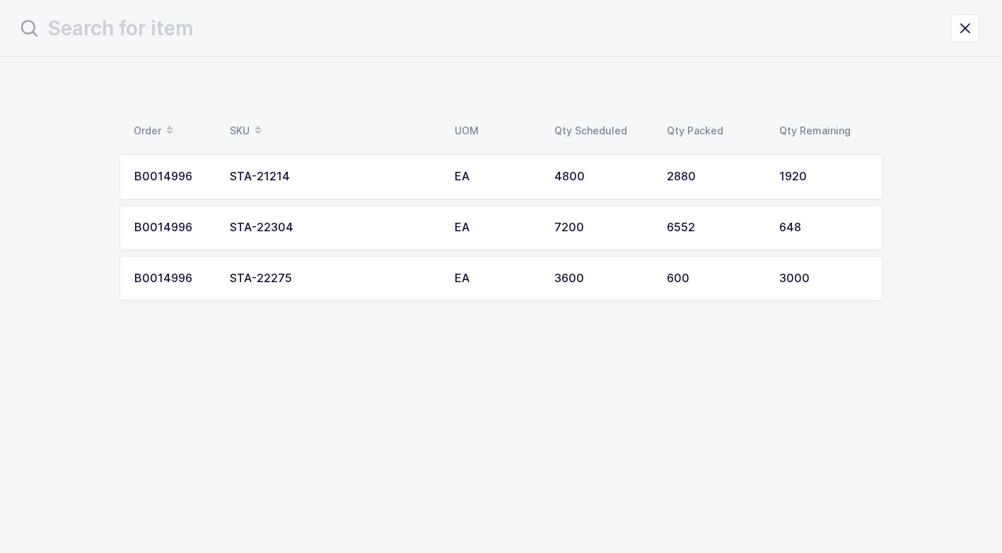
scroll to position [0, 0]
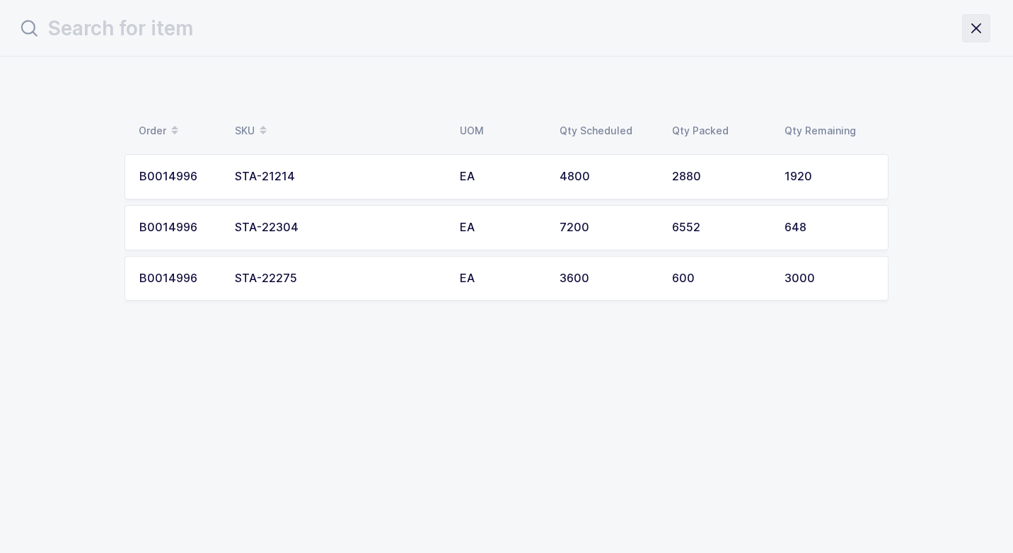
click at [976, 25] on icon "close drawer" at bounding box center [976, 28] width 20 height 20
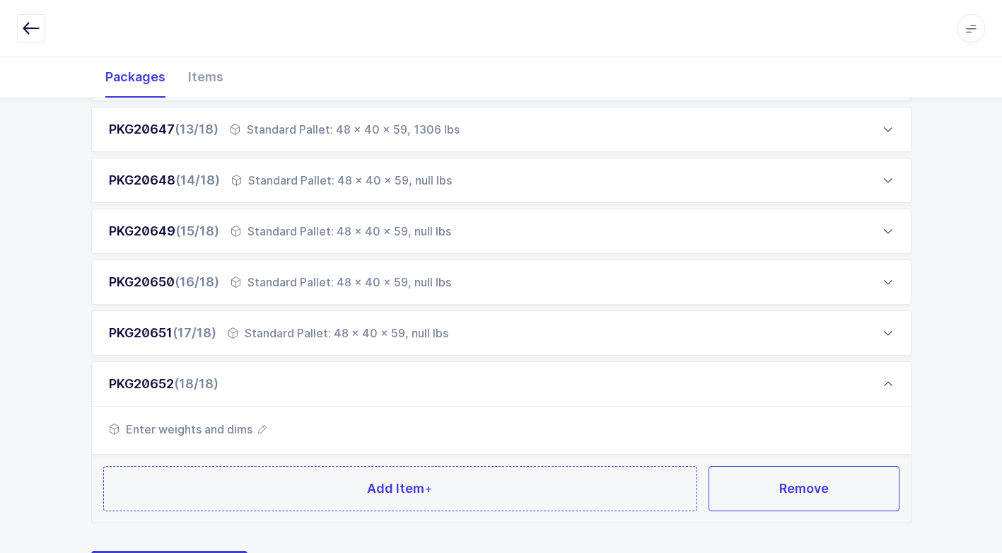
scroll to position [889, 0]
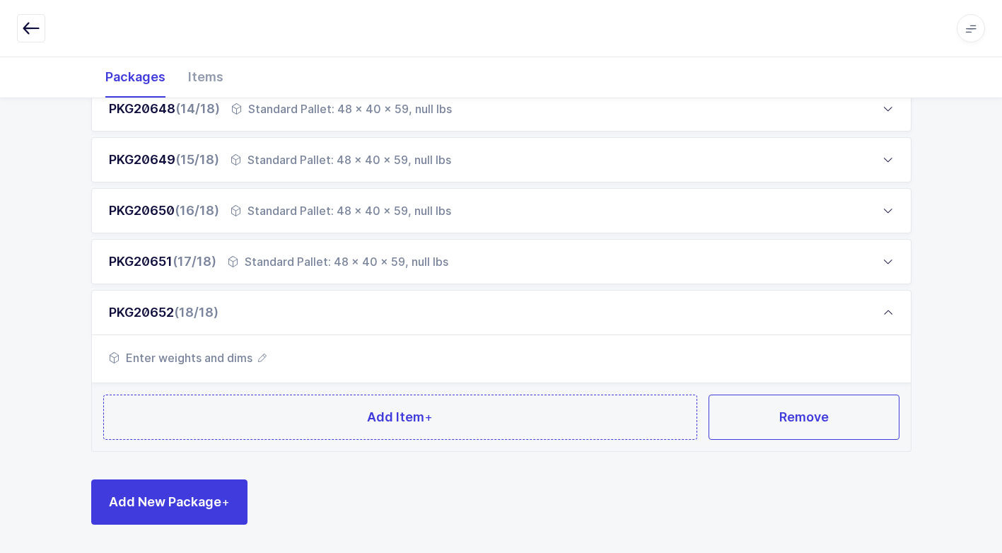
click at [284, 204] on div "Standard Pallet: 48 x 40 x 59, null lbs" at bounding box center [341, 210] width 221 height 17
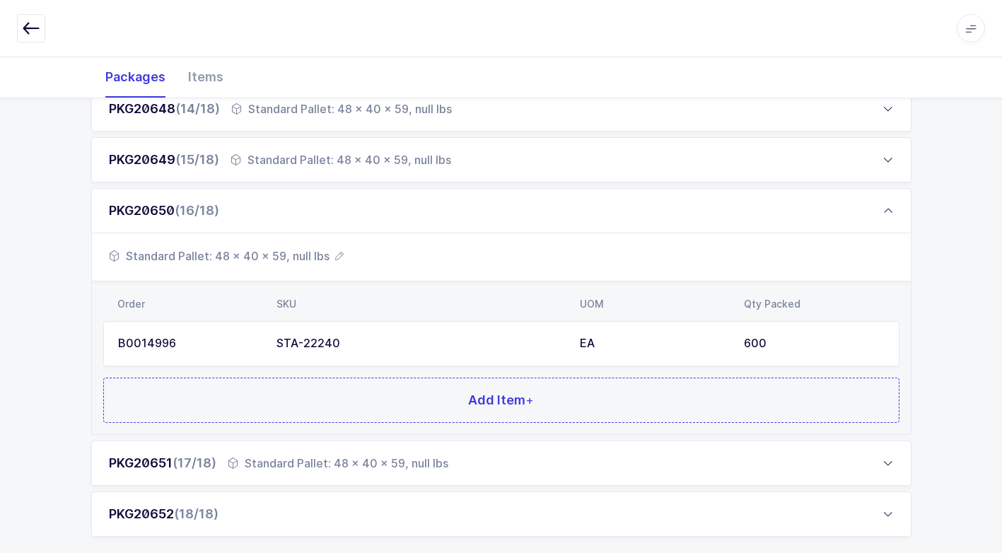
click at [366, 349] on div "STA-22240" at bounding box center [420, 343] width 286 height 13
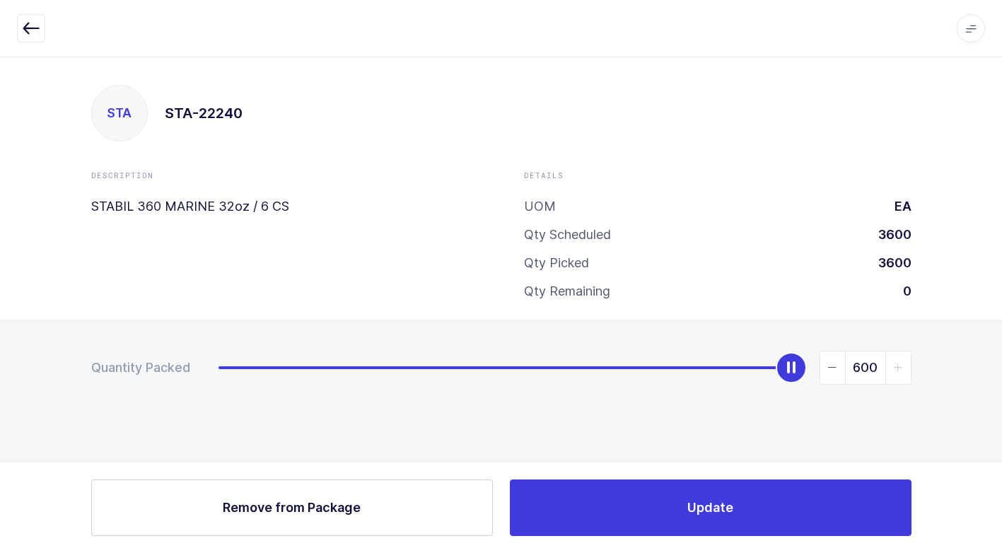
scroll to position [0, 0]
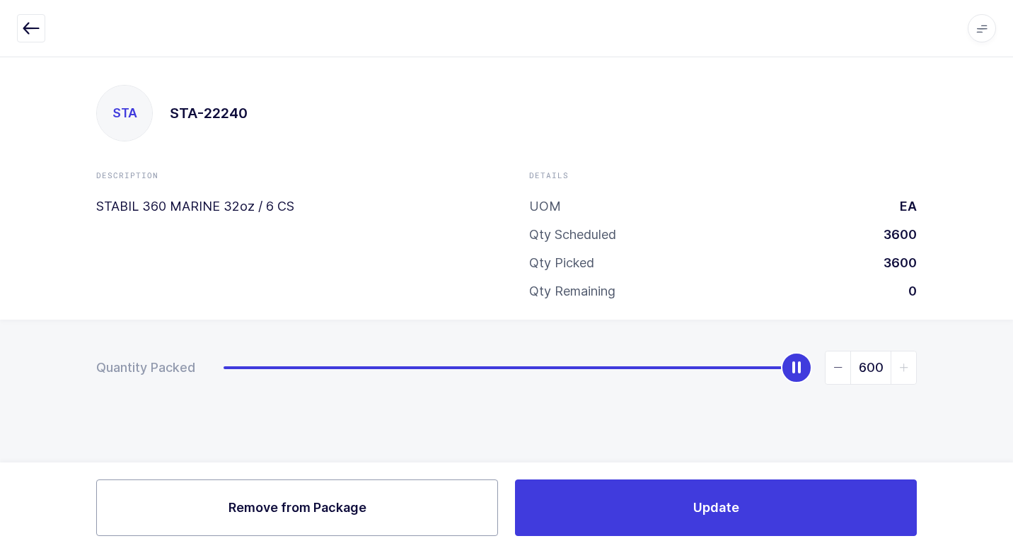
click at [395, 509] on button "Remove Remove from Package" at bounding box center [297, 508] width 402 height 57
type input "0"
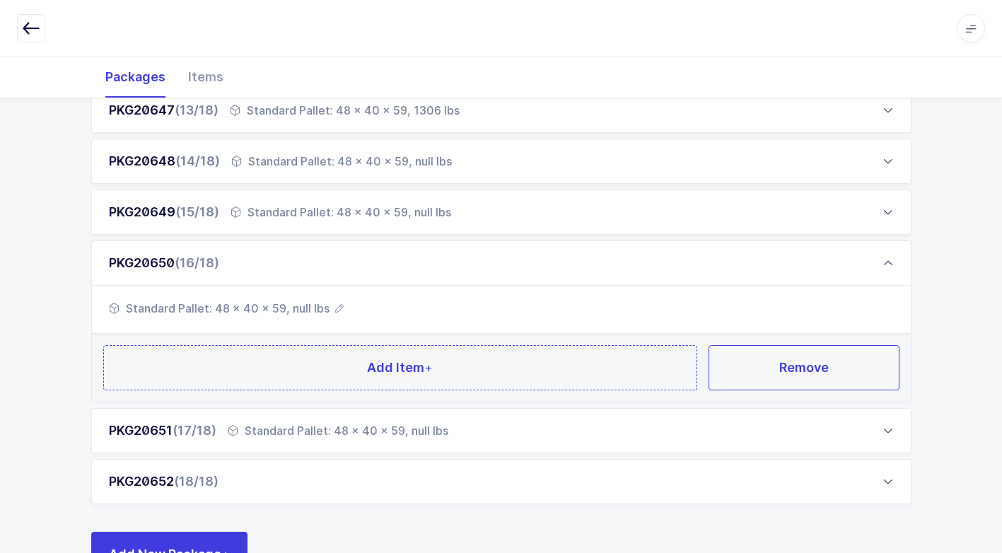
scroll to position [849, 0]
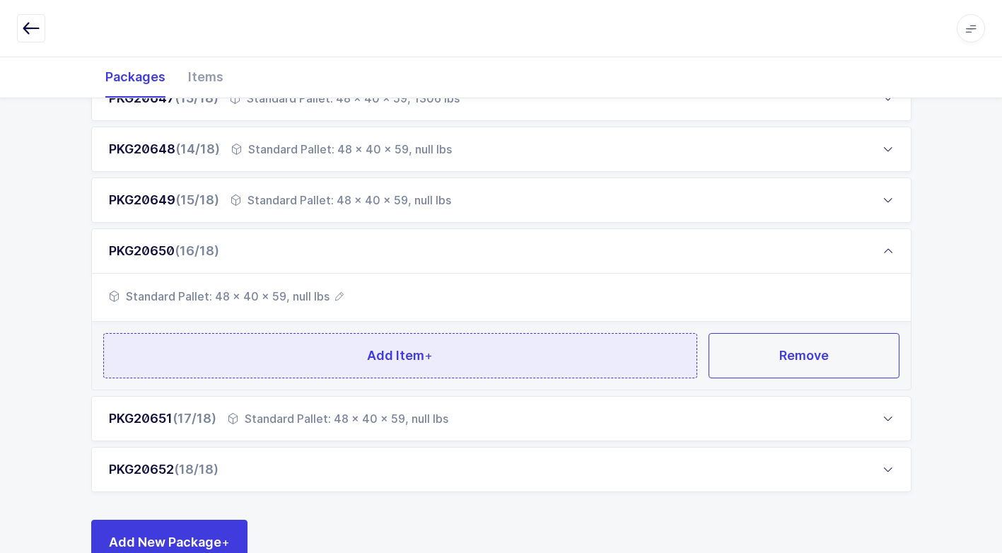
click at [313, 359] on button "Add Item +" at bounding box center [400, 355] width 595 height 45
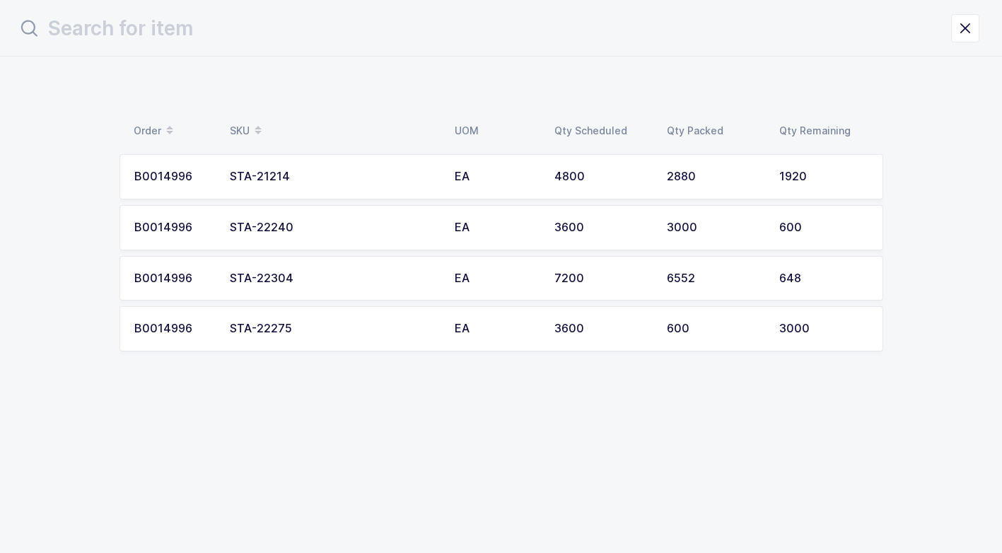
scroll to position [0, 0]
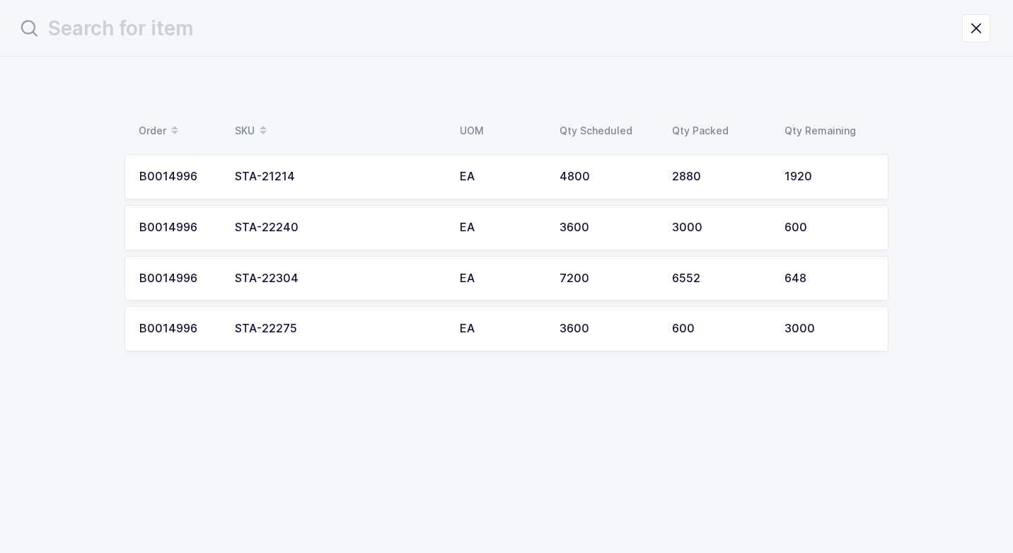
click at [319, 331] on div "STA-22275" at bounding box center [339, 329] width 208 height 13
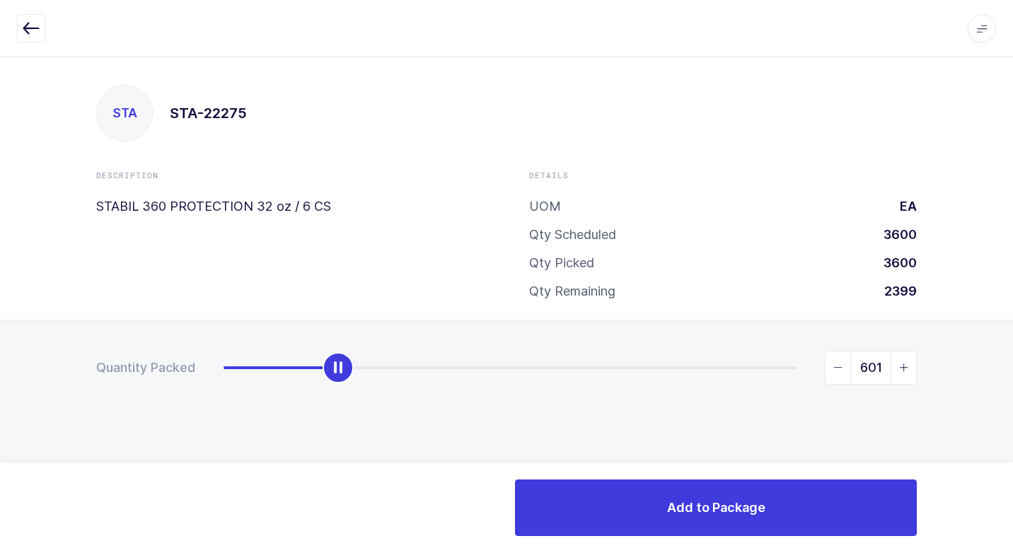
drag, startPoint x: 227, startPoint y: 369, endPoint x: 417, endPoint y: 375, distance: 190.3
click at [342, 382] on div "slider between 0 and 3000" at bounding box center [338, 367] width 31 height 31
click at [837, 365] on icon "slider between 0 and 3000" at bounding box center [838, 368] width 10 height 10
type input "600"
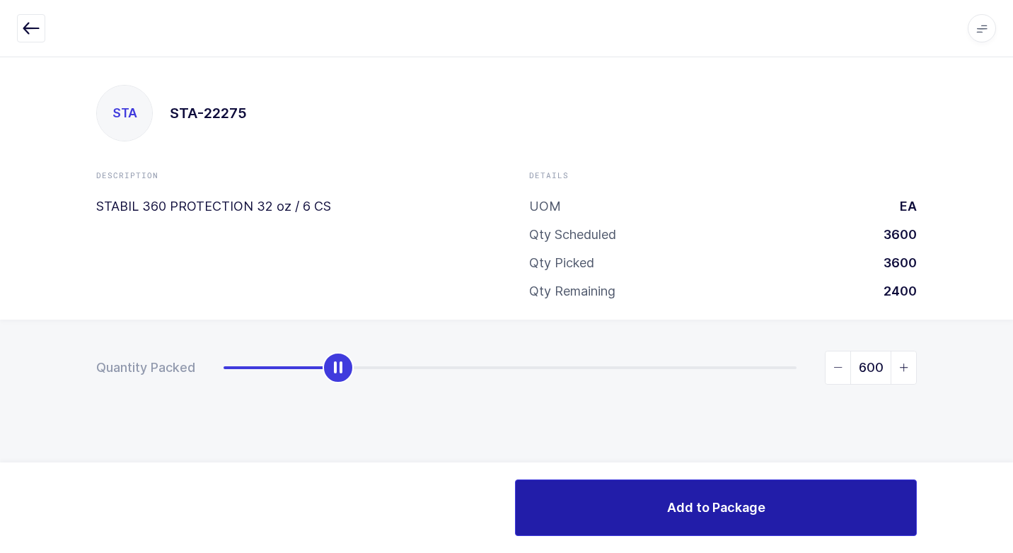
click at [688, 502] on span "Add to Package" at bounding box center [716, 508] width 98 height 18
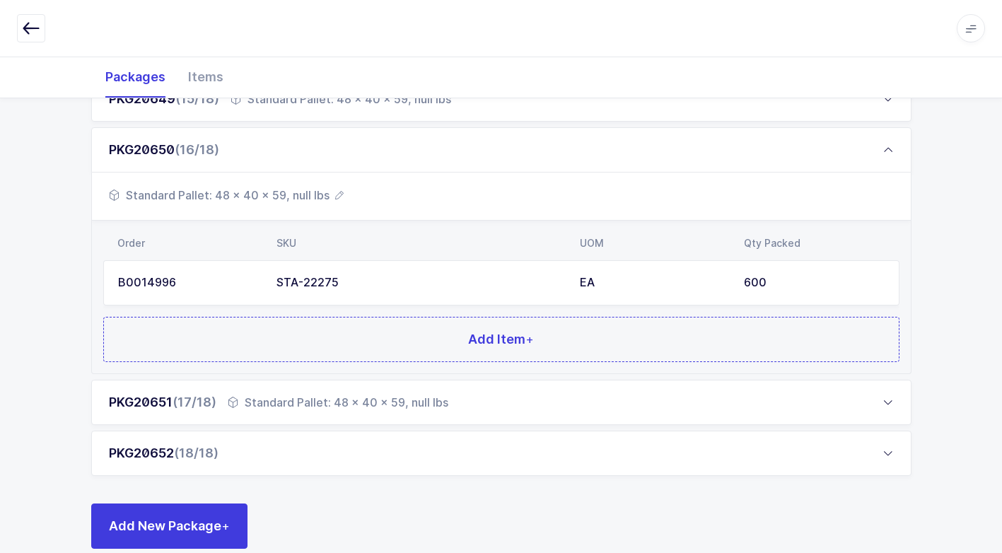
scroll to position [974, 0]
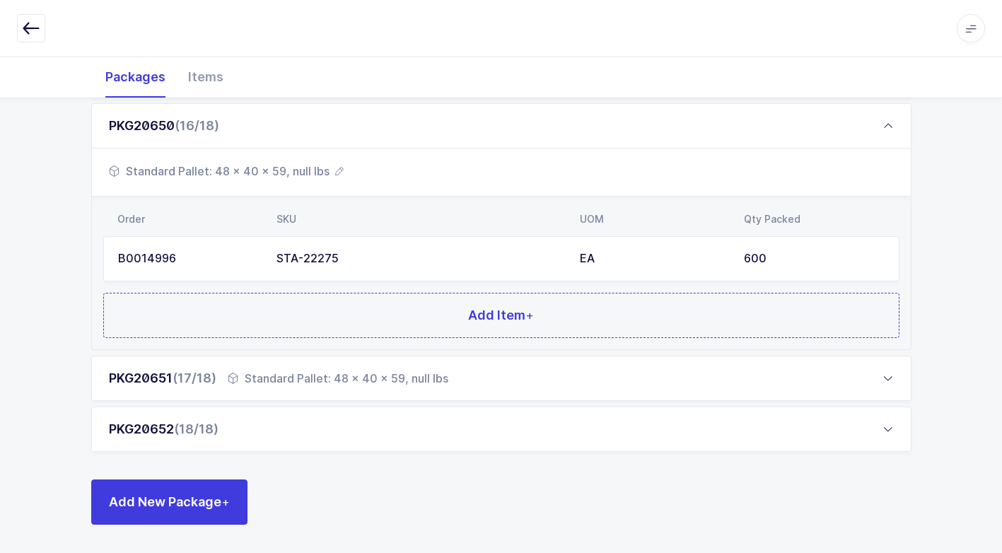
click at [249, 429] on div "PKG20652 (18/18)" at bounding box center [501, 429] width 820 height 45
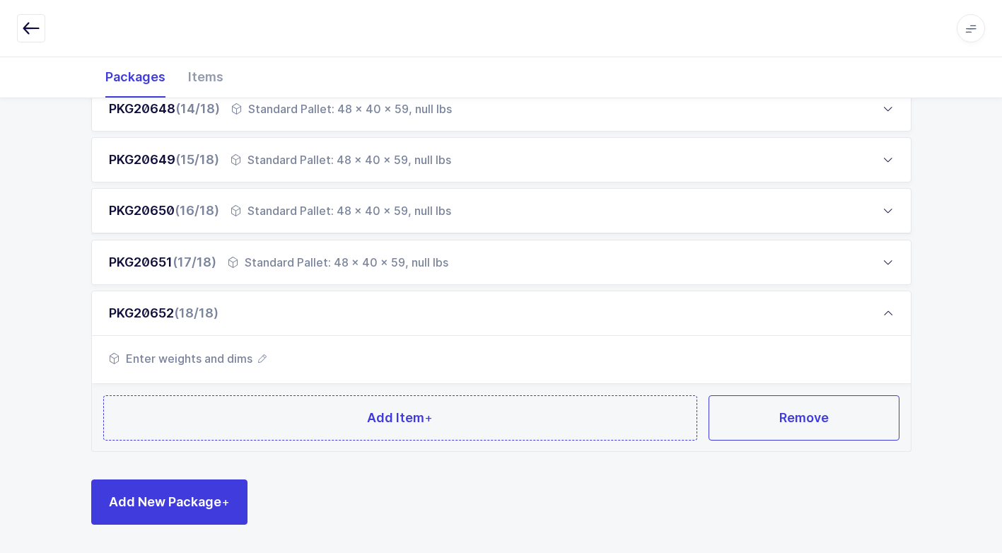
scroll to position [889, 0]
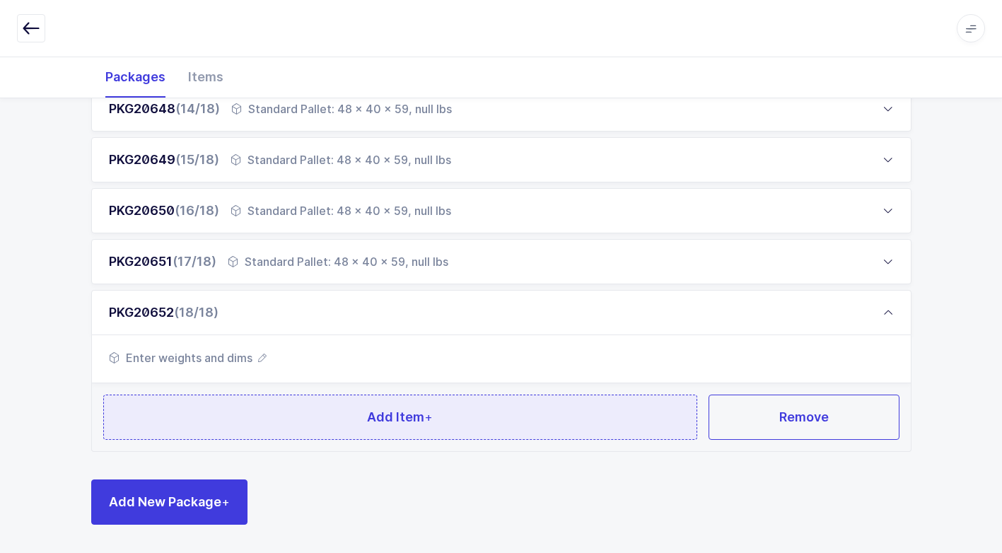
click at [304, 411] on button "Add Item +" at bounding box center [400, 417] width 595 height 45
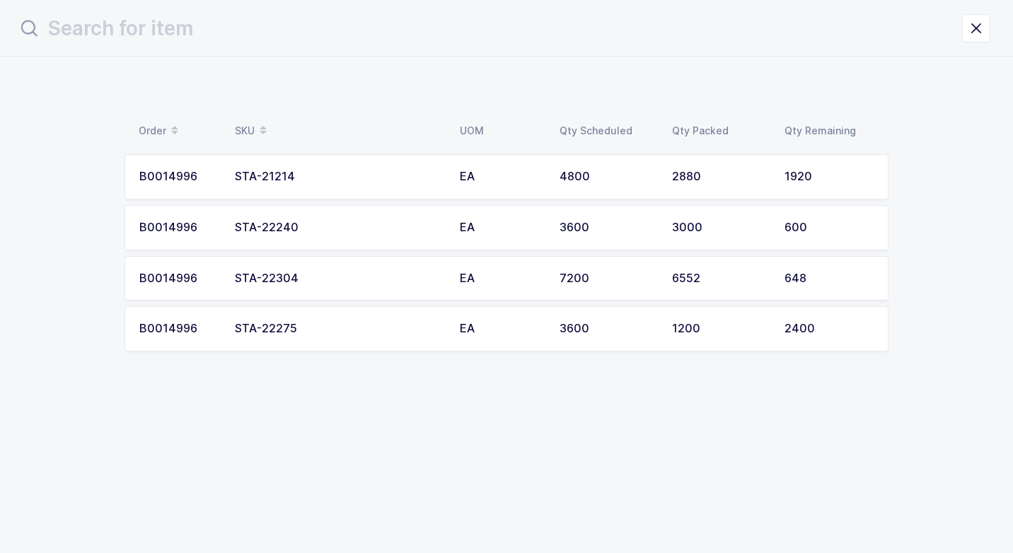
click at [364, 219] on td "STA-22240" at bounding box center [338, 227] width 225 height 45
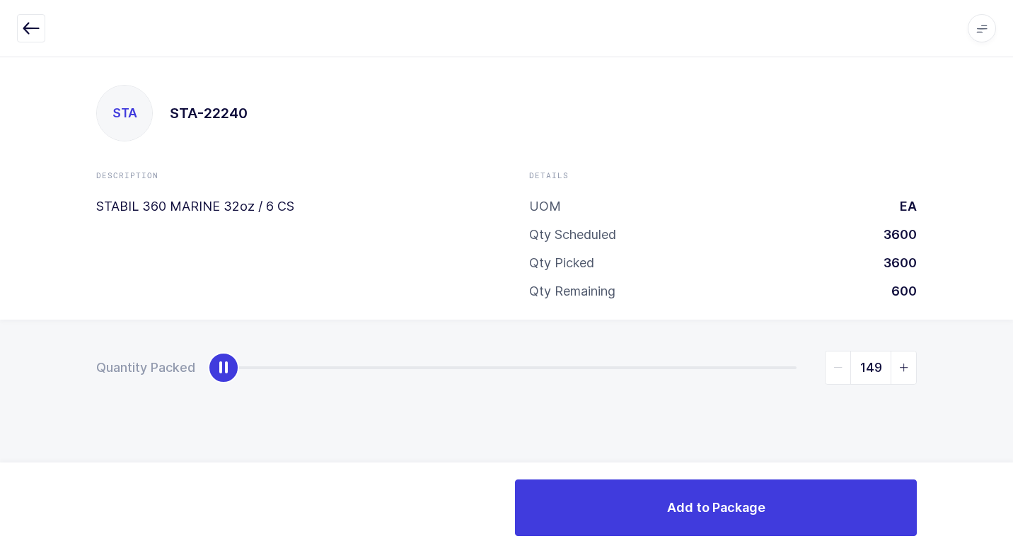
type input "600"
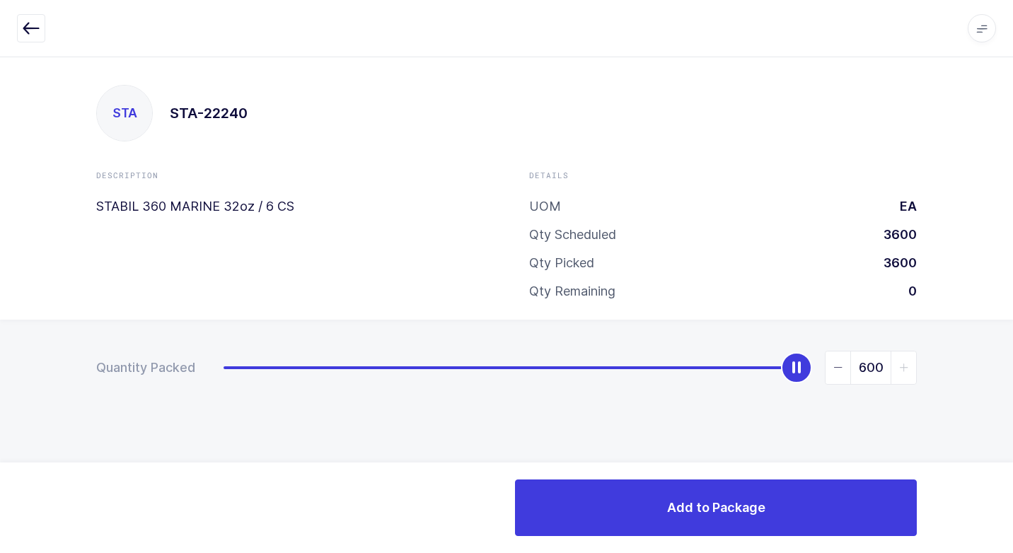
drag, startPoint x: 226, startPoint y: 370, endPoint x: 930, endPoint y: 449, distance: 708.2
click at [1005, 420] on div "Quantity Packed 600" at bounding box center [506, 417] width 1013 height 195
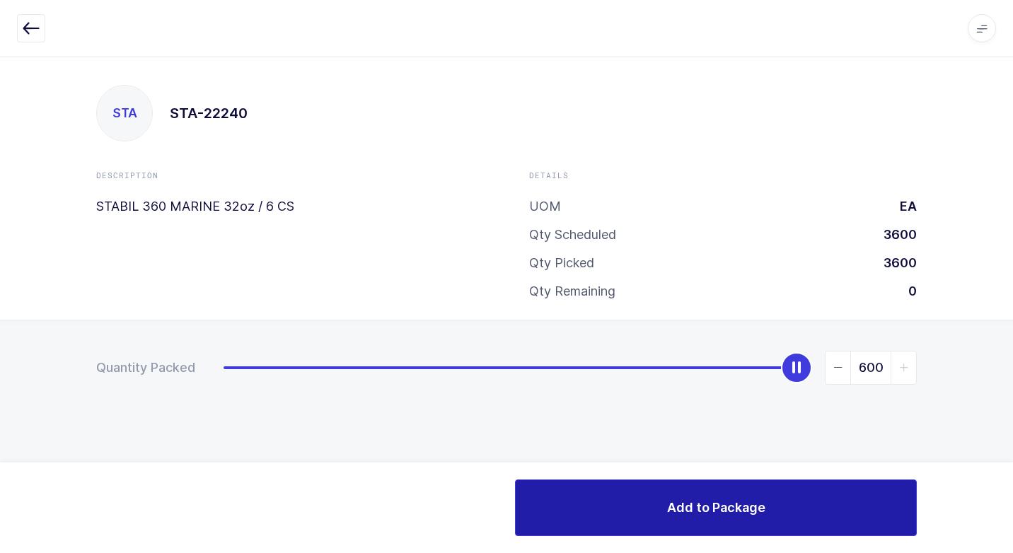
click at [601, 507] on button "Add to Package" at bounding box center [716, 508] width 402 height 57
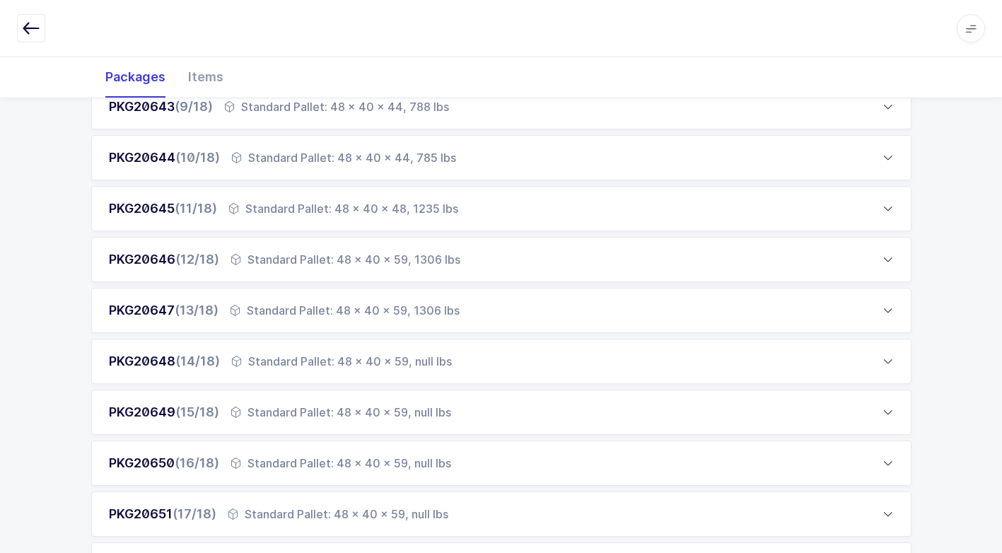
scroll to position [974, 0]
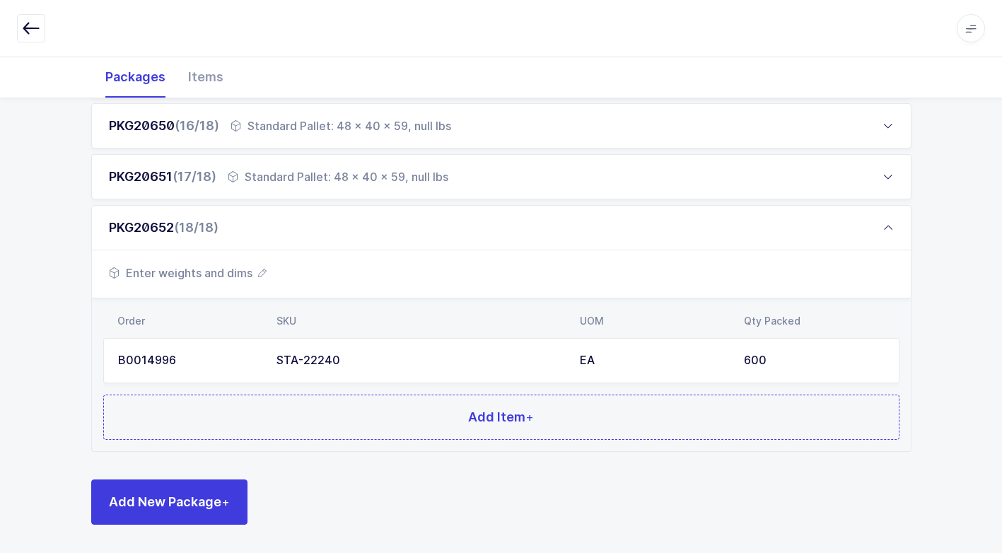
click at [212, 267] on span "Enter weights and dims" at bounding box center [188, 273] width 158 height 17
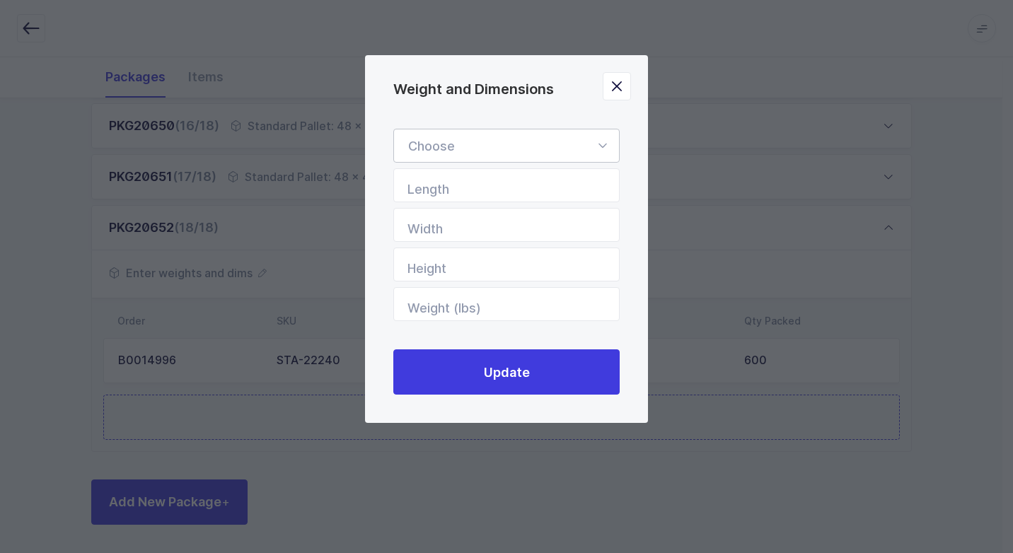
drag, startPoint x: 607, startPoint y: 139, endPoint x: 585, endPoint y: 155, distance: 26.9
click at [608, 139] on icon "Weight and Dimensions" at bounding box center [602, 146] width 18 height 34
drag, startPoint x: 498, startPoint y: 184, endPoint x: 531, endPoint y: 217, distance: 47.0
click at [498, 185] on span "Standard Pallet" at bounding box center [453, 186] width 91 height 15
type input "Standard Pallet"
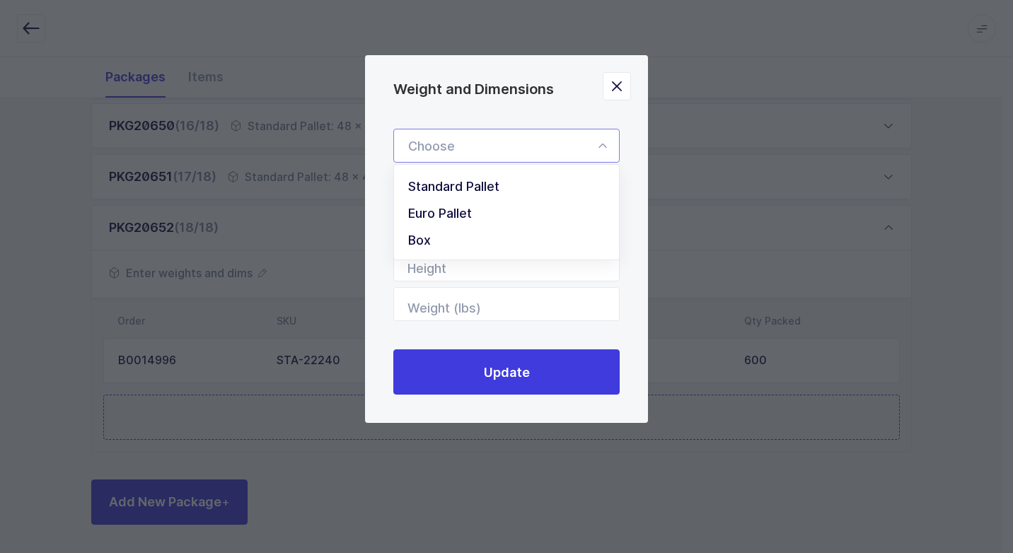
type input "48"
type input "40"
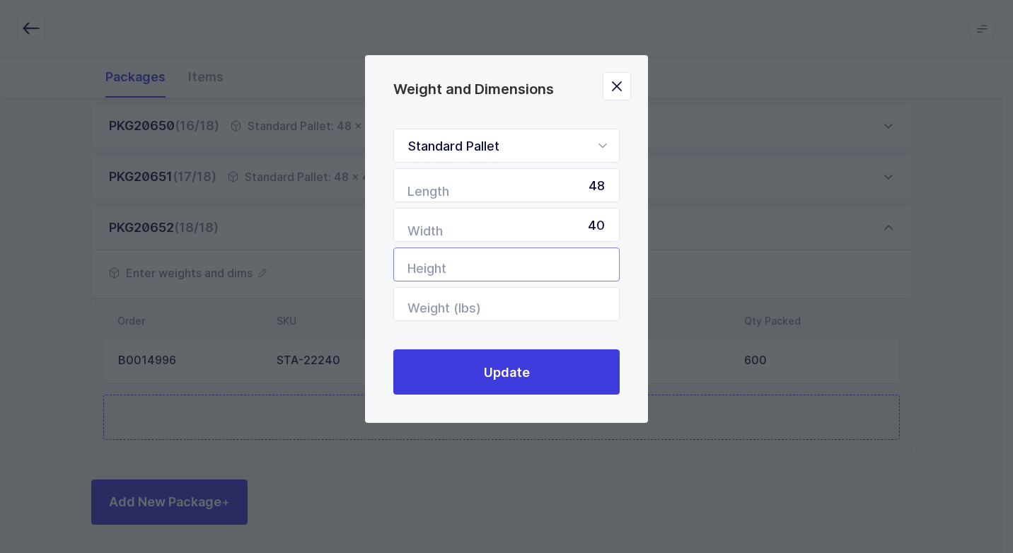
click at [573, 262] on input "Height" at bounding box center [506, 265] width 226 height 34
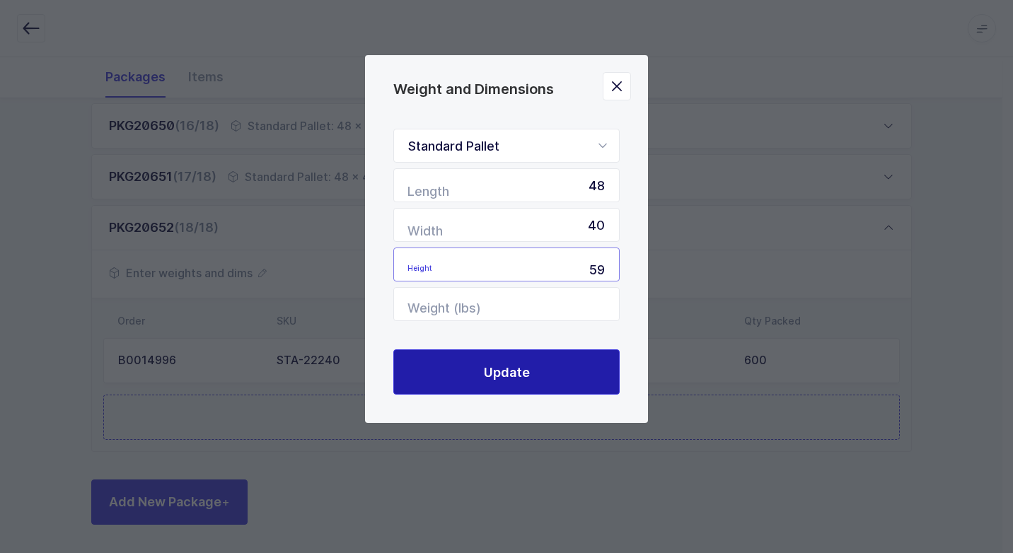
type input "59"
click at [549, 363] on button "Update" at bounding box center [506, 371] width 226 height 45
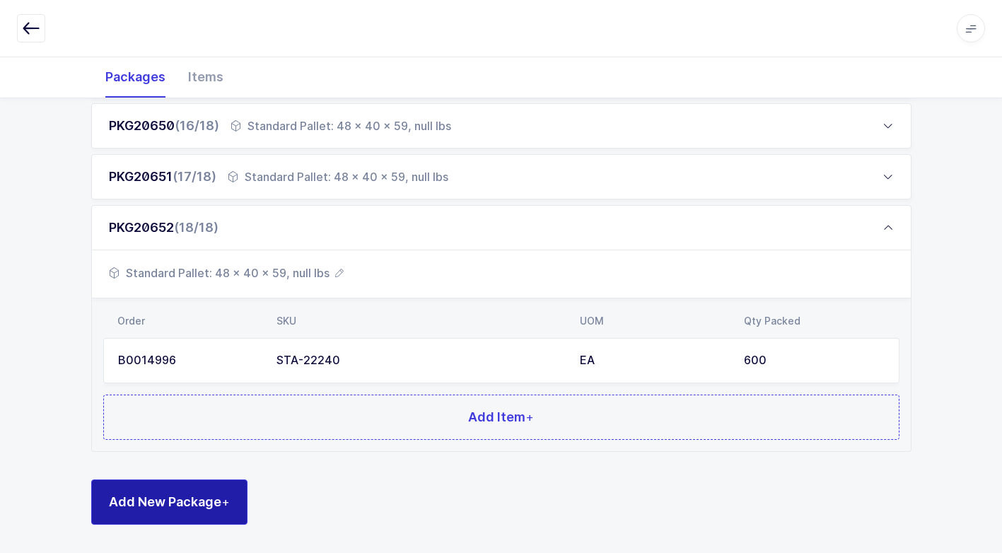
click at [205, 509] on span "Add New Package +" at bounding box center [169, 502] width 121 height 18
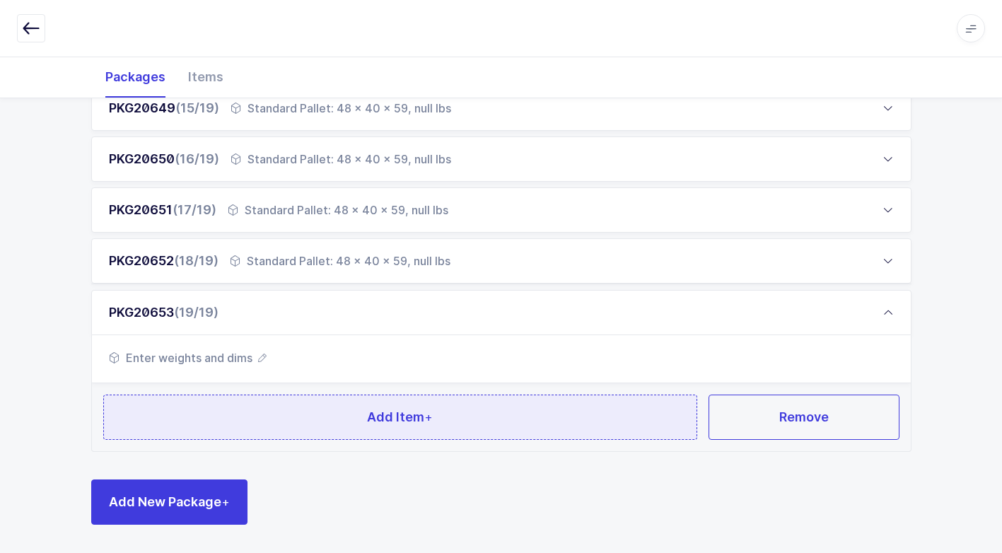
scroll to position [940, 0]
click at [294, 412] on button "Add Item +" at bounding box center [400, 417] width 595 height 45
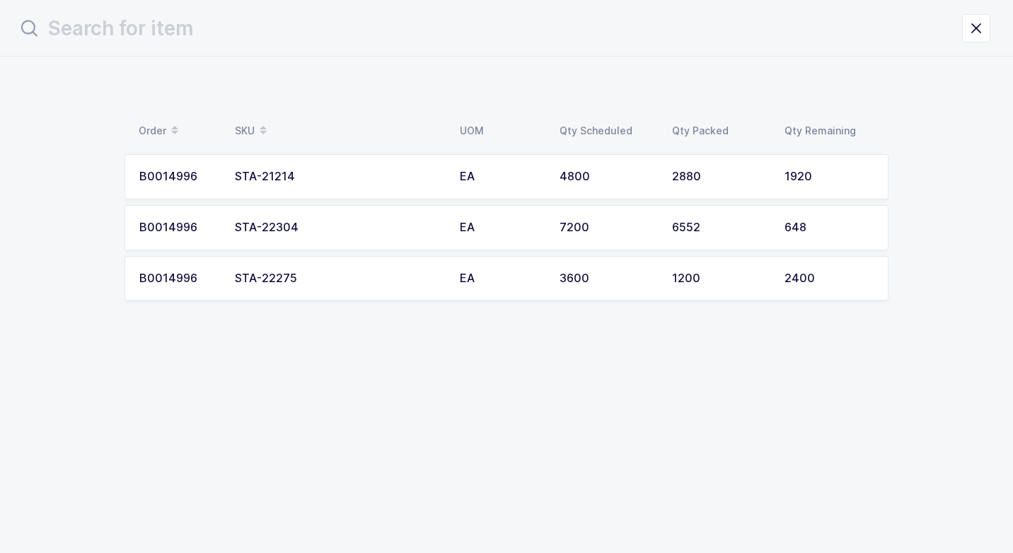
click at [340, 275] on div "STA-22275" at bounding box center [339, 278] width 208 height 13
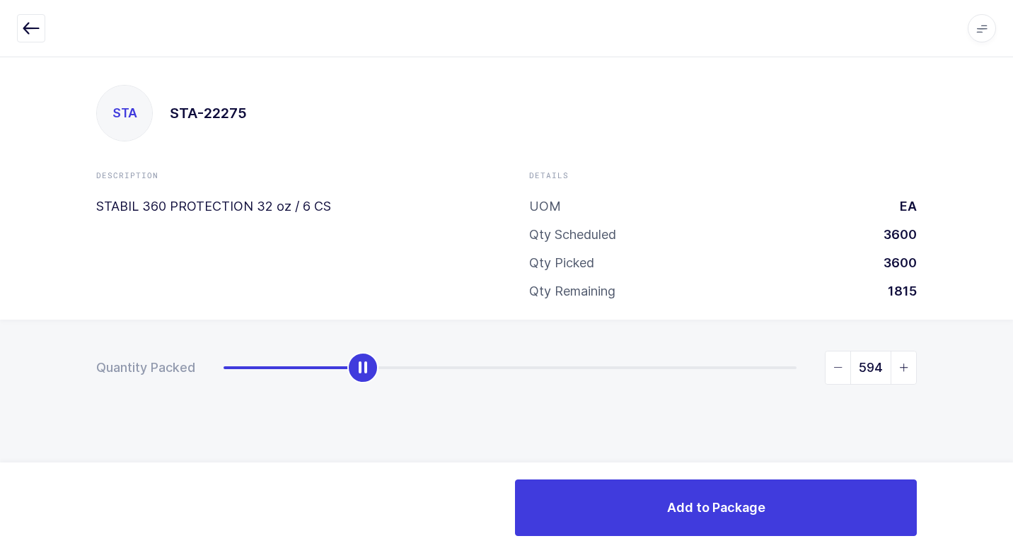
type input "600"
drag, startPoint x: 233, startPoint y: 374, endPoint x: 376, endPoint y: 373, distance: 142.9
click at [376, 373] on div "slider between 0 and 2400" at bounding box center [367, 367] width 31 height 31
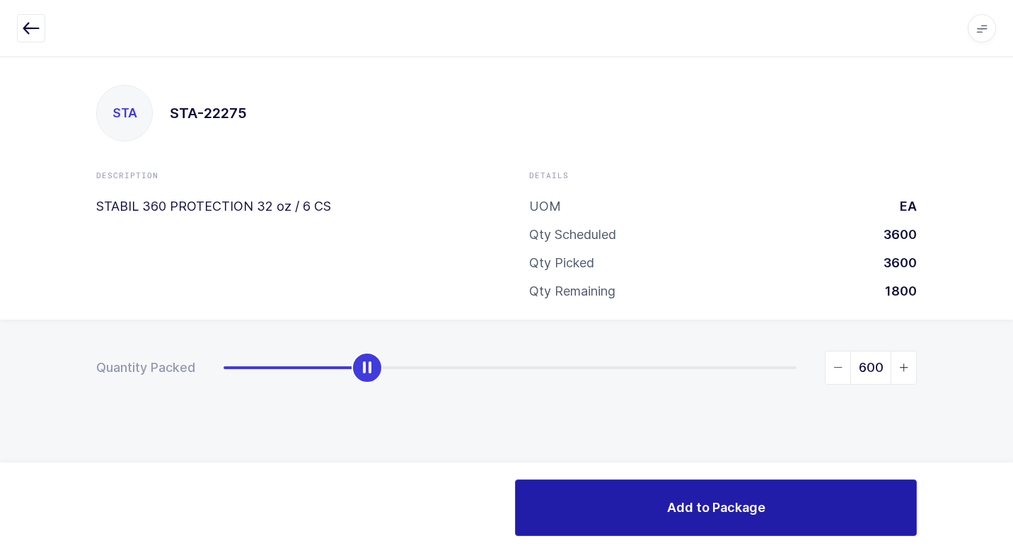
click at [625, 496] on button "Add to Package" at bounding box center [716, 508] width 402 height 57
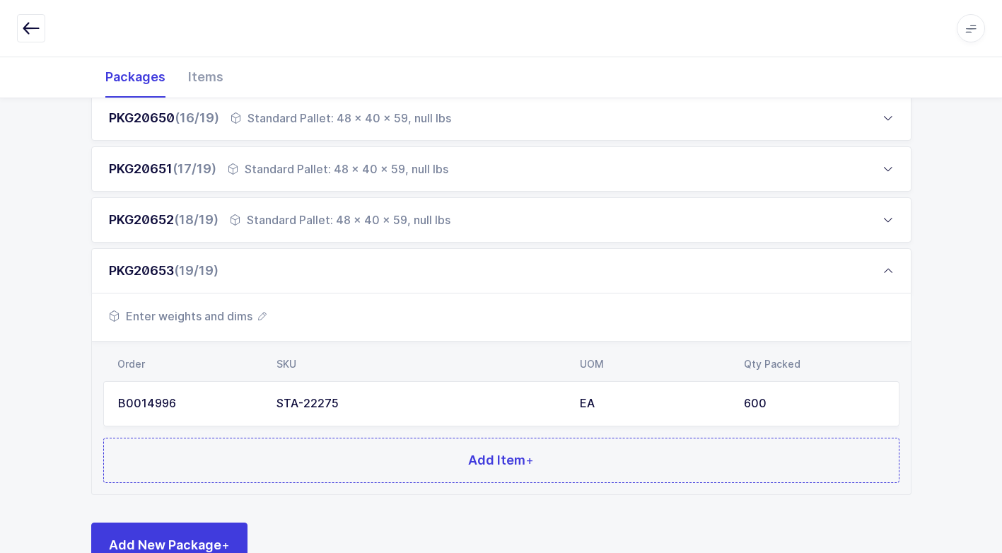
scroll to position [1025, 0]
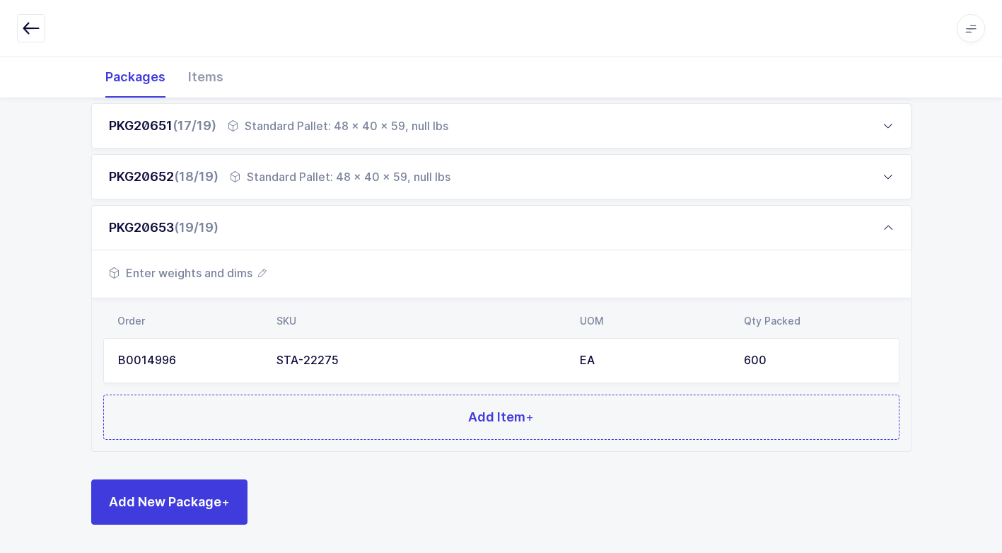
click at [227, 272] on span "Enter weights and dims" at bounding box center [188, 273] width 158 height 17
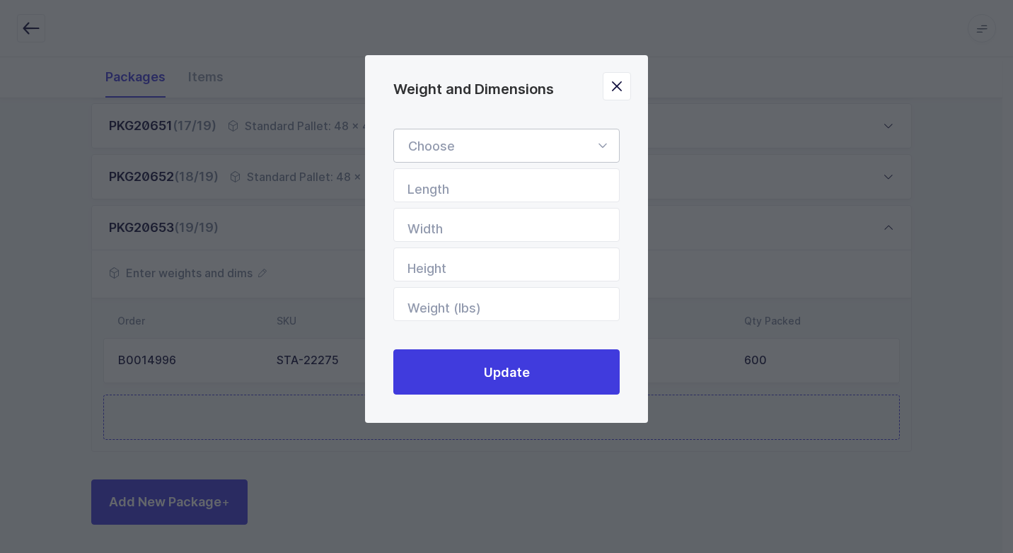
click at [598, 144] on icon "Weight and Dimensions" at bounding box center [602, 146] width 18 height 34
drag, startPoint x: 497, startPoint y: 179, endPoint x: 509, endPoint y: 197, distance: 21.6
click at [497, 180] on span "Standard Pallet" at bounding box center [453, 186] width 91 height 15
type input "Standard Pallet"
type input "48"
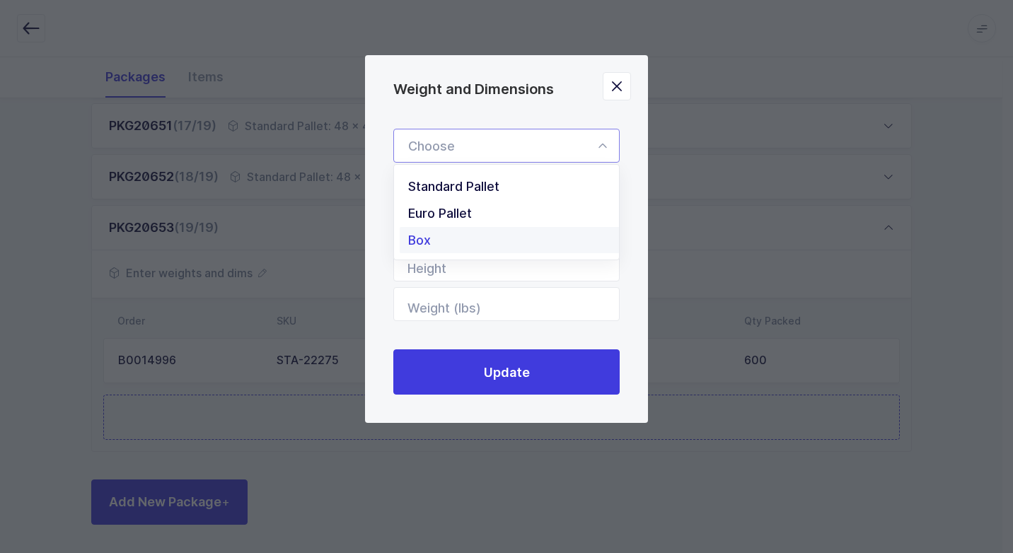
type input "40"
drag, startPoint x: 593, startPoint y: 263, endPoint x: 564, endPoint y: 270, distance: 29.2
click at [592, 263] on input "Height" at bounding box center [506, 265] width 226 height 34
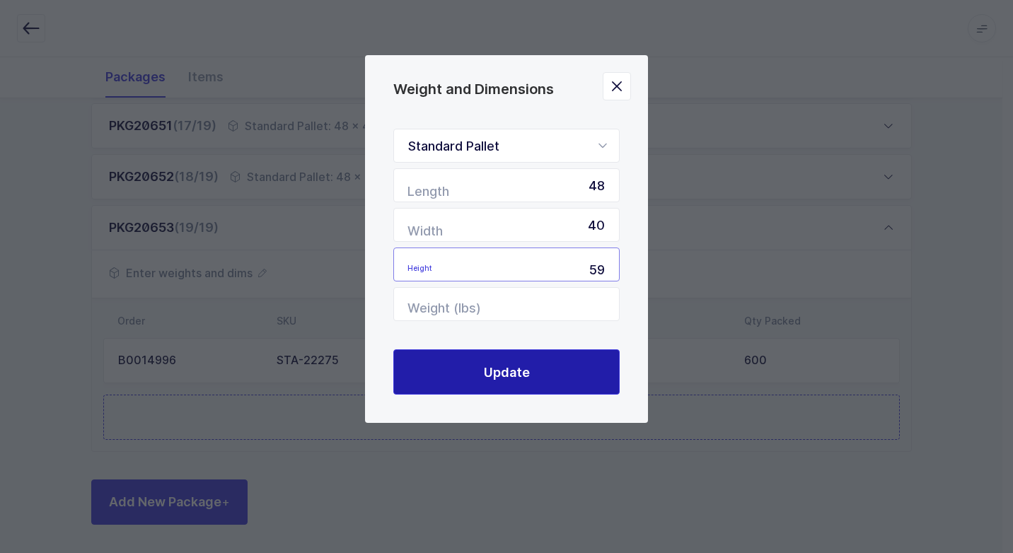
type input "59"
click at [541, 364] on button "Update" at bounding box center [506, 371] width 226 height 45
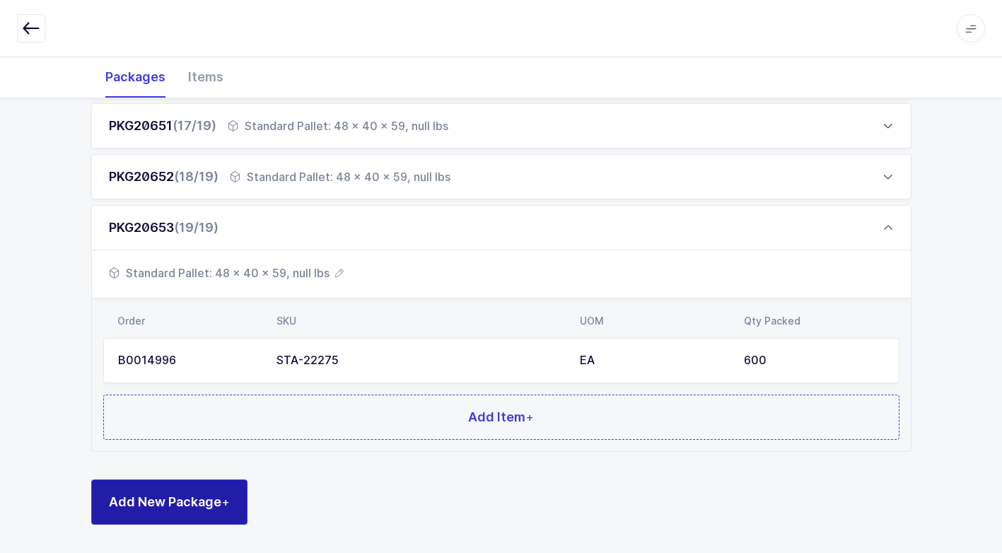
drag, startPoint x: 219, startPoint y: 504, endPoint x: 209, endPoint y: 505, distance: 9.3
click at [215, 504] on span "Add New Package +" at bounding box center [169, 502] width 121 height 18
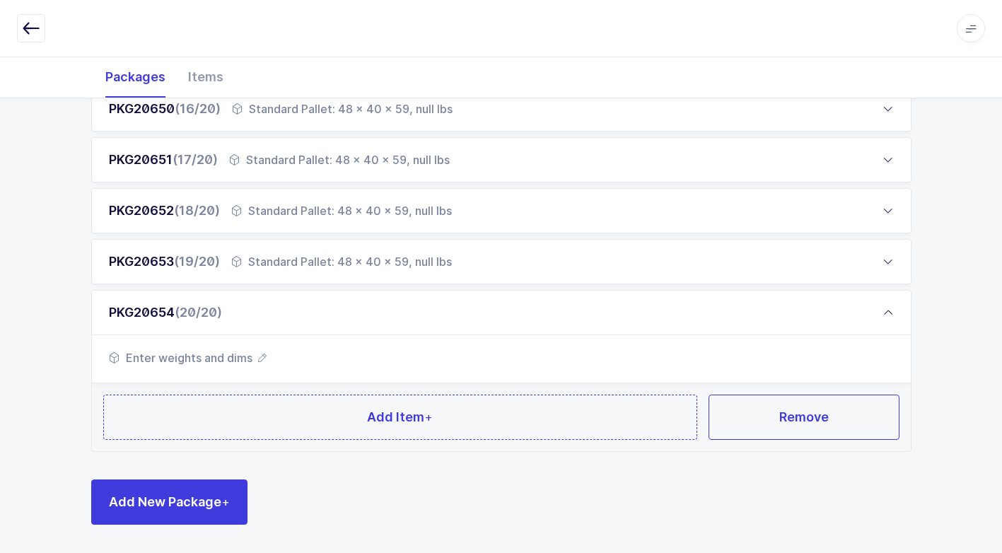
scroll to position [991, 0]
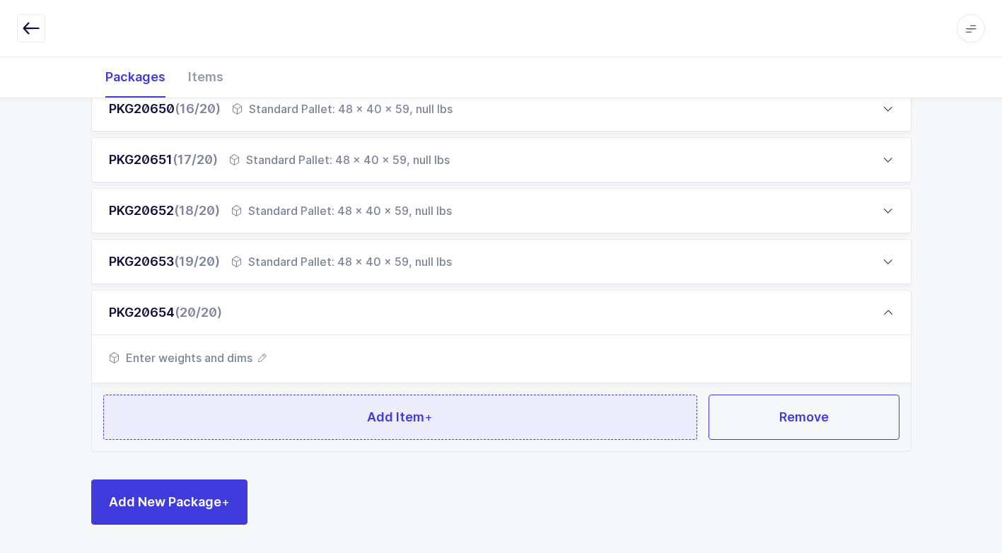
click at [231, 425] on button "Add Item +" at bounding box center [400, 417] width 595 height 45
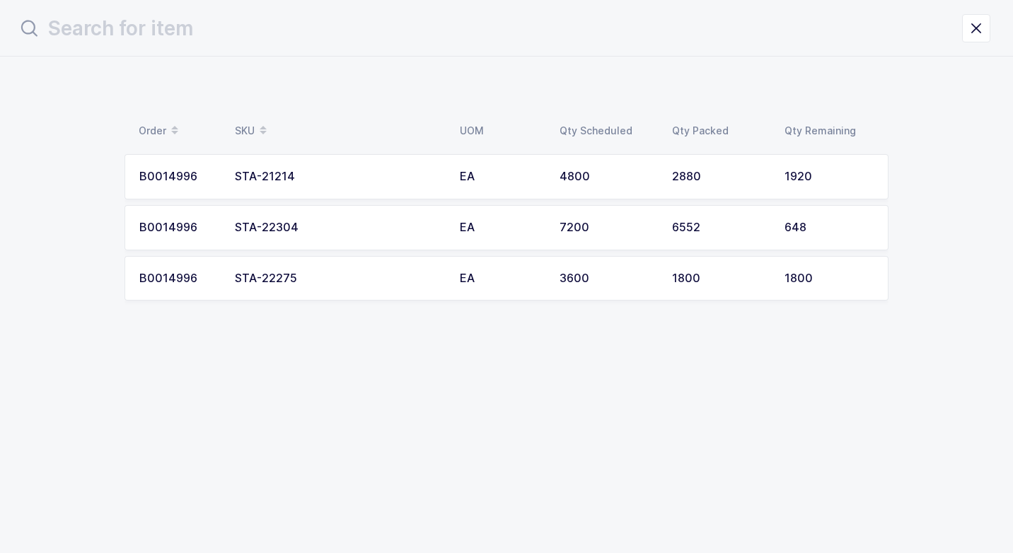
click at [288, 274] on div "STA-22275" at bounding box center [339, 278] width 208 height 13
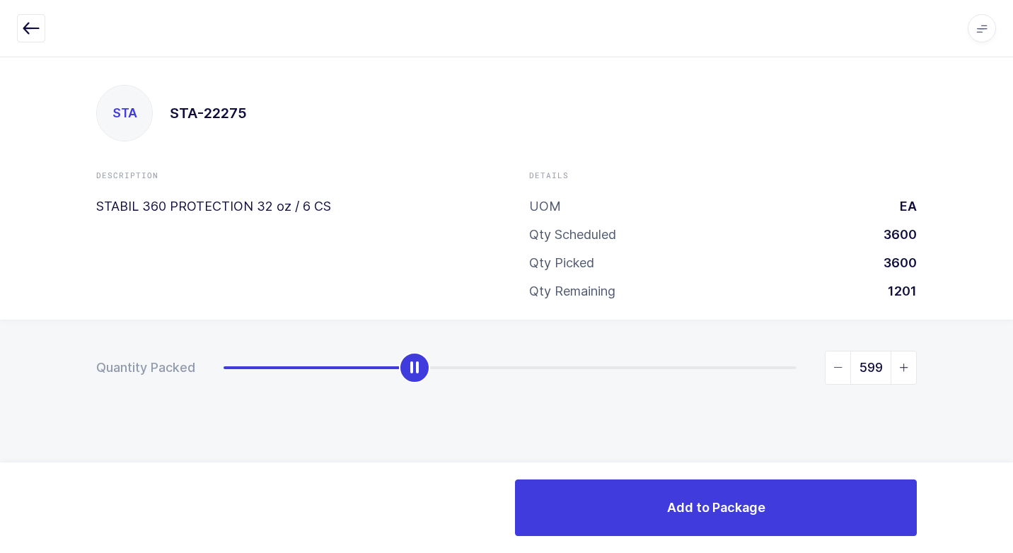
drag, startPoint x: 231, startPoint y: 372, endPoint x: 421, endPoint y: 405, distance: 193.0
click at [421, 405] on div "Quantity Packed 599" at bounding box center [506, 417] width 1013 height 195
click at [903, 366] on icon "slider between 0 and 1800" at bounding box center [904, 368] width 10 height 10
type input "600"
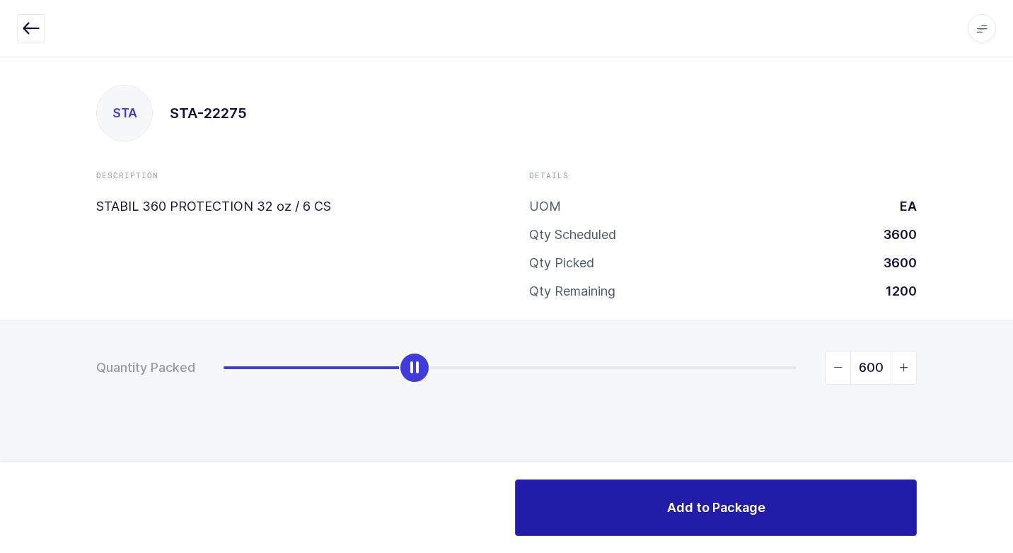
click at [736, 506] on span "Add to Package" at bounding box center [716, 508] width 98 height 18
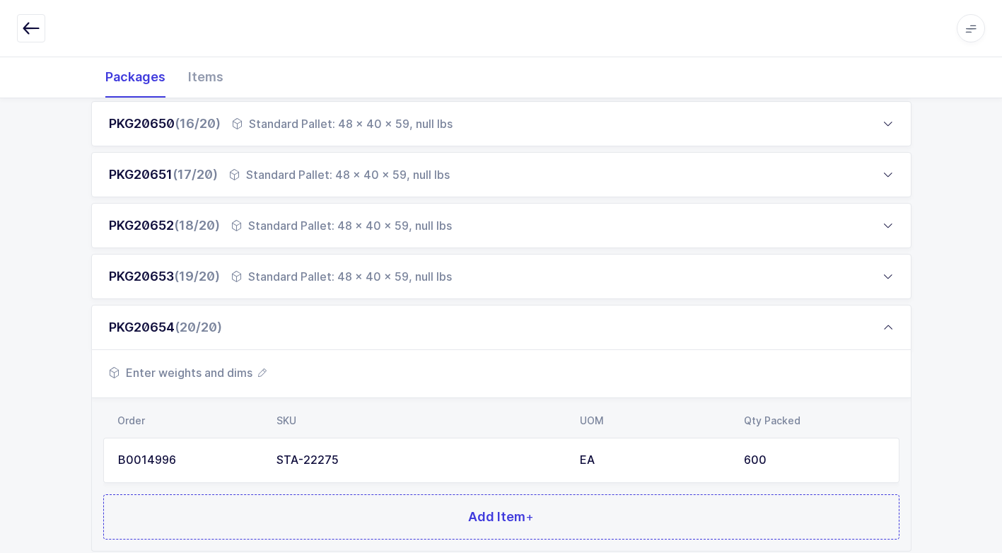
scroll to position [1076, 0]
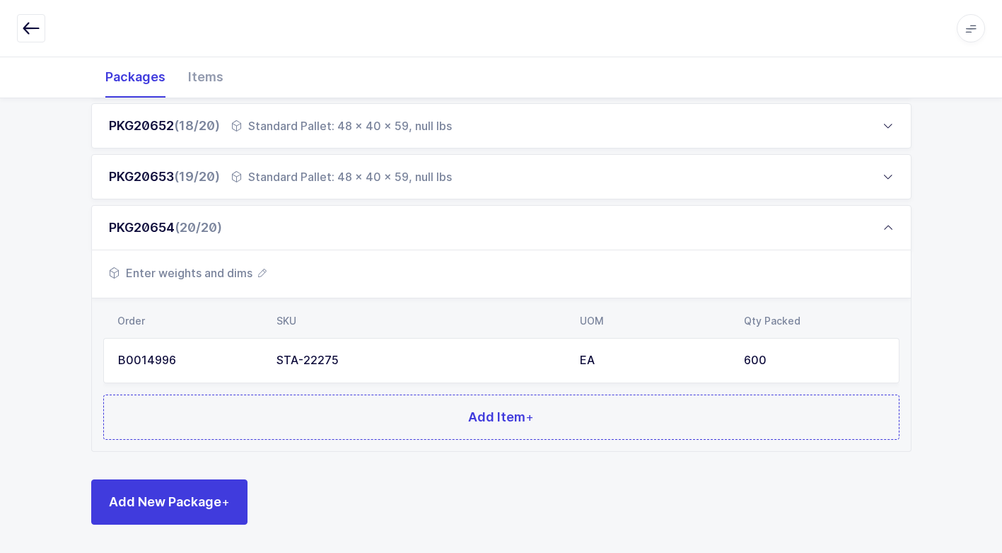
click at [228, 275] on span "Enter weights and dims" at bounding box center [188, 273] width 158 height 17
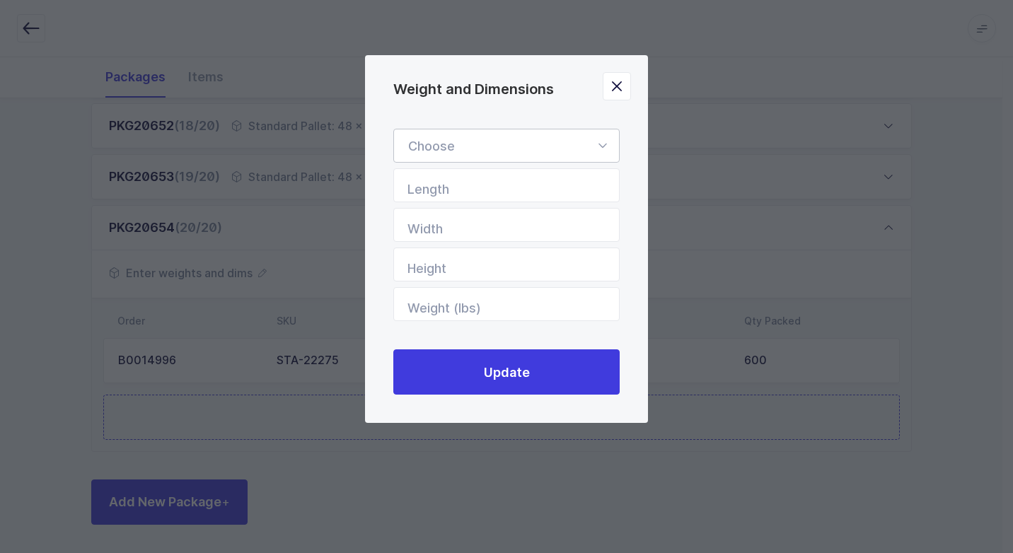
click at [600, 137] on icon "Weight and Dimensions" at bounding box center [602, 146] width 18 height 34
click at [513, 187] on li "Standard Pallet" at bounding box center [512, 186] width 224 height 27
type input "Standard Pallet"
type input "48"
type input "40"
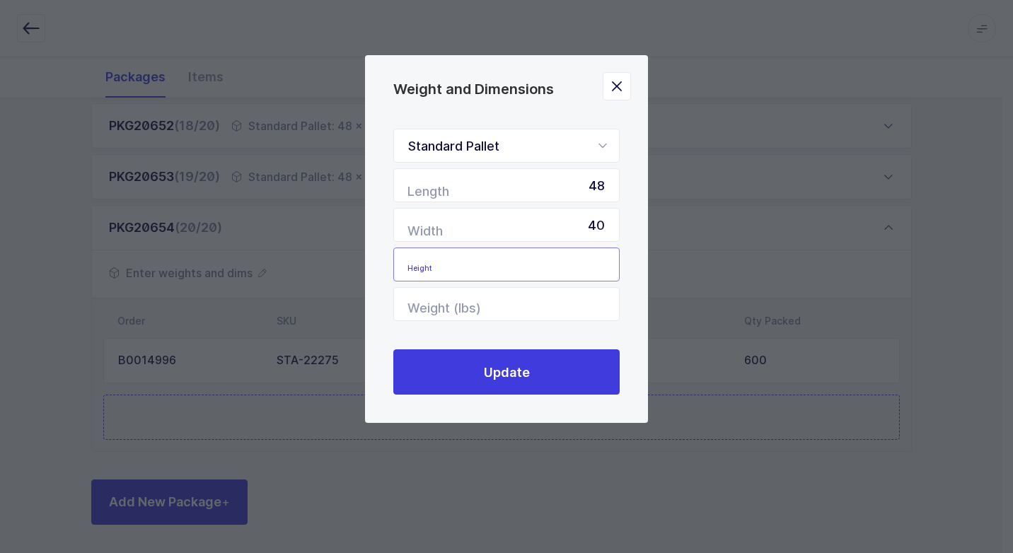
click at [574, 263] on input "Height" at bounding box center [506, 265] width 226 height 34
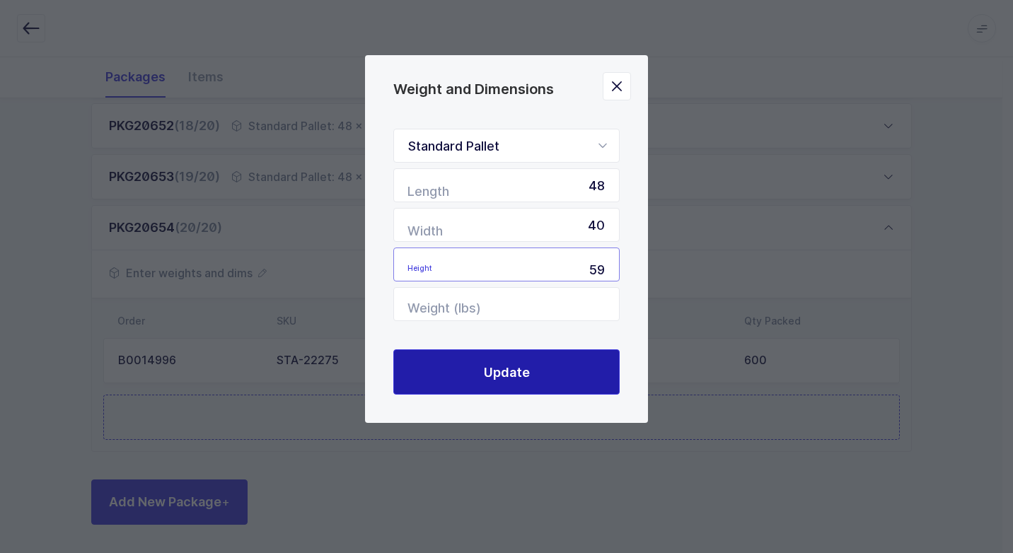
type input "59"
click at [513, 368] on span "Update" at bounding box center [507, 373] width 46 height 18
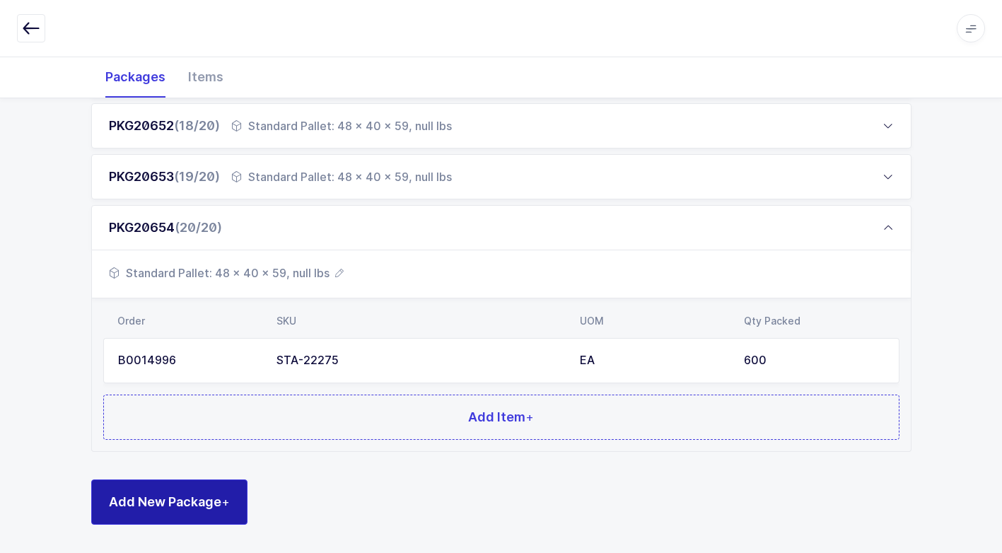
click at [184, 504] on span "Add New Package +" at bounding box center [169, 502] width 121 height 18
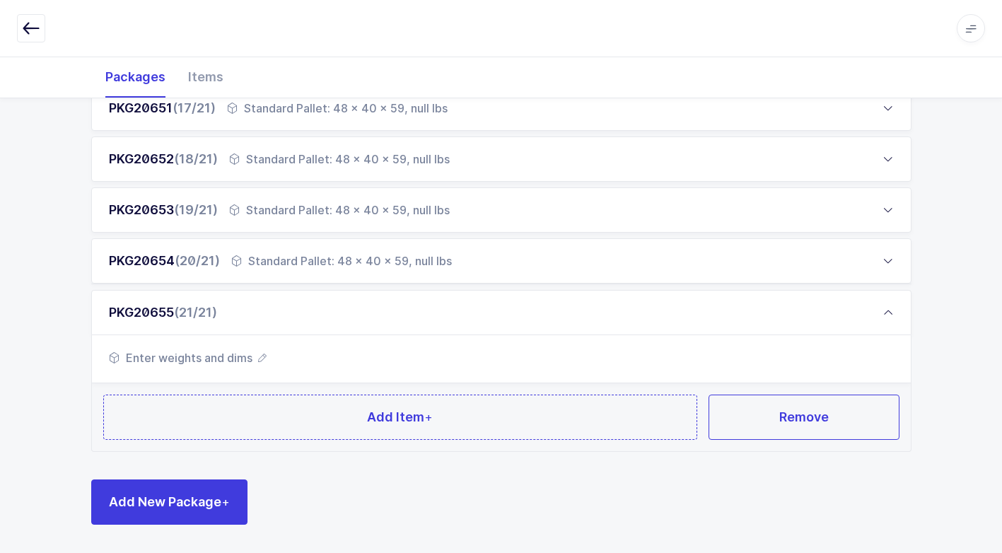
scroll to position [1042, 0]
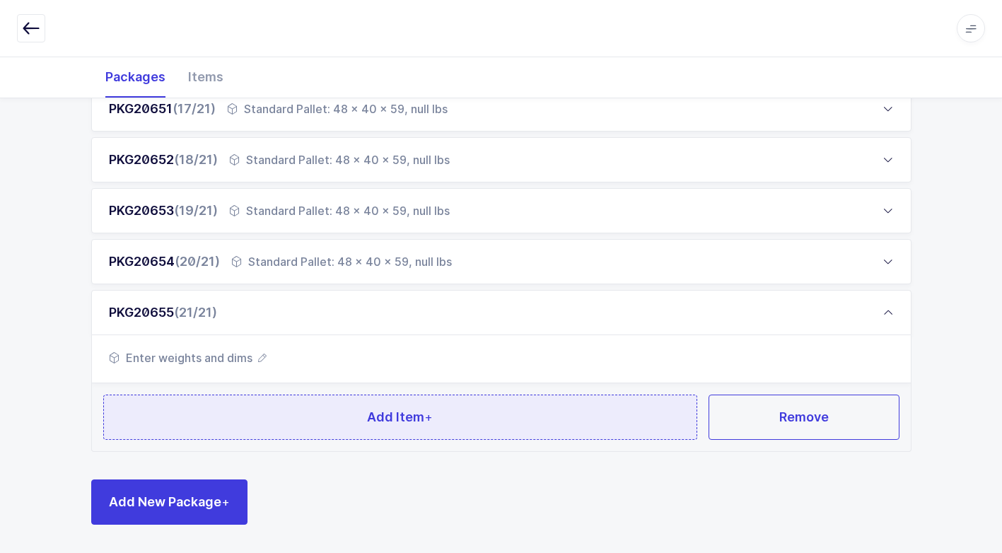
click at [222, 423] on button "Add Item +" at bounding box center [400, 417] width 595 height 45
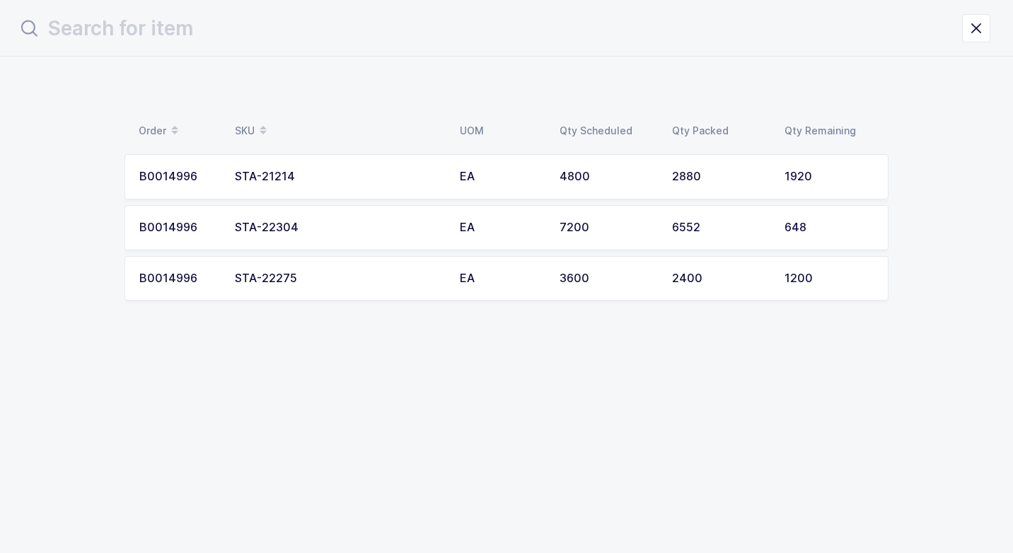
click at [355, 279] on div "STA-22275" at bounding box center [339, 278] width 208 height 13
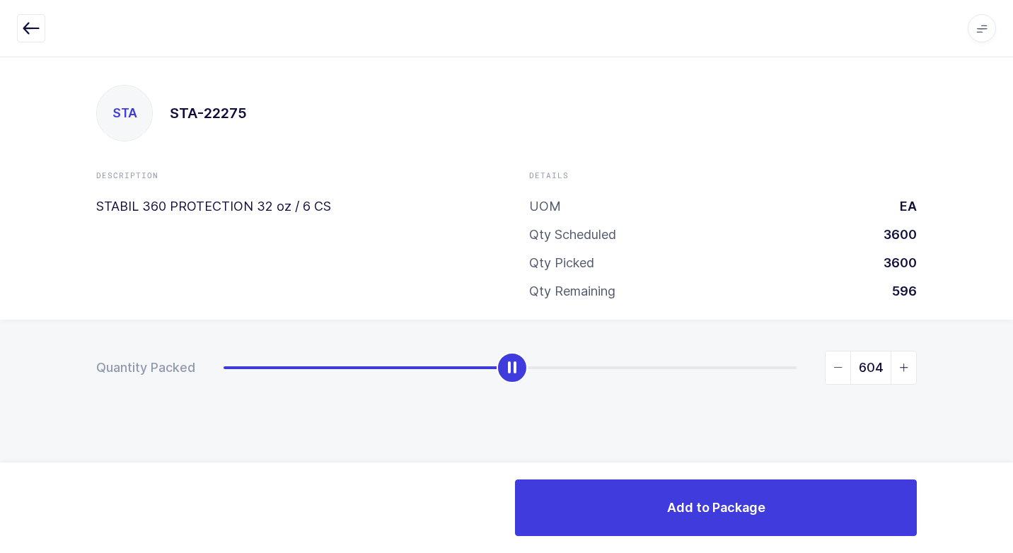
drag, startPoint x: 214, startPoint y: 371, endPoint x: 501, endPoint y: 435, distance: 294.8
click at [501, 435] on div "Quantity Packed 604" at bounding box center [506, 417] width 1013 height 195
click at [837, 365] on icon "slider between 0 and 1200" at bounding box center [838, 368] width 10 height 10
click at [837, 366] on icon "slider between 0 and 1200" at bounding box center [838, 368] width 10 height 10
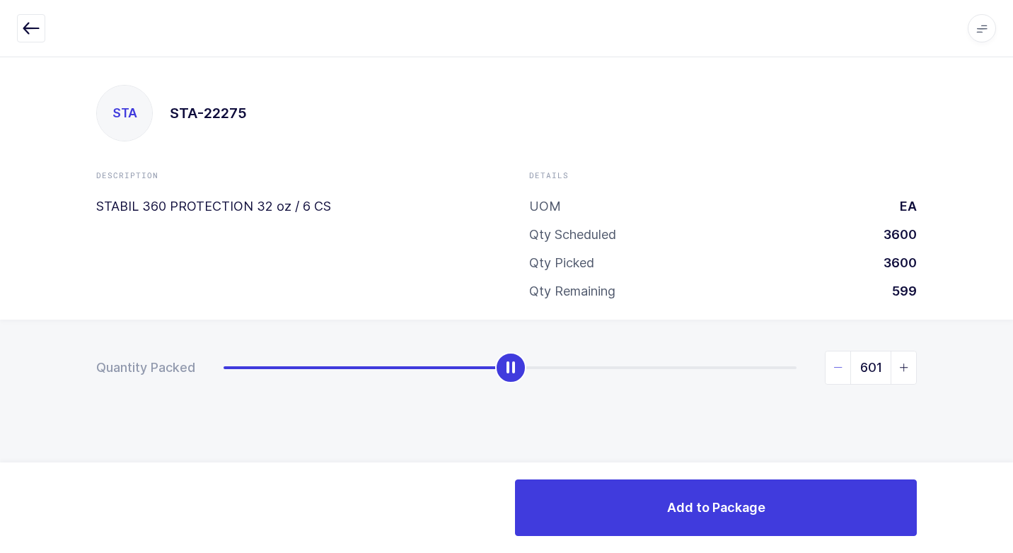
click at [837, 367] on icon "slider between 0 and 1200" at bounding box center [838, 368] width 10 height 10
type input "600"
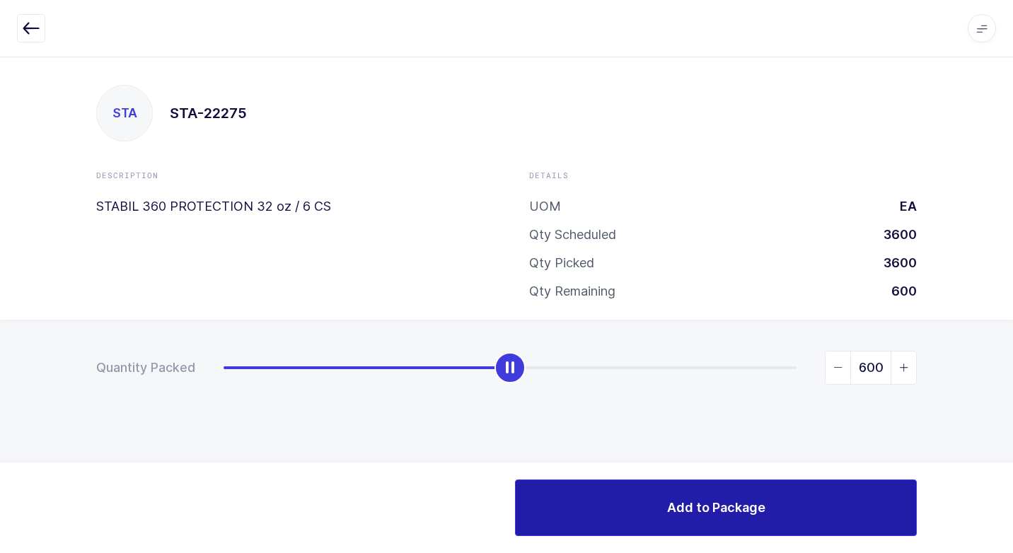
click at [741, 497] on button "Add to Package" at bounding box center [716, 508] width 402 height 57
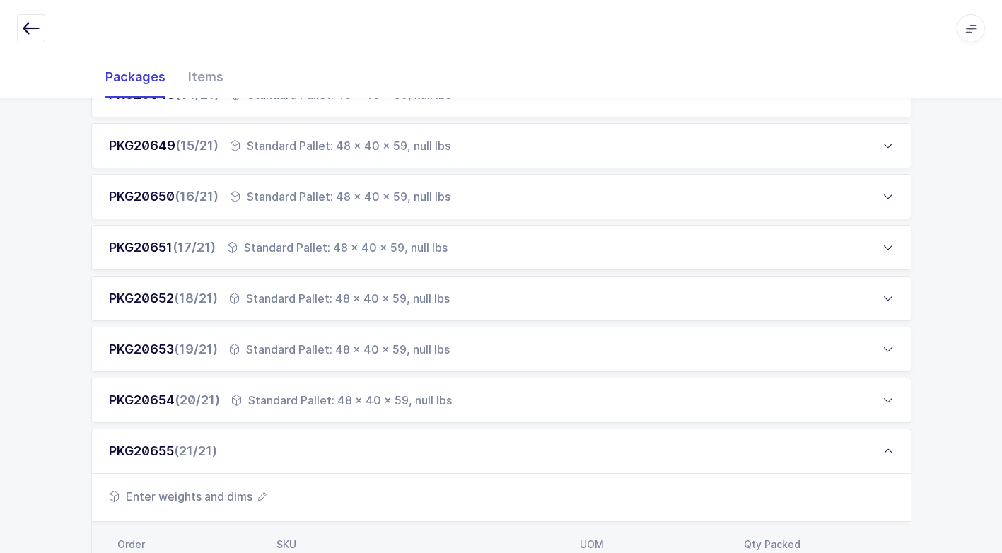
scroll to position [919, 0]
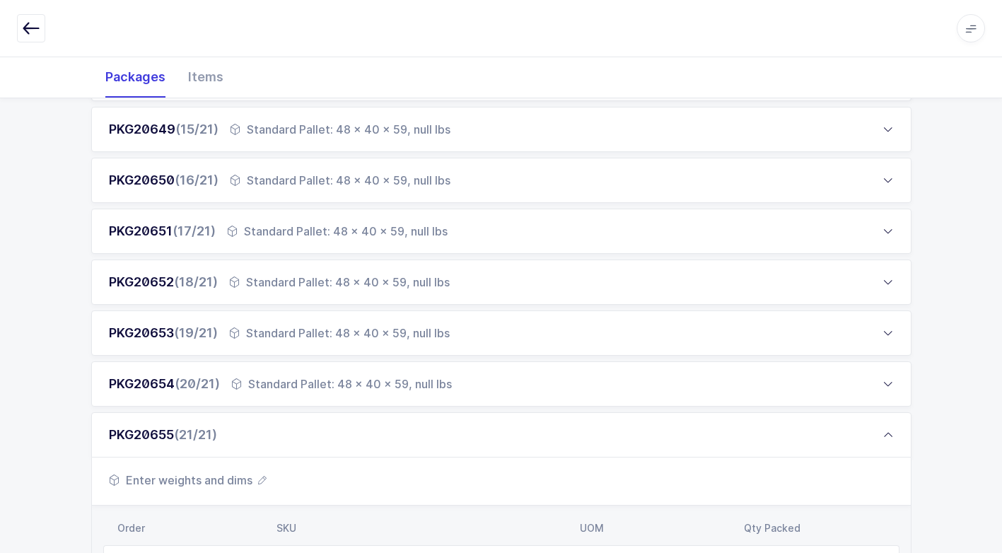
click at [218, 484] on span "Enter weights and dims" at bounding box center [188, 480] width 158 height 17
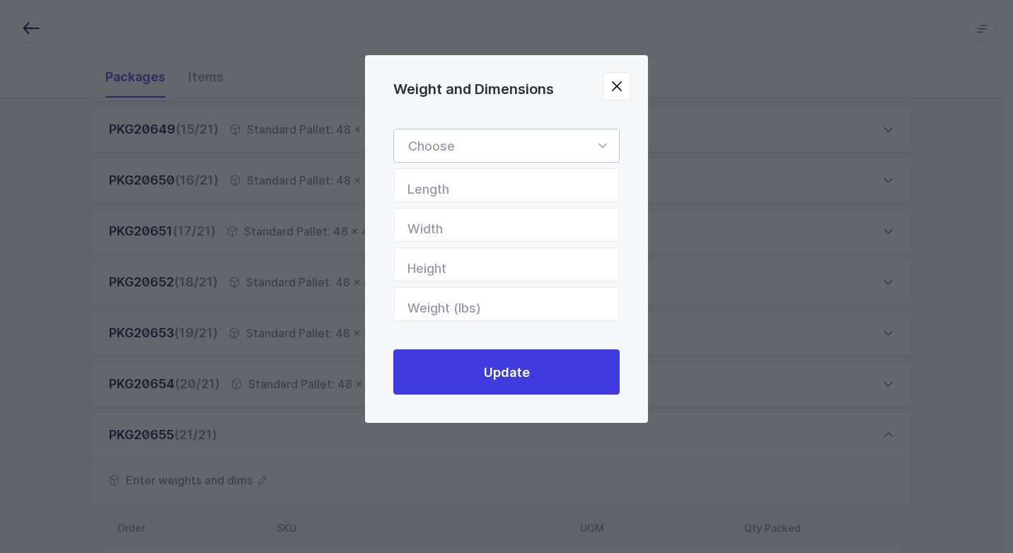
click at [603, 144] on icon "Weight and Dimensions" at bounding box center [602, 146] width 18 height 34
click at [508, 183] on li "Standard Pallet" at bounding box center [512, 186] width 224 height 27
type input "Standard Pallet"
type input "48"
type input "40"
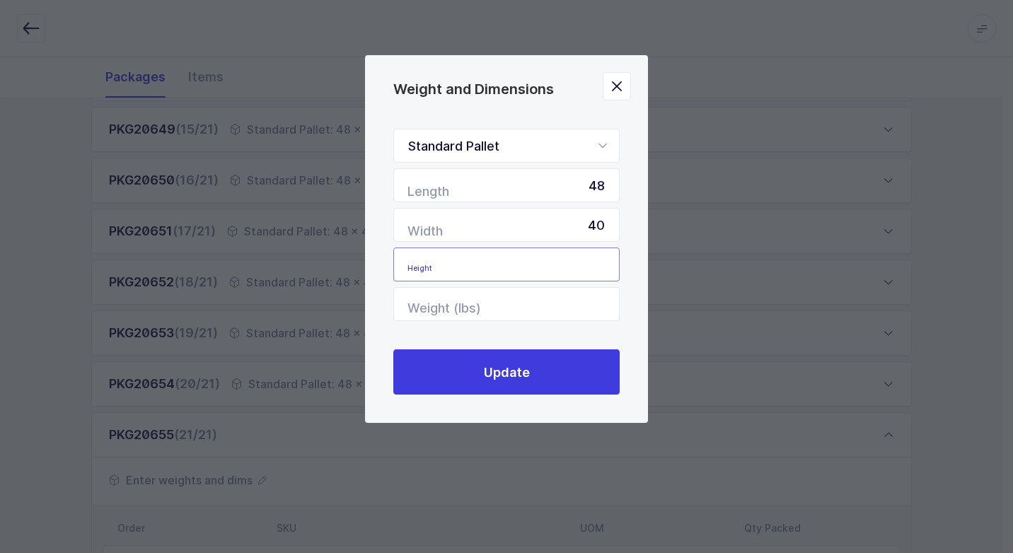
click at [569, 262] on input "Height" at bounding box center [506, 265] width 226 height 34
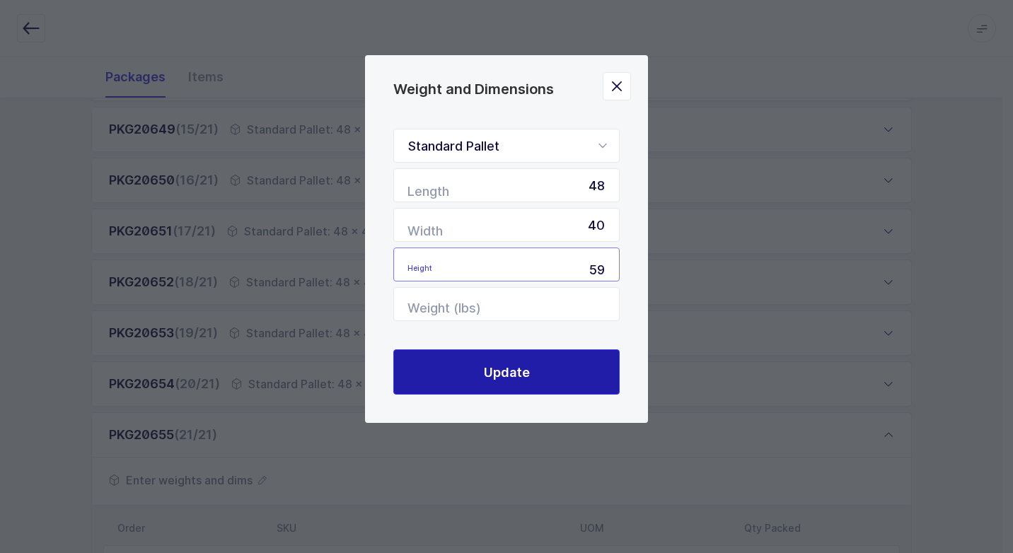
type input "59"
click at [545, 368] on button "Update" at bounding box center [506, 371] width 226 height 45
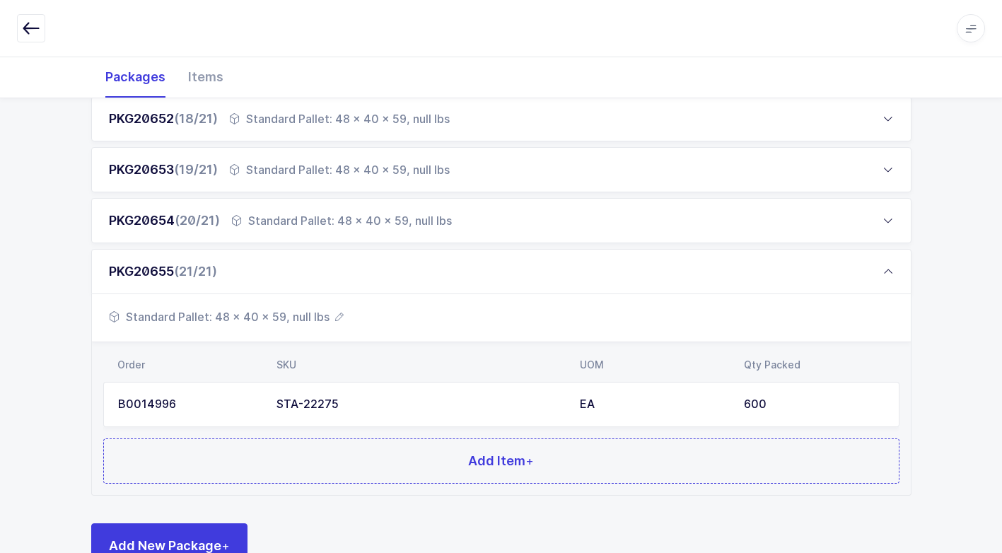
scroll to position [1127, 0]
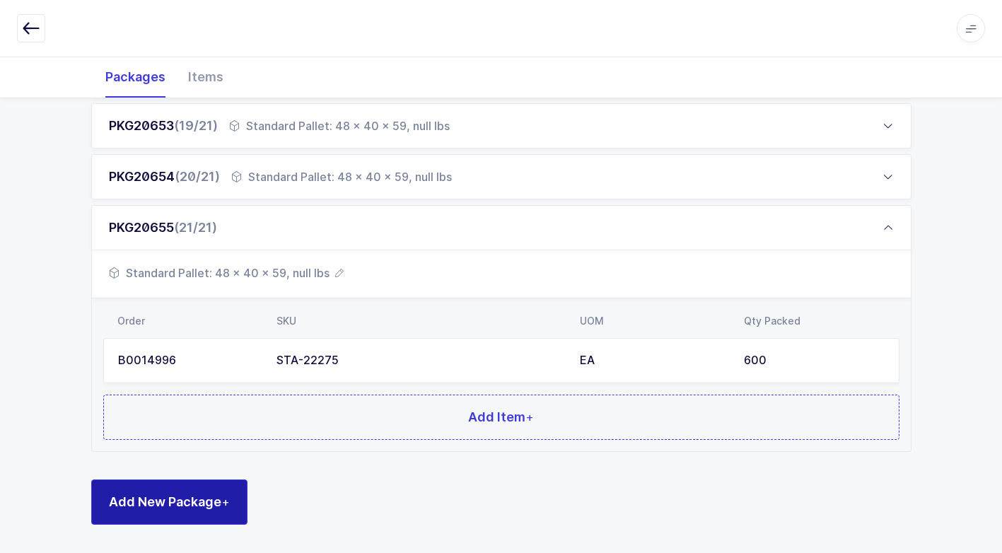
click at [183, 497] on span "Add New Package +" at bounding box center [169, 502] width 121 height 18
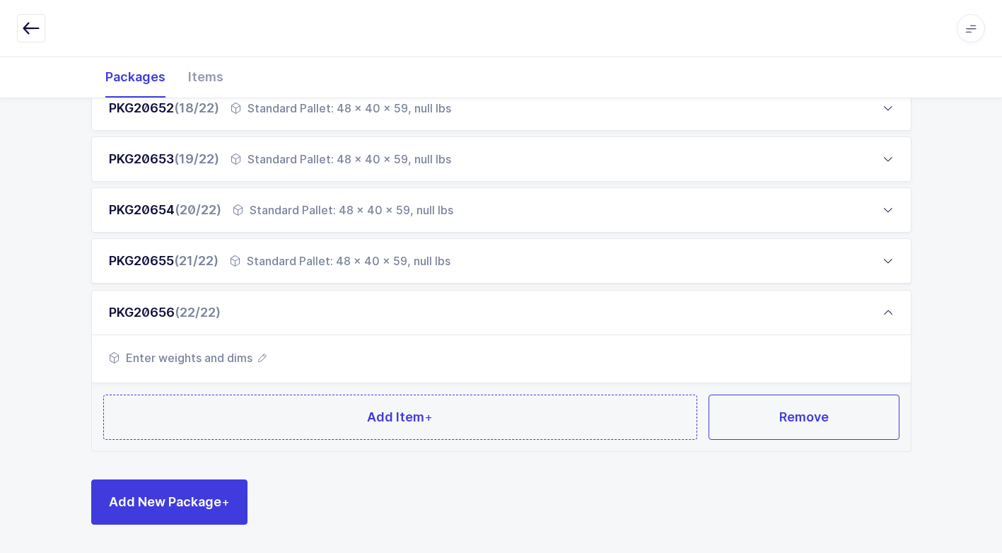
scroll to position [1093, 0]
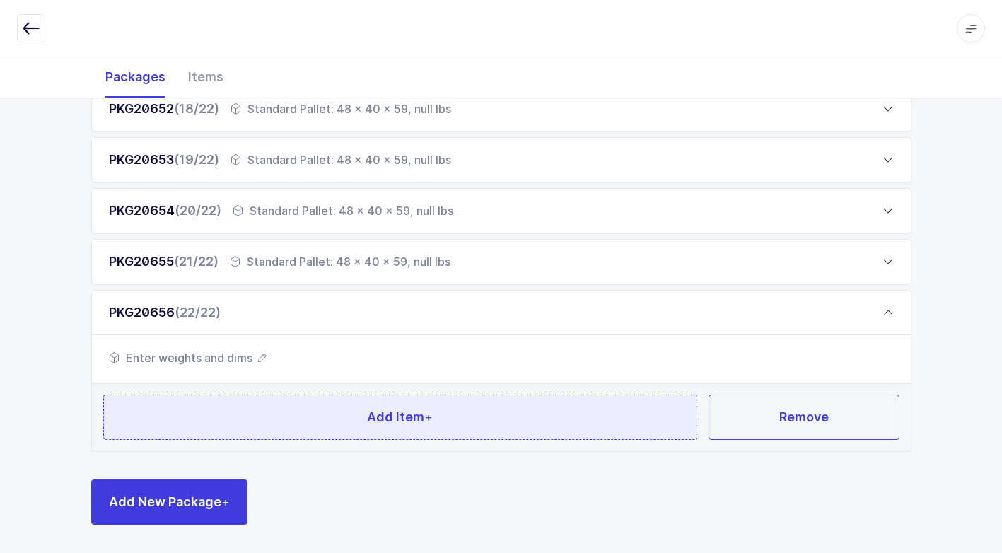
click at [335, 426] on button "Add Item +" at bounding box center [400, 417] width 595 height 45
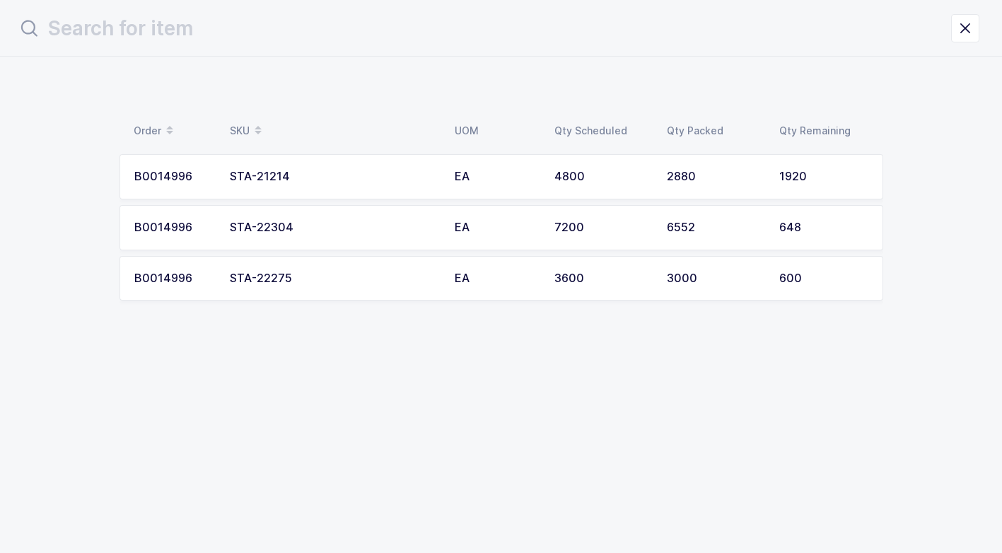
scroll to position [0, 0]
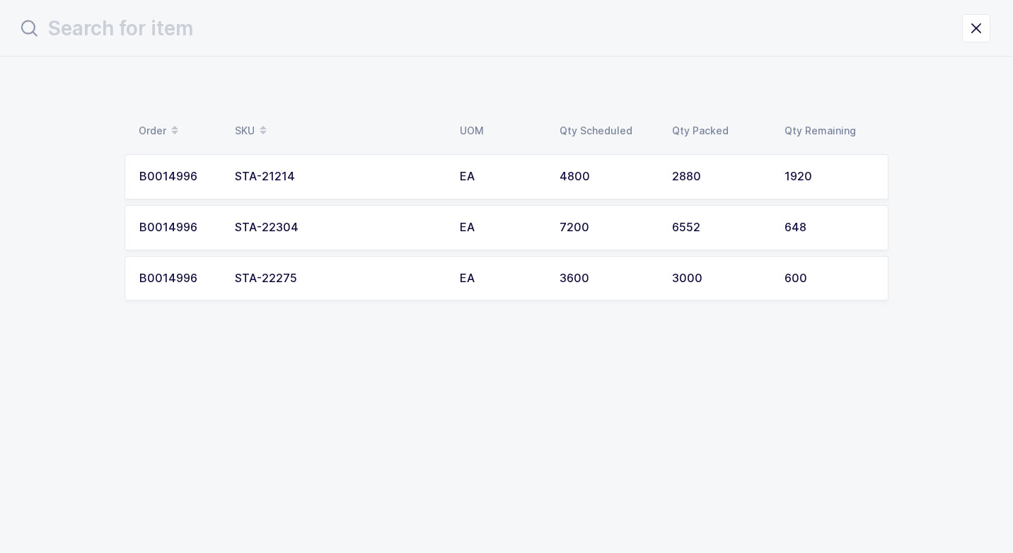
click at [325, 283] on div "STA-22275" at bounding box center [339, 278] width 208 height 13
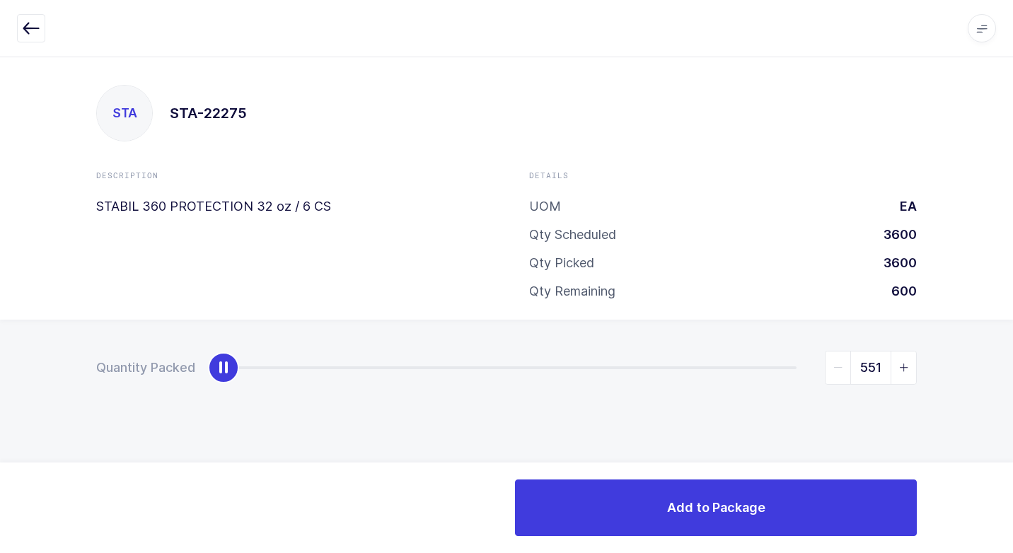
type input "600"
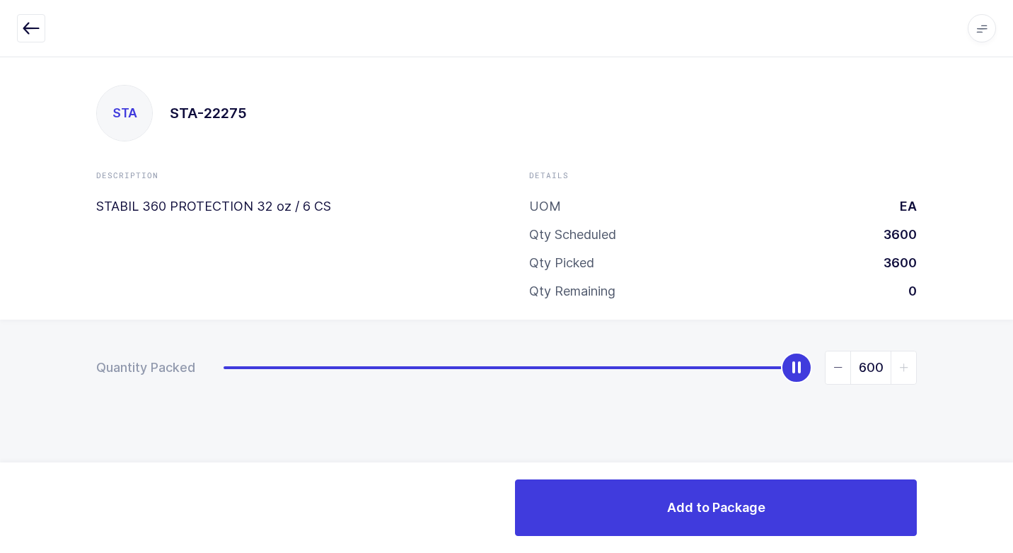
drag, startPoint x: 227, startPoint y: 372, endPoint x: 1009, endPoint y: 483, distance: 789.4
click at [1012, 482] on html "Apps Core [GEOGRAPHIC_DATA] Admin Mission Control Purchasing [PERSON_NAME] Logo…" at bounding box center [506, 276] width 1013 height 553
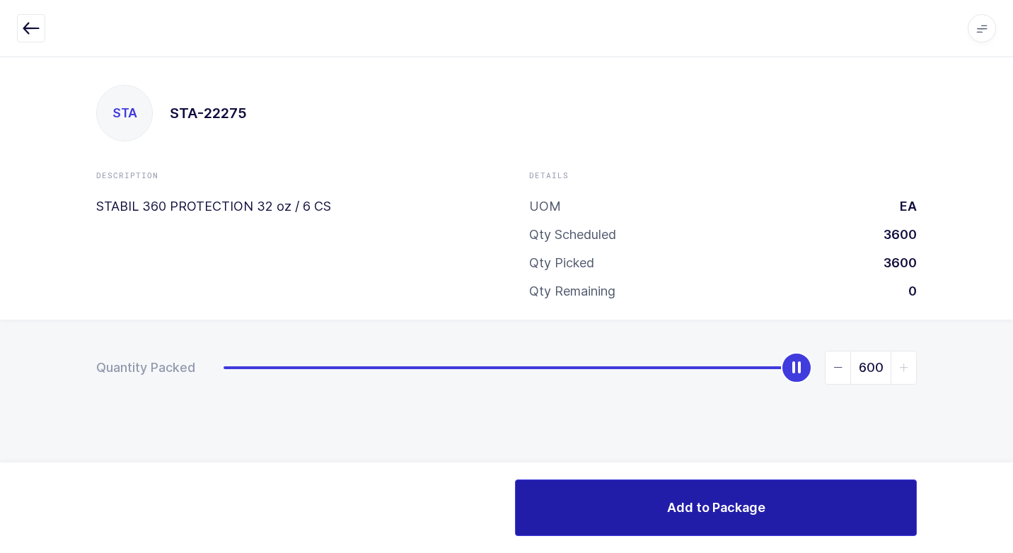
click at [693, 512] on span "Add to Package" at bounding box center [716, 508] width 98 height 18
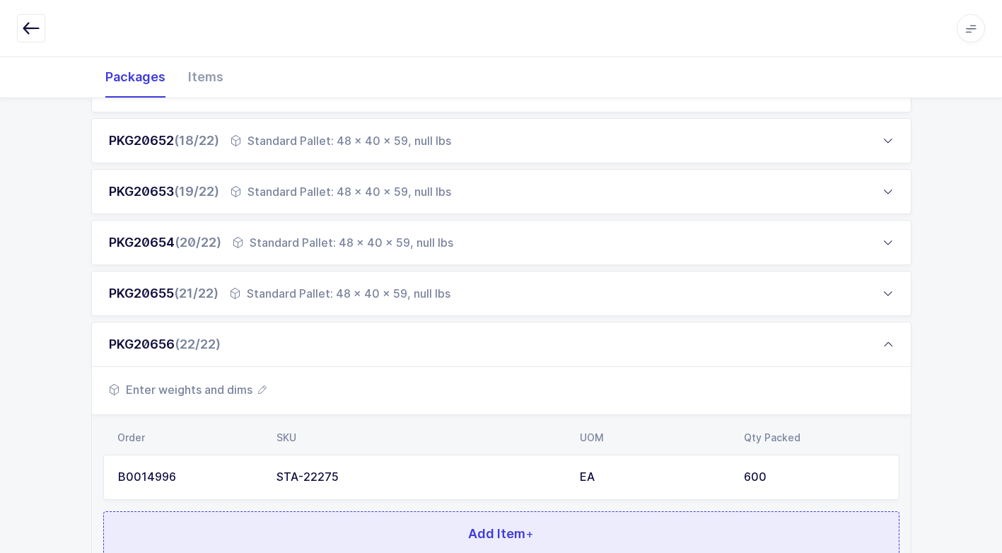
scroll to position [1178, 0]
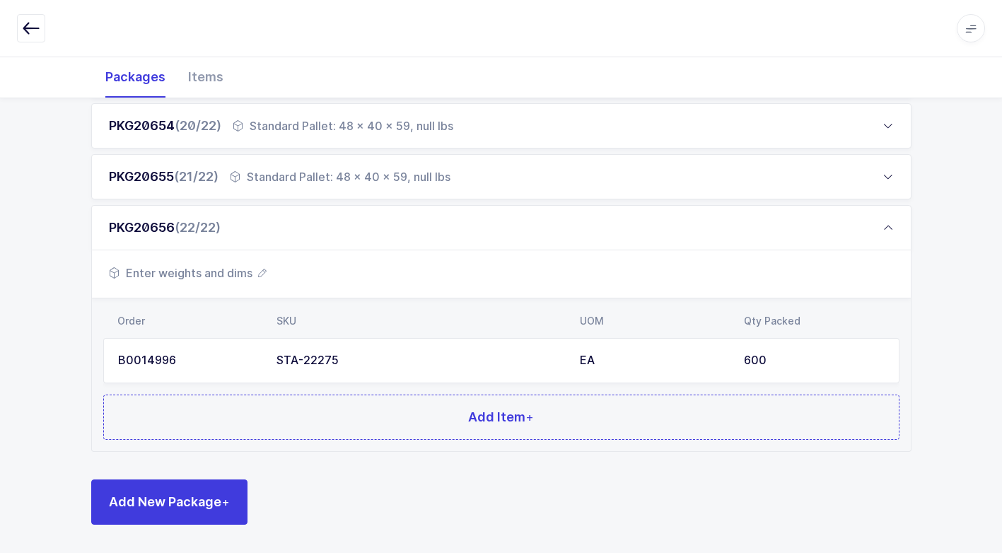
click at [244, 274] on span "Enter weights and dims" at bounding box center [188, 273] width 158 height 17
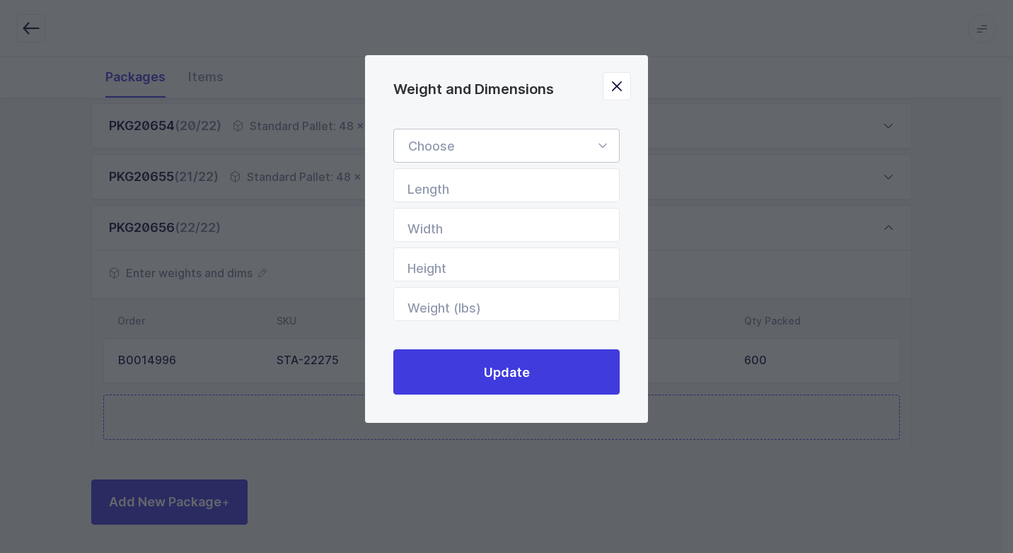
click at [603, 146] on icon "Weight and Dimensions" at bounding box center [602, 146] width 18 height 34
click at [527, 182] on li "Standard Pallet" at bounding box center [512, 186] width 224 height 27
type input "Standard Pallet"
type input "48"
type input "40"
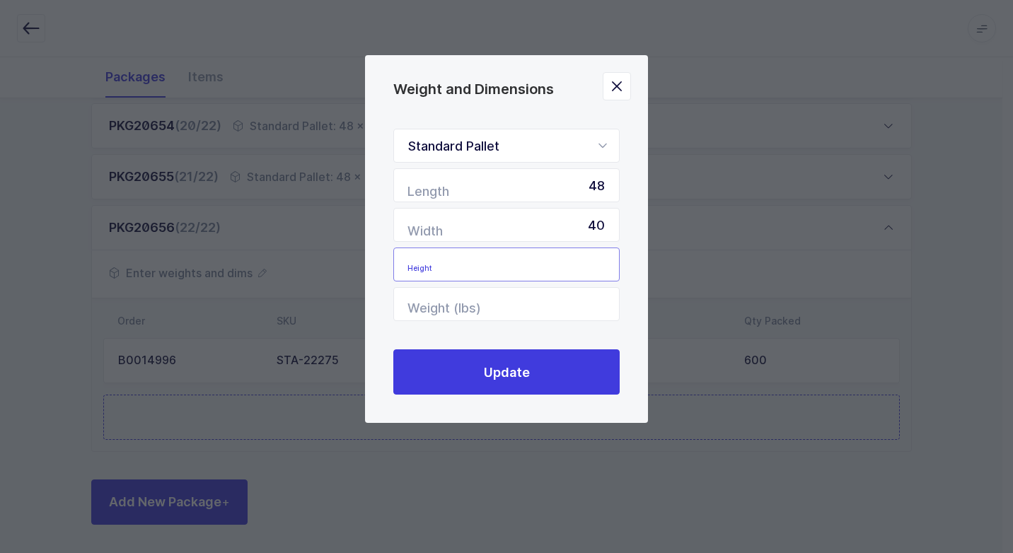
click at [588, 269] on input "Height" at bounding box center [506, 265] width 226 height 34
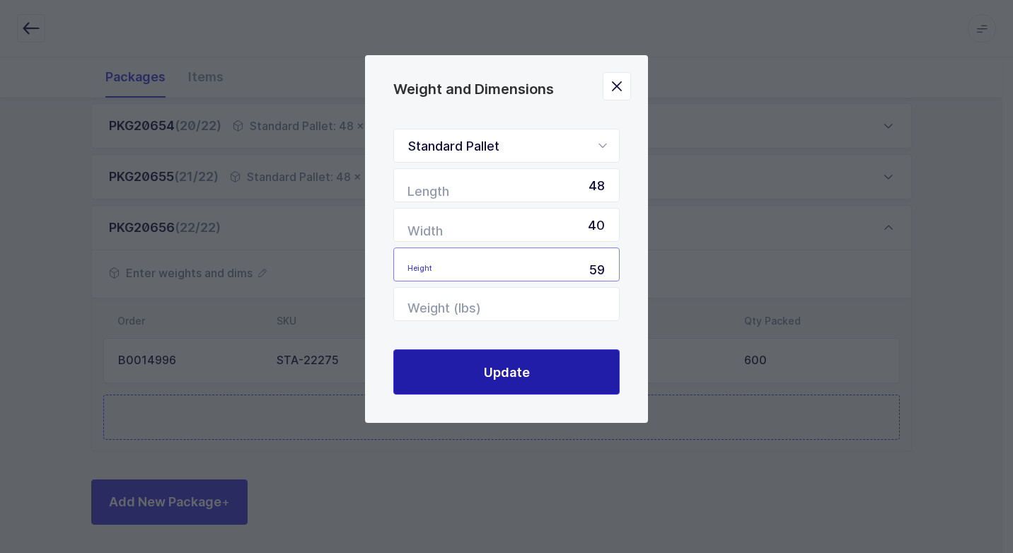
type input "59"
click at [487, 378] on span "Update" at bounding box center [507, 373] width 46 height 18
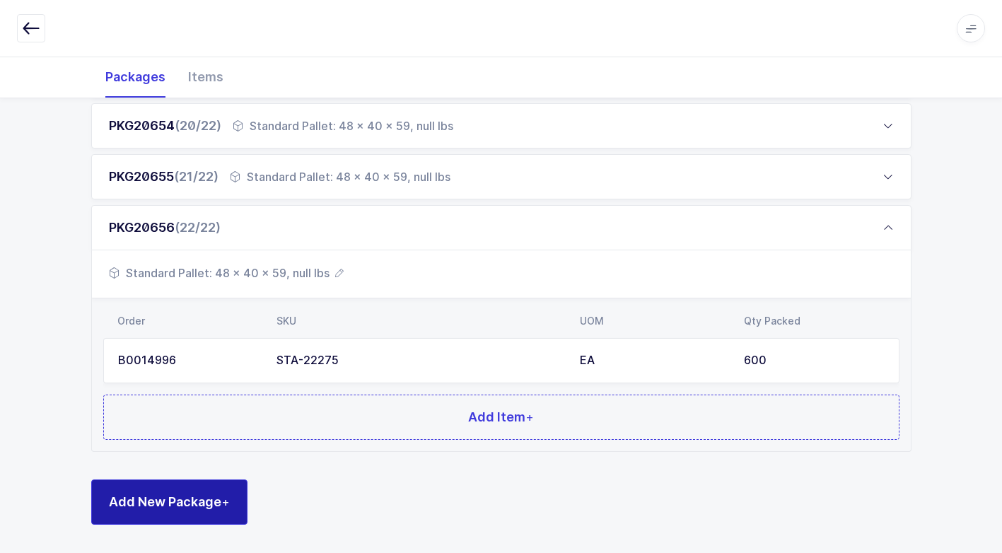
click at [219, 500] on span "Add New Package +" at bounding box center [169, 502] width 121 height 18
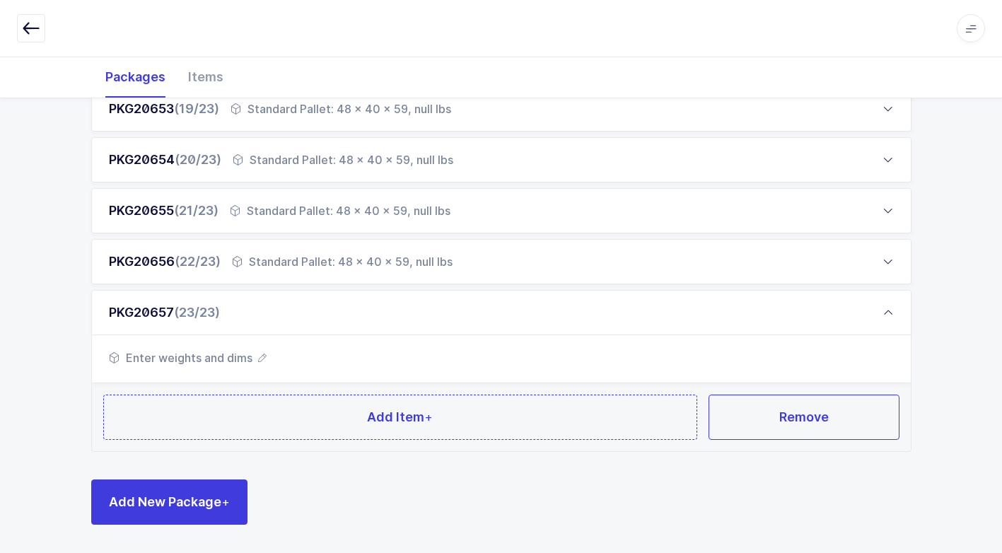
scroll to position [1144, 0]
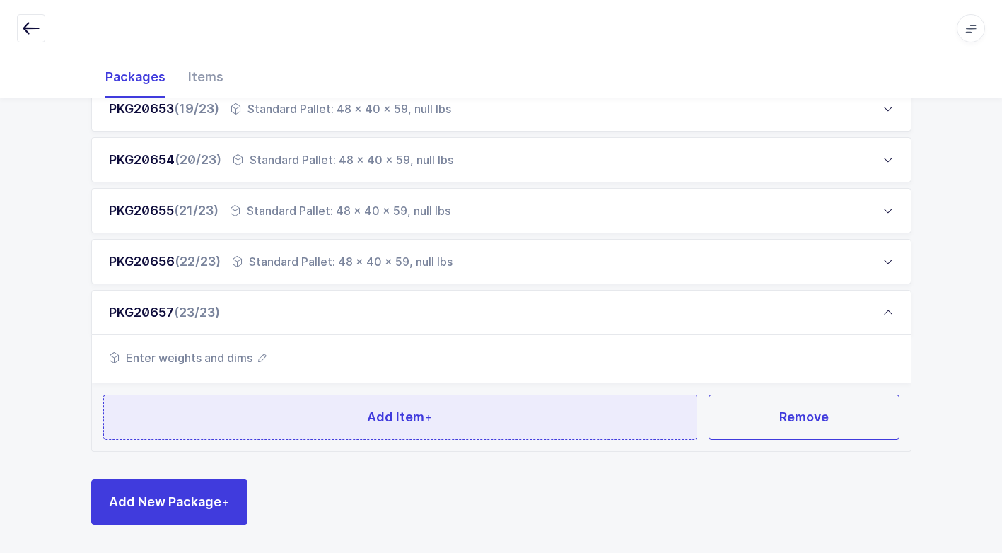
click at [293, 412] on button "Add Item +" at bounding box center [400, 417] width 595 height 45
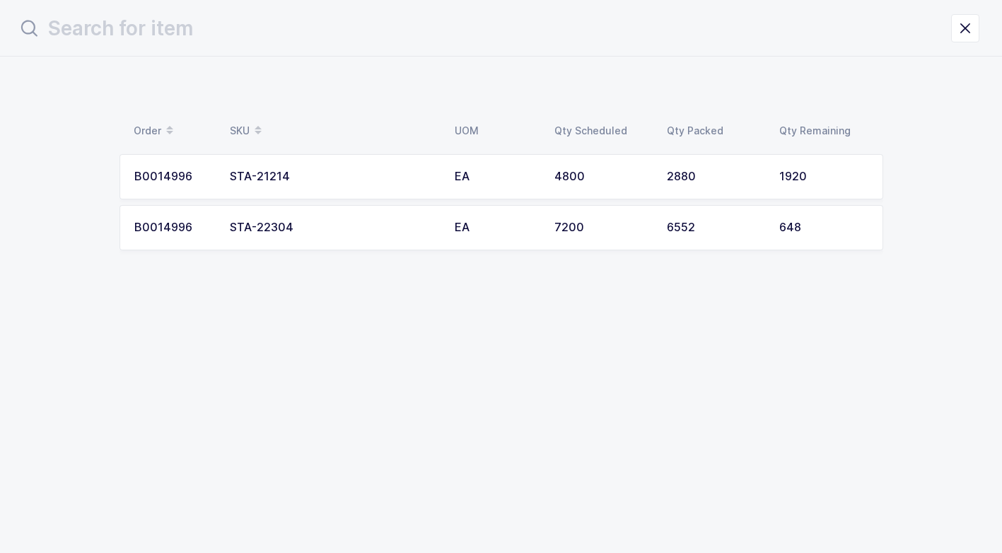
scroll to position [0, 0]
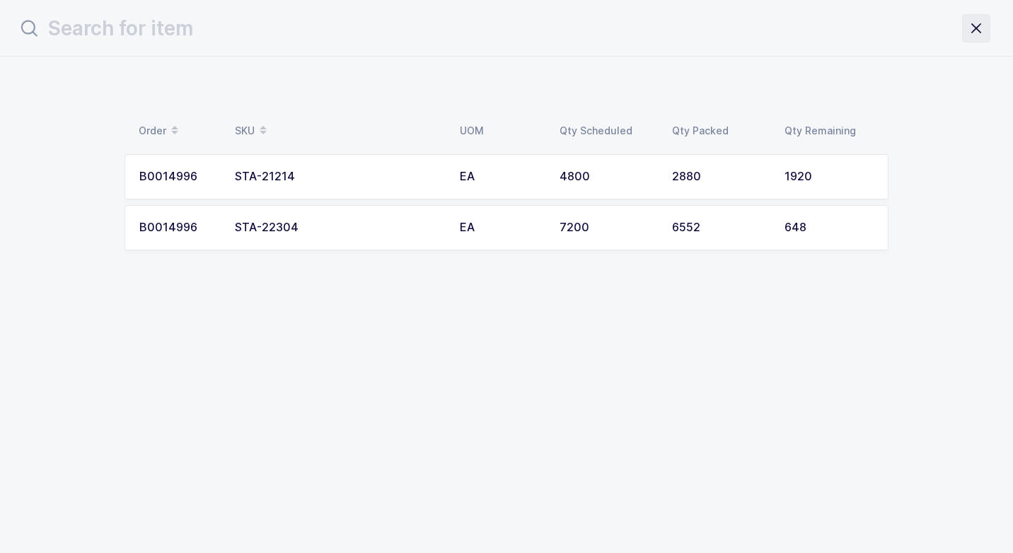
click at [973, 33] on icon "close drawer" at bounding box center [976, 28] width 20 height 20
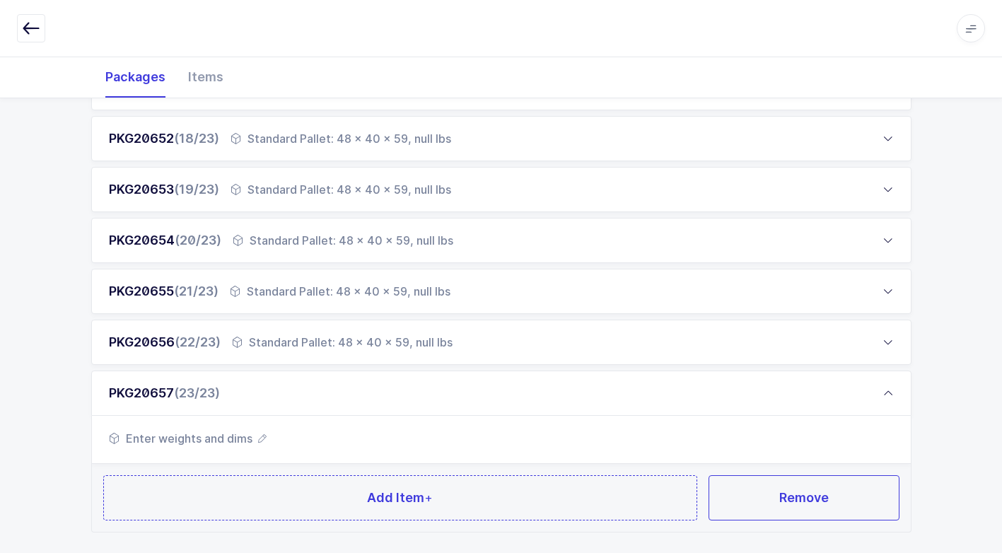
scroll to position [1144, 0]
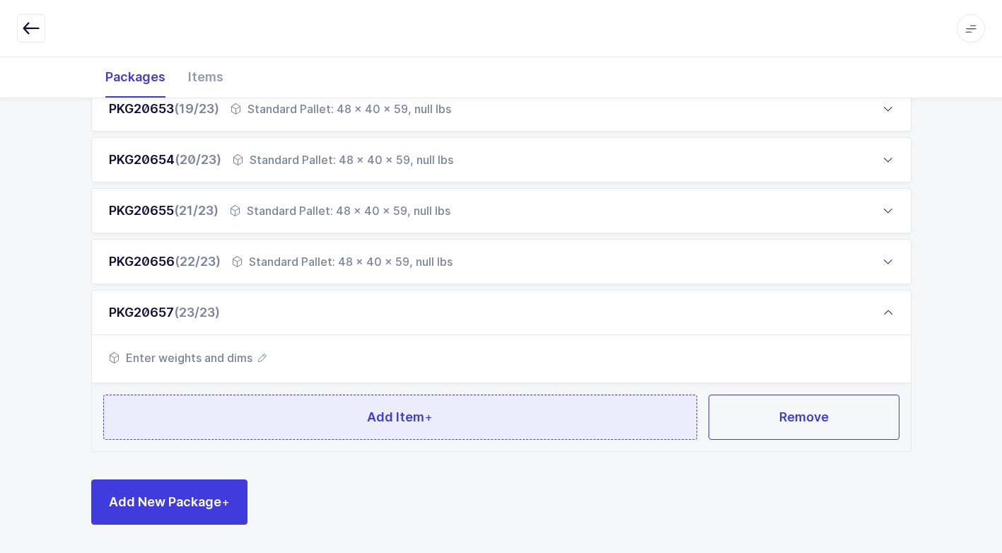
click at [365, 419] on button "Add Item +" at bounding box center [400, 417] width 595 height 45
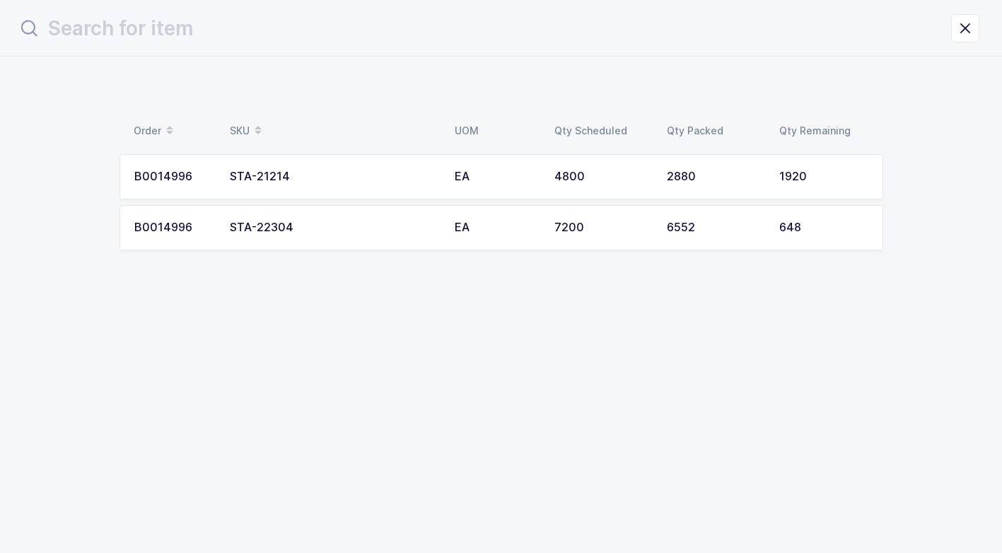
scroll to position [0, 0]
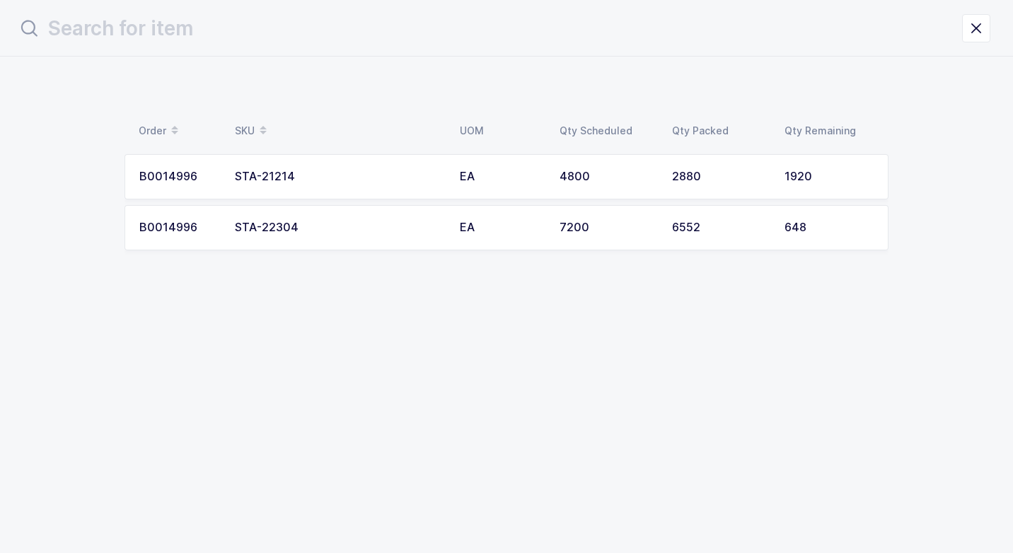
click at [330, 179] on div "STA-21214" at bounding box center [339, 176] width 208 height 13
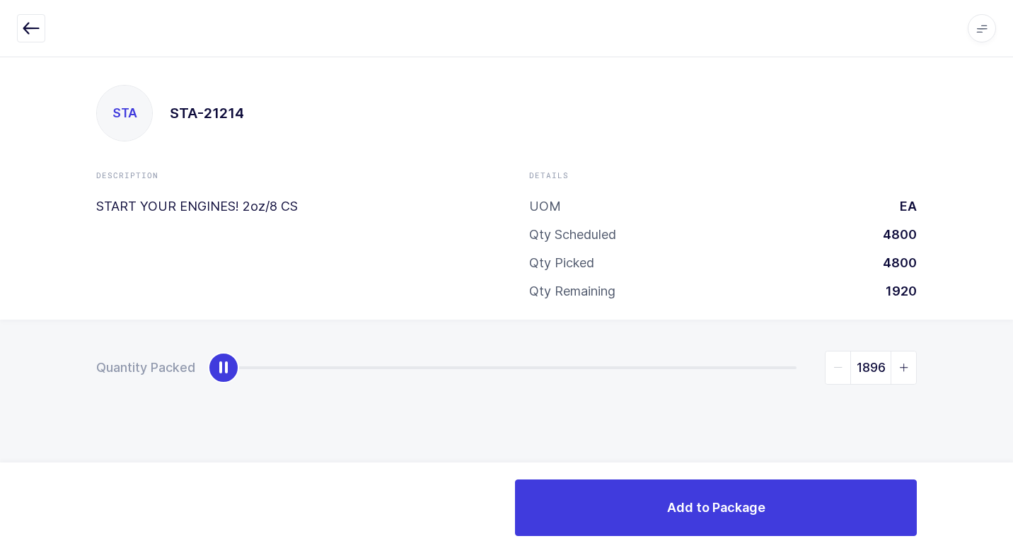
type input "1920"
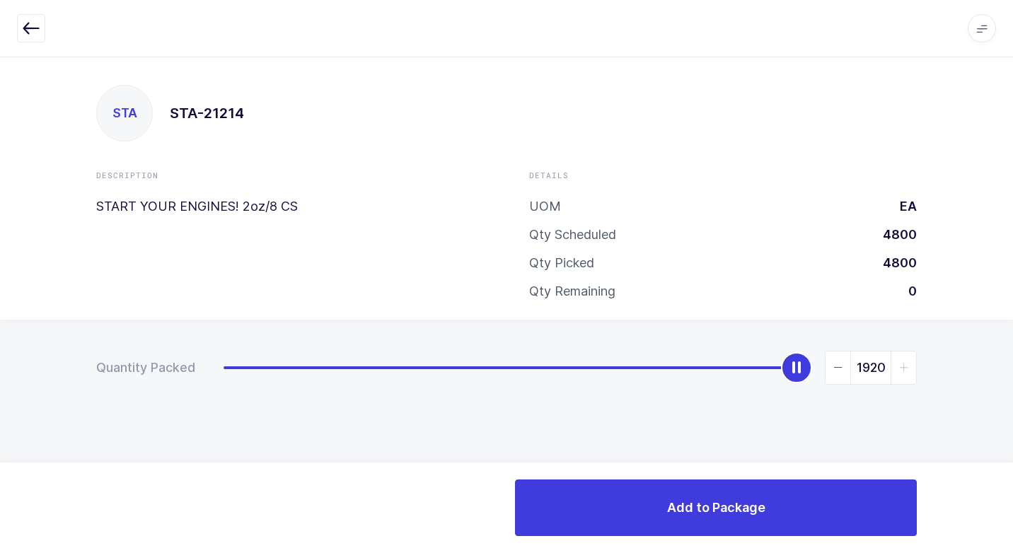
drag, startPoint x: 237, startPoint y: 376, endPoint x: 1015, endPoint y: 494, distance: 786.9
click at [1012, 494] on html "Apps Core [GEOGRAPHIC_DATA] Admin Mission Control Purchasing [PERSON_NAME] Logo…" at bounding box center [506, 276] width 1013 height 553
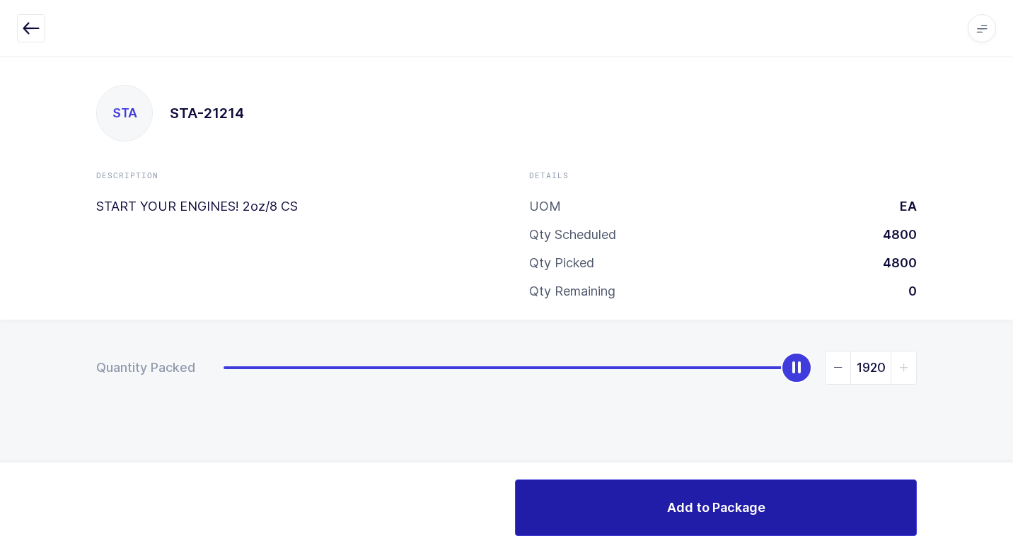
drag, startPoint x: 626, startPoint y: 504, endPoint x: 620, endPoint y: 497, distance: 9.0
click at [626, 503] on button "Add to Package" at bounding box center [716, 508] width 402 height 57
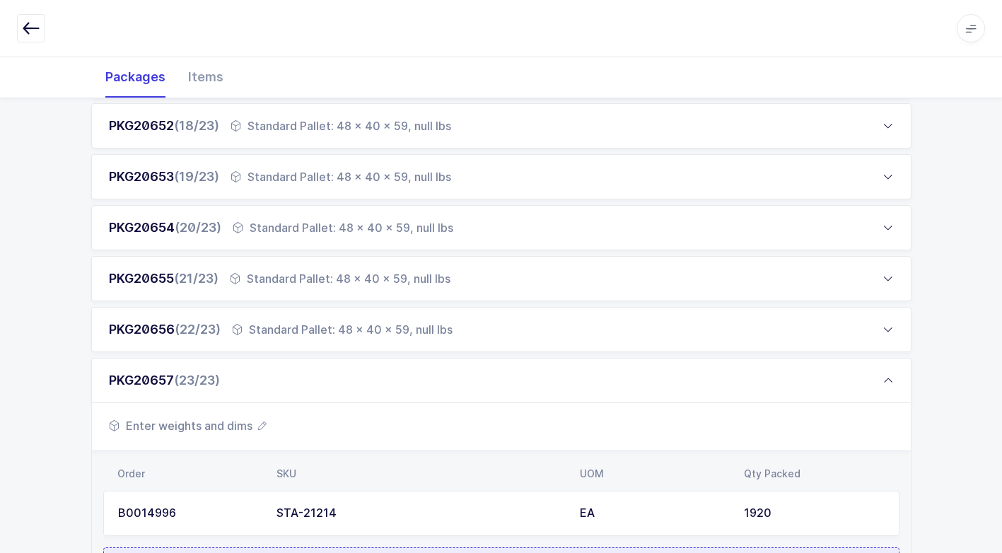
scroll to position [1229, 0]
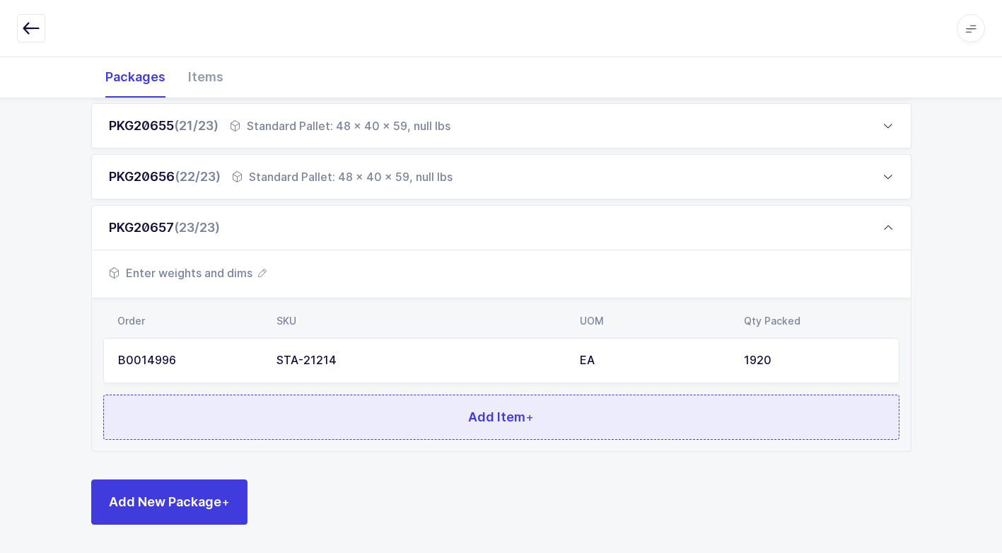
click at [360, 423] on button "Add Item +" at bounding box center [501, 417] width 796 height 45
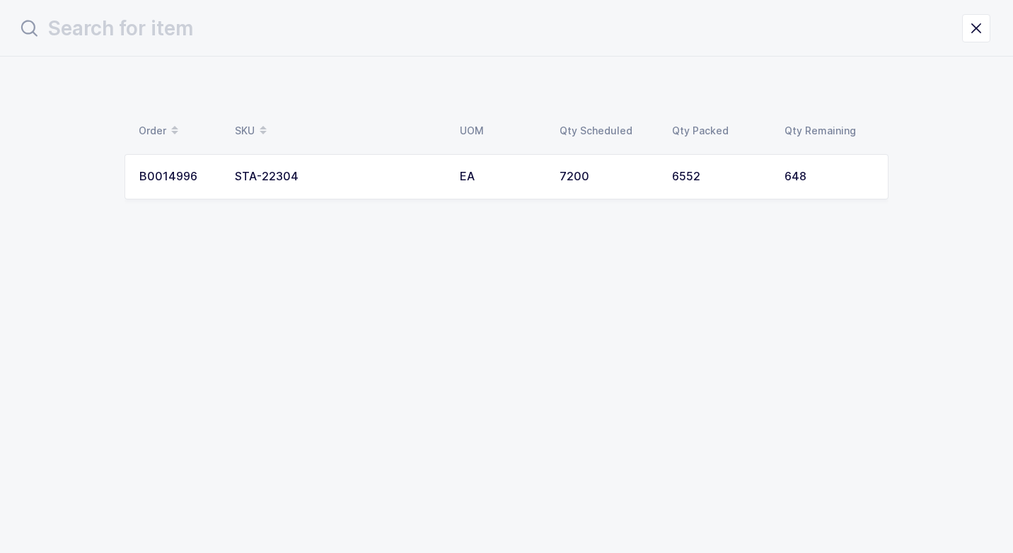
click at [385, 186] on td "STA-22304" at bounding box center [338, 176] width 225 height 45
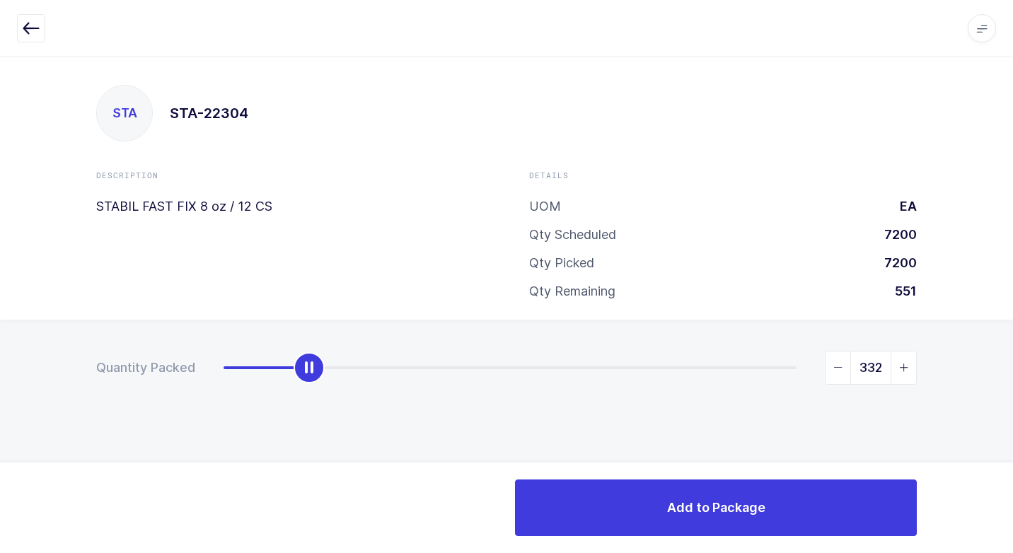
type input "648"
drag, startPoint x: 308, startPoint y: 357, endPoint x: 1015, endPoint y: 410, distance: 709.2
click at [1012, 410] on html "Apps Core [GEOGRAPHIC_DATA] Admin Mission Control Purchasing [PERSON_NAME] Logo…" at bounding box center [506, 276] width 1013 height 553
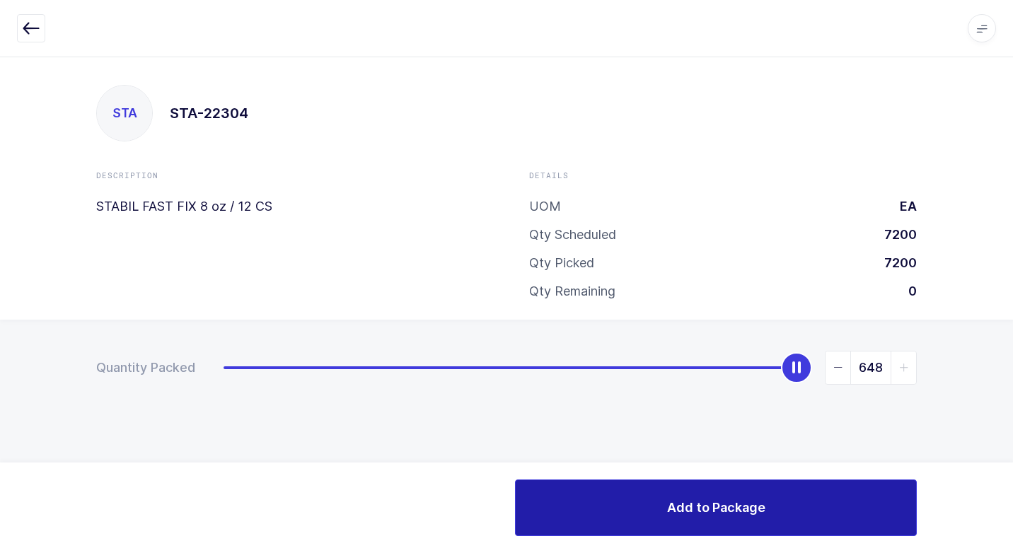
drag, startPoint x: 674, startPoint y: 497, endPoint x: 393, endPoint y: 424, distance: 290.8
click at [659, 494] on button "Add to Package" at bounding box center [716, 508] width 402 height 57
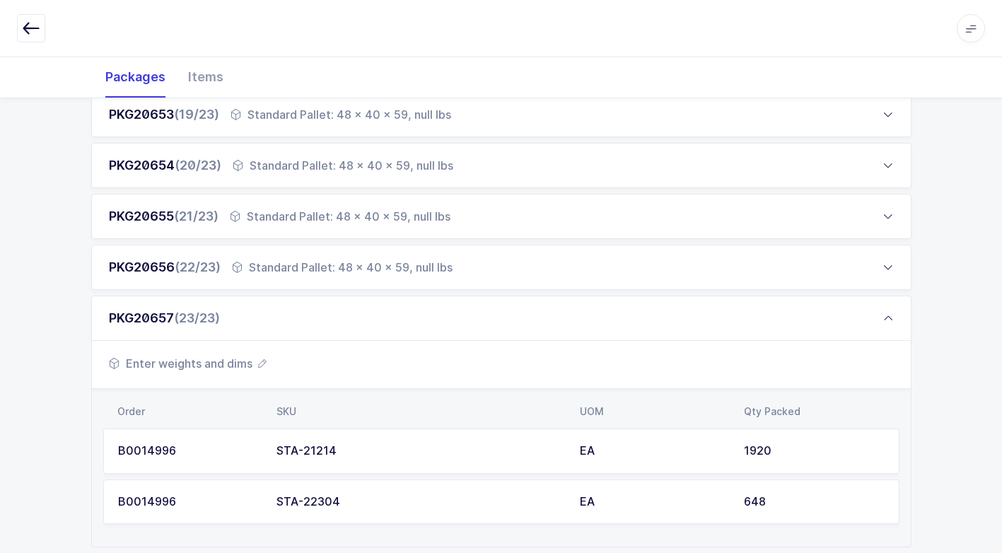
scroll to position [1188, 0]
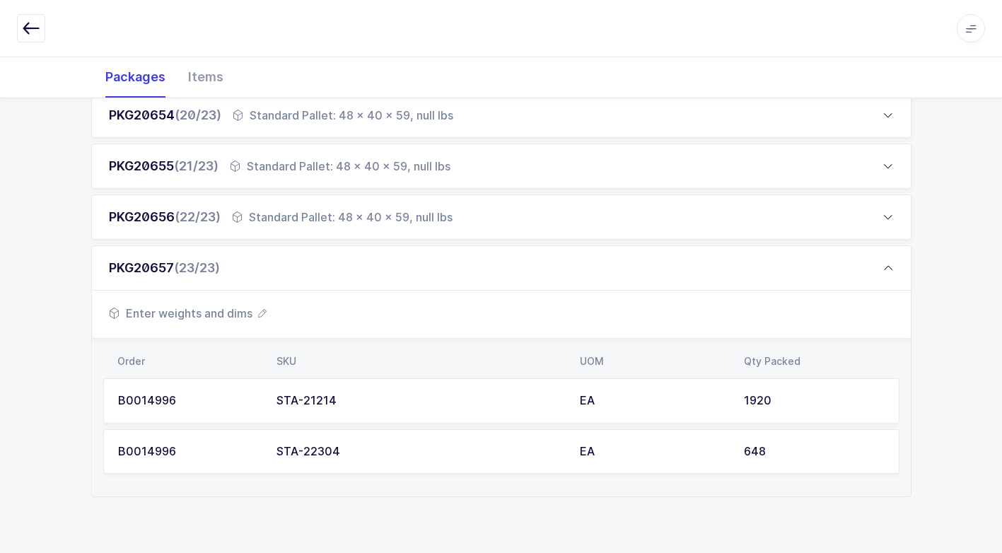
click at [238, 313] on span "Enter weights and dims" at bounding box center [188, 313] width 158 height 17
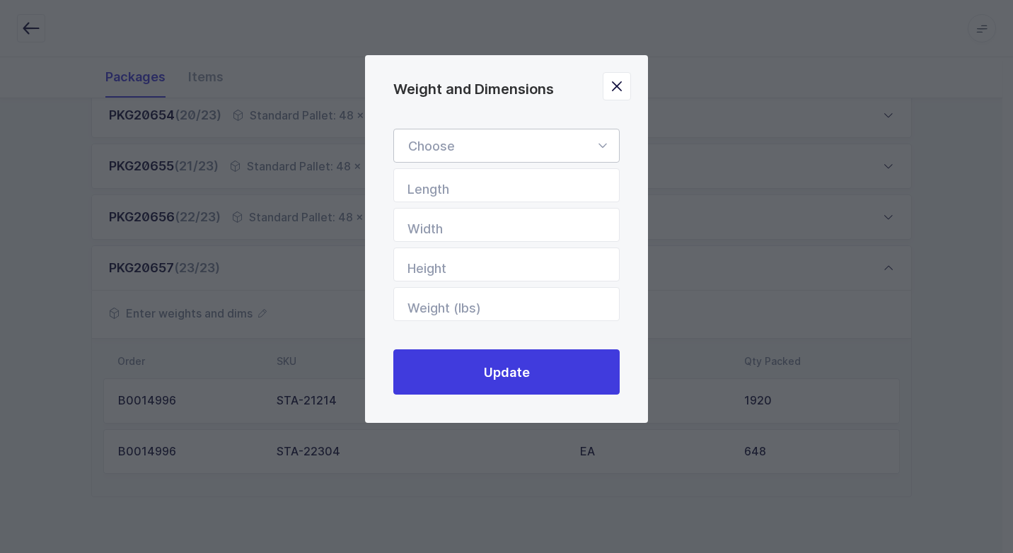
drag, startPoint x: 602, startPoint y: 144, endPoint x: 544, endPoint y: 178, distance: 66.8
click at [601, 144] on icon "Weight and Dimensions" at bounding box center [602, 146] width 18 height 34
drag, startPoint x: 500, startPoint y: 182, endPoint x: 541, endPoint y: 238, distance: 68.7
click at [501, 188] on li "Standard Pallet" at bounding box center [512, 186] width 224 height 27
type input "Standard Pallet"
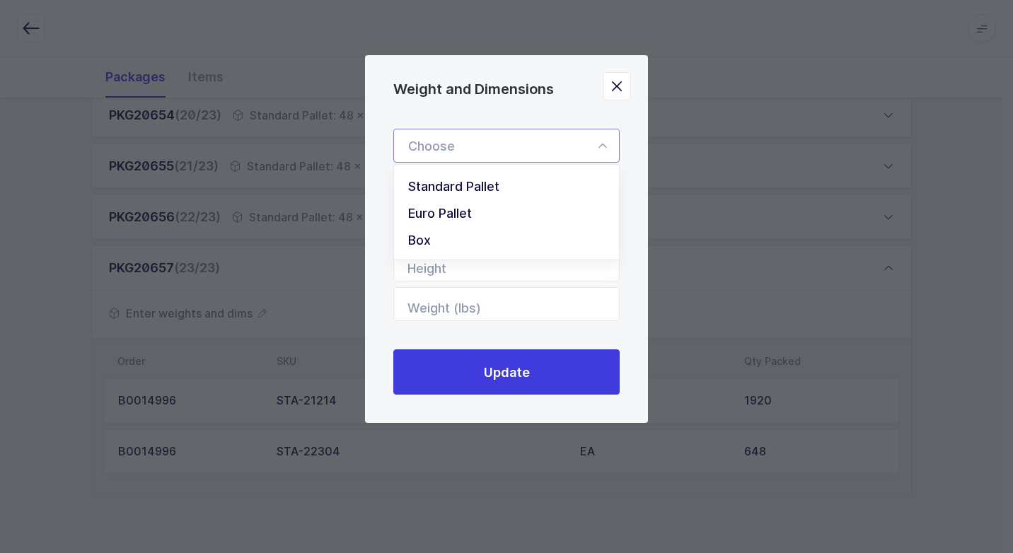
type input "48"
type input "40"
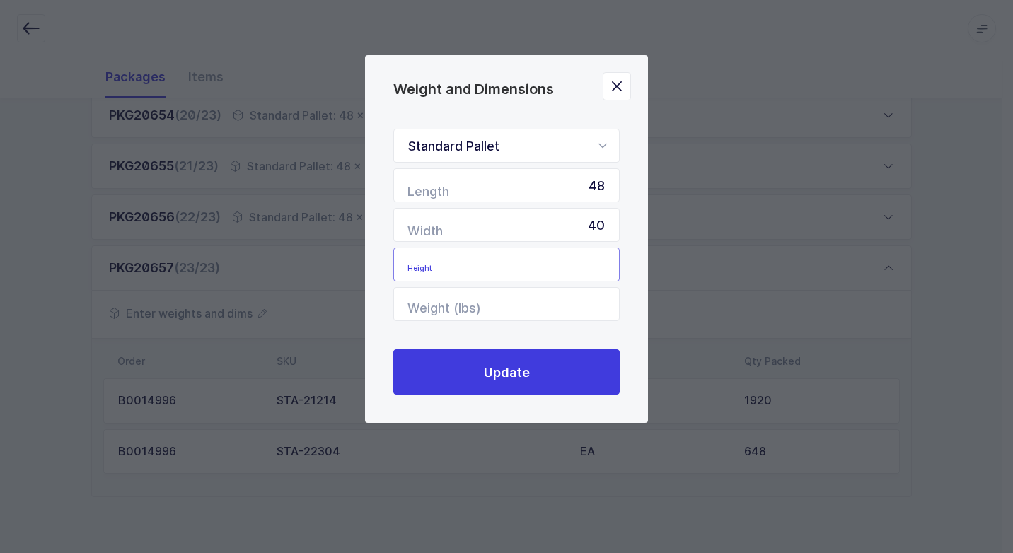
click at [550, 257] on input "Height" at bounding box center [506, 265] width 226 height 34
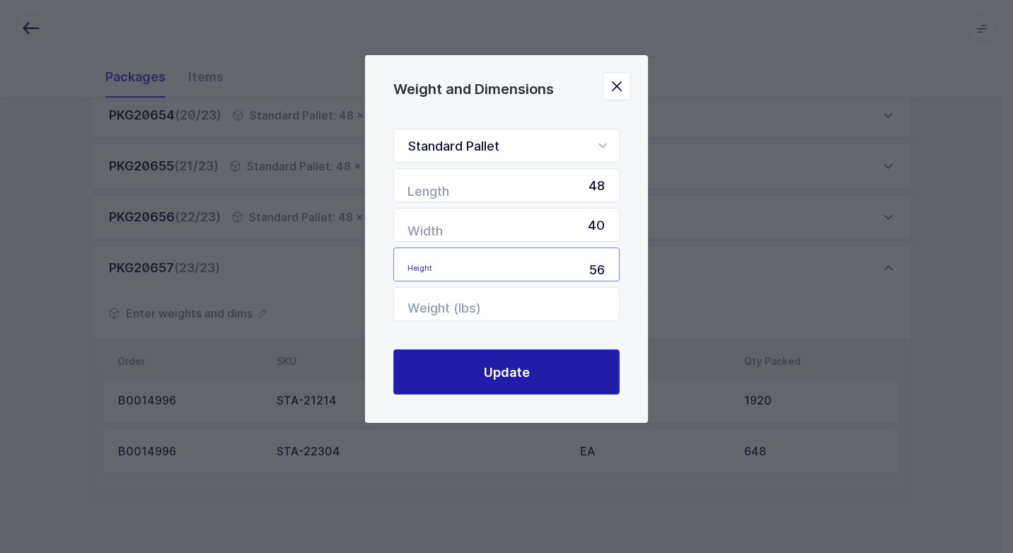
type input "56"
click at [533, 381] on button "Update" at bounding box center [506, 371] width 226 height 45
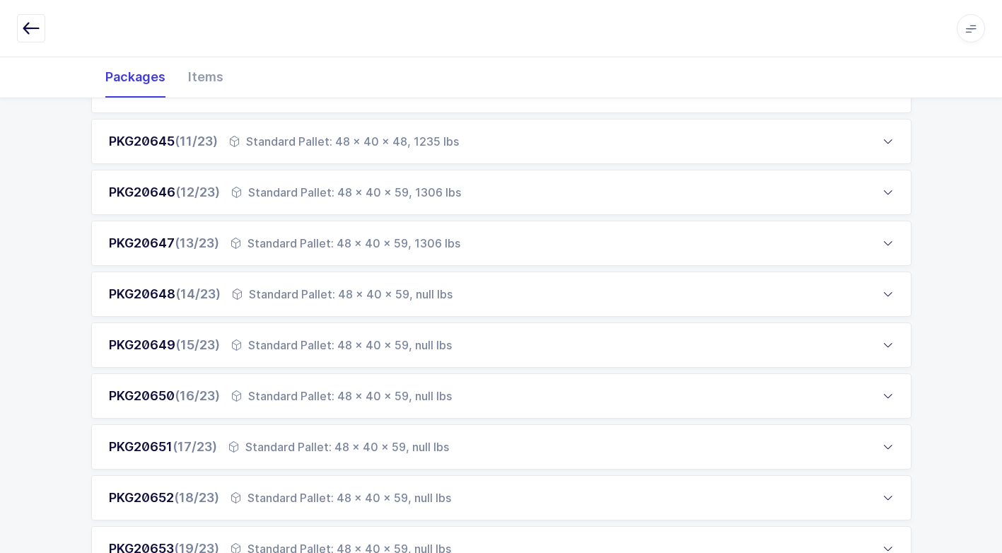
scroll to position [693, 0]
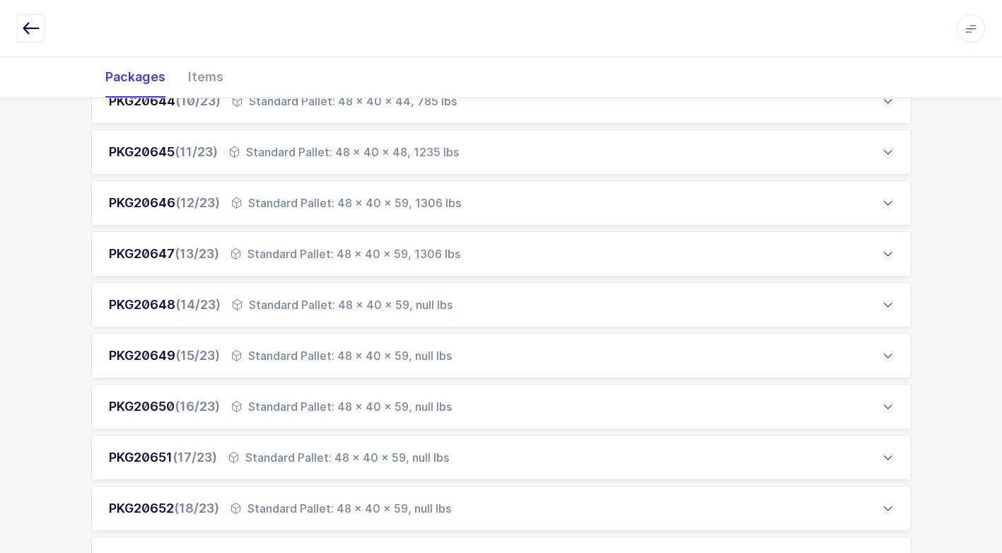
click at [279, 309] on div "Standard Pallet: 48 x 40 x 59, null lbs" at bounding box center [342, 304] width 221 height 17
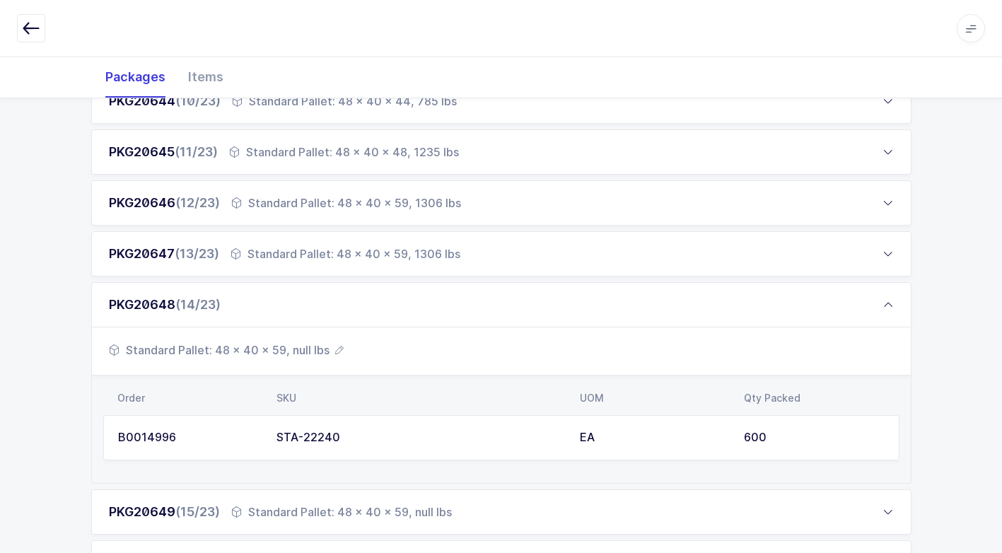
click at [283, 353] on span "Standard Pallet: 48 x 40 x 59, null lbs" at bounding box center [226, 350] width 235 height 17
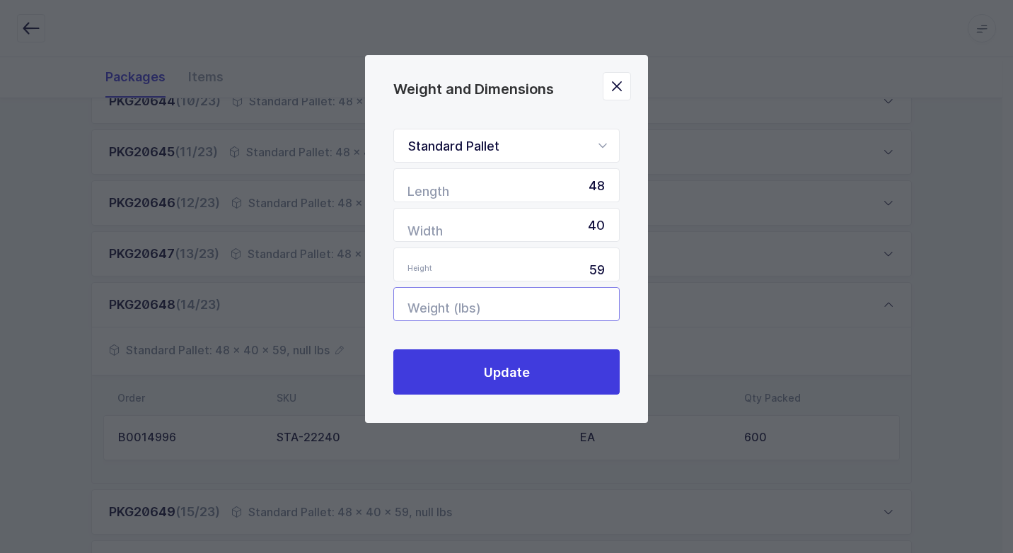
click at [564, 303] on input "Weight (lbs)" at bounding box center [506, 304] width 226 height 34
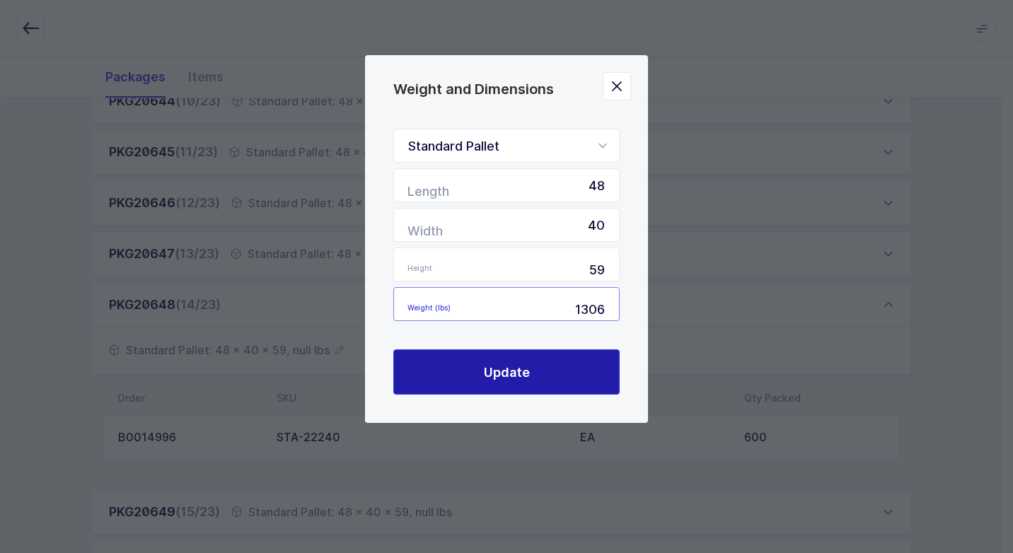
type input "1306"
click at [521, 366] on span "Update" at bounding box center [507, 373] width 46 height 18
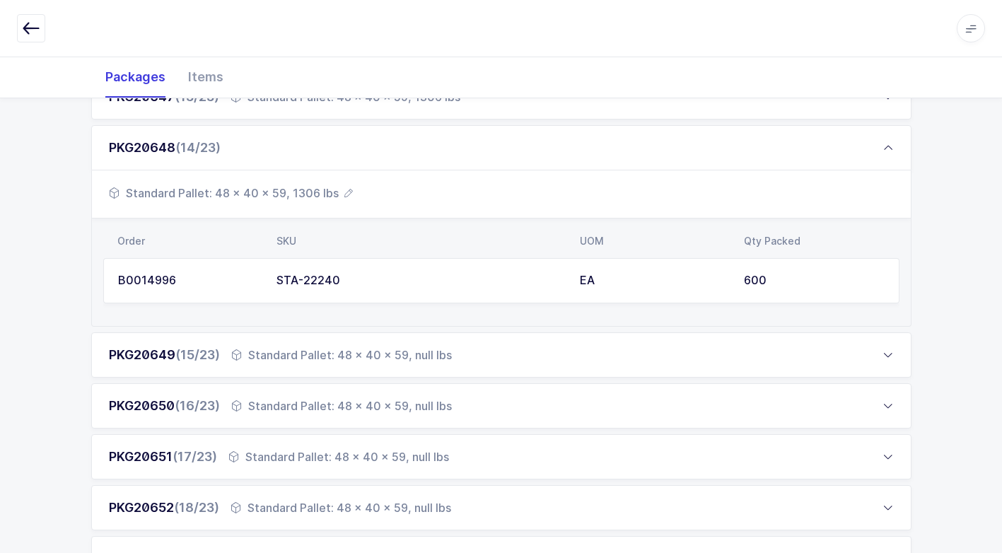
scroll to position [905, 0]
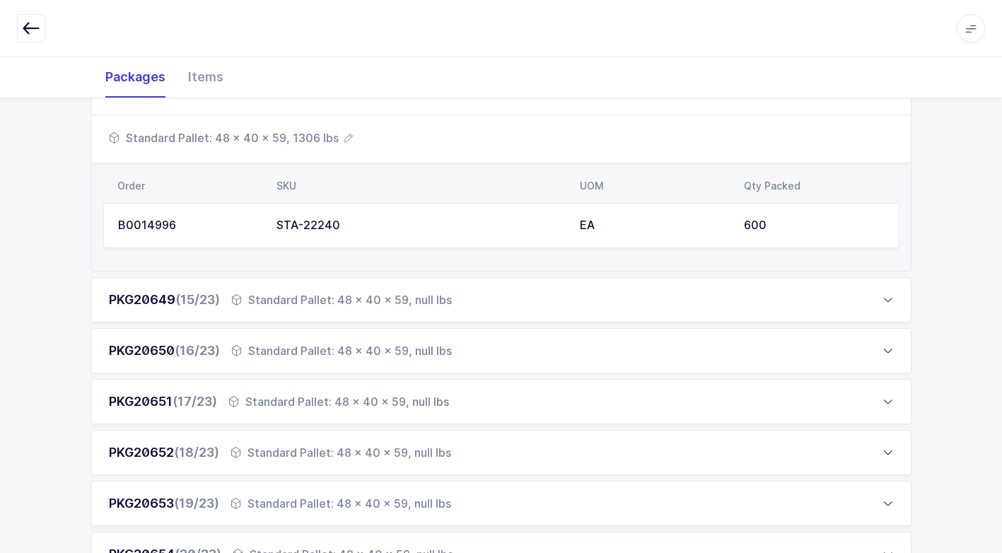
click at [307, 298] on div "Standard Pallet: 48 x 40 x 59, null lbs" at bounding box center [341, 299] width 221 height 17
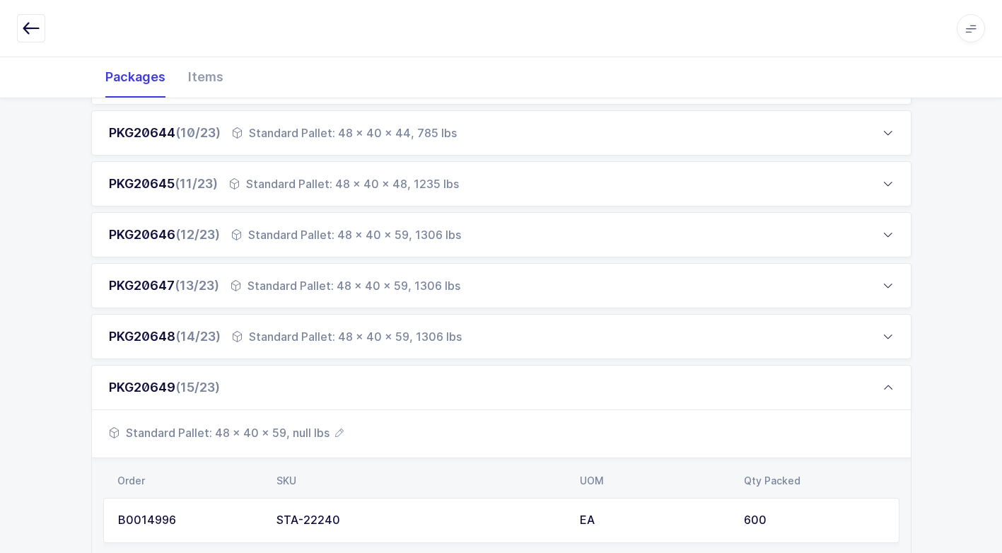
scroll to position [693, 0]
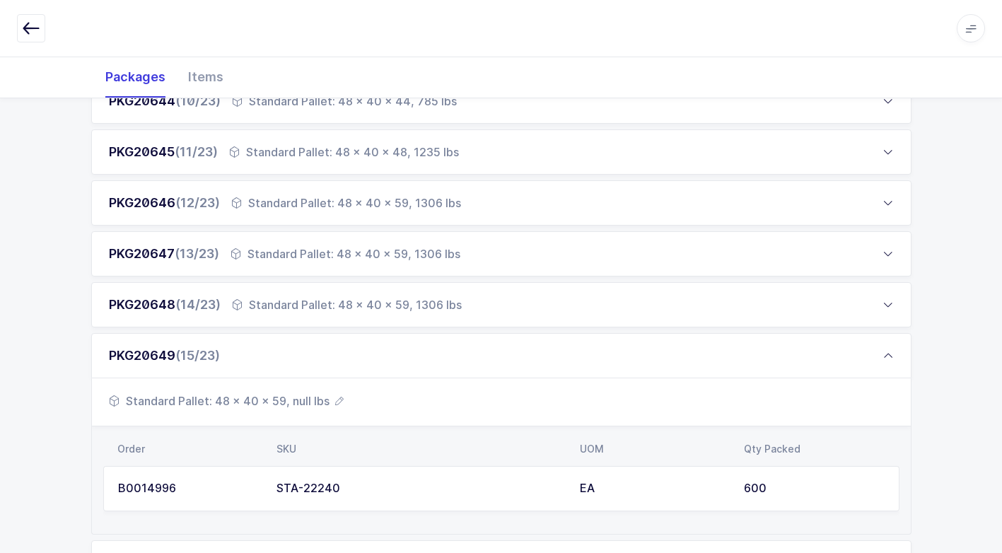
click at [304, 397] on span "Standard Pallet: 48 x 40 x 59, null lbs" at bounding box center [226, 401] width 235 height 17
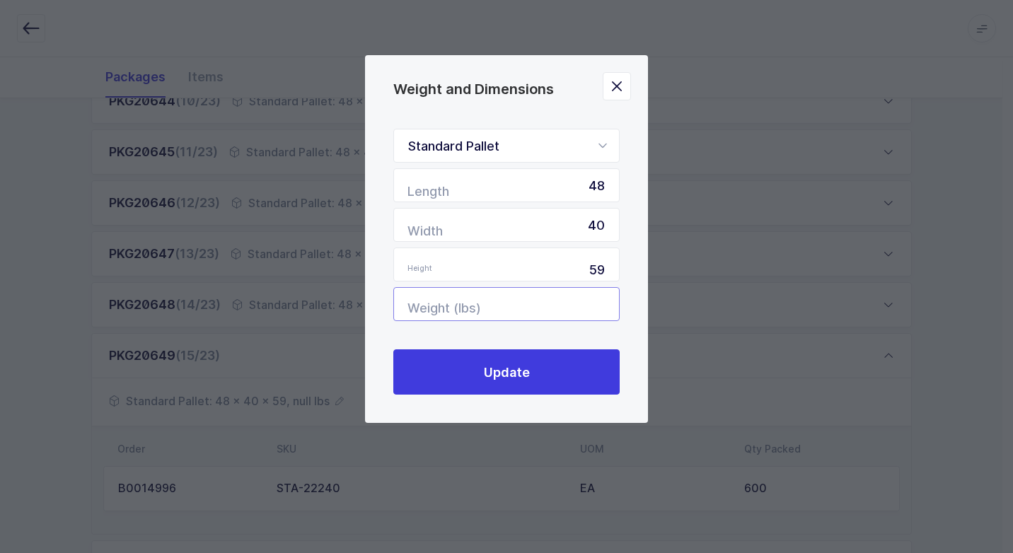
click at [560, 311] on input "Weight (lbs)" at bounding box center [506, 304] width 226 height 34
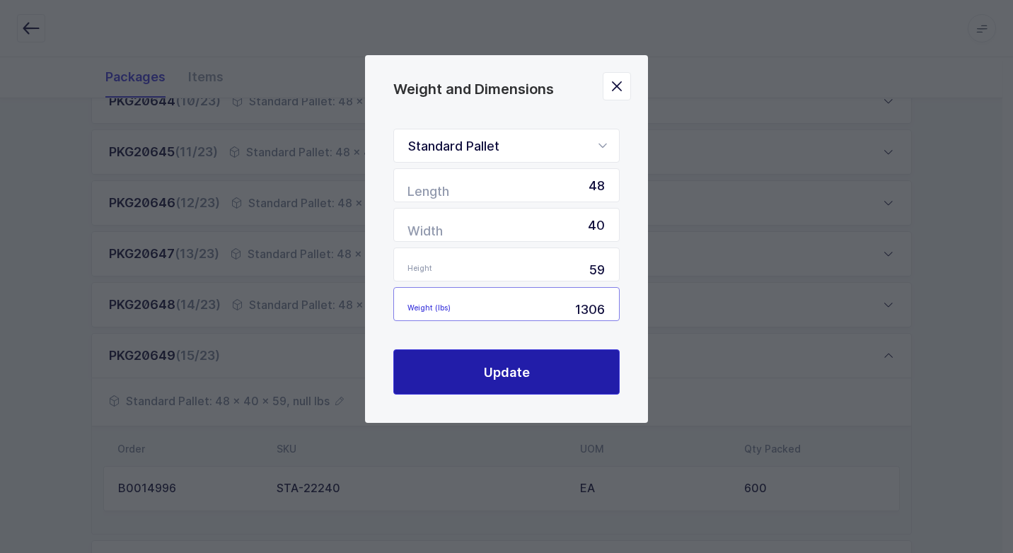
type input "1306"
drag, startPoint x: 542, startPoint y: 373, endPoint x: 533, endPoint y: 373, distance: 8.5
click at [538, 373] on button "Update" at bounding box center [506, 371] width 226 height 45
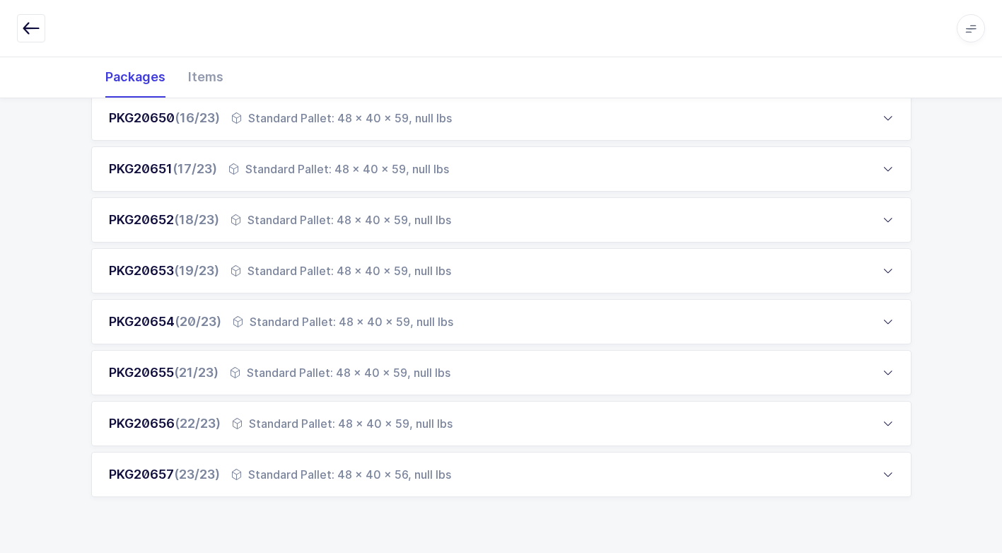
scroll to position [1067, 0]
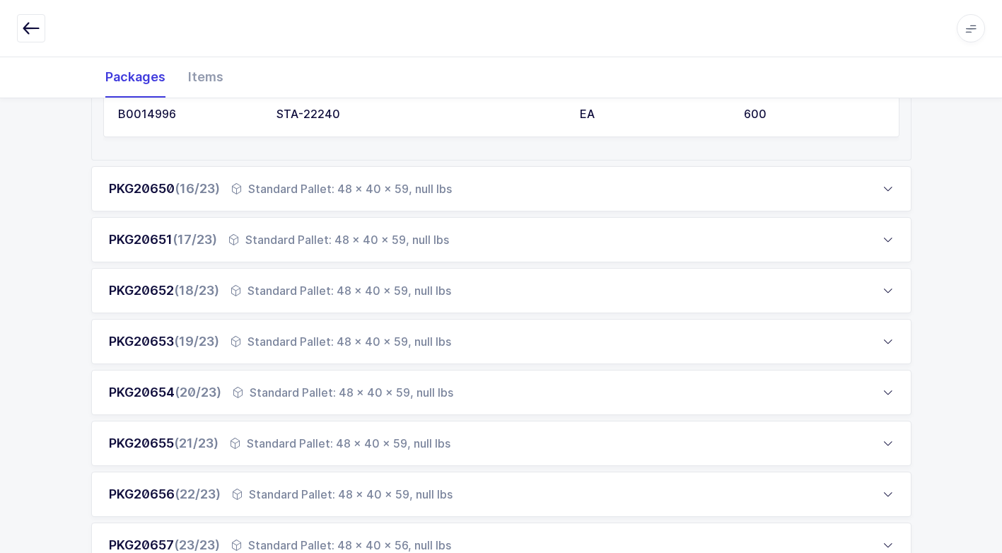
click at [301, 193] on div "Standard Pallet: 48 x 40 x 59, null lbs" at bounding box center [341, 188] width 221 height 17
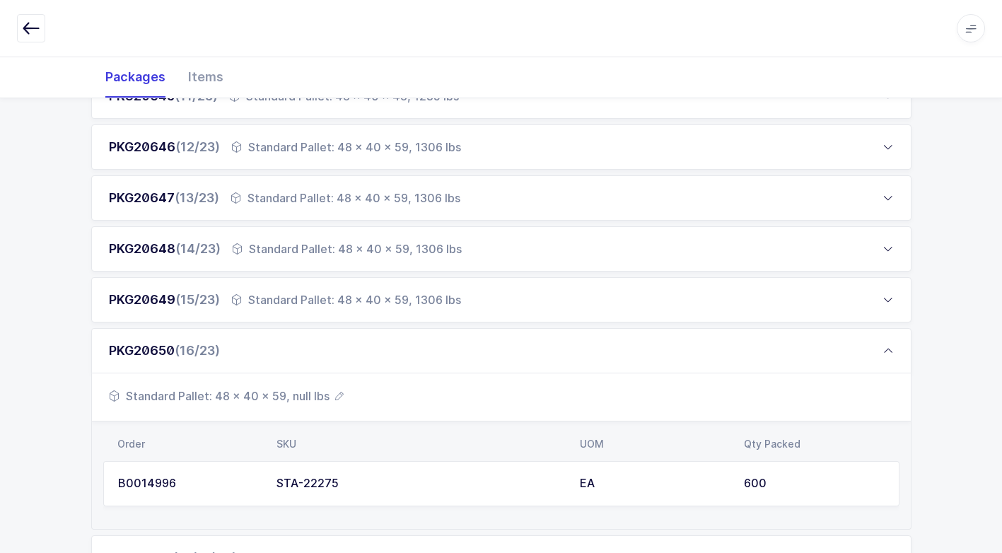
scroll to position [714, 0]
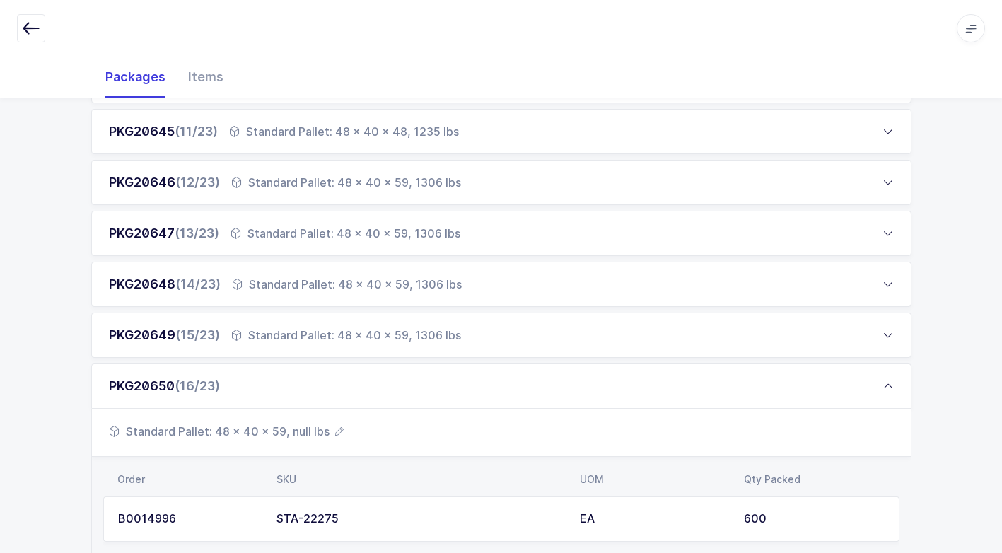
click at [310, 429] on span "Standard Pallet: 48 x 40 x 59, null lbs" at bounding box center [226, 431] width 235 height 17
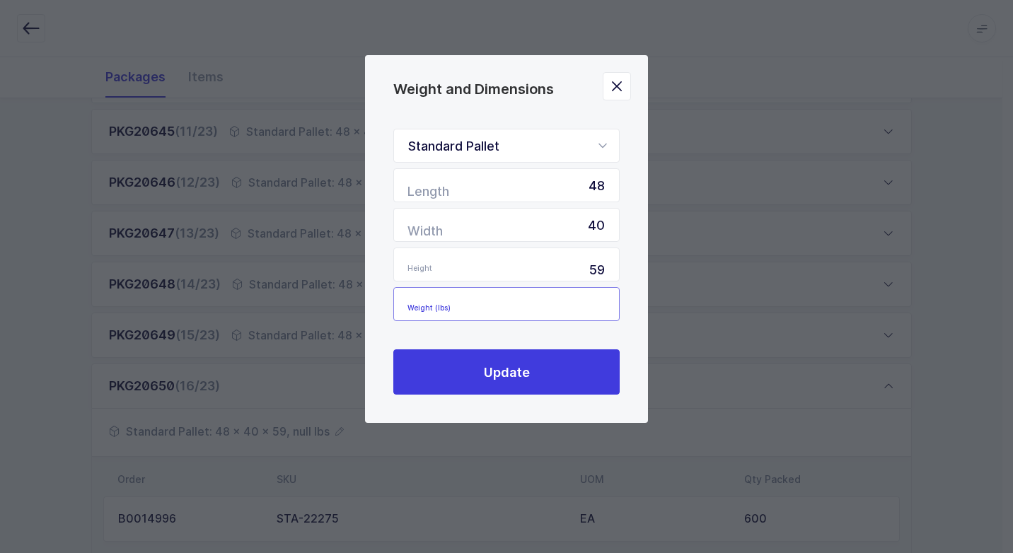
click at [596, 311] on input "Weight (lbs)" at bounding box center [506, 304] width 226 height 34
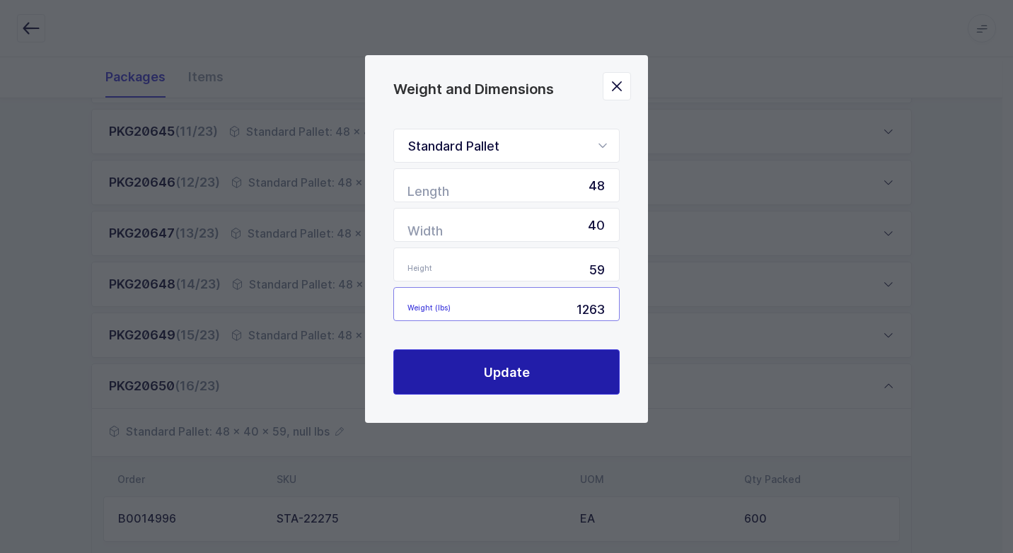
type input "1263"
click at [494, 371] on span "Update" at bounding box center [507, 373] width 46 height 18
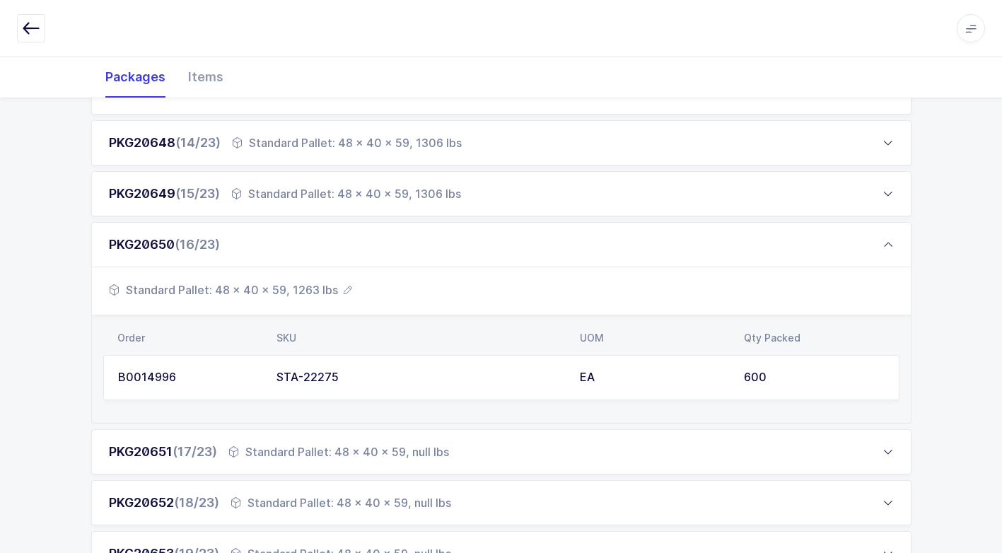
scroll to position [926, 0]
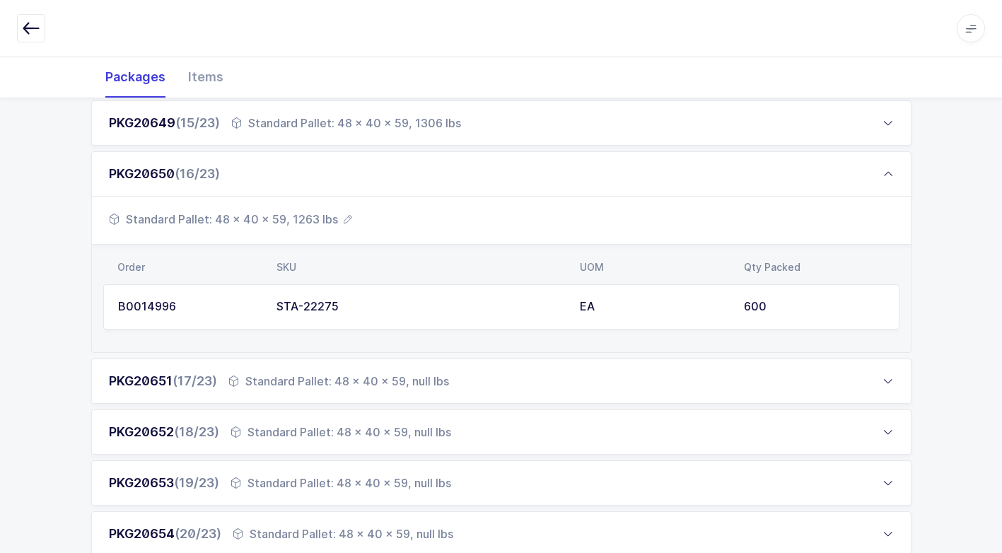
click at [330, 437] on div "Standard Pallet: 48 x 40 x 59, null lbs" at bounding box center [341, 432] width 221 height 17
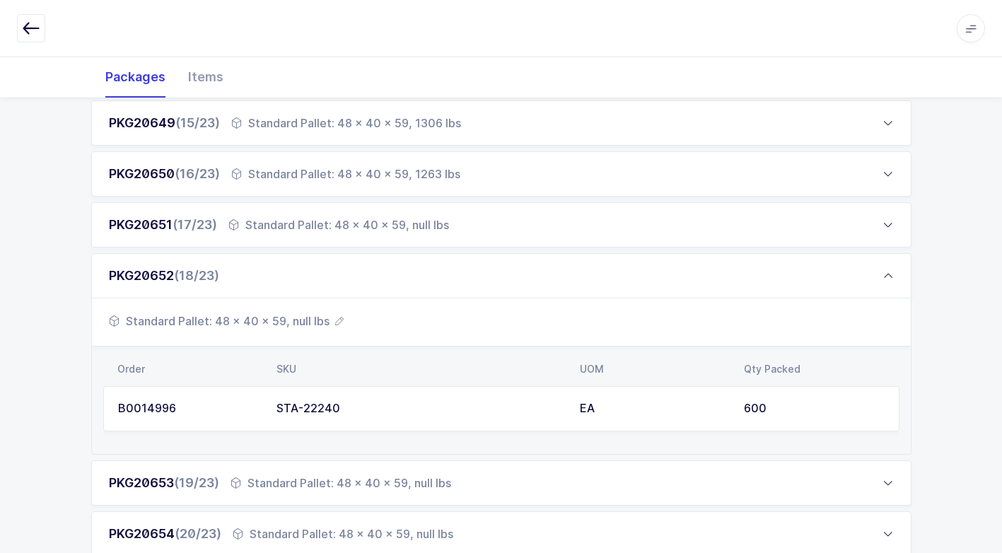
click at [296, 319] on span "Standard Pallet: 48 x 40 x 59, null lbs" at bounding box center [226, 321] width 235 height 17
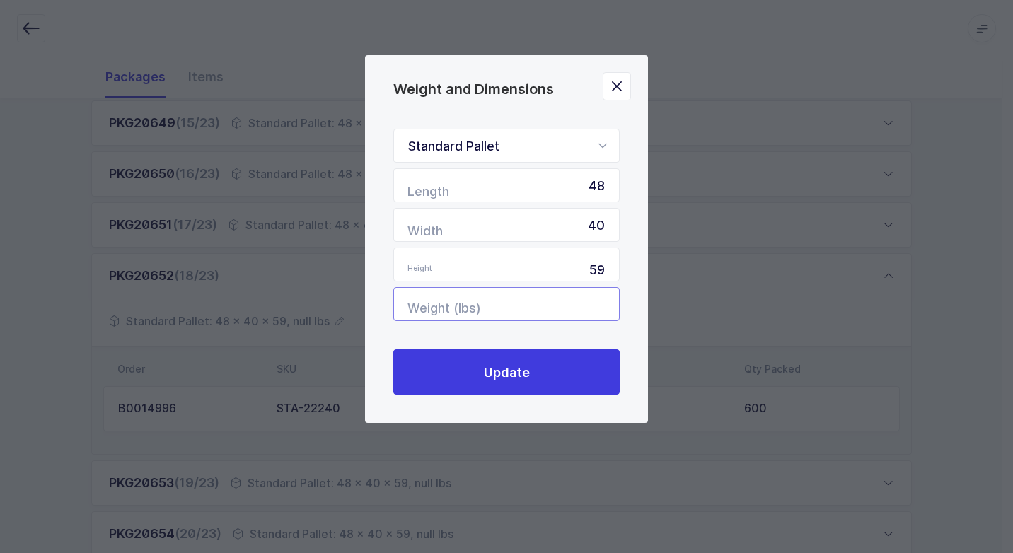
click at [561, 303] on input "Weight (lbs)" at bounding box center [506, 304] width 226 height 34
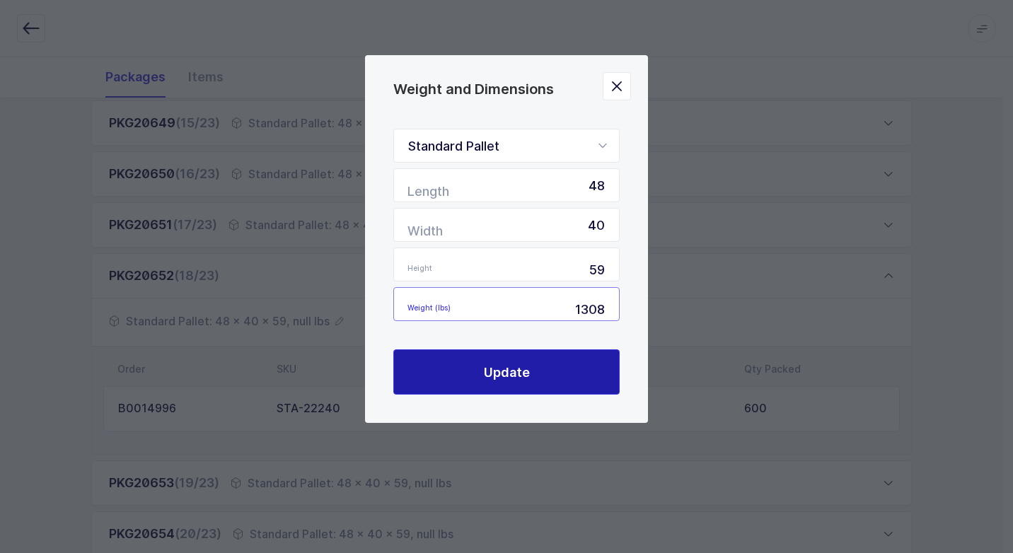
type input "1308"
click at [526, 374] on span "Update" at bounding box center [507, 373] width 46 height 18
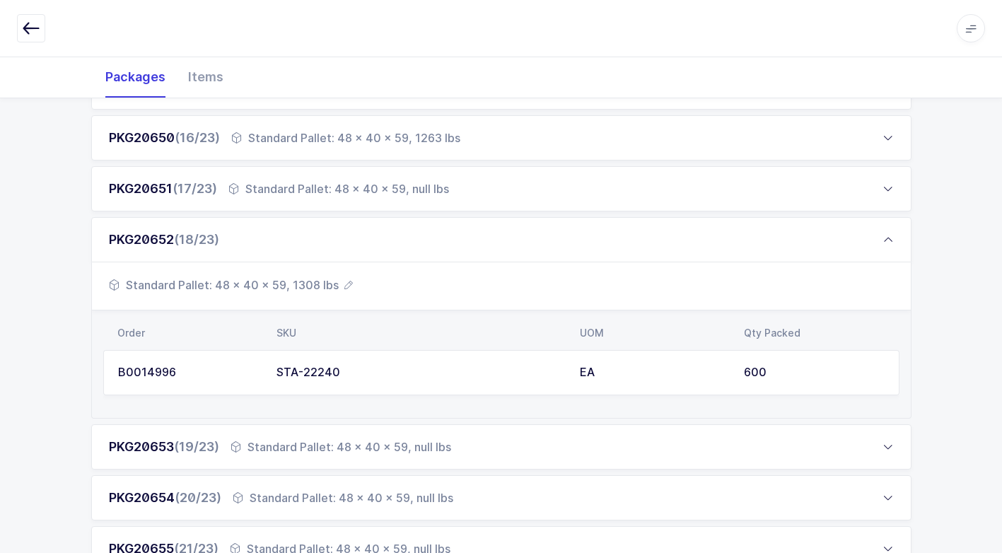
scroll to position [997, 0]
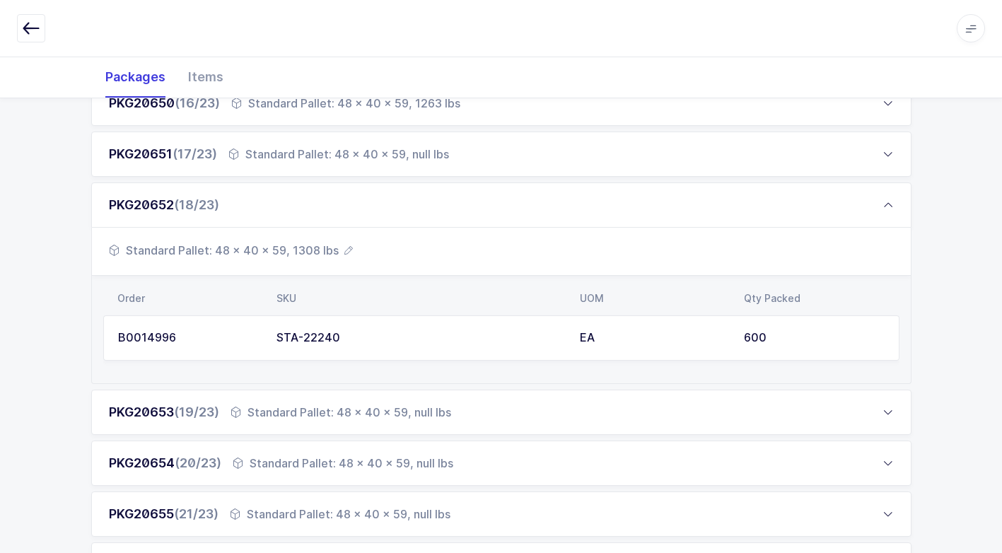
click at [344, 407] on div "Standard Pallet: 48 x 40 x 59, null lbs" at bounding box center [341, 412] width 221 height 17
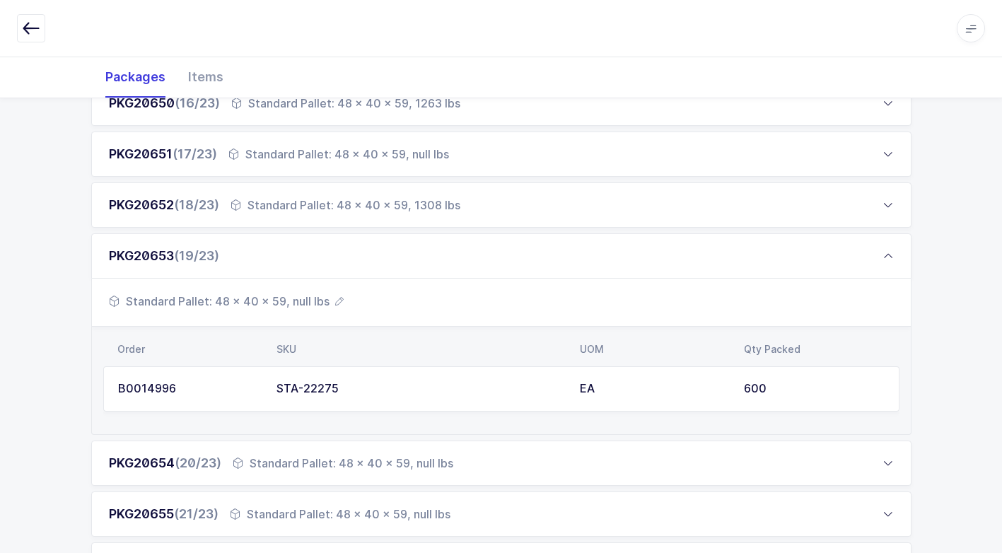
click at [301, 302] on span "Standard Pallet: 48 x 40 x 59, null lbs" at bounding box center [226, 301] width 235 height 17
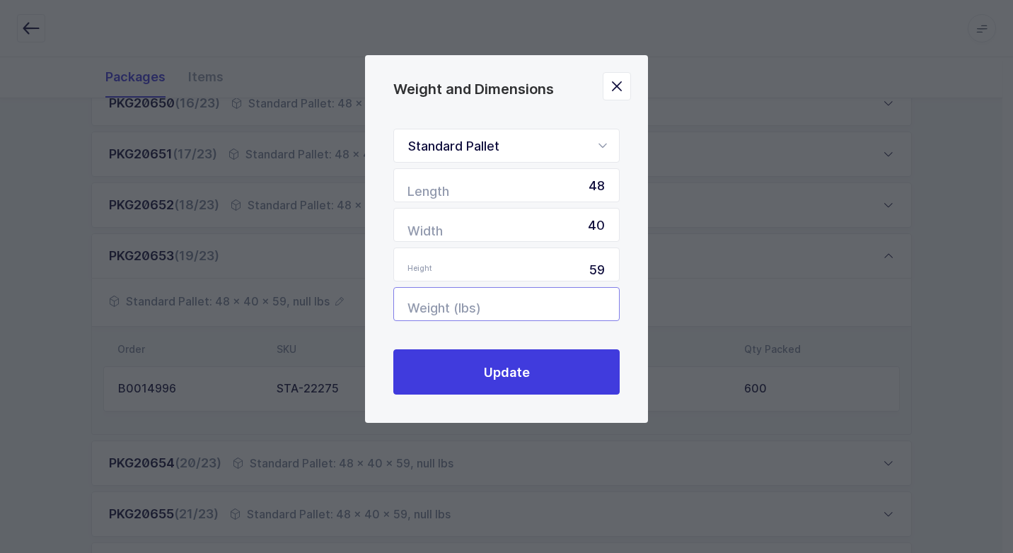
click at [557, 296] on input "Weight (lbs)" at bounding box center [506, 304] width 226 height 34
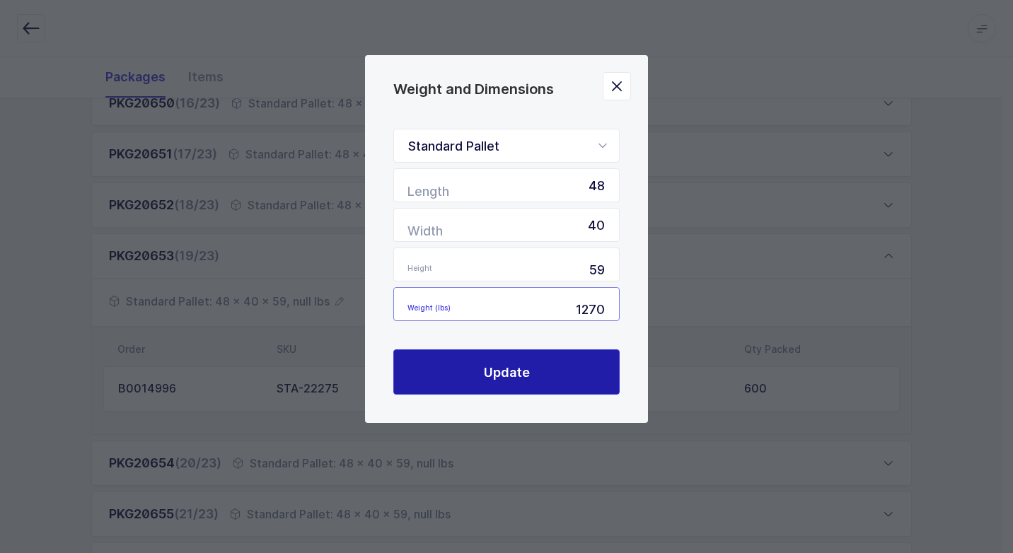
type input "1270"
click at [529, 373] on button "Update" at bounding box center [506, 371] width 226 height 45
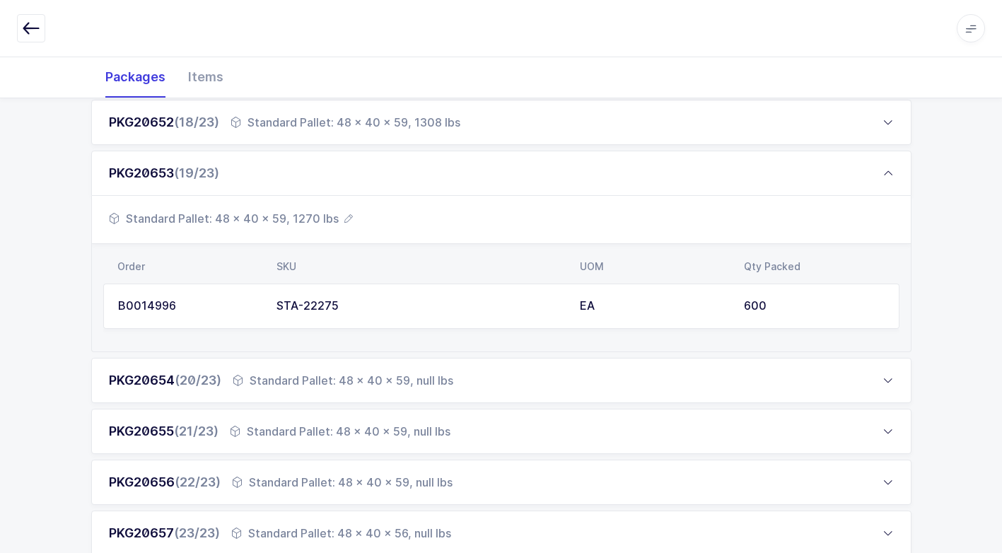
scroll to position [1138, 0]
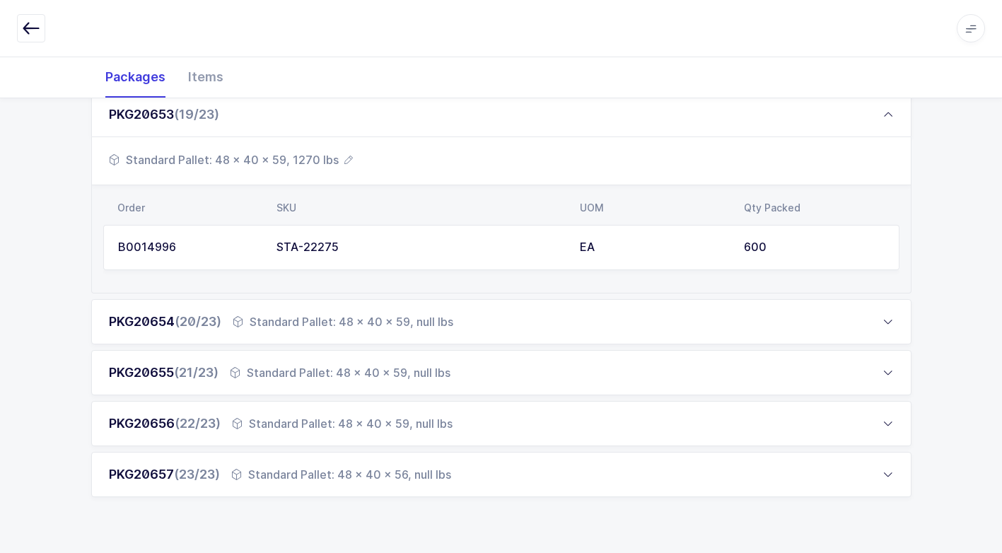
click at [328, 327] on div "Standard Pallet: 48 x 40 x 59, null lbs" at bounding box center [343, 321] width 221 height 17
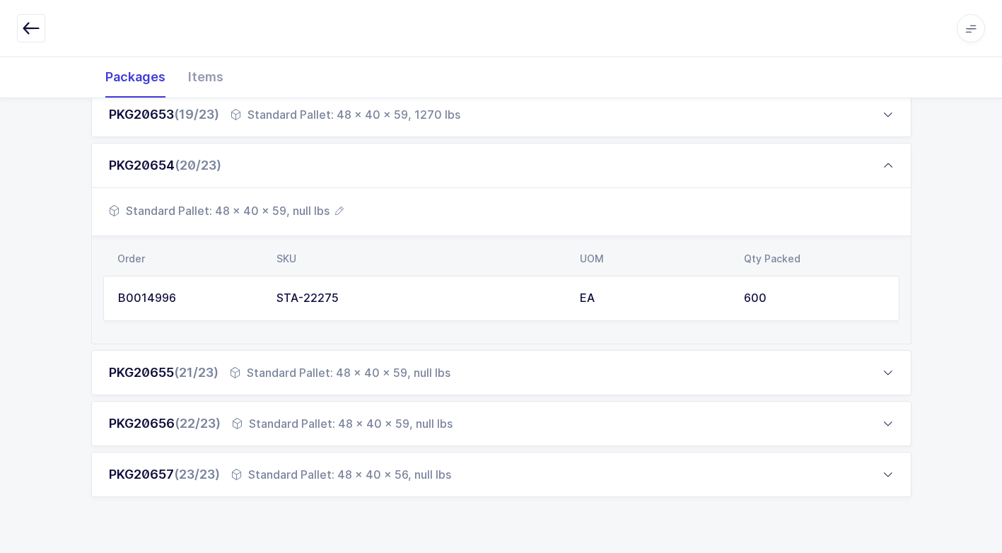
click at [288, 209] on span "Standard Pallet: 48 x 40 x 59, null lbs" at bounding box center [226, 210] width 235 height 17
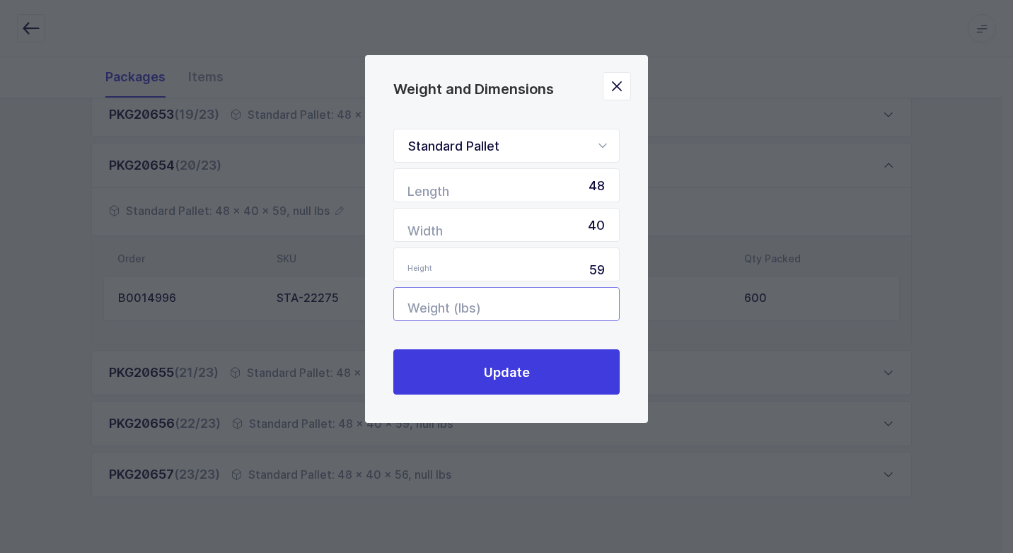
click at [588, 301] on input "Weight (lbs)" at bounding box center [506, 304] width 226 height 34
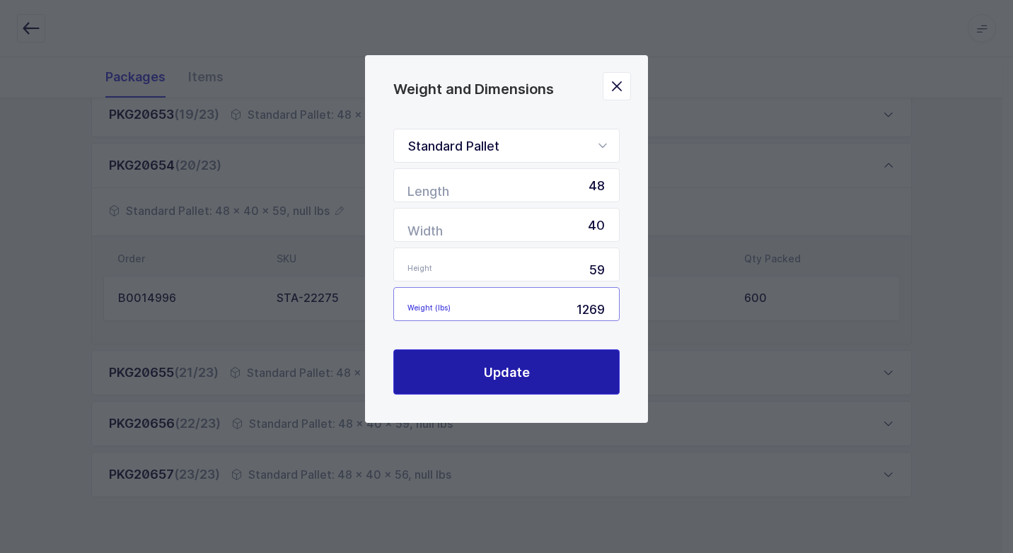
type input "1269"
click at [559, 364] on button "Update" at bounding box center [506, 371] width 226 height 45
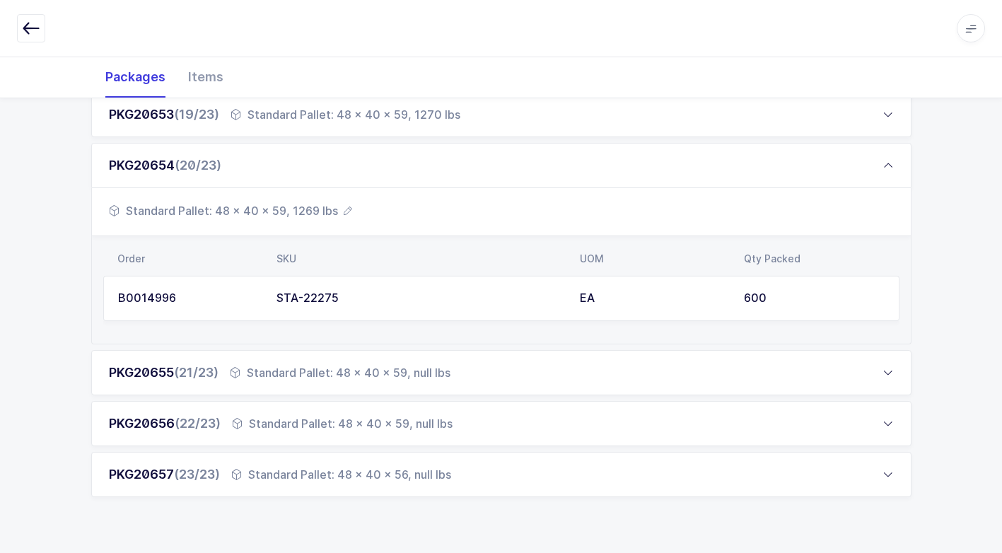
click at [388, 421] on div "Standard Pallet: 48 x 40 x 59, null lbs" at bounding box center [342, 423] width 221 height 17
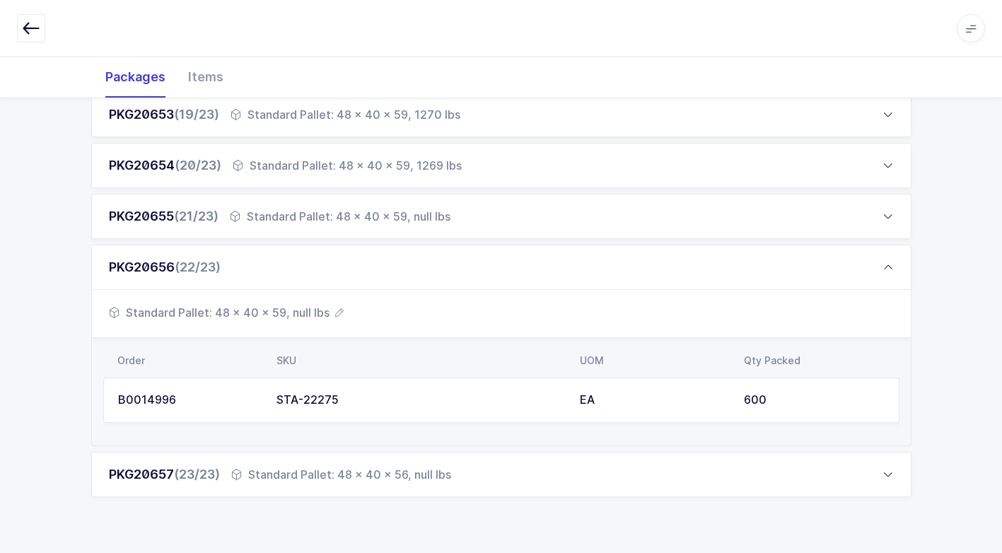
click at [306, 311] on span "Standard Pallet: 48 x 40 x 59, null lbs" at bounding box center [226, 312] width 235 height 17
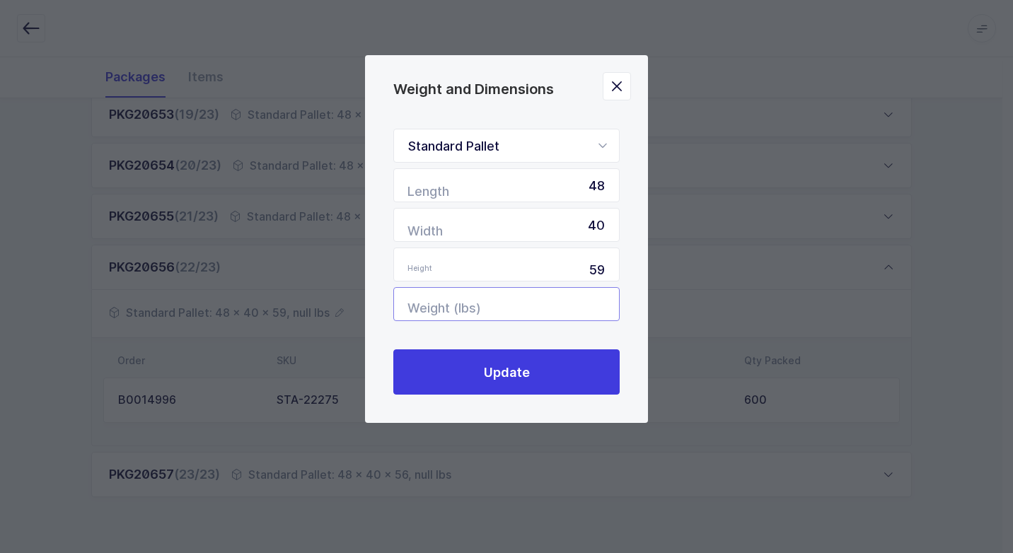
click at [585, 310] on input "Weight (lbs)" at bounding box center [506, 304] width 226 height 34
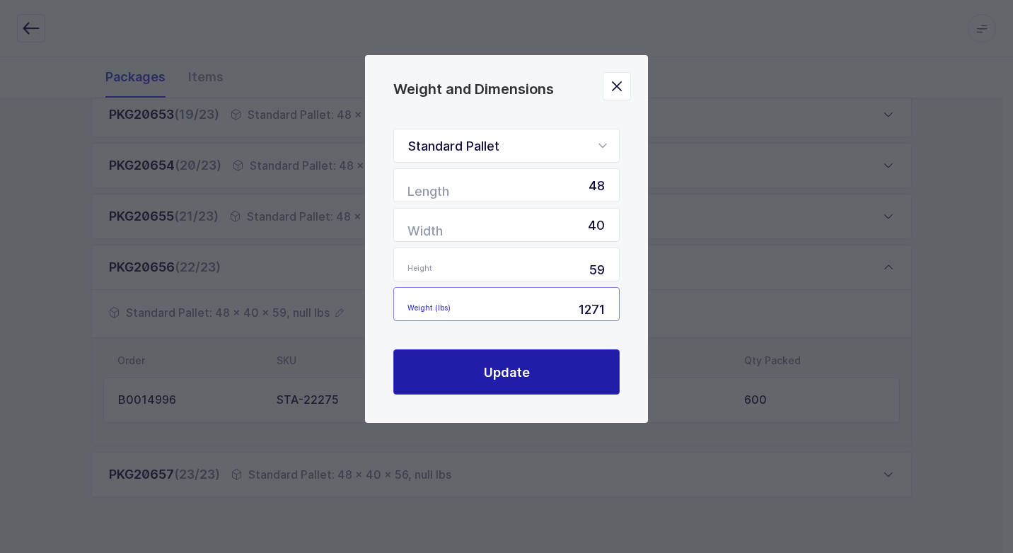
type input "1271"
click at [560, 366] on button "Update" at bounding box center [506, 371] width 226 height 45
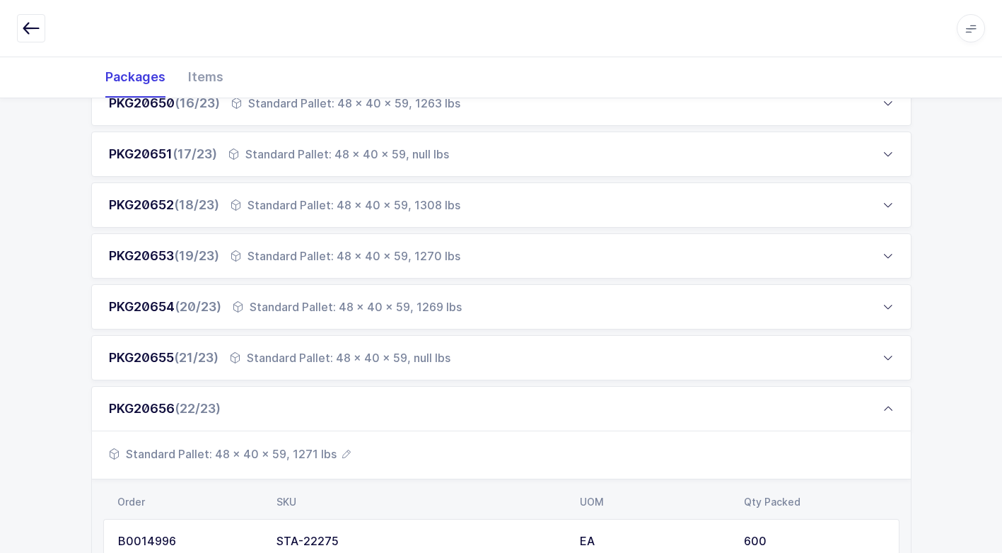
scroll to position [926, 0]
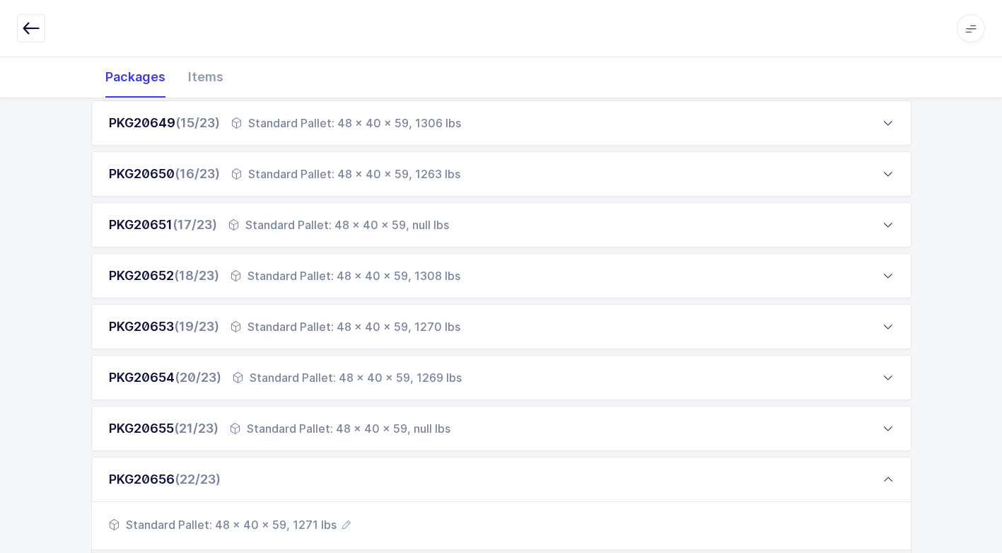
click at [366, 426] on div "Standard Pallet: 48 x 40 x 59, null lbs" at bounding box center [340, 428] width 221 height 17
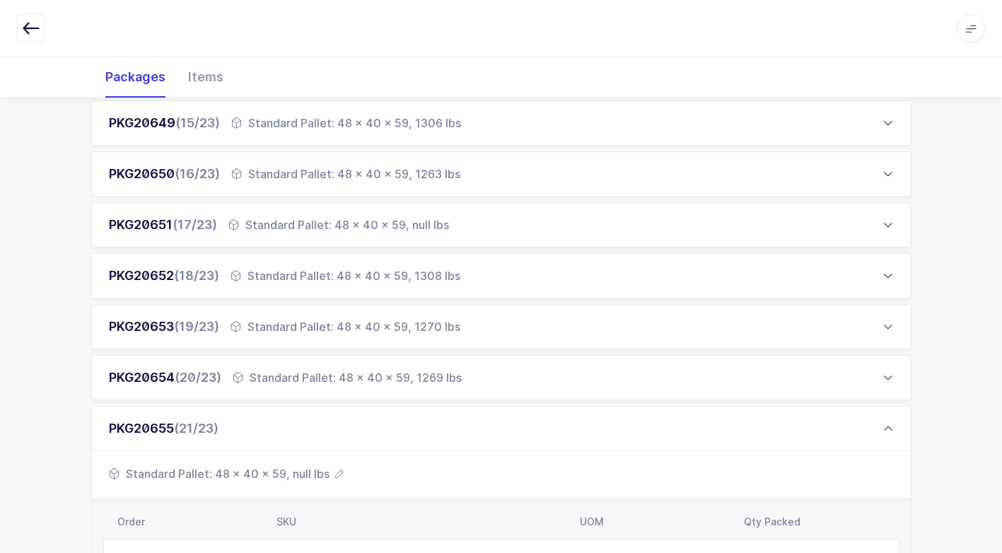
click at [315, 470] on span "Standard Pallet: 48 x 40 x 59, null lbs" at bounding box center [226, 473] width 235 height 17
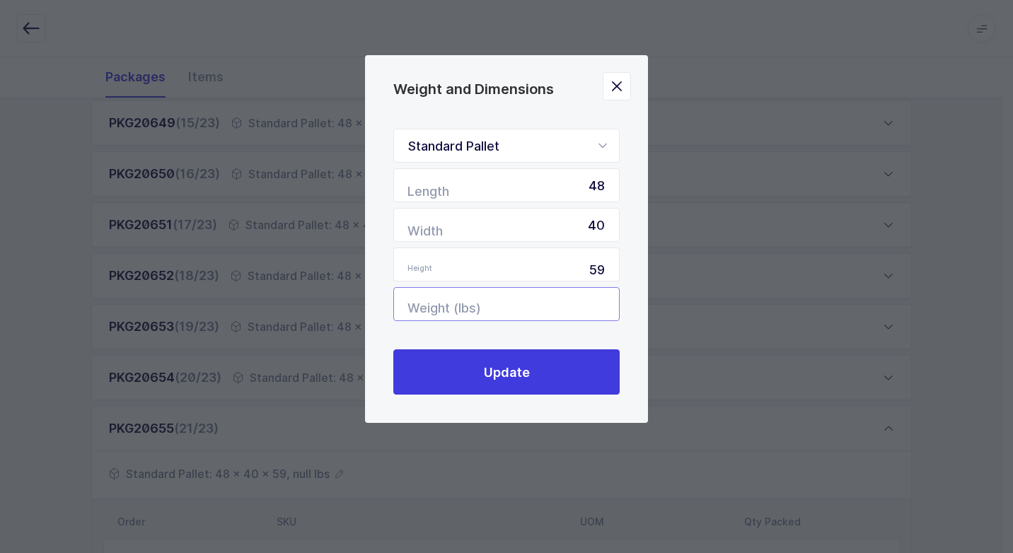
click at [584, 304] on input "Weight (lbs)" at bounding box center [506, 304] width 226 height 34
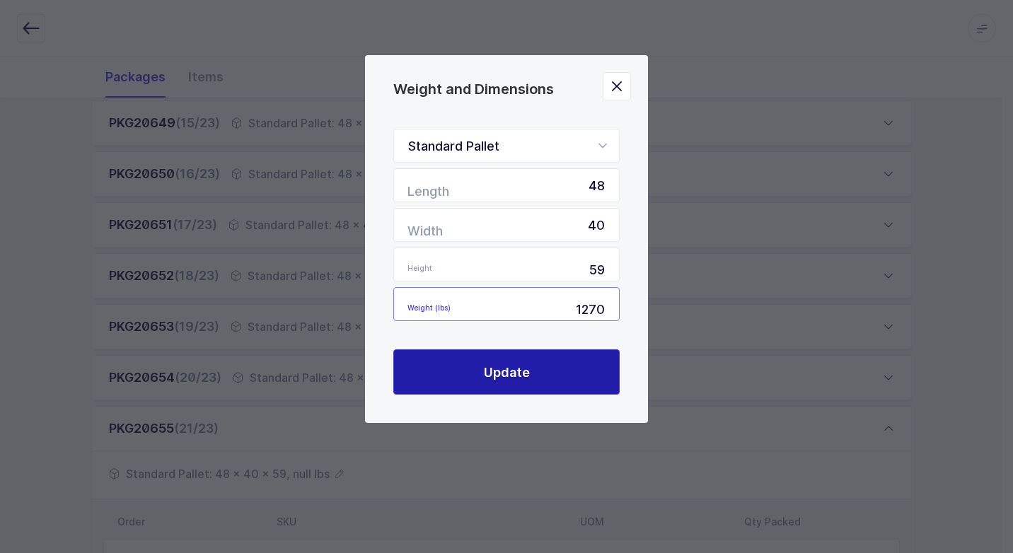
type input "1270"
click at [541, 368] on button "Update" at bounding box center [506, 371] width 226 height 45
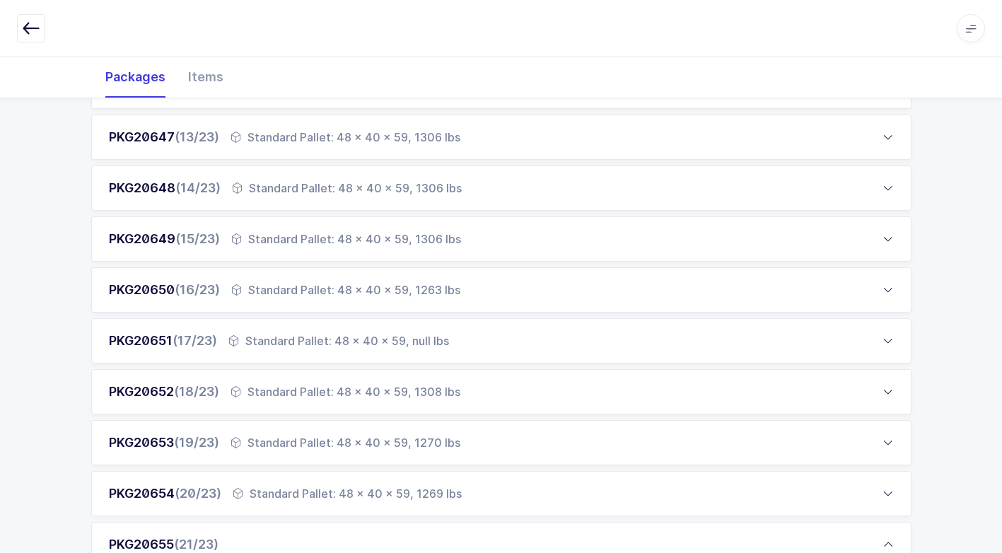
scroll to position [855, 0]
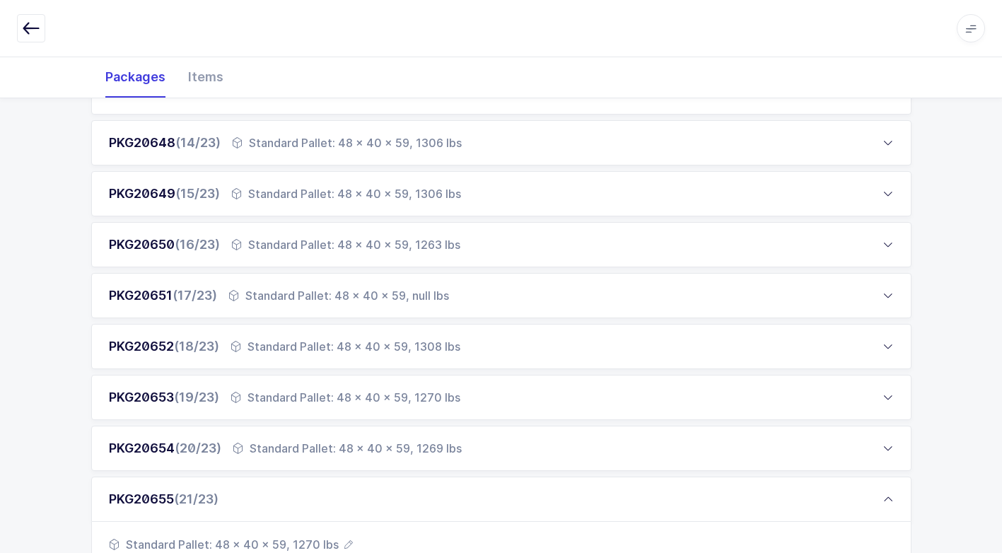
click at [416, 293] on div "Standard Pallet: 48 x 40 x 59, null lbs" at bounding box center [338, 295] width 221 height 17
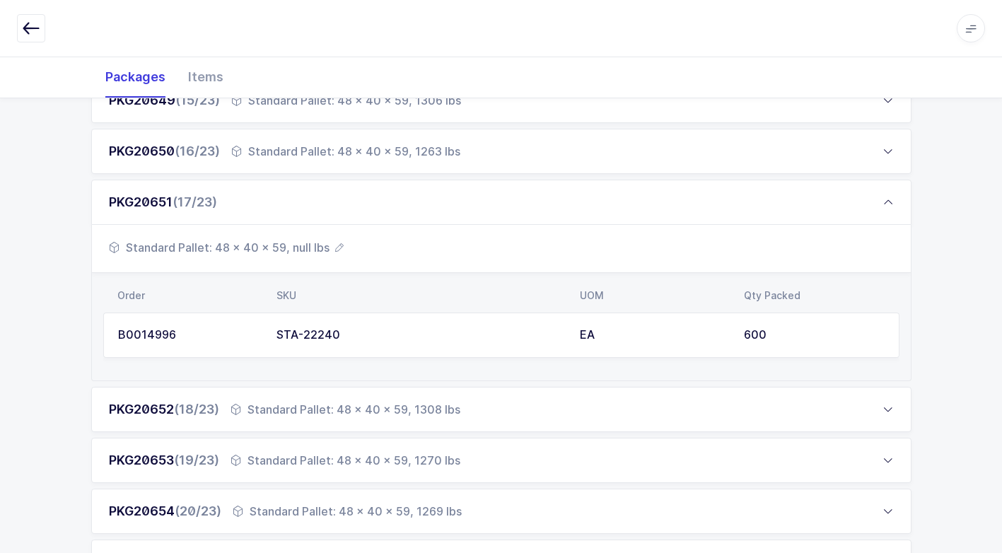
scroll to position [997, 0]
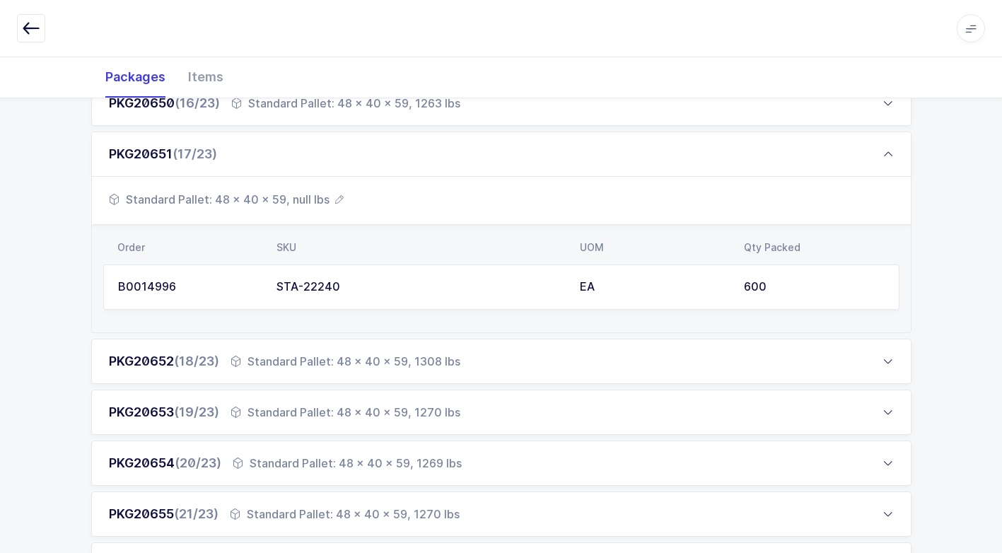
click at [315, 199] on span "Standard Pallet: 48 x 40 x 59, null lbs" at bounding box center [226, 199] width 235 height 17
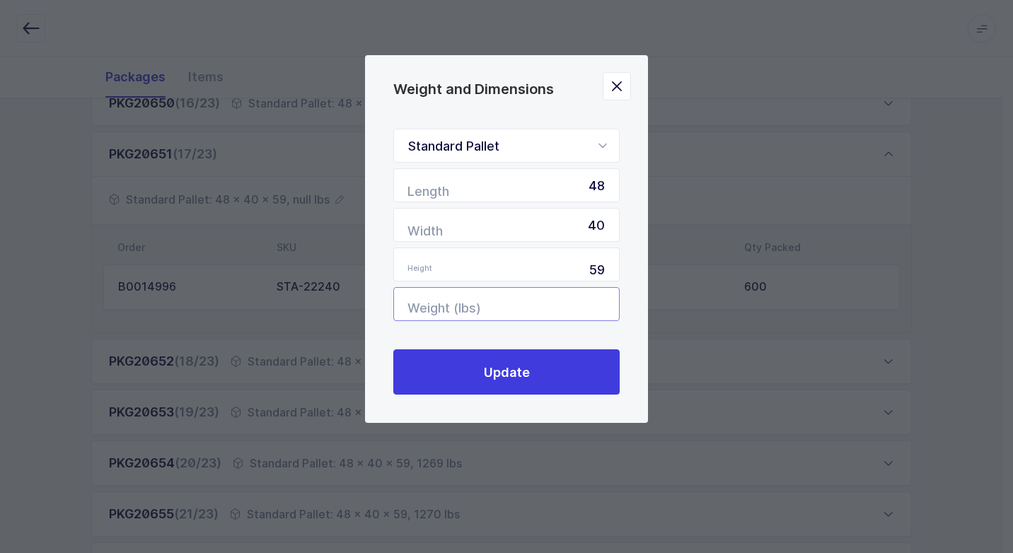
click at [584, 305] on input "Weight (lbs)" at bounding box center [506, 304] width 226 height 34
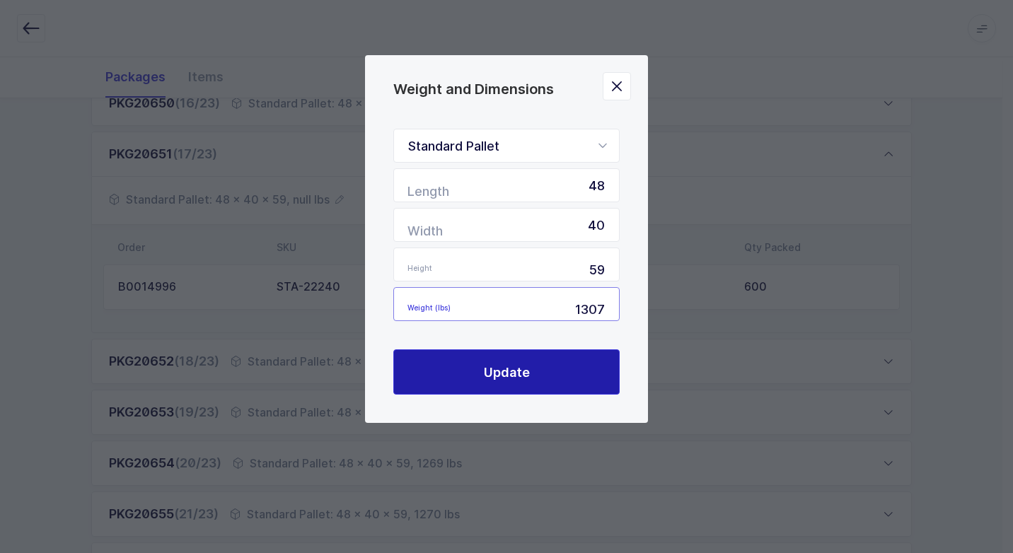
type input "1307"
click at [509, 361] on button "Update" at bounding box center [506, 371] width 226 height 45
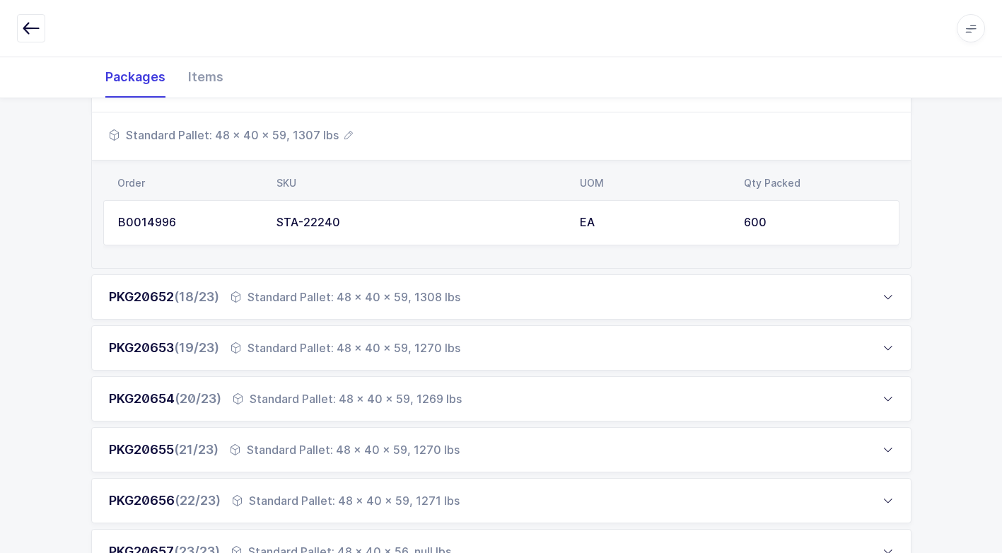
scroll to position [1138, 0]
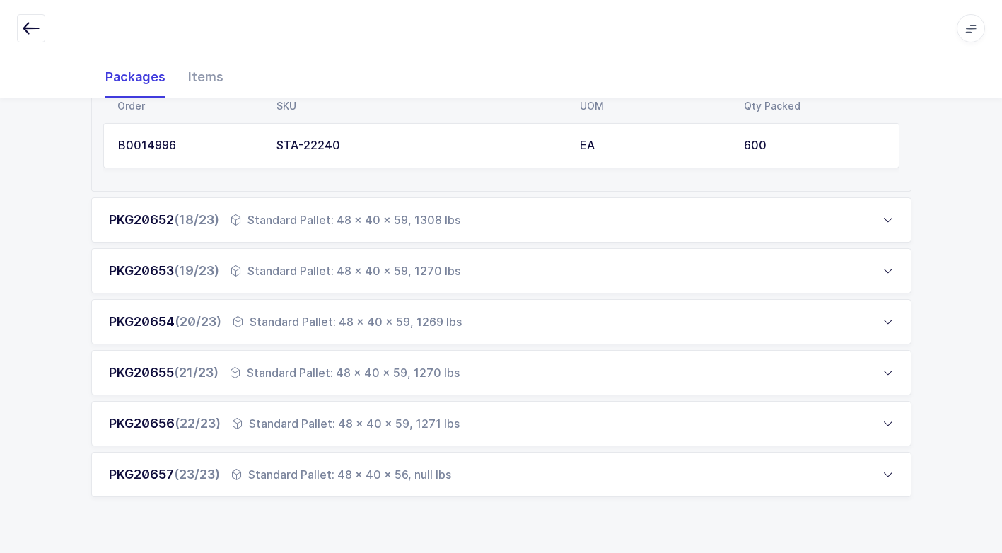
click at [433, 473] on div "Standard Pallet: 48 x 40 x 56, null lbs" at bounding box center [341, 474] width 220 height 17
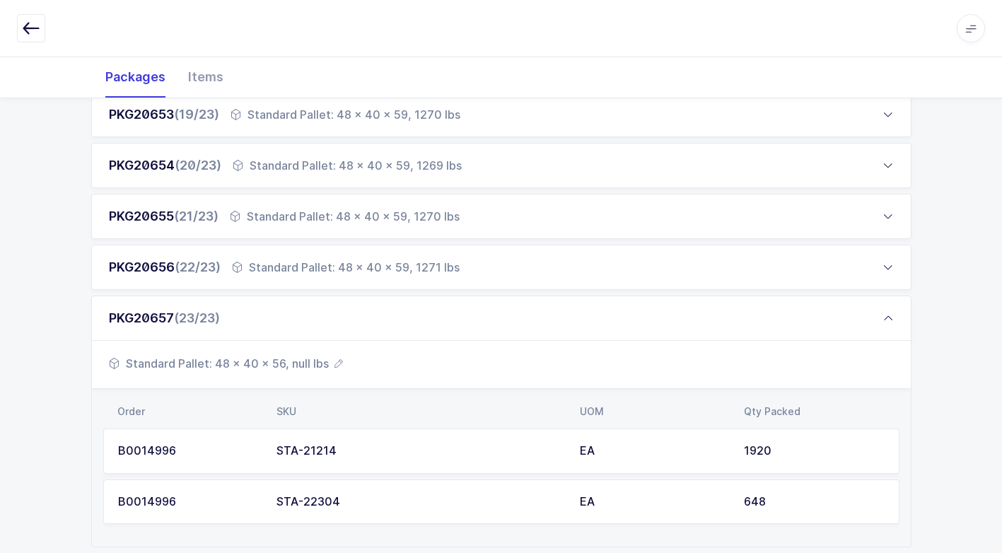
click at [306, 360] on span "Standard Pallet: 48 x 40 x 56, null lbs" at bounding box center [226, 363] width 234 height 17
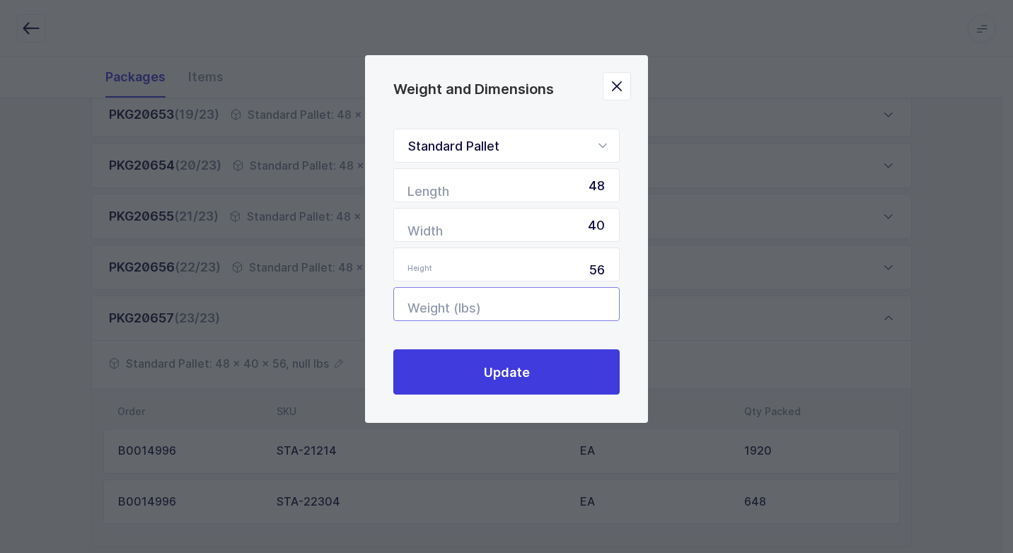
click at [584, 303] on input "Weight (lbs)" at bounding box center [506, 304] width 226 height 34
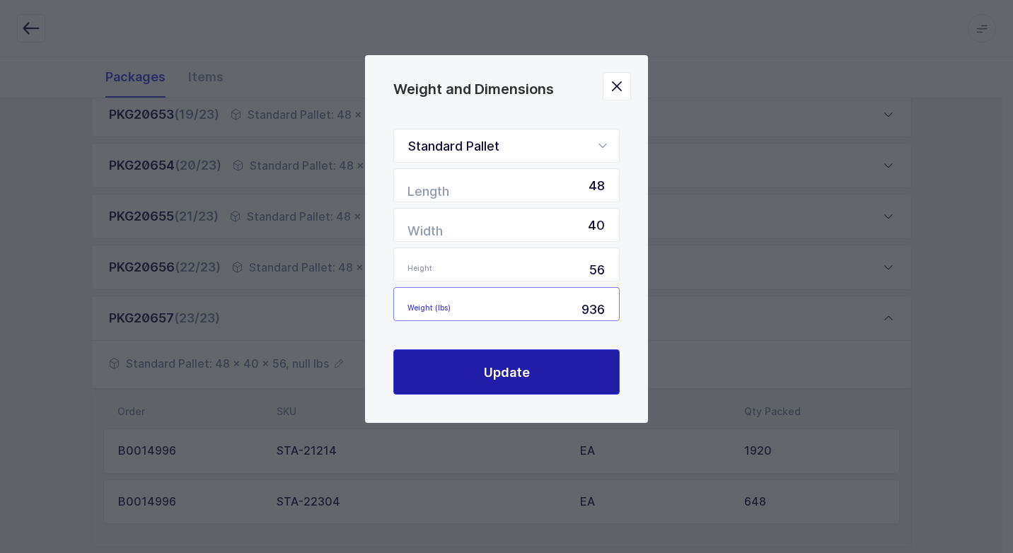
type input "936"
click at [476, 371] on button "Update" at bounding box center [506, 371] width 226 height 45
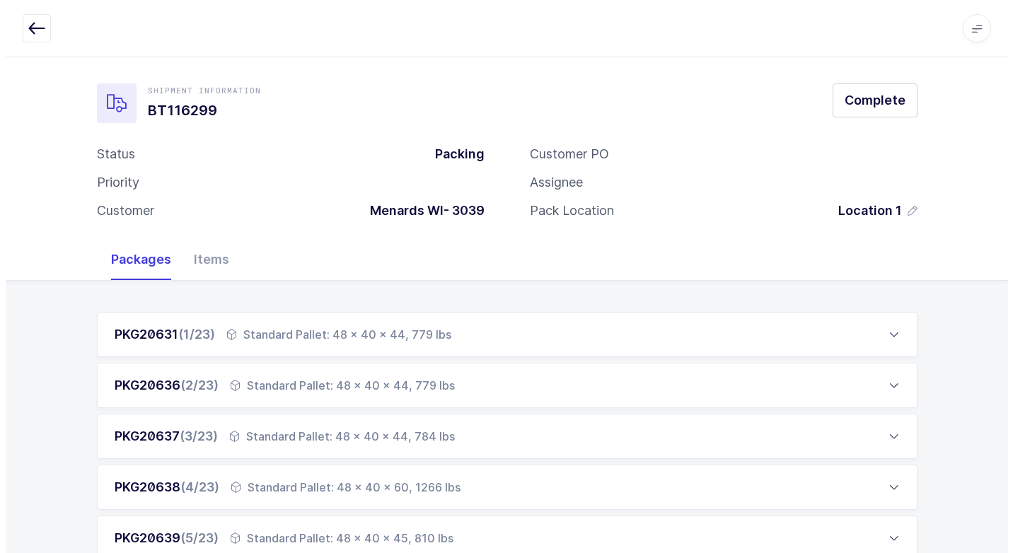
scroll to position [0, 0]
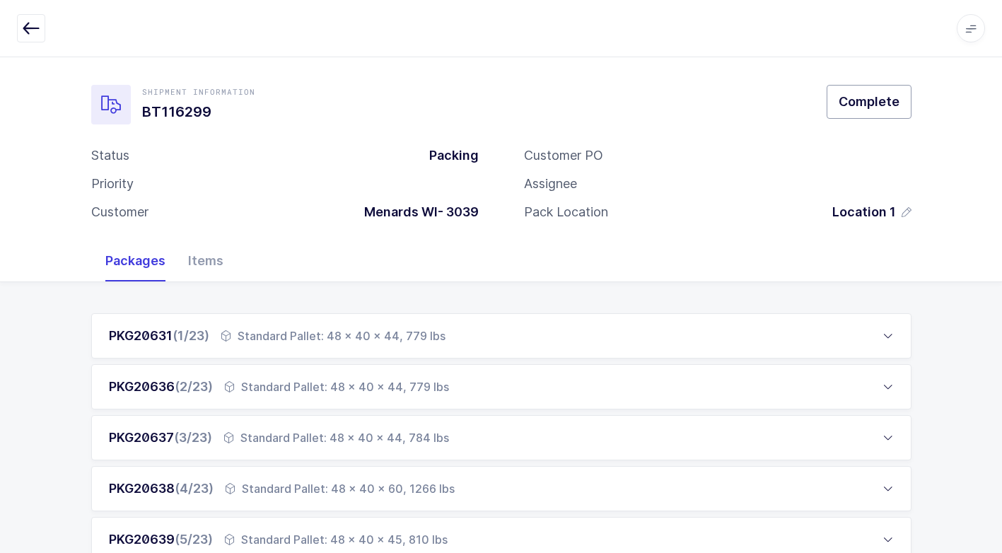
click at [862, 112] on button "Complete" at bounding box center [869, 102] width 85 height 34
